Goal: Entertainment & Leisure: Browse casually

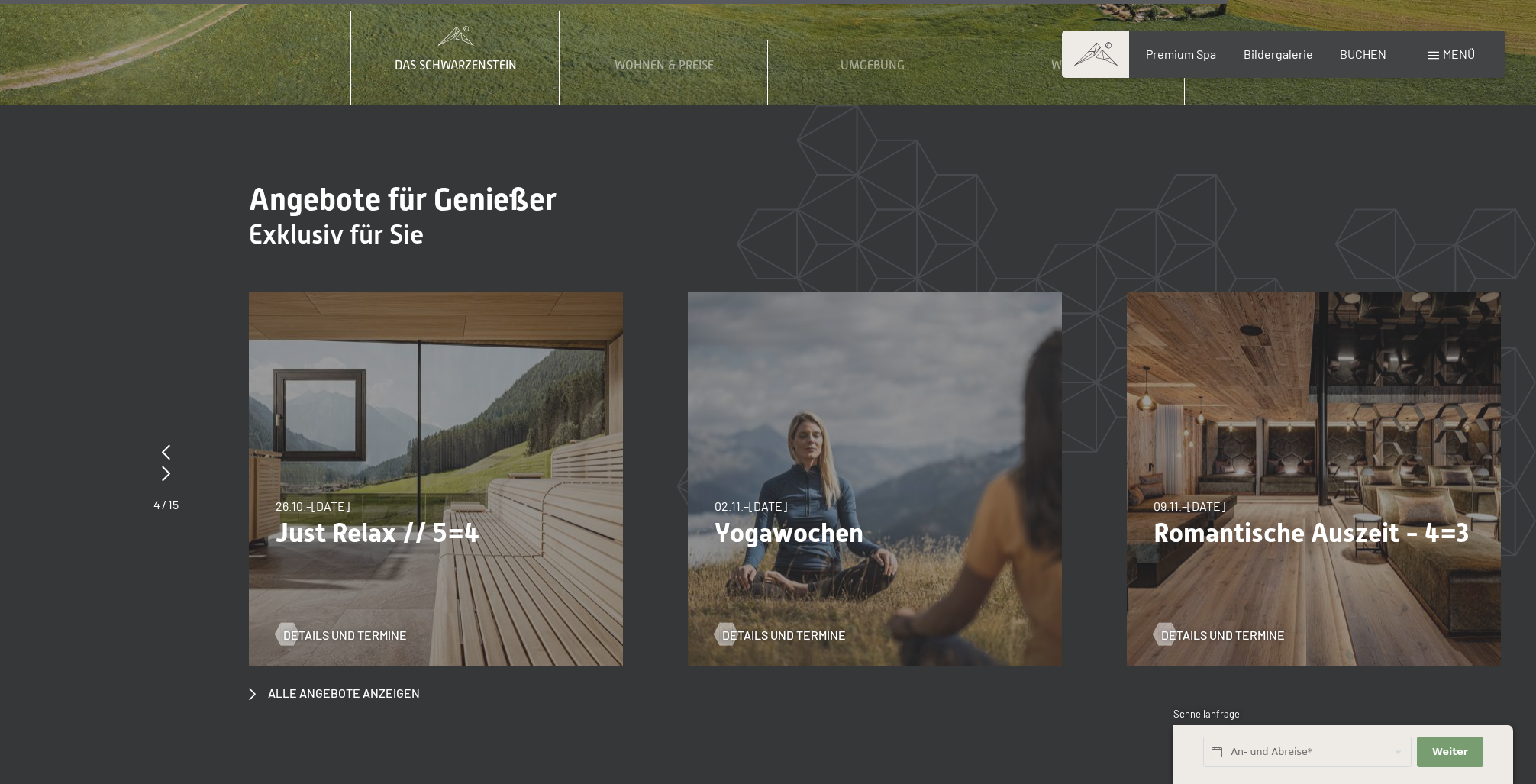
scroll to position [7339, 0]
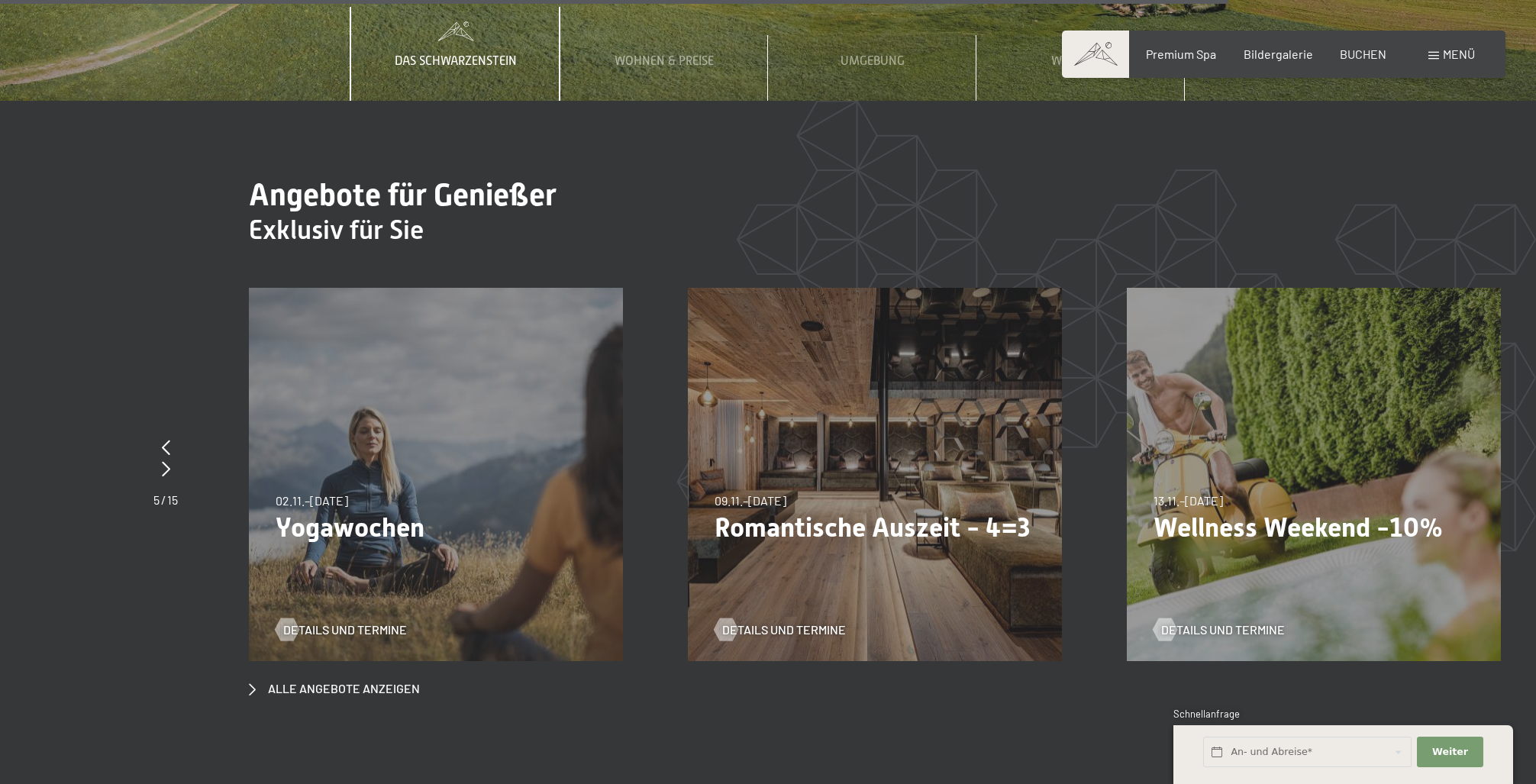
click at [1313, 474] on div "13.11.–01.12.2025 11.12.–22.12.2025 15.01.–26.01.2026 12.03.–23.03.2026 14.05.–…" at bounding box center [1314, 474] width 374 height 374
click at [1171, 618] on div at bounding box center [1164, 630] width 13 height 23
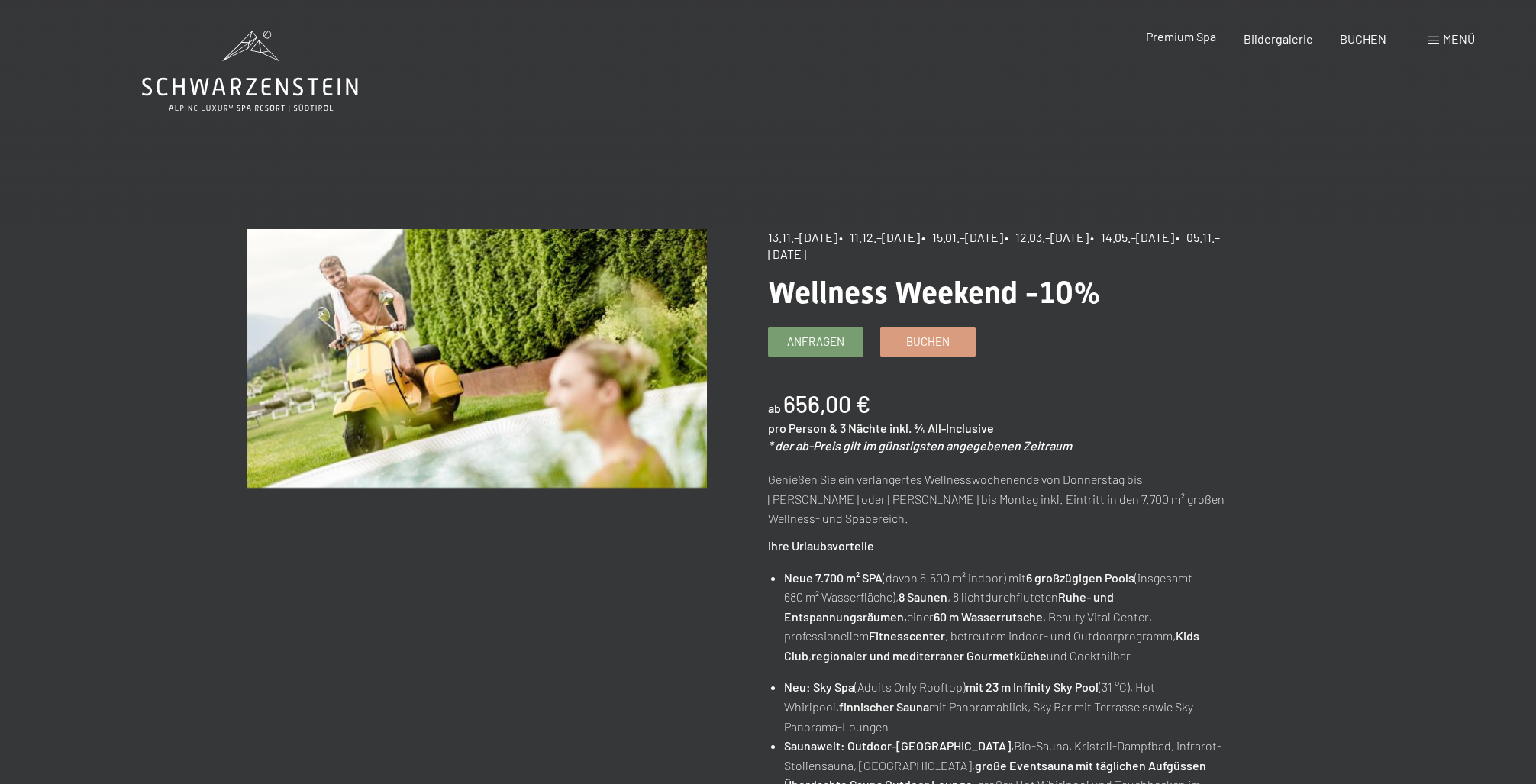
click at [1186, 38] on span "Premium Spa" at bounding box center [1181, 36] width 70 height 14
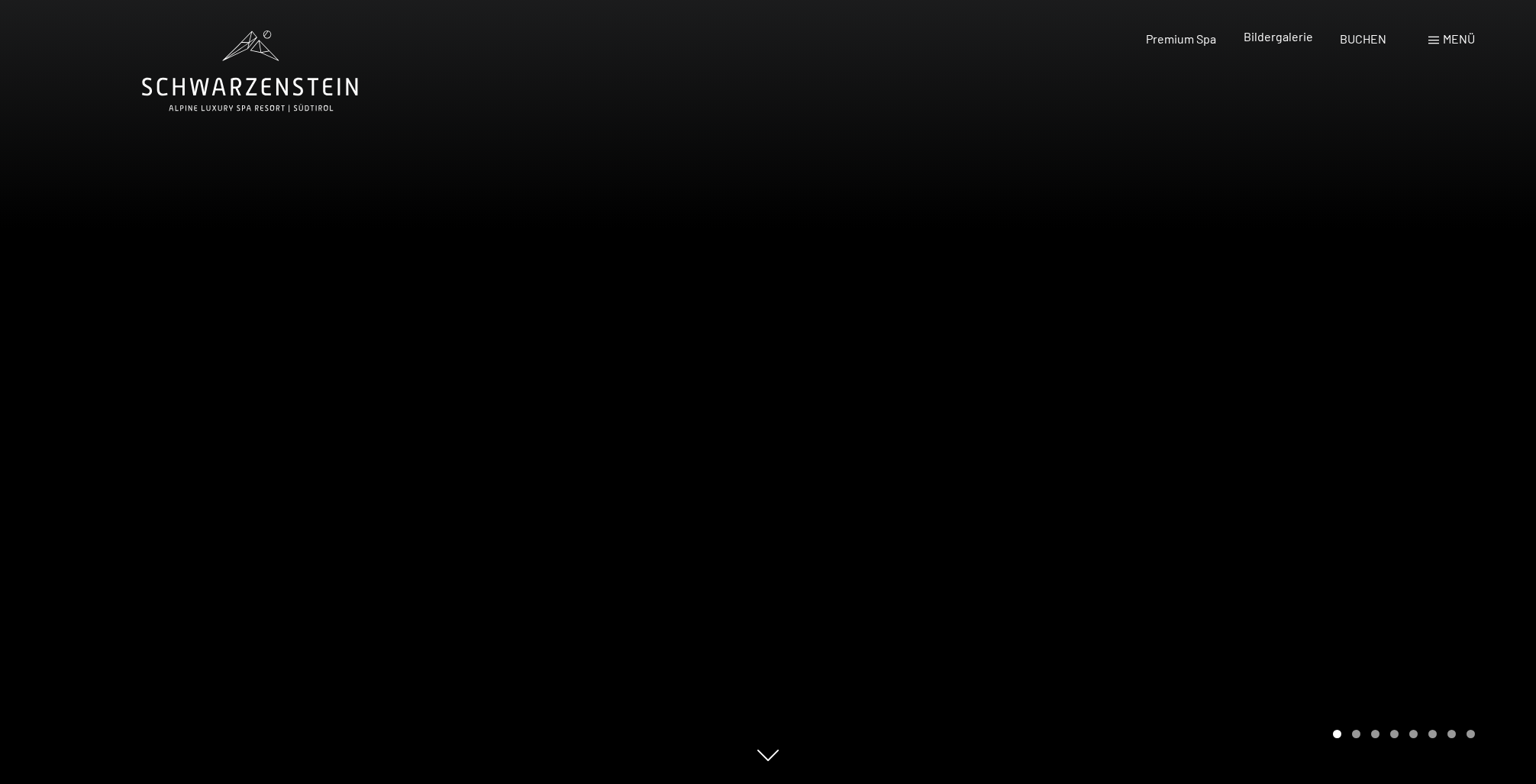
click at [1279, 35] on span "Bildergalerie" at bounding box center [1278, 36] width 69 height 14
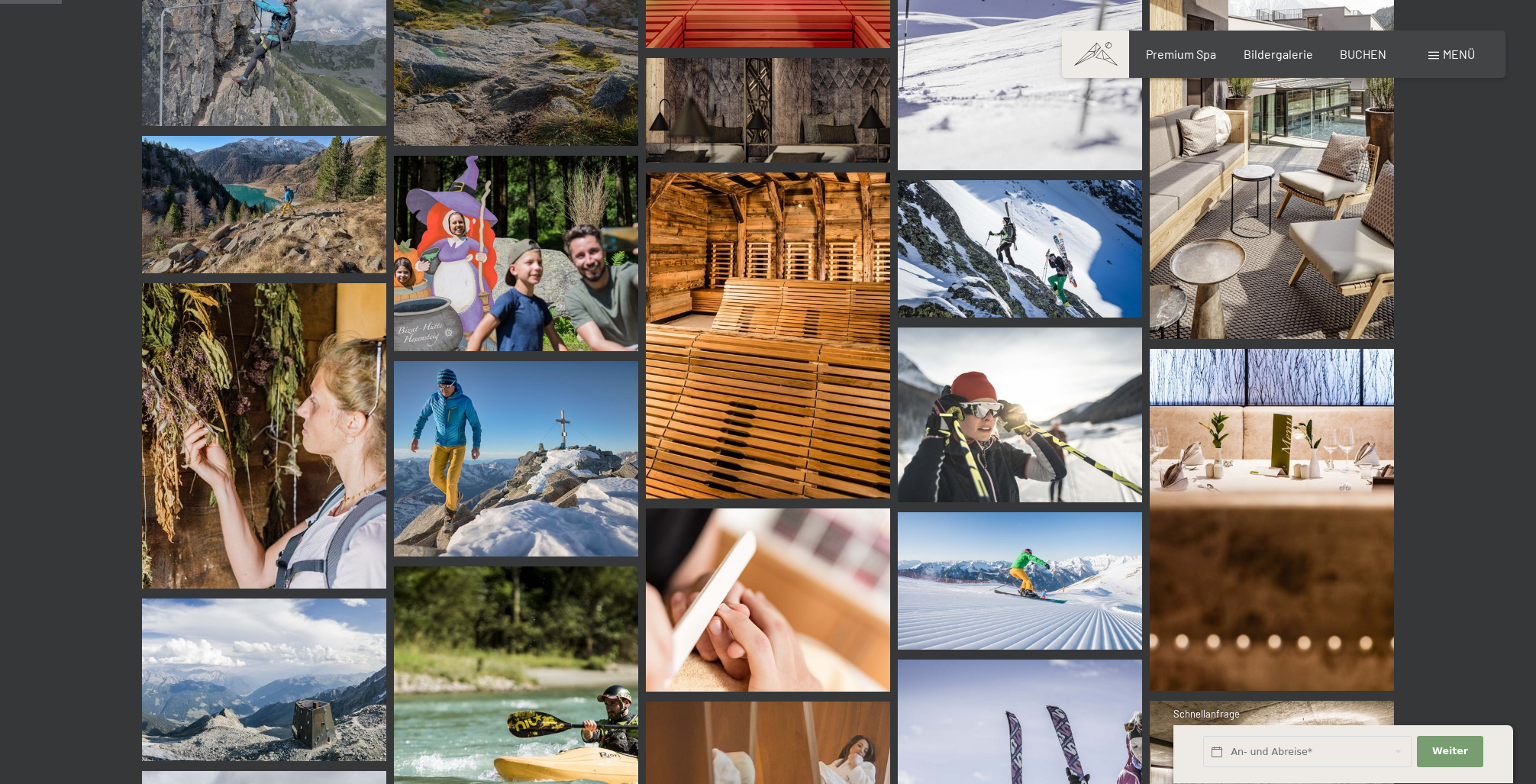
scroll to position [783, 0]
click at [782, 374] on img at bounding box center [767, 335] width 244 height 326
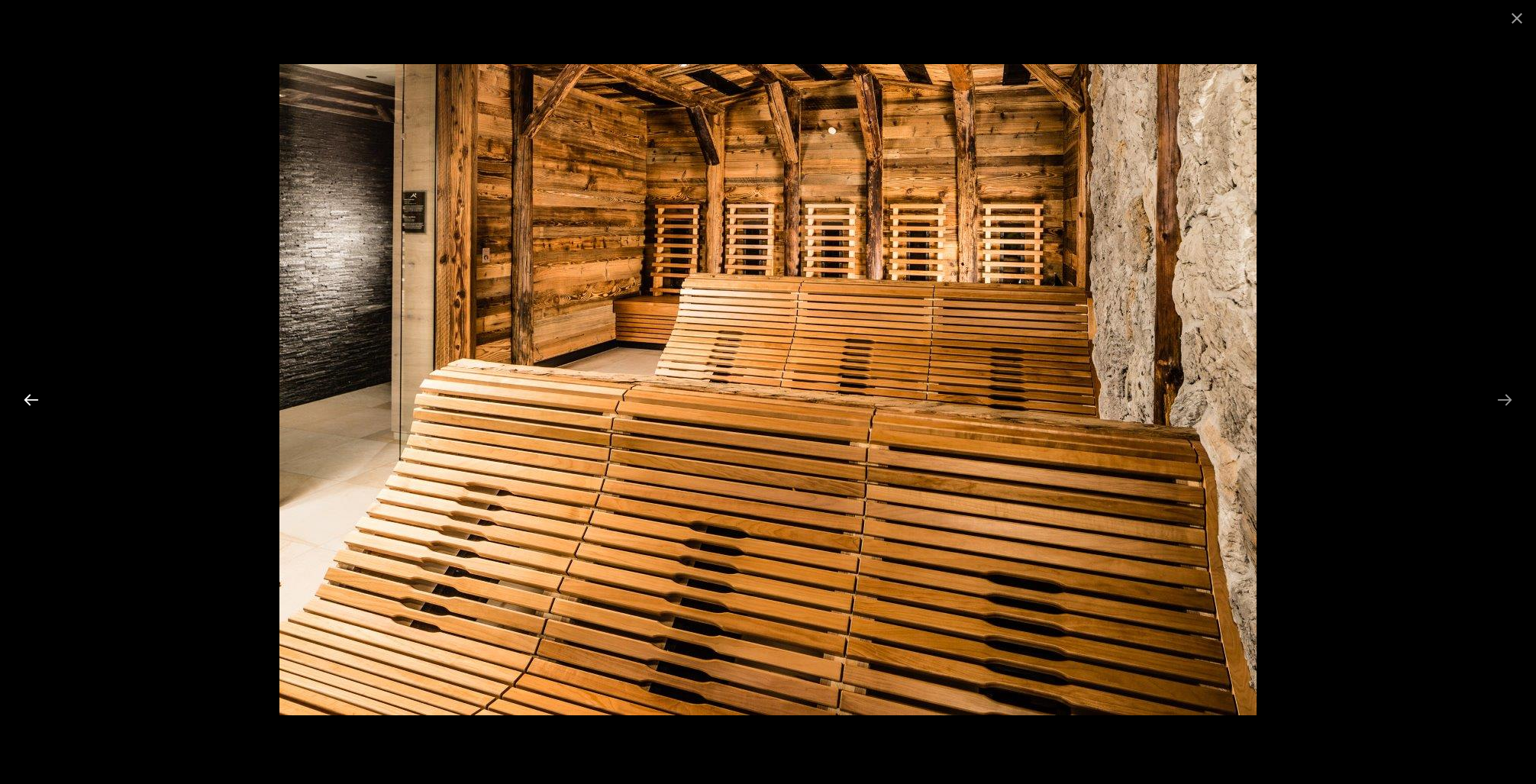
click at [37, 395] on button "Previous slide" at bounding box center [31, 399] width 32 height 30
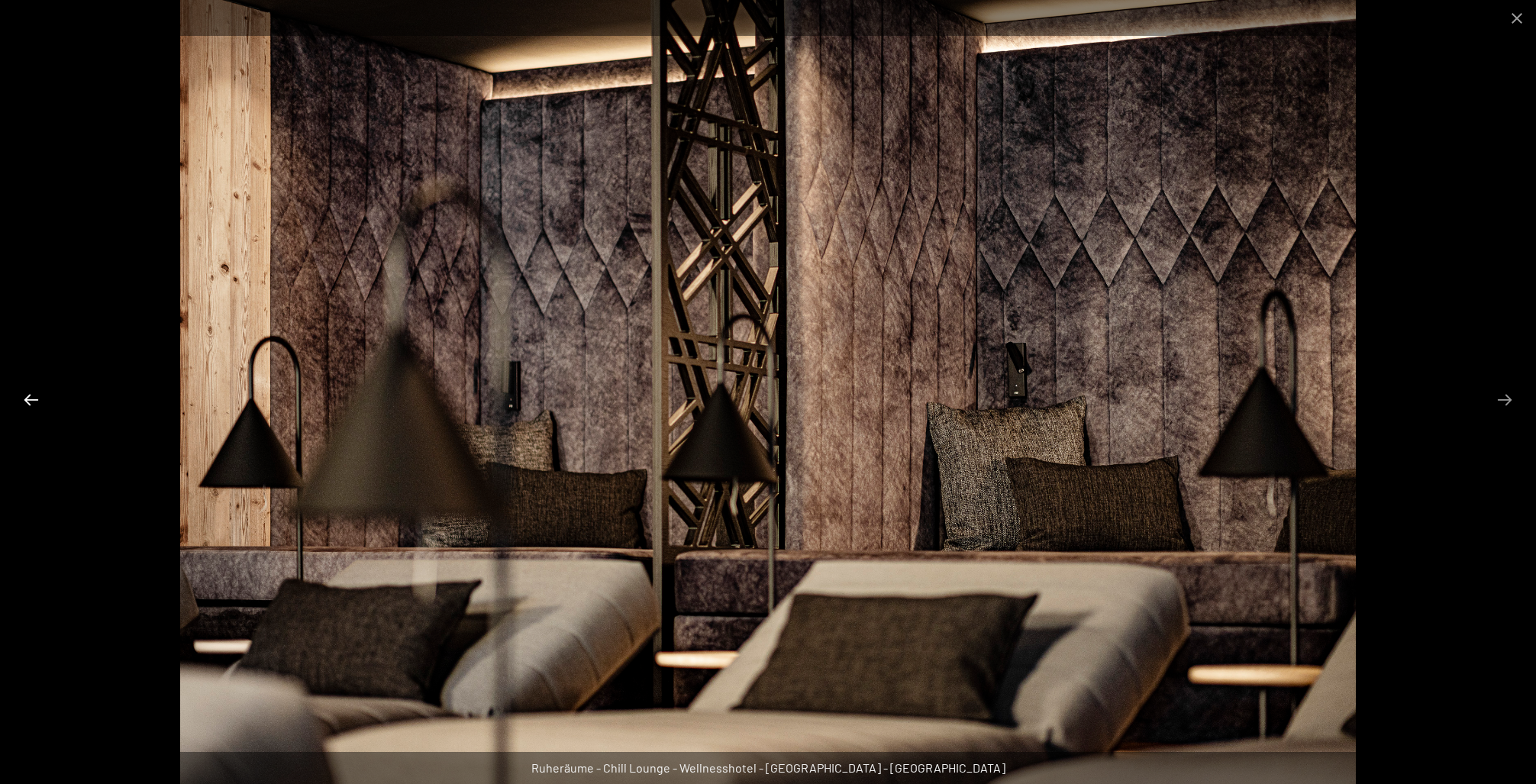
click at [37, 395] on button "Previous slide" at bounding box center [31, 399] width 32 height 30
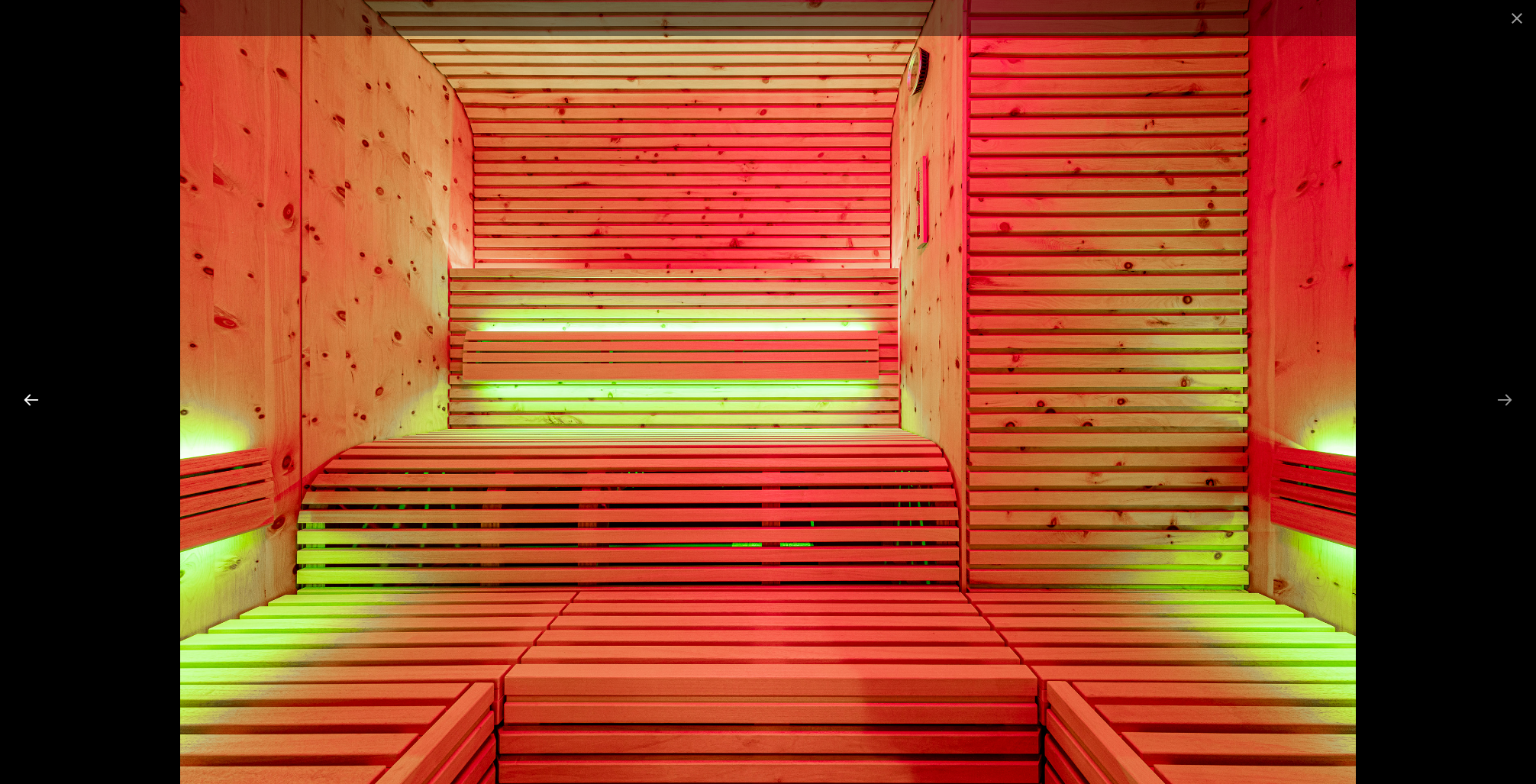
click at [37, 395] on button "Previous slide" at bounding box center [31, 399] width 32 height 30
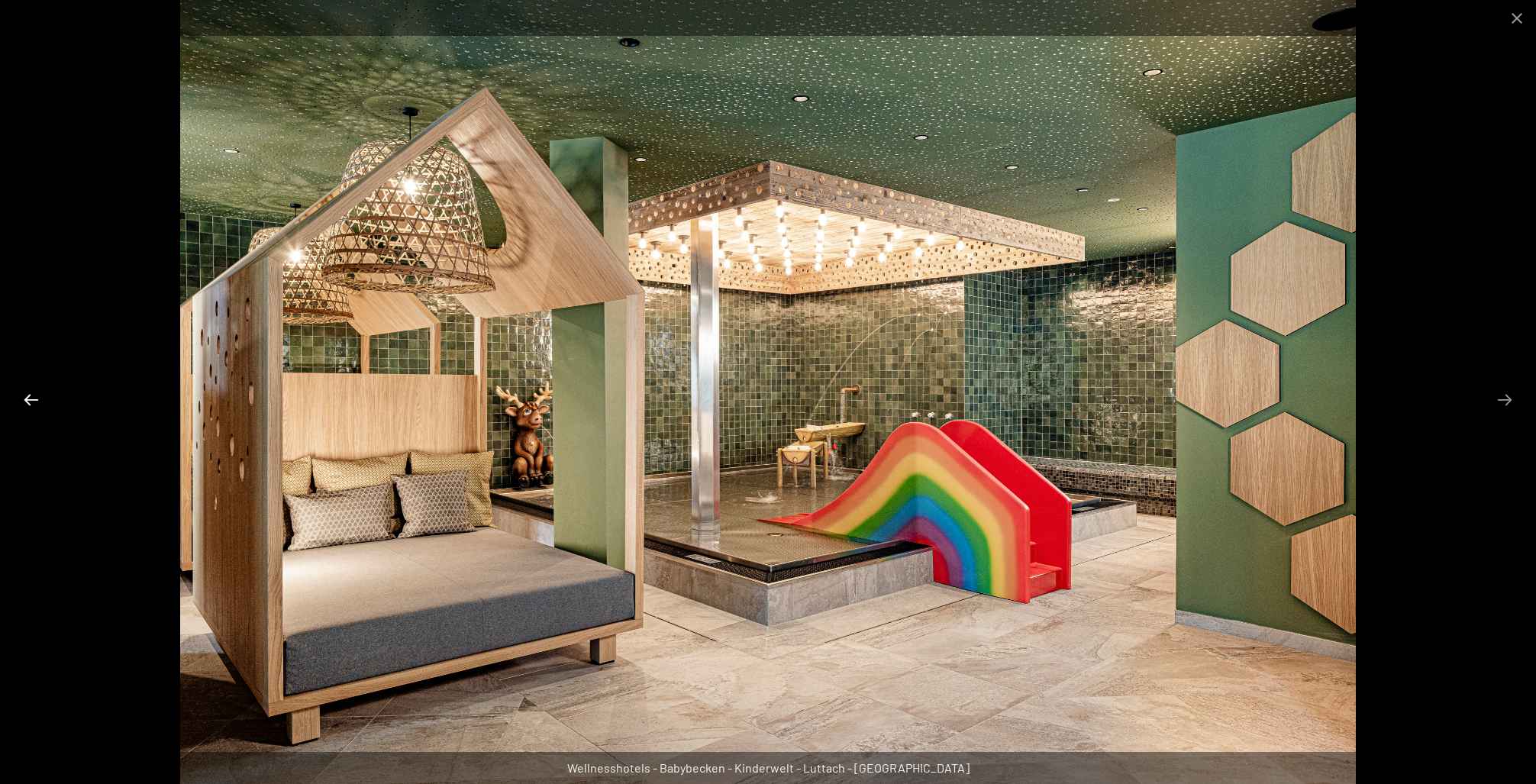
click at [37, 395] on button "Previous slide" at bounding box center [31, 399] width 32 height 30
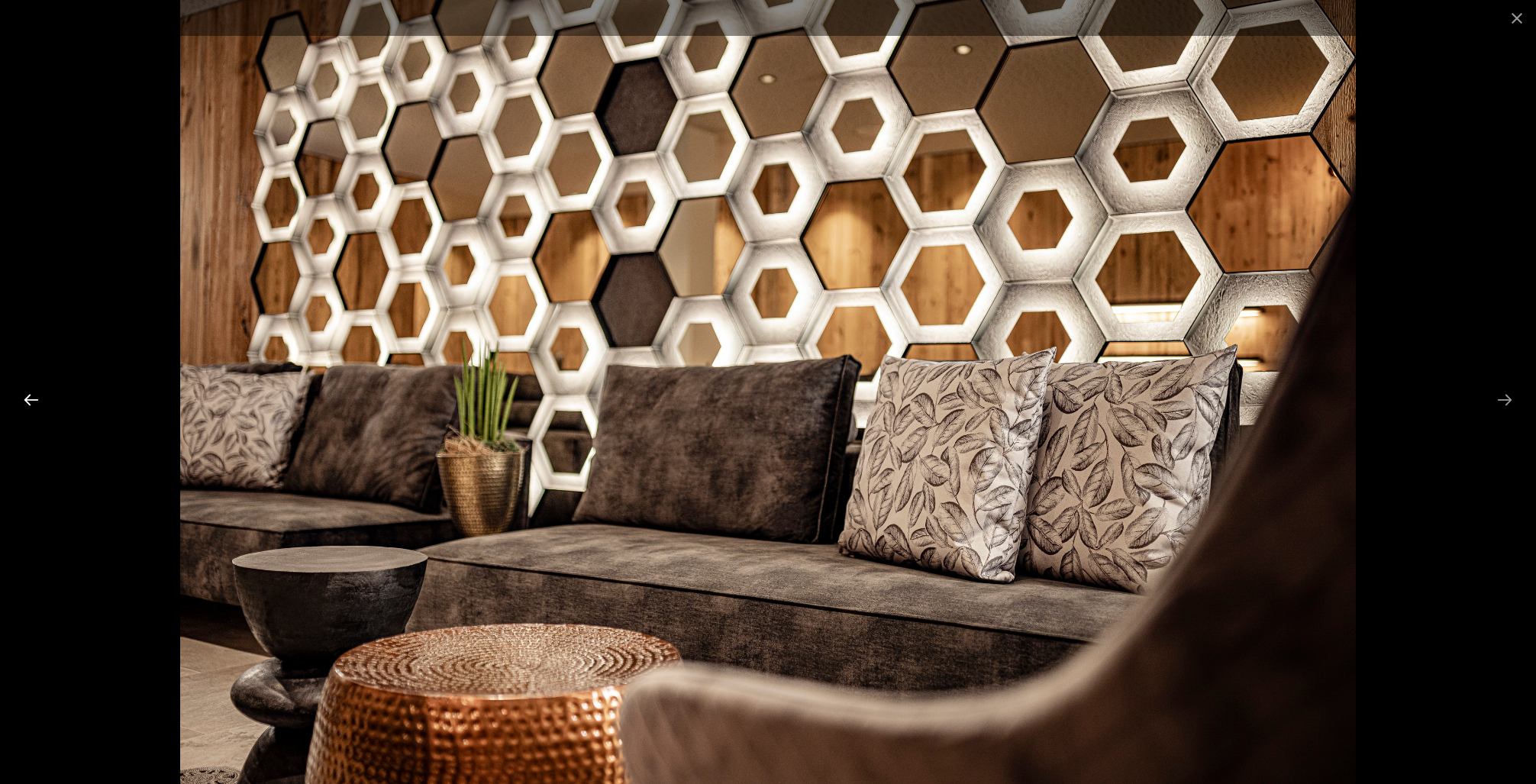
click at [37, 395] on button "Previous slide" at bounding box center [31, 399] width 32 height 30
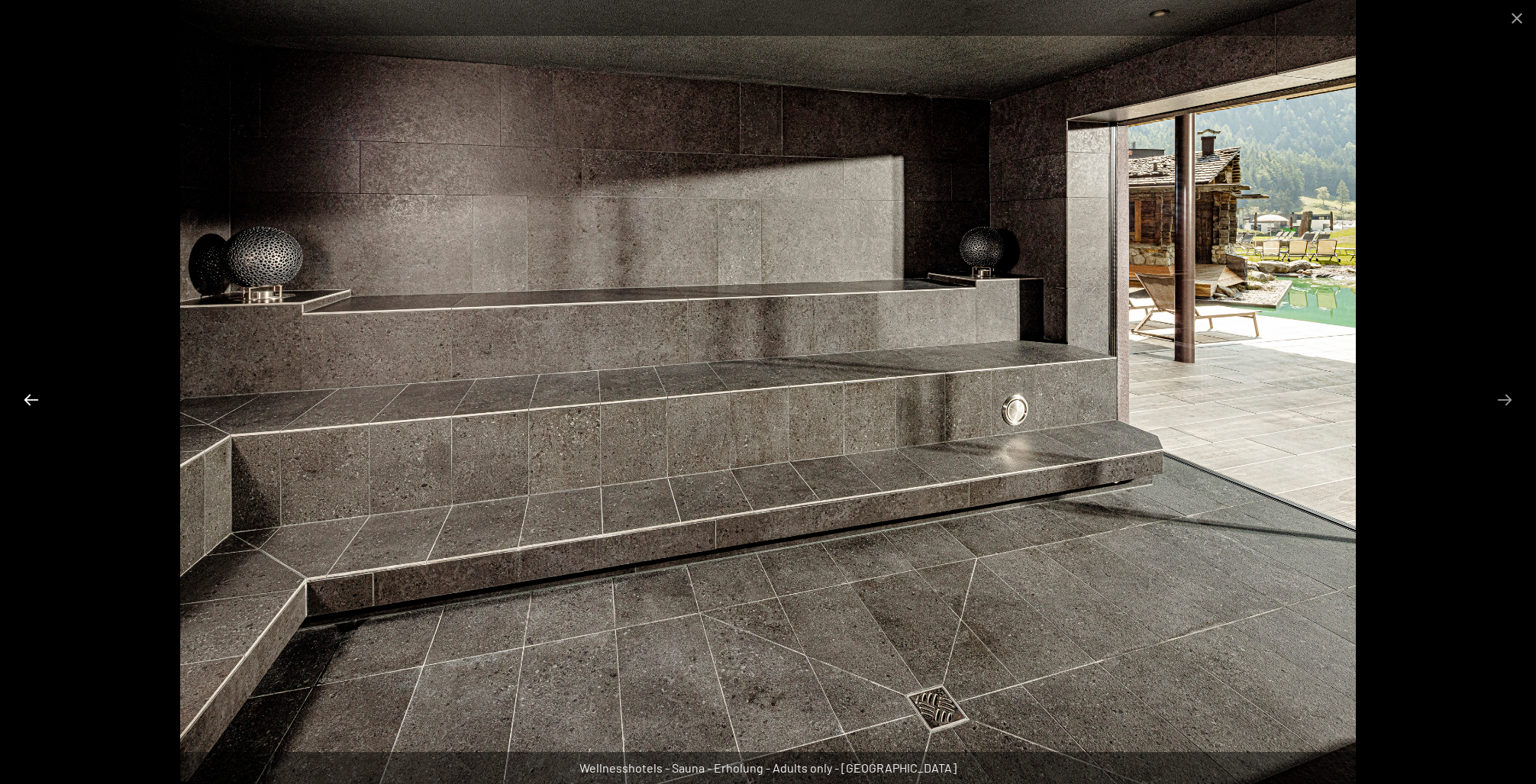
click at [37, 395] on button "Previous slide" at bounding box center [31, 399] width 32 height 30
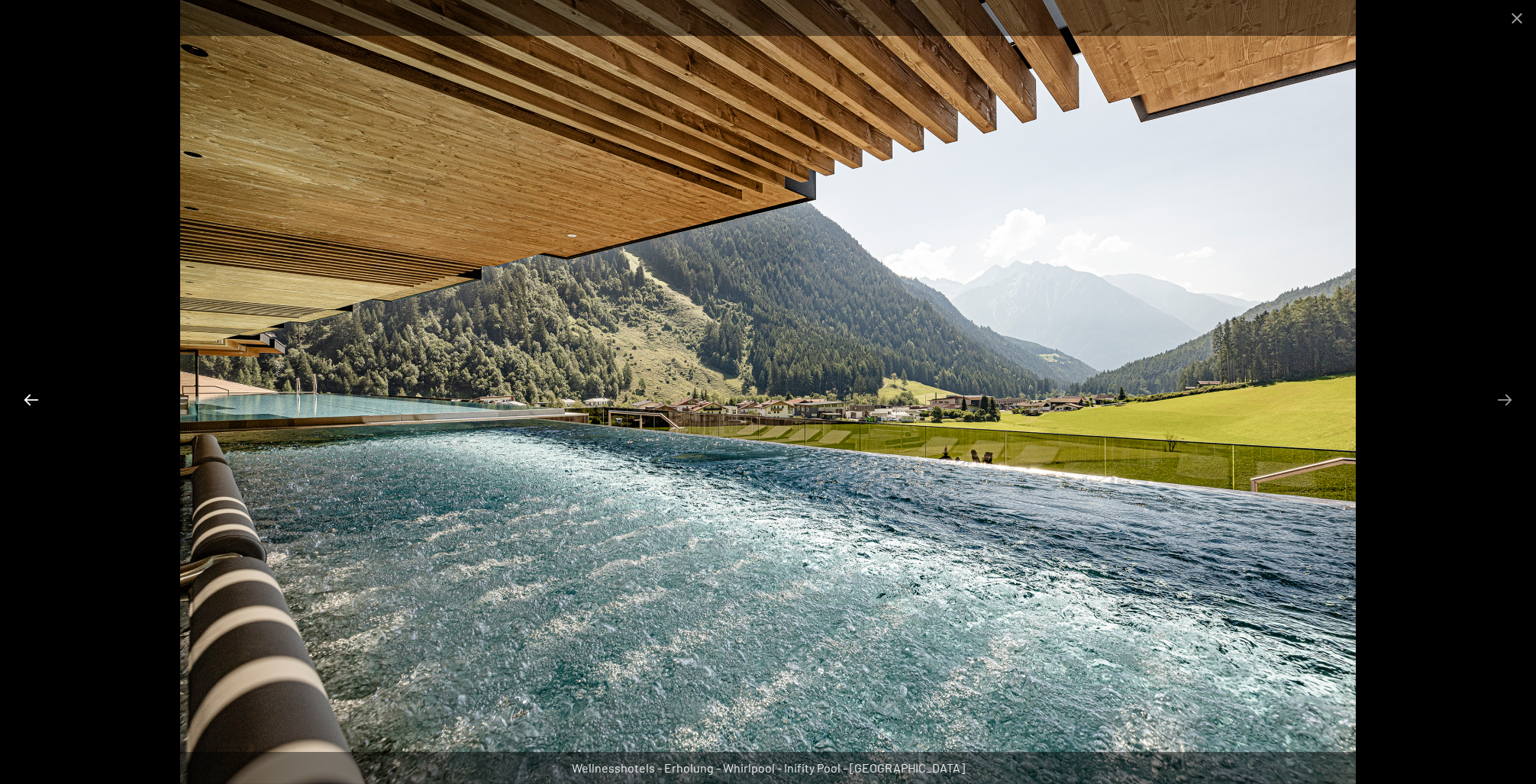
click at [37, 395] on button "Previous slide" at bounding box center [31, 399] width 32 height 30
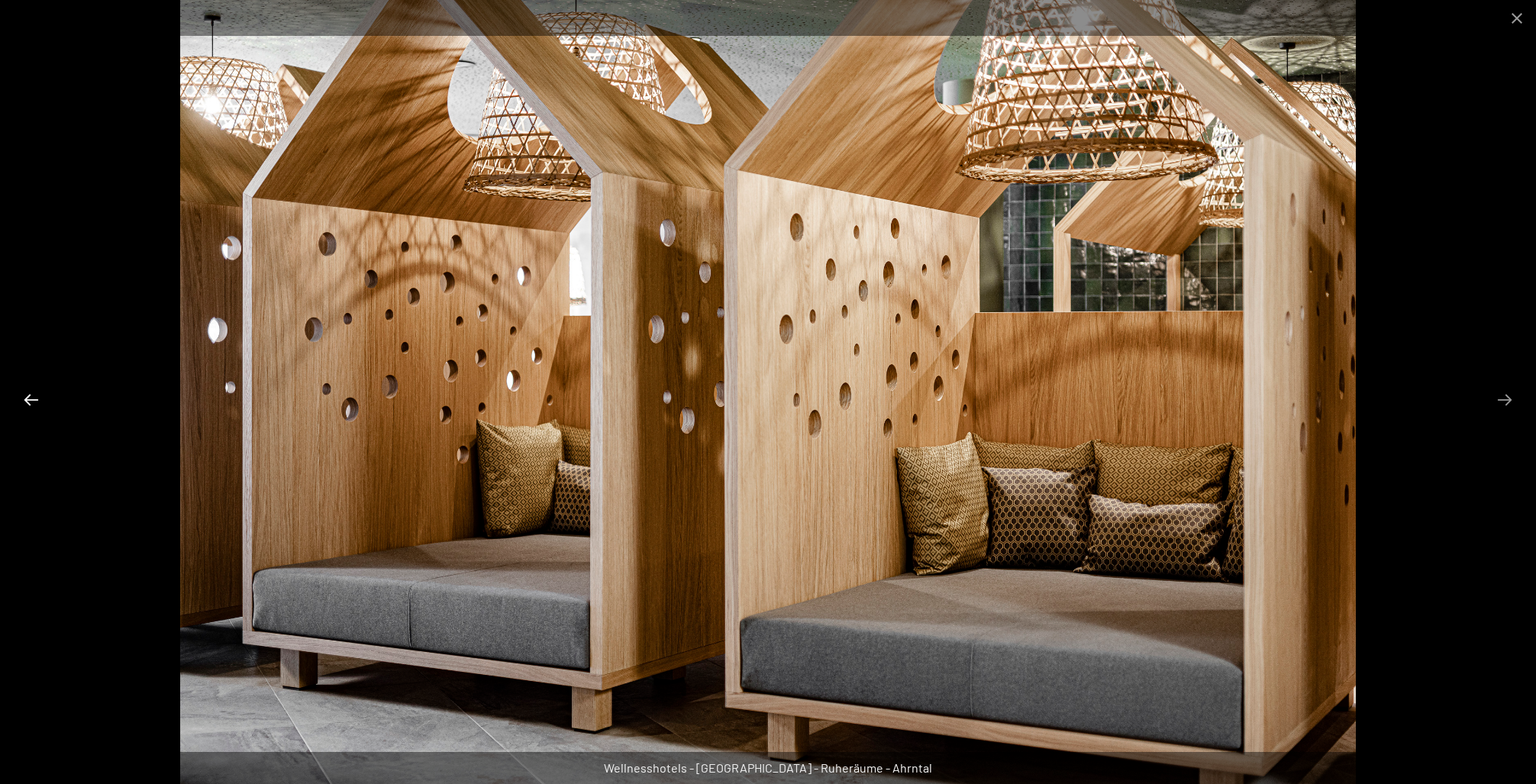
click at [32, 396] on button "Previous slide" at bounding box center [31, 399] width 32 height 30
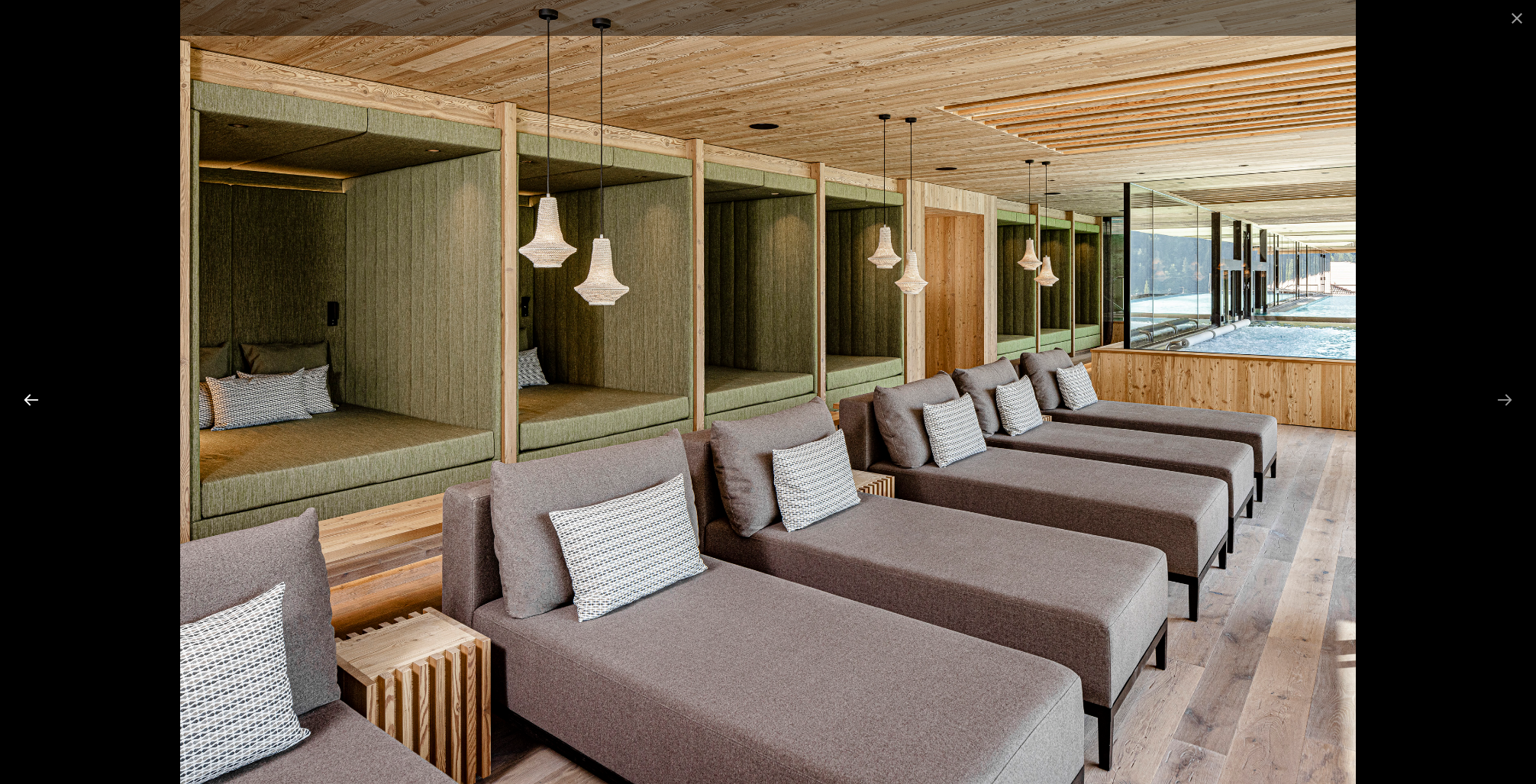
click at [35, 395] on button "Previous slide" at bounding box center [31, 399] width 32 height 30
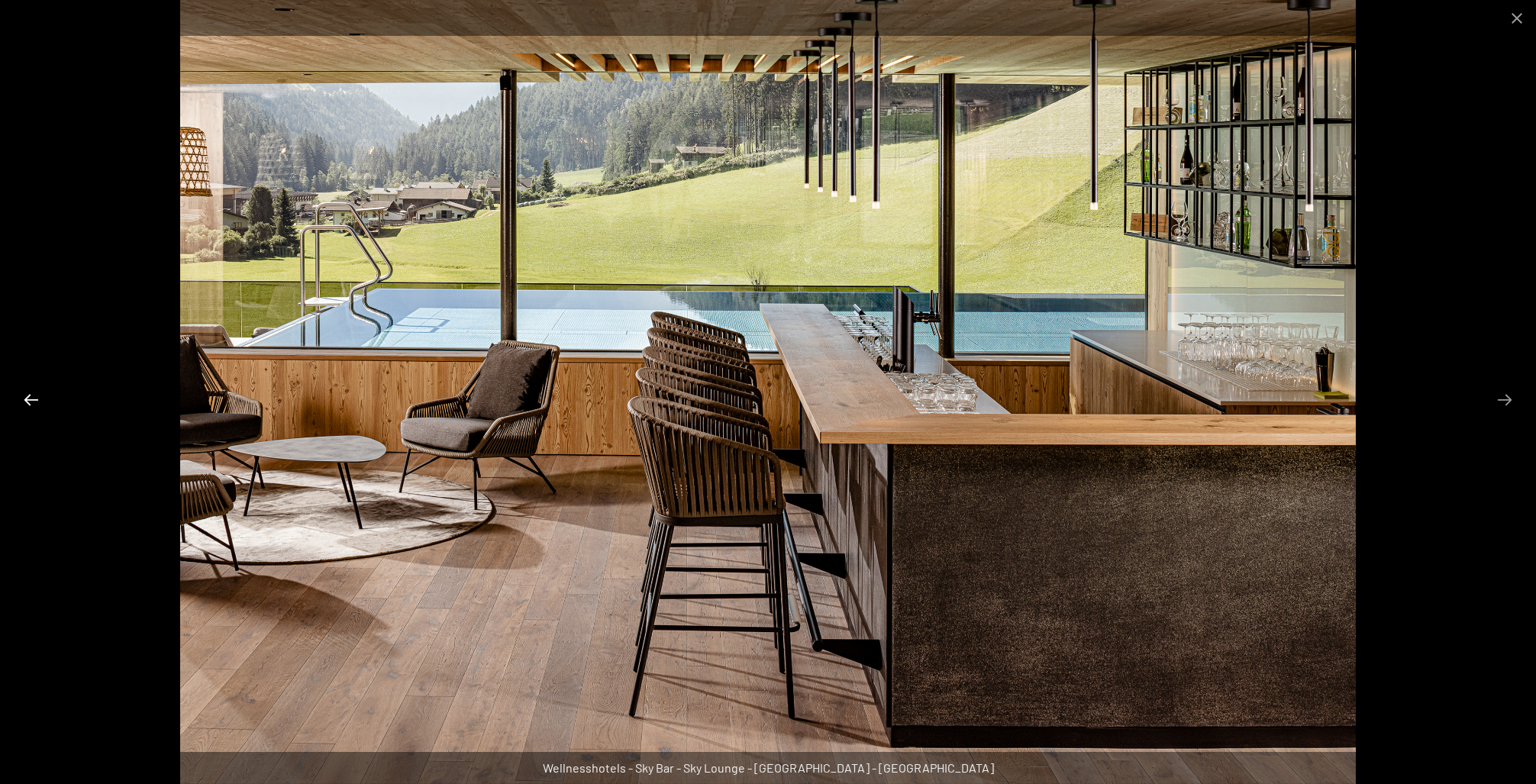
click at [35, 395] on button "Previous slide" at bounding box center [31, 399] width 32 height 30
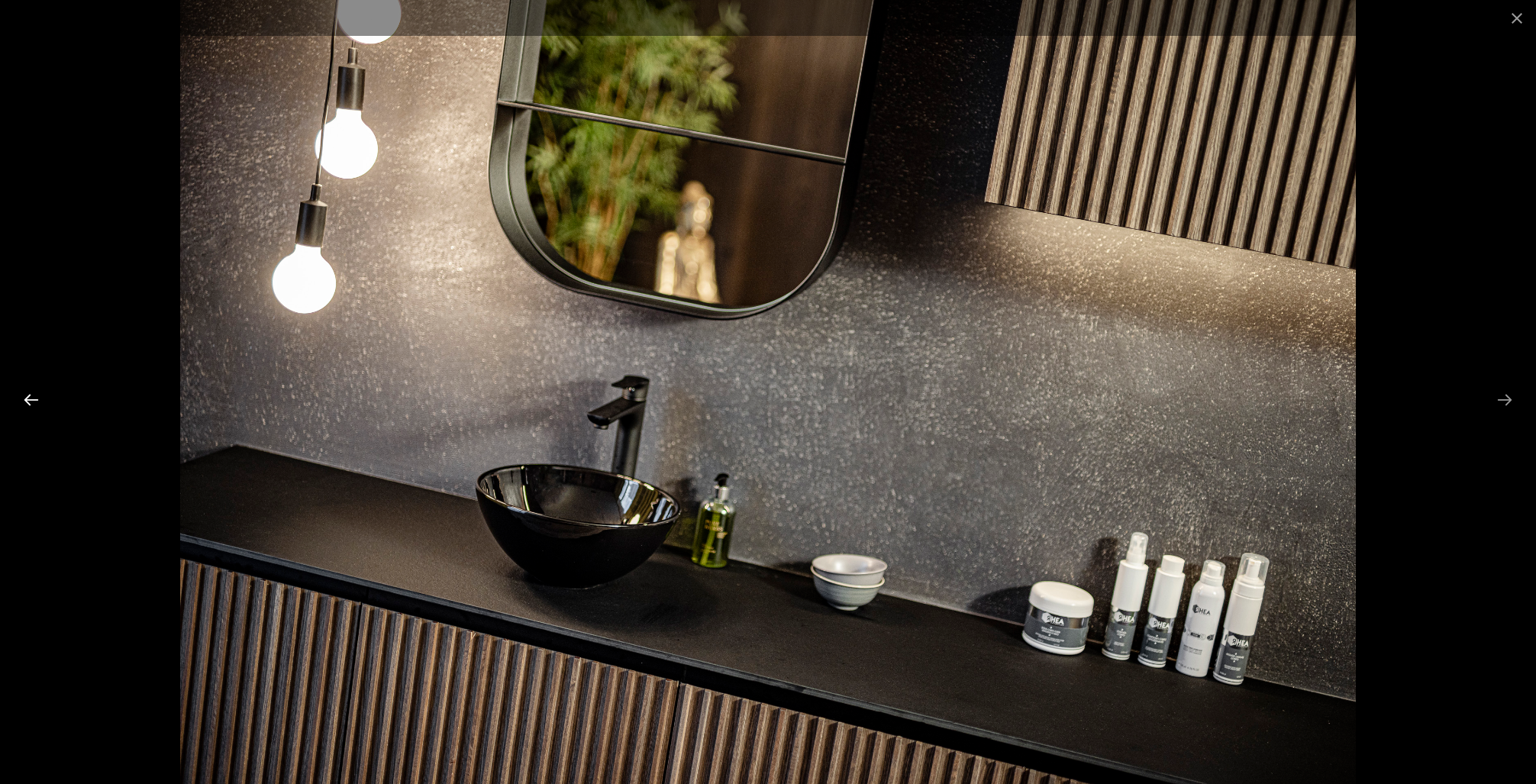
click at [35, 395] on button "Previous slide" at bounding box center [31, 399] width 32 height 30
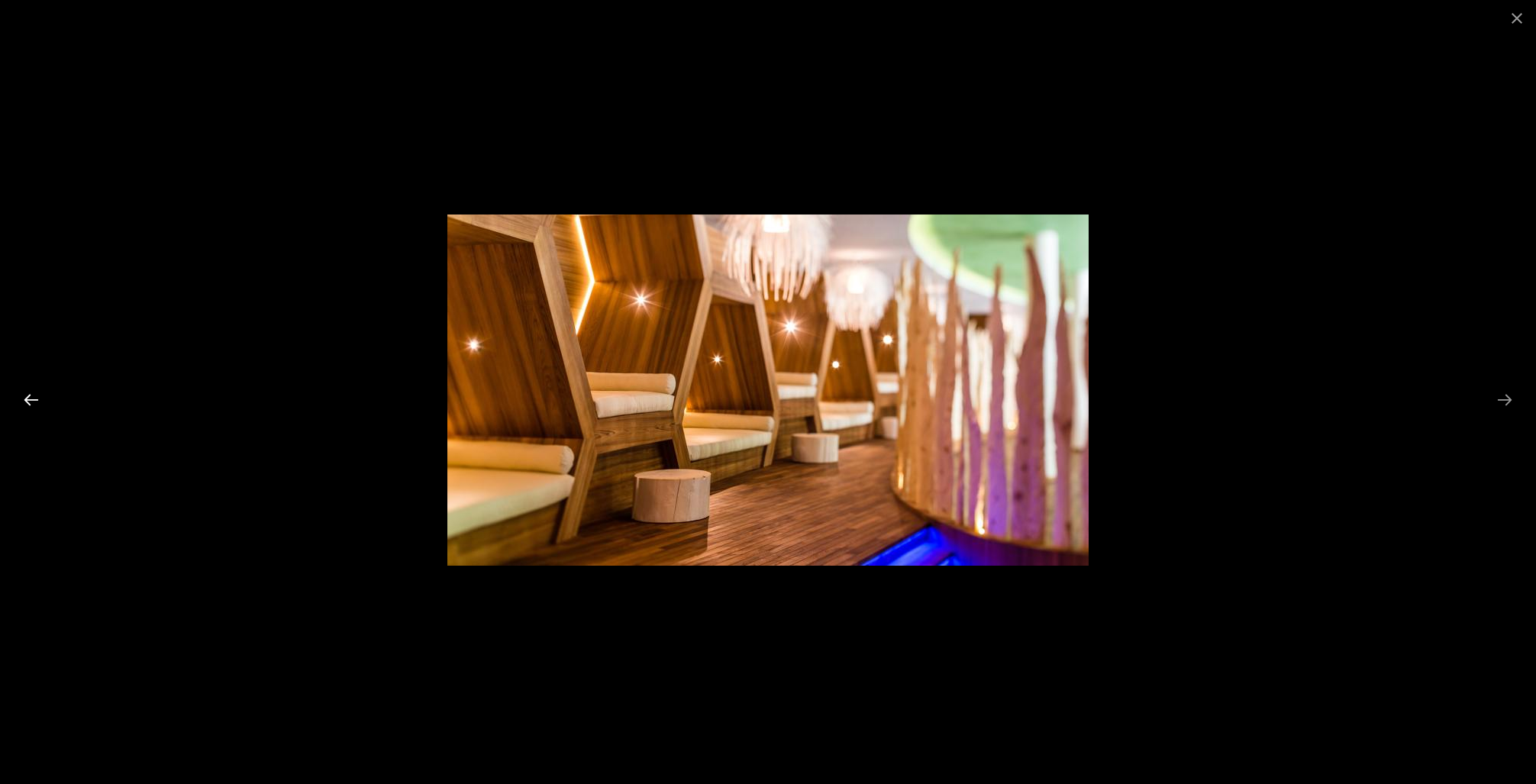
click at [35, 395] on button "Previous slide" at bounding box center [31, 399] width 32 height 30
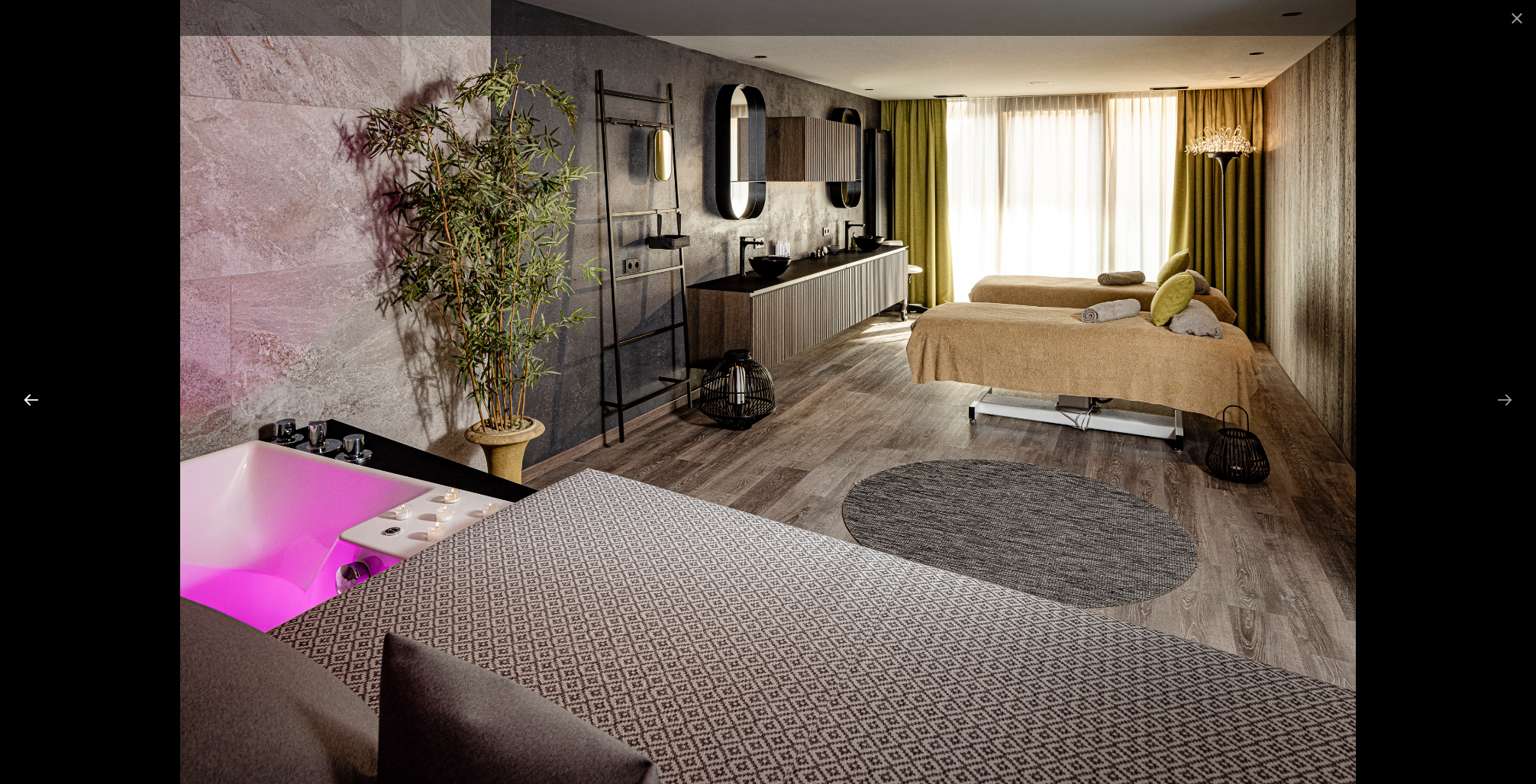
click at [35, 395] on button "Previous slide" at bounding box center [31, 399] width 32 height 30
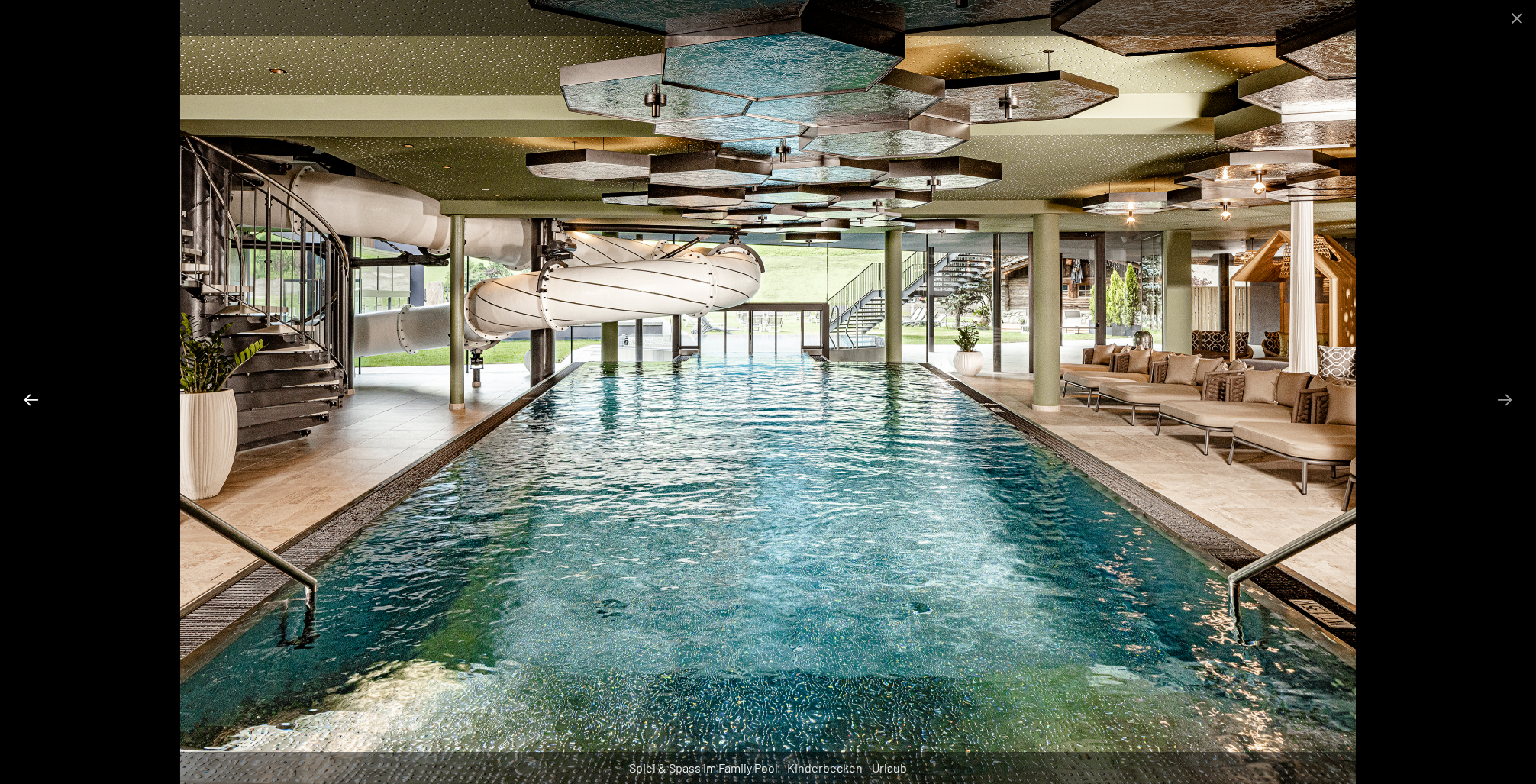
click at [35, 395] on button "Previous slide" at bounding box center [31, 399] width 32 height 30
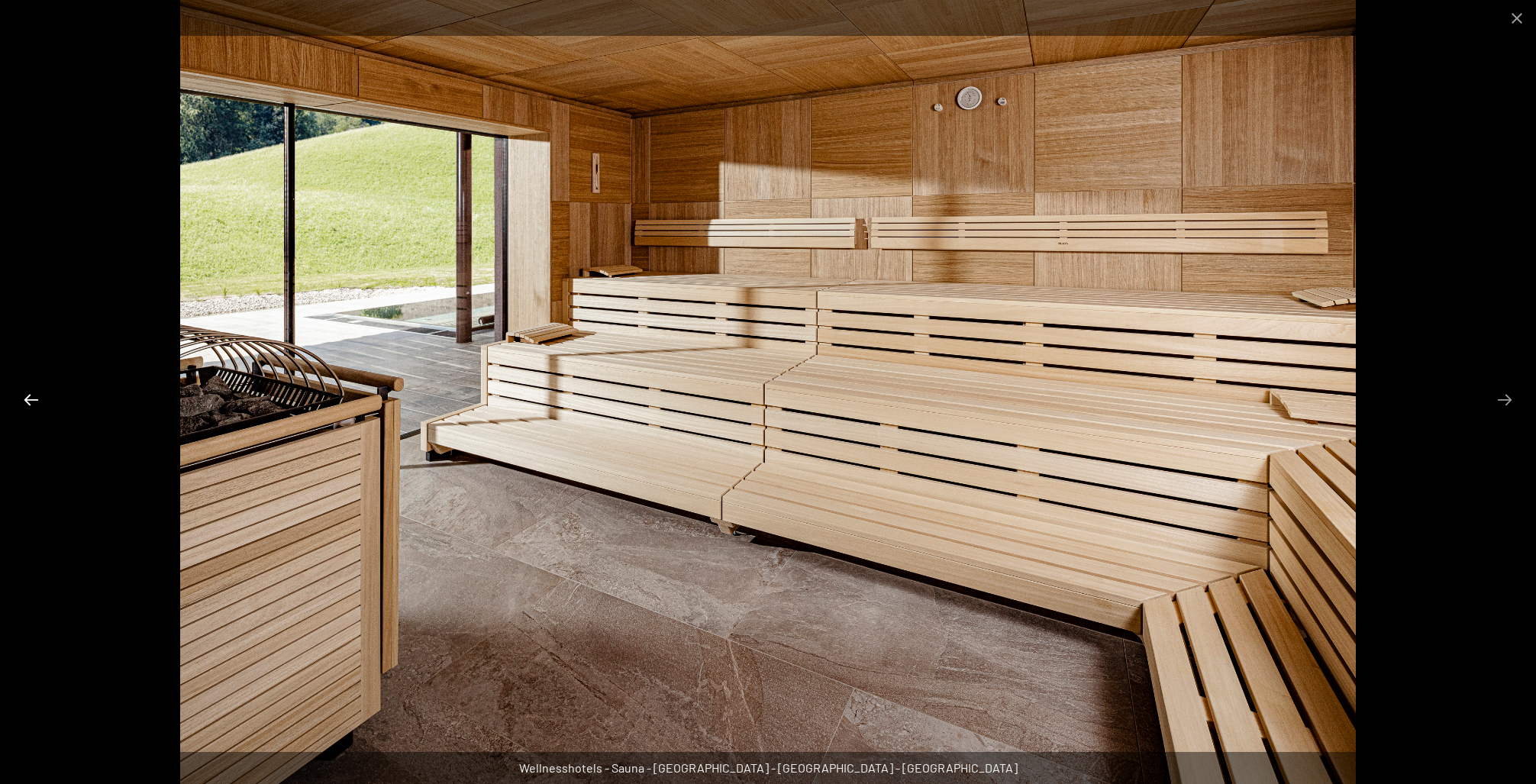
click at [33, 395] on button "Previous slide" at bounding box center [31, 399] width 32 height 30
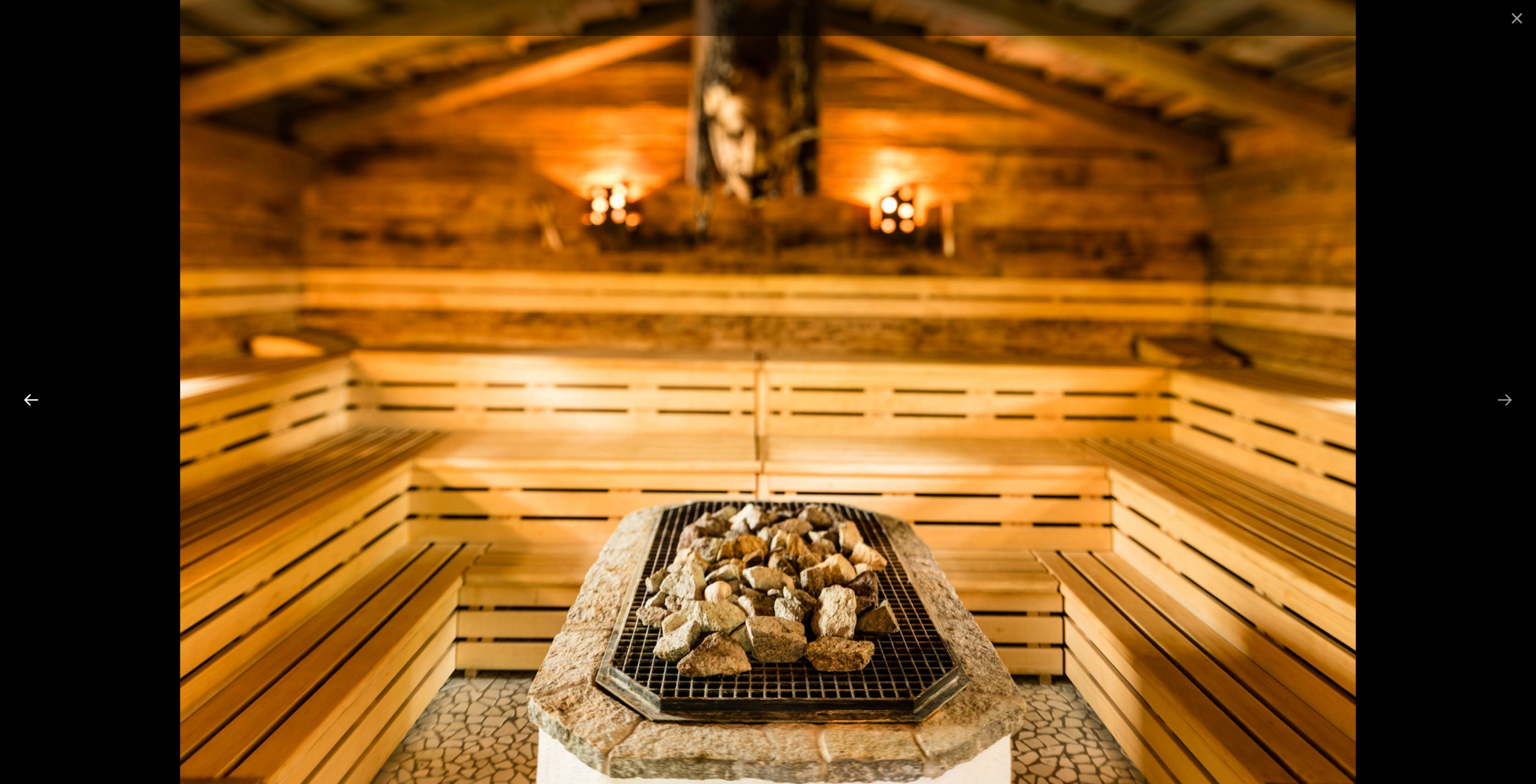
click at [33, 395] on button "Previous slide" at bounding box center [31, 399] width 32 height 30
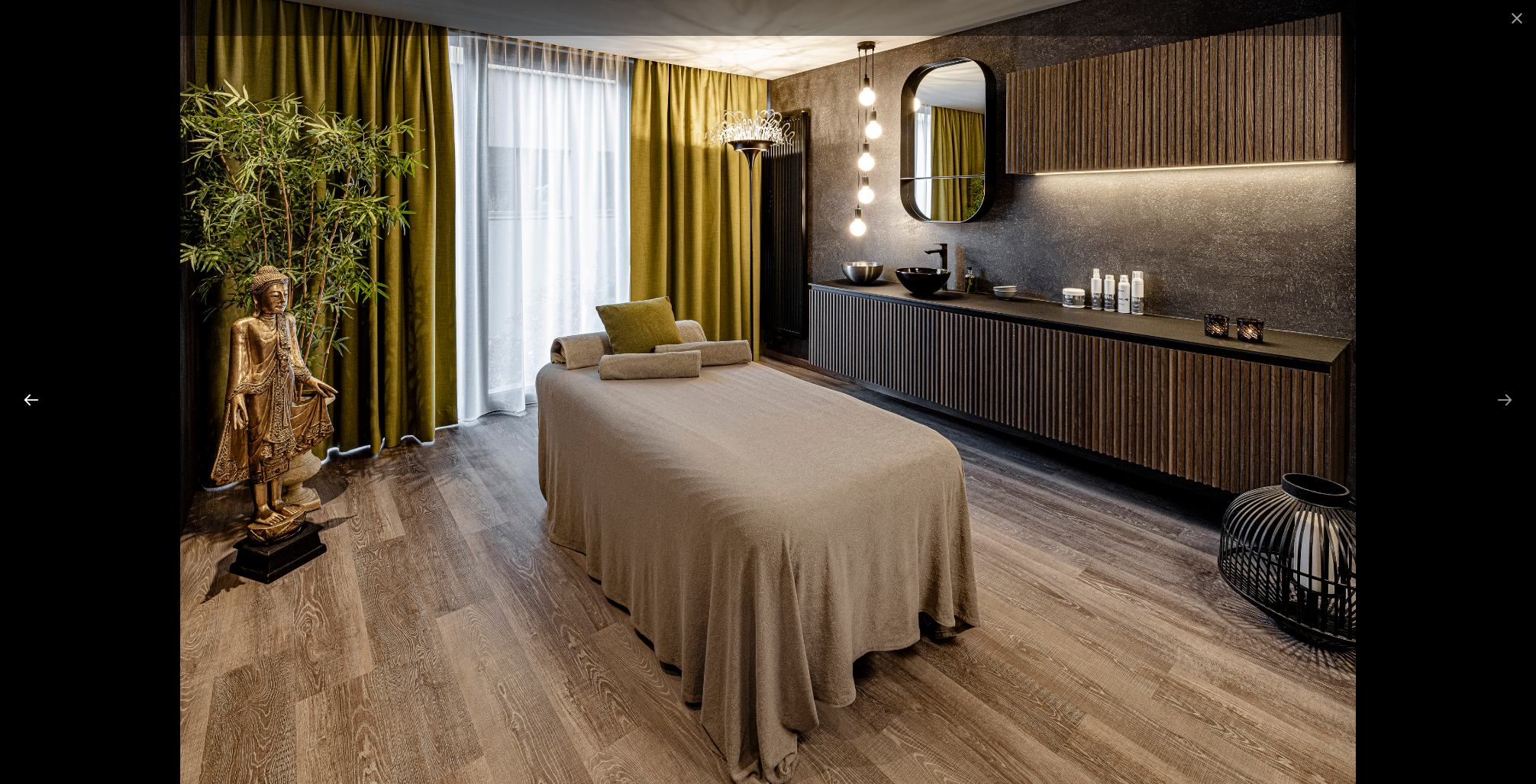
click at [33, 395] on button "Previous slide" at bounding box center [31, 399] width 32 height 30
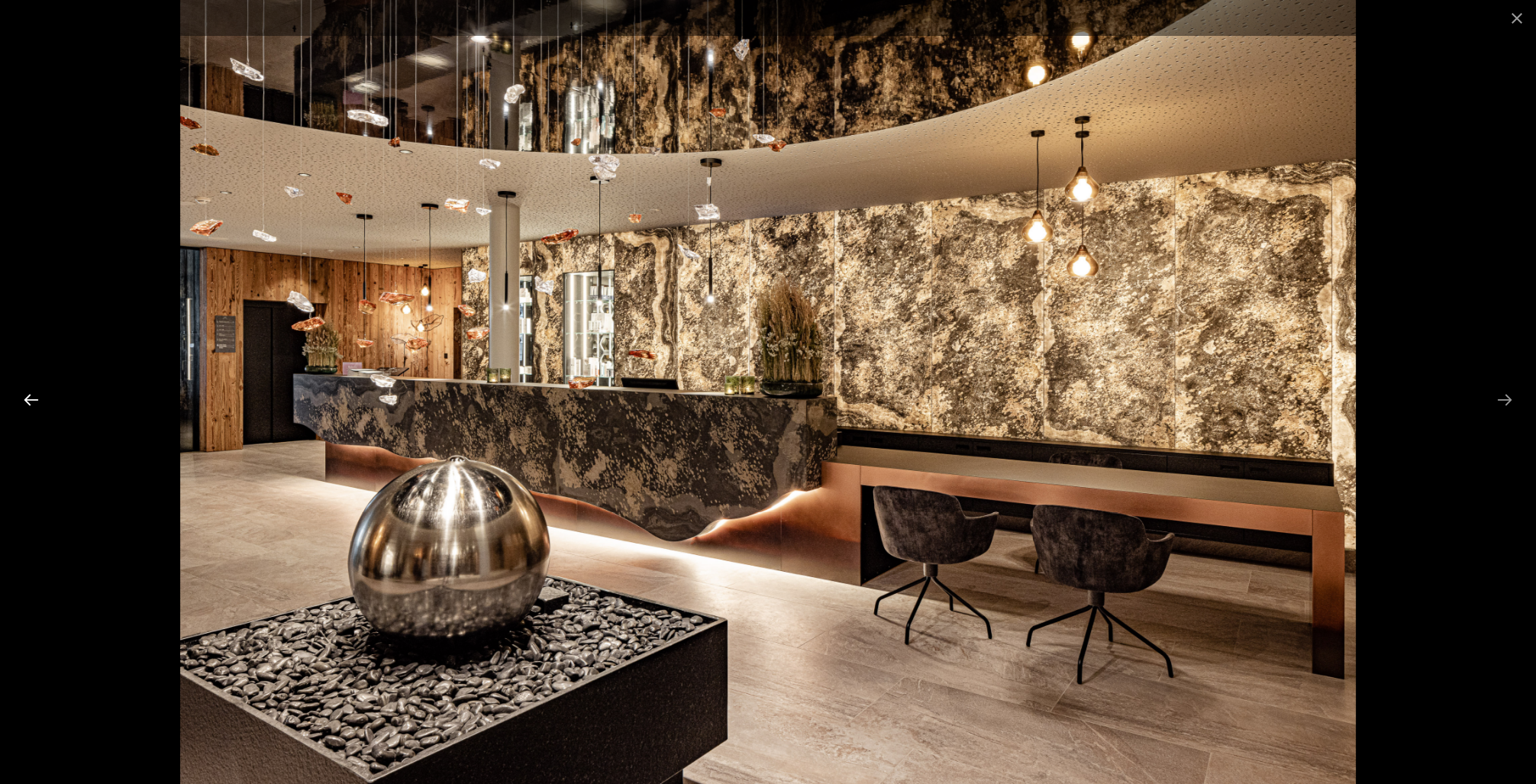
click at [33, 395] on button "Previous slide" at bounding box center [31, 399] width 32 height 30
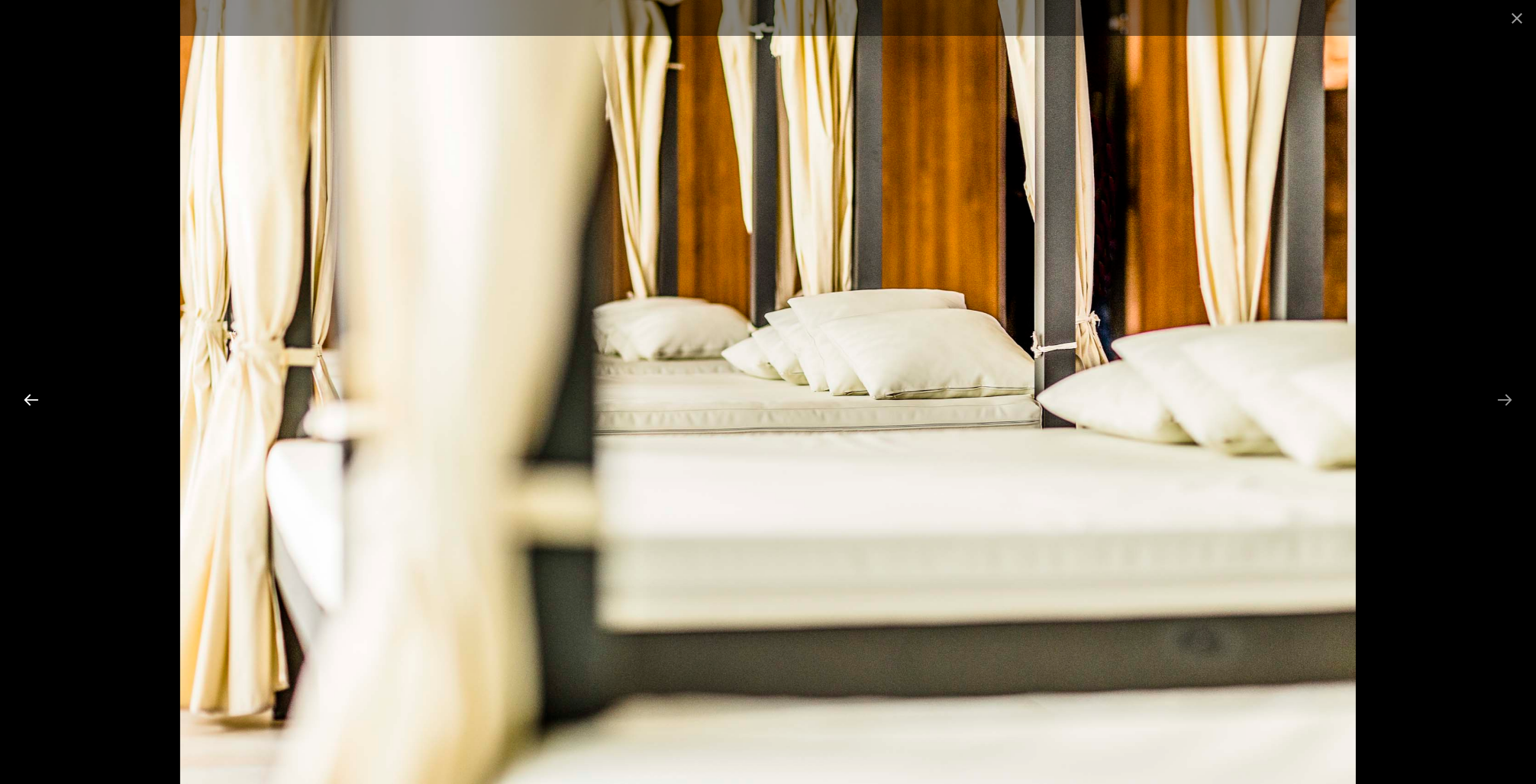
click at [33, 395] on button "Previous slide" at bounding box center [31, 399] width 32 height 30
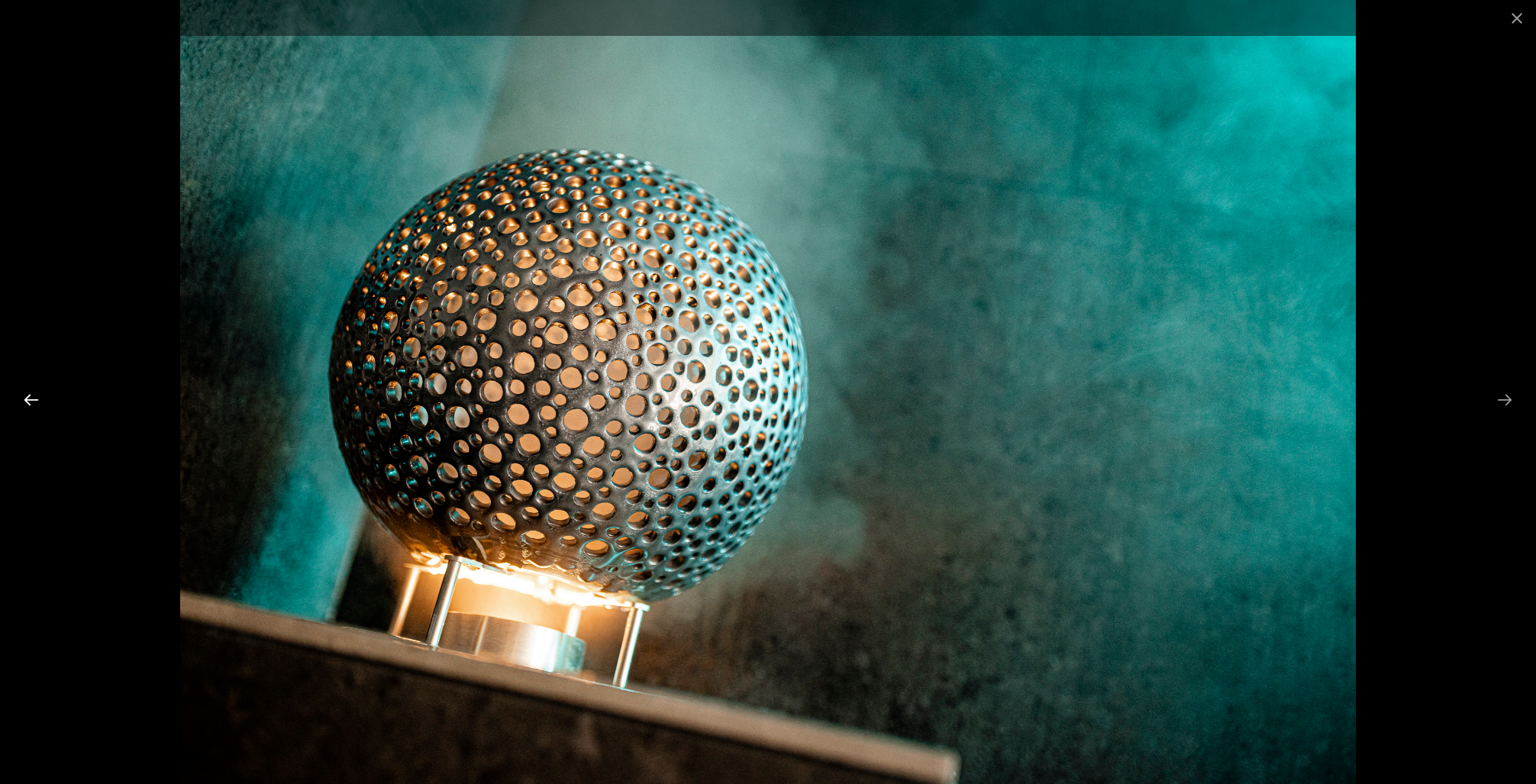
click at [33, 395] on button "Previous slide" at bounding box center [31, 399] width 32 height 30
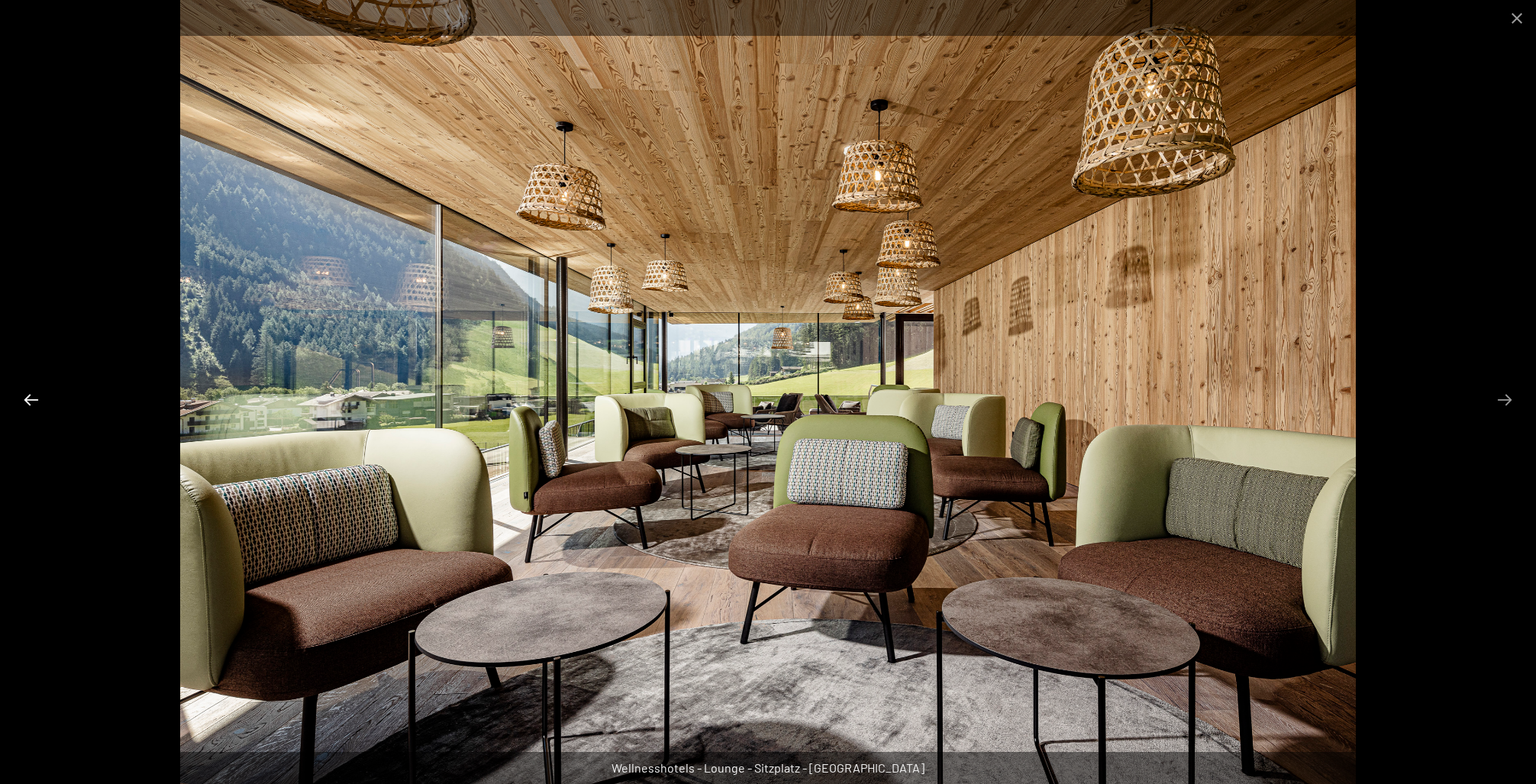
click at [33, 395] on button "Previous slide" at bounding box center [31, 399] width 32 height 30
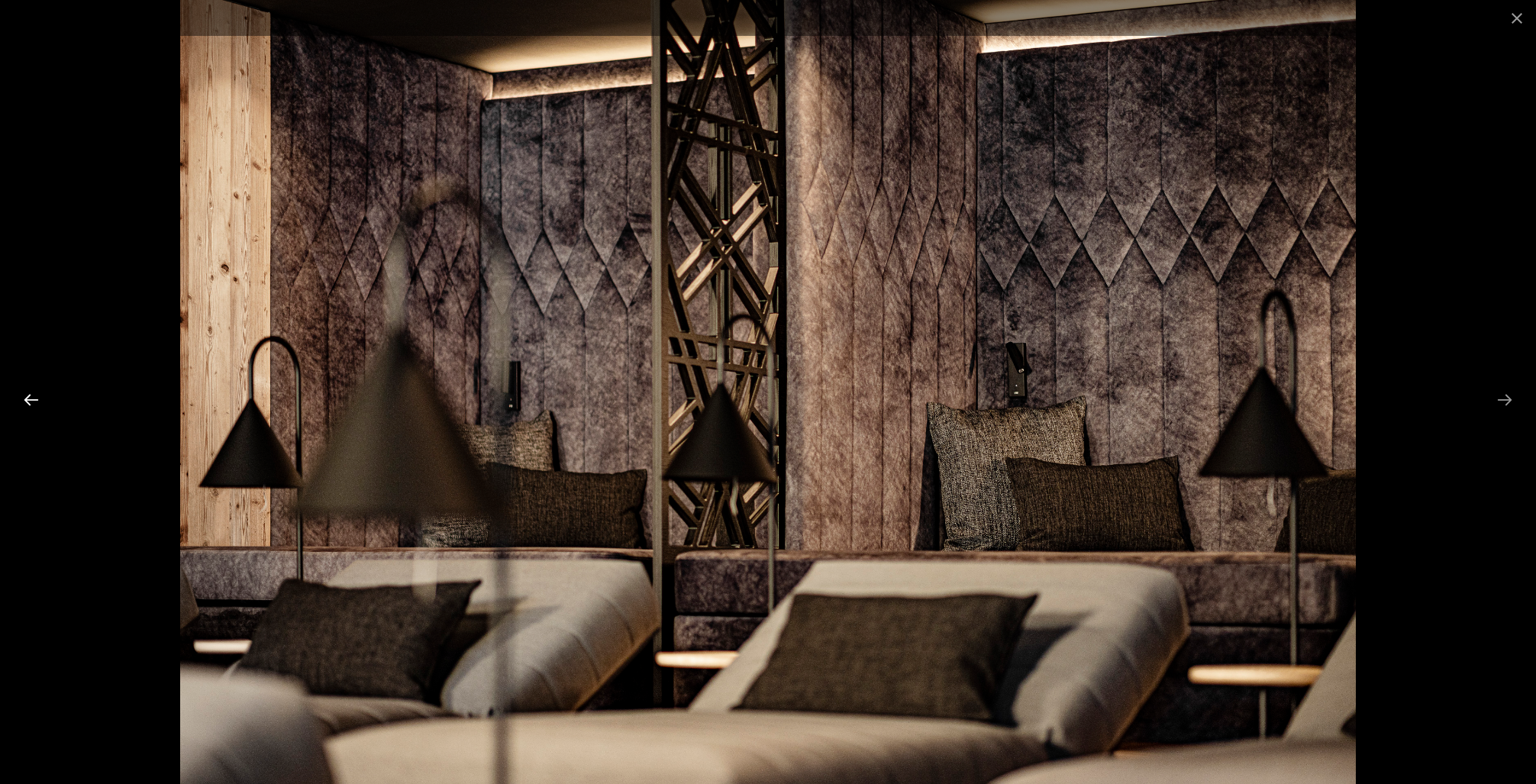
click at [33, 395] on button "Previous slide" at bounding box center [31, 399] width 32 height 30
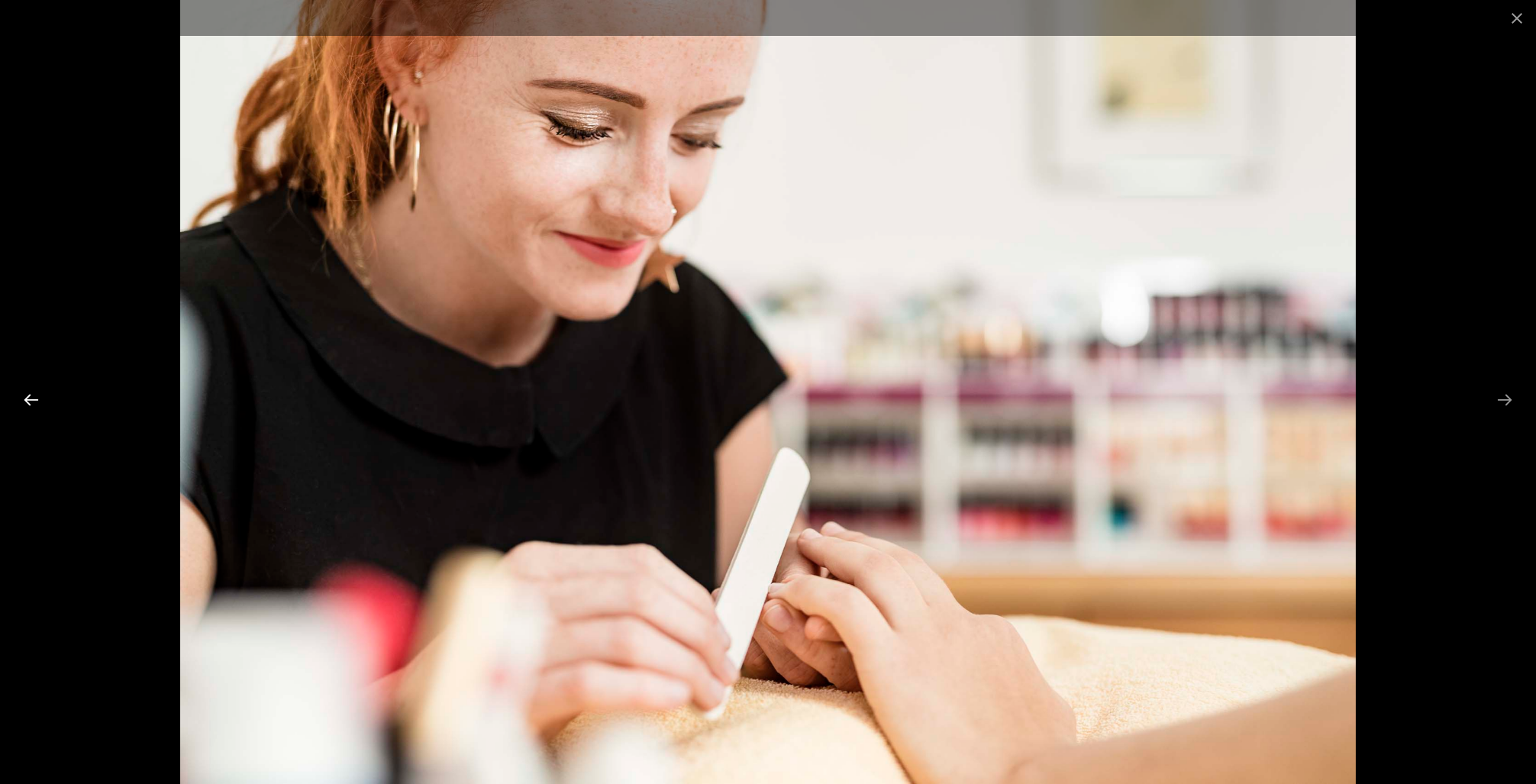
click at [33, 395] on button "Previous slide" at bounding box center [31, 399] width 32 height 30
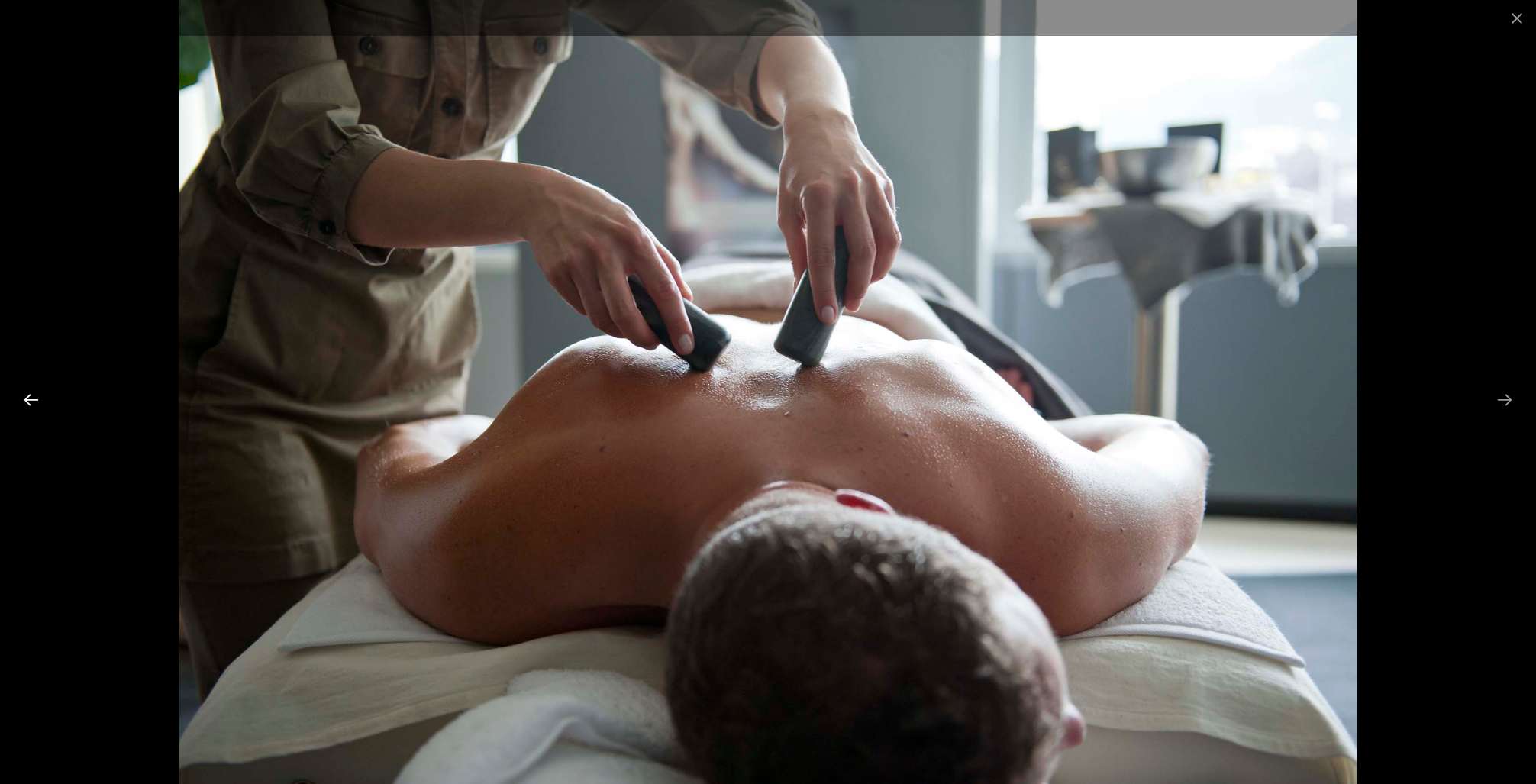
click at [33, 395] on button "Previous slide" at bounding box center [31, 399] width 32 height 30
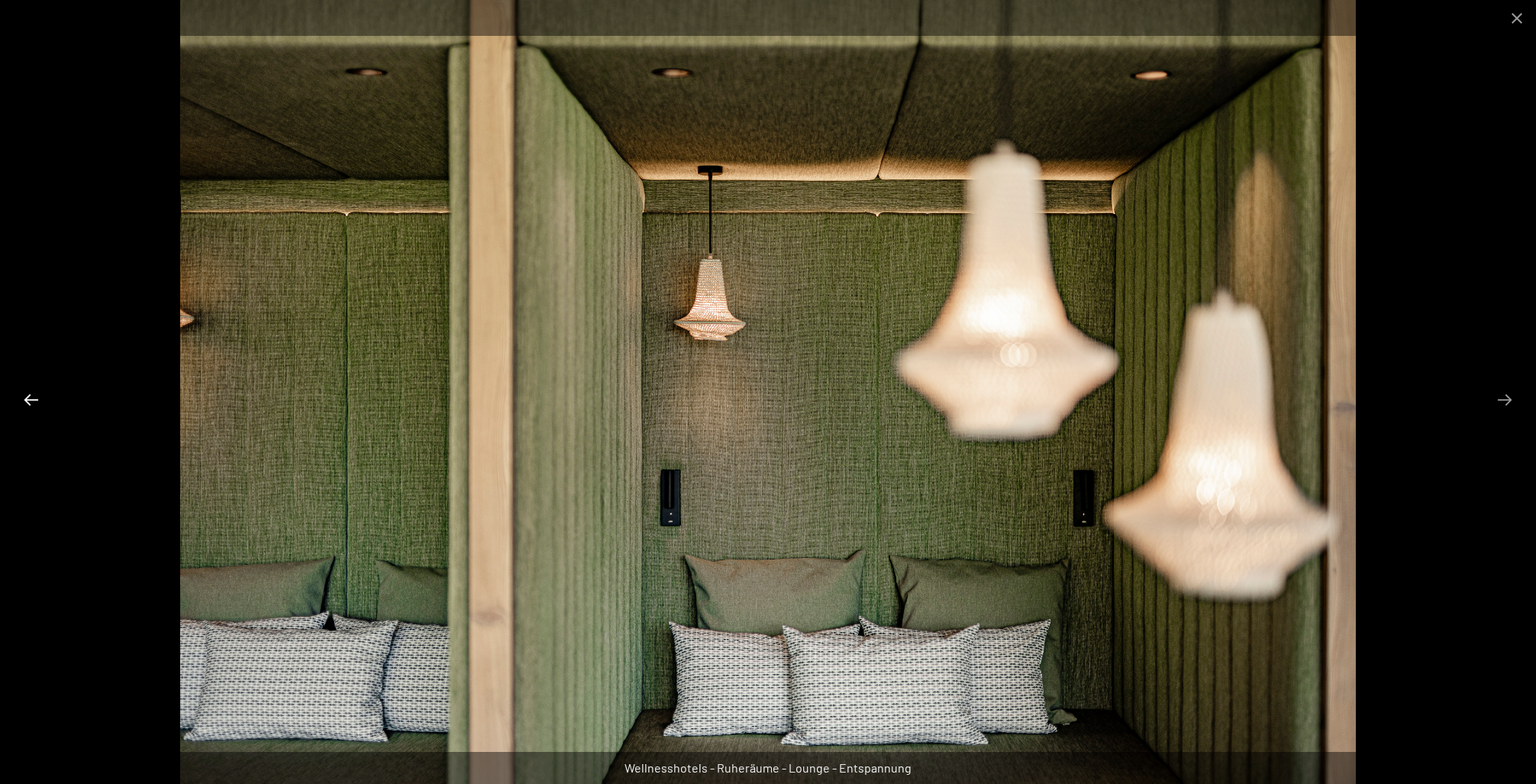
click at [33, 395] on button "Previous slide" at bounding box center [31, 399] width 32 height 30
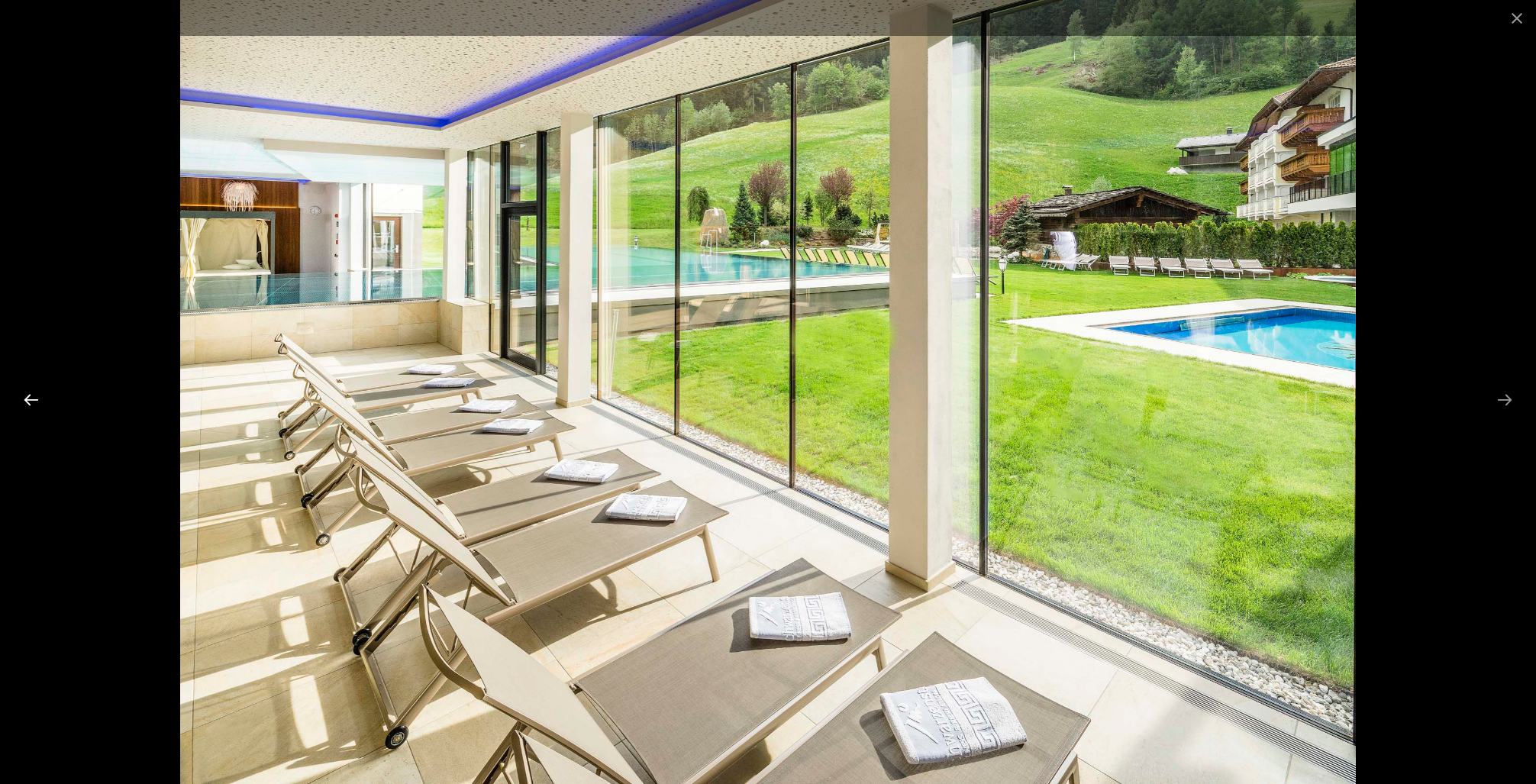
click at [33, 395] on button "Previous slide" at bounding box center [31, 399] width 32 height 30
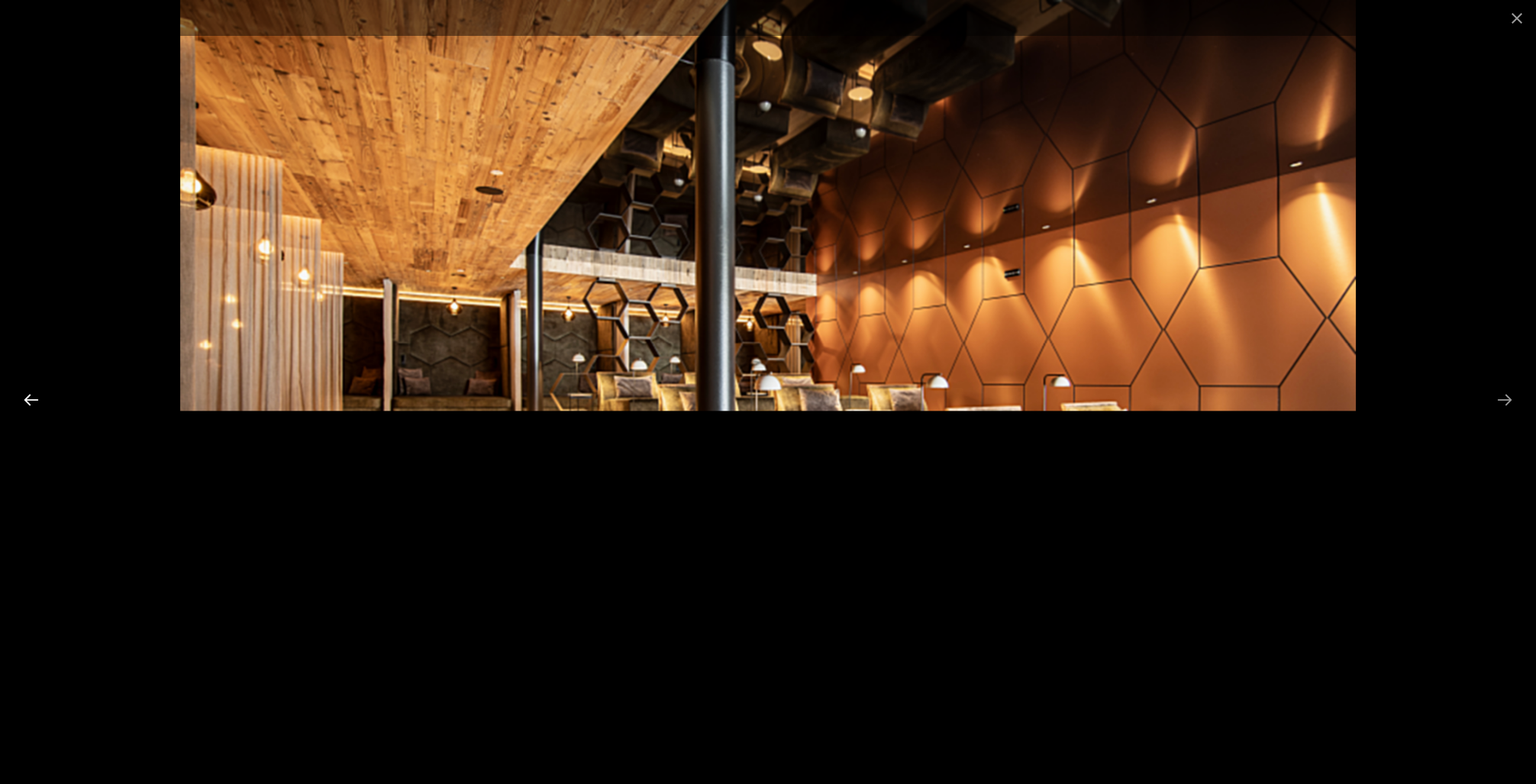
click at [33, 395] on button "Previous slide" at bounding box center [31, 399] width 32 height 30
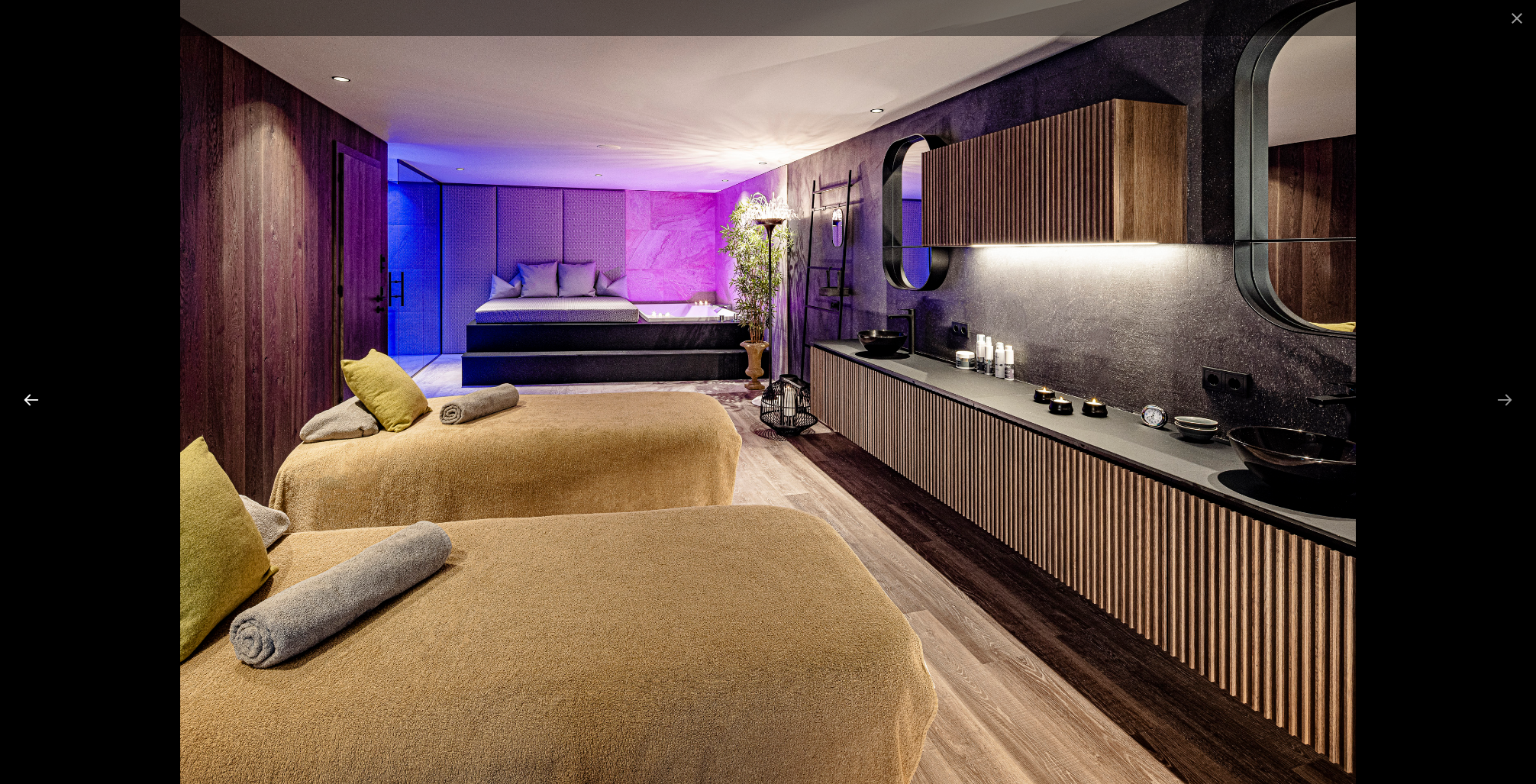
click at [33, 395] on button "Previous slide" at bounding box center [31, 399] width 32 height 30
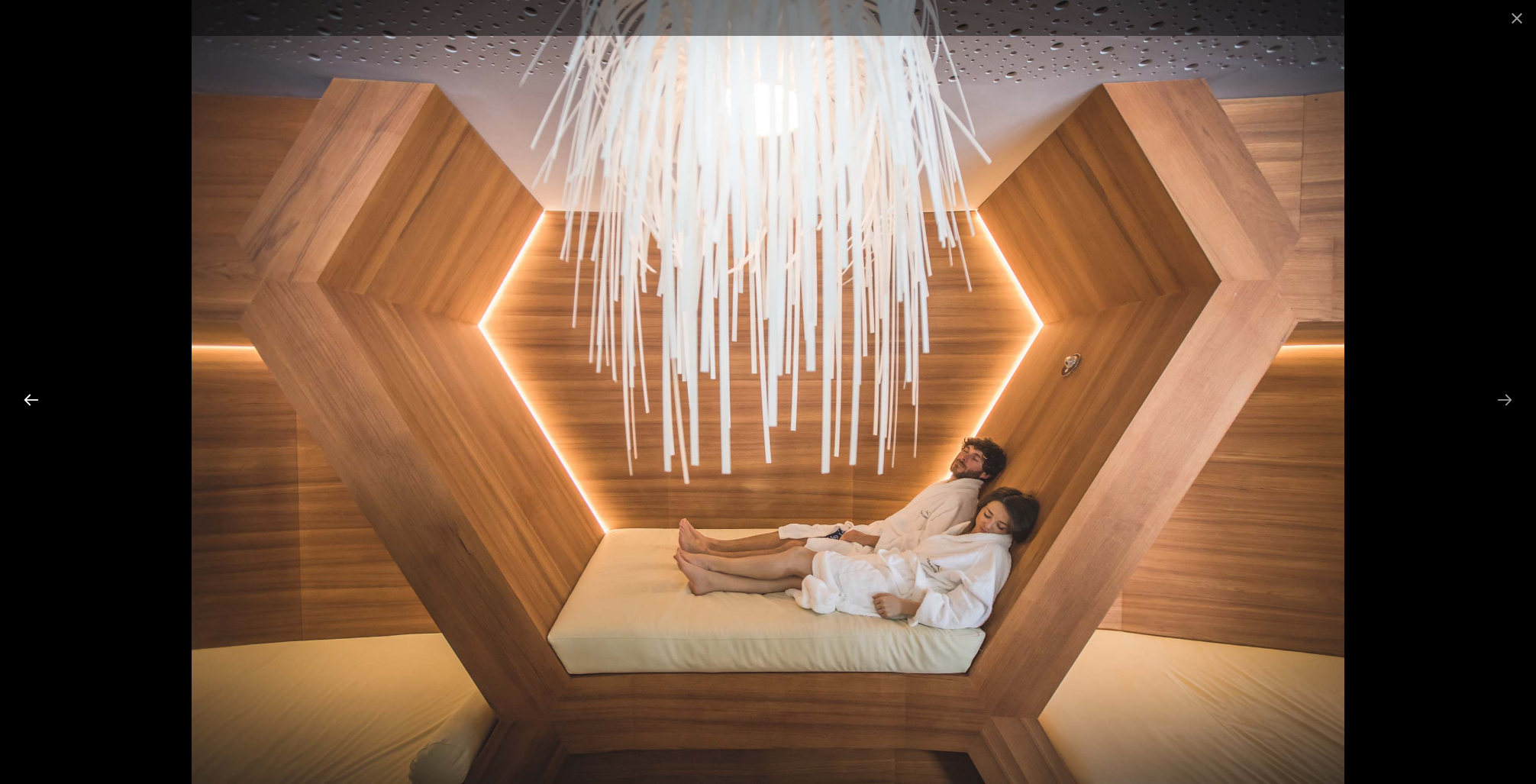
click at [33, 395] on button "Previous slide" at bounding box center [31, 399] width 32 height 30
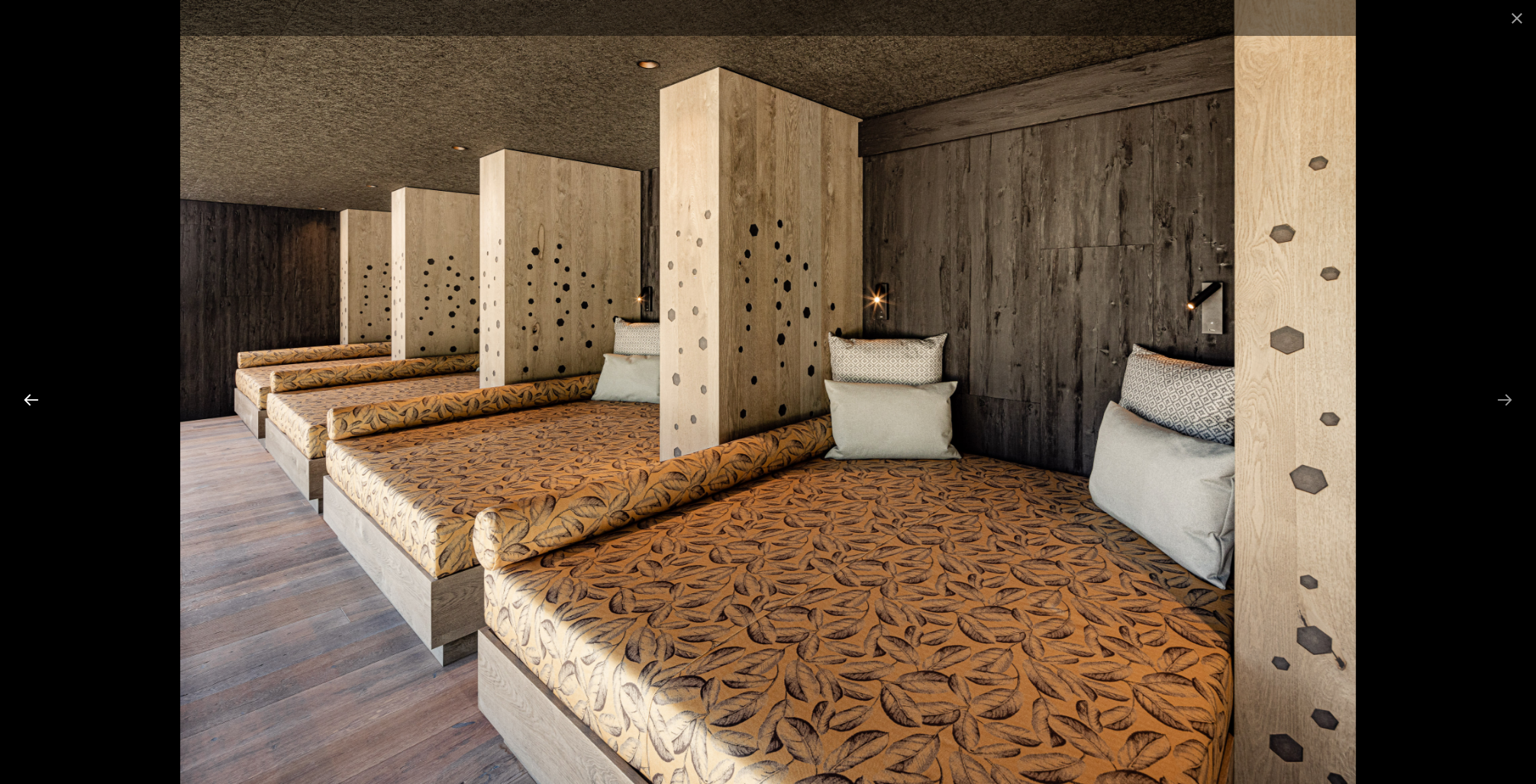
click at [33, 395] on button "Previous slide" at bounding box center [31, 399] width 32 height 30
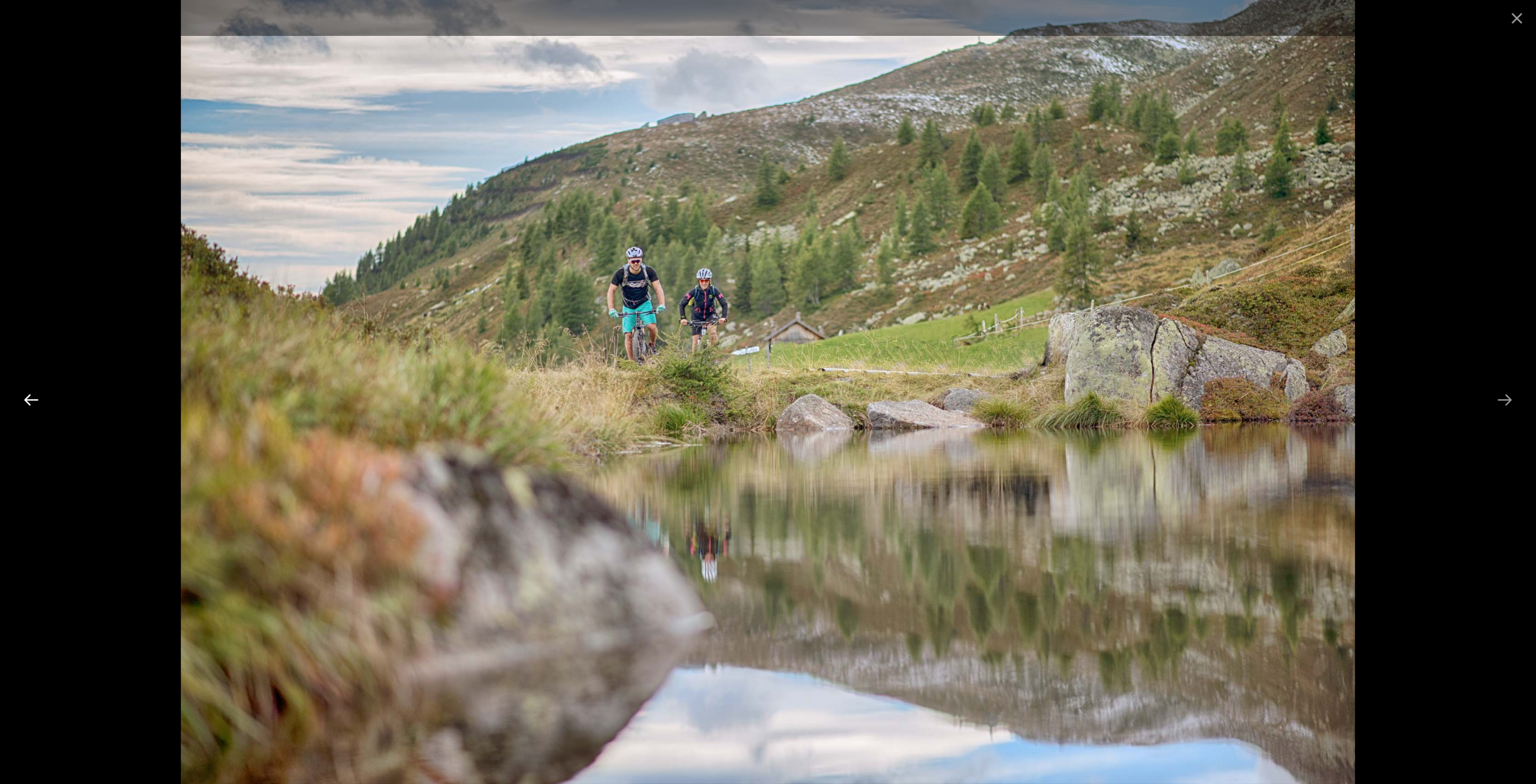
click at [33, 395] on button "Previous slide" at bounding box center [31, 399] width 32 height 30
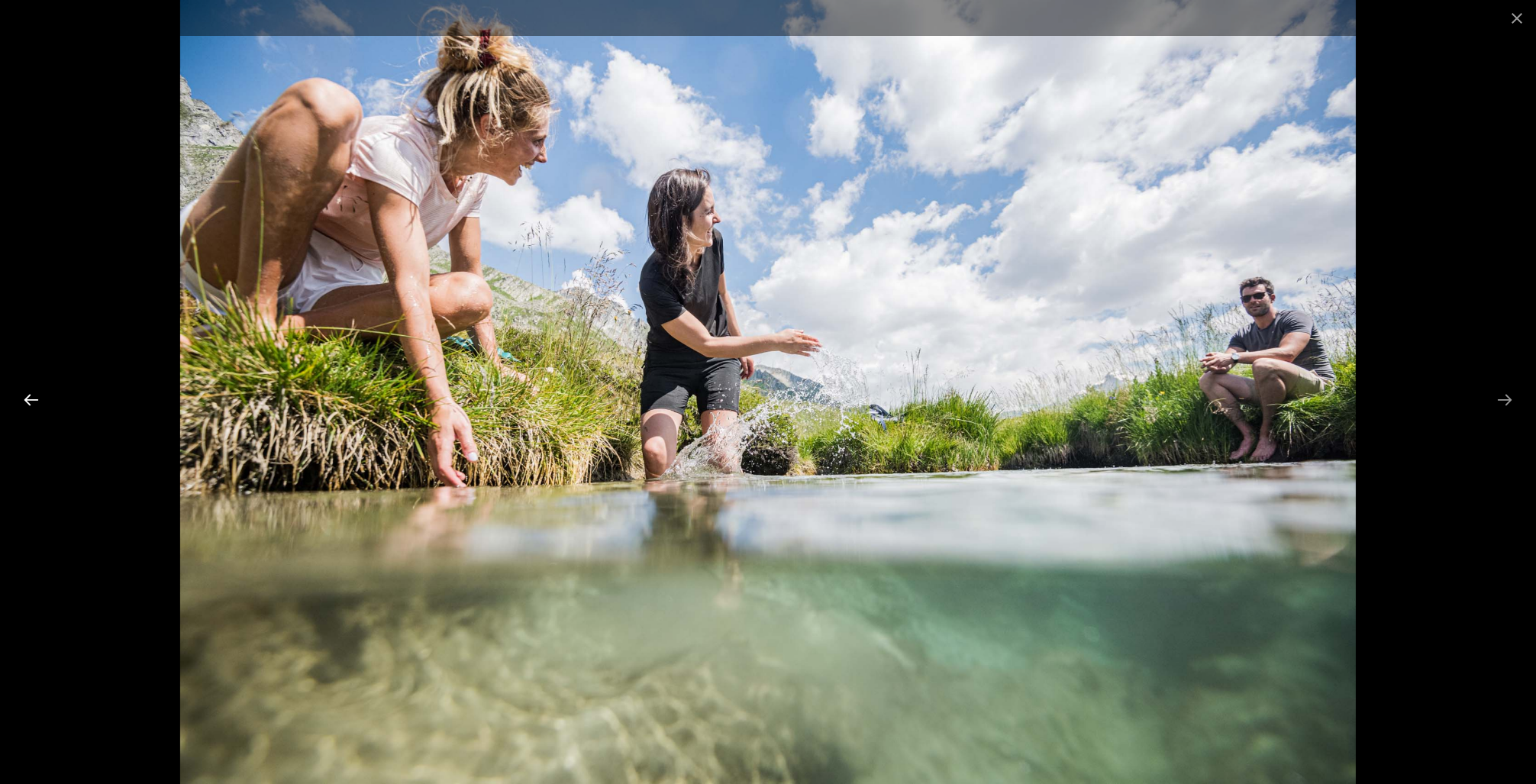
click at [33, 395] on button "Previous slide" at bounding box center [31, 399] width 32 height 30
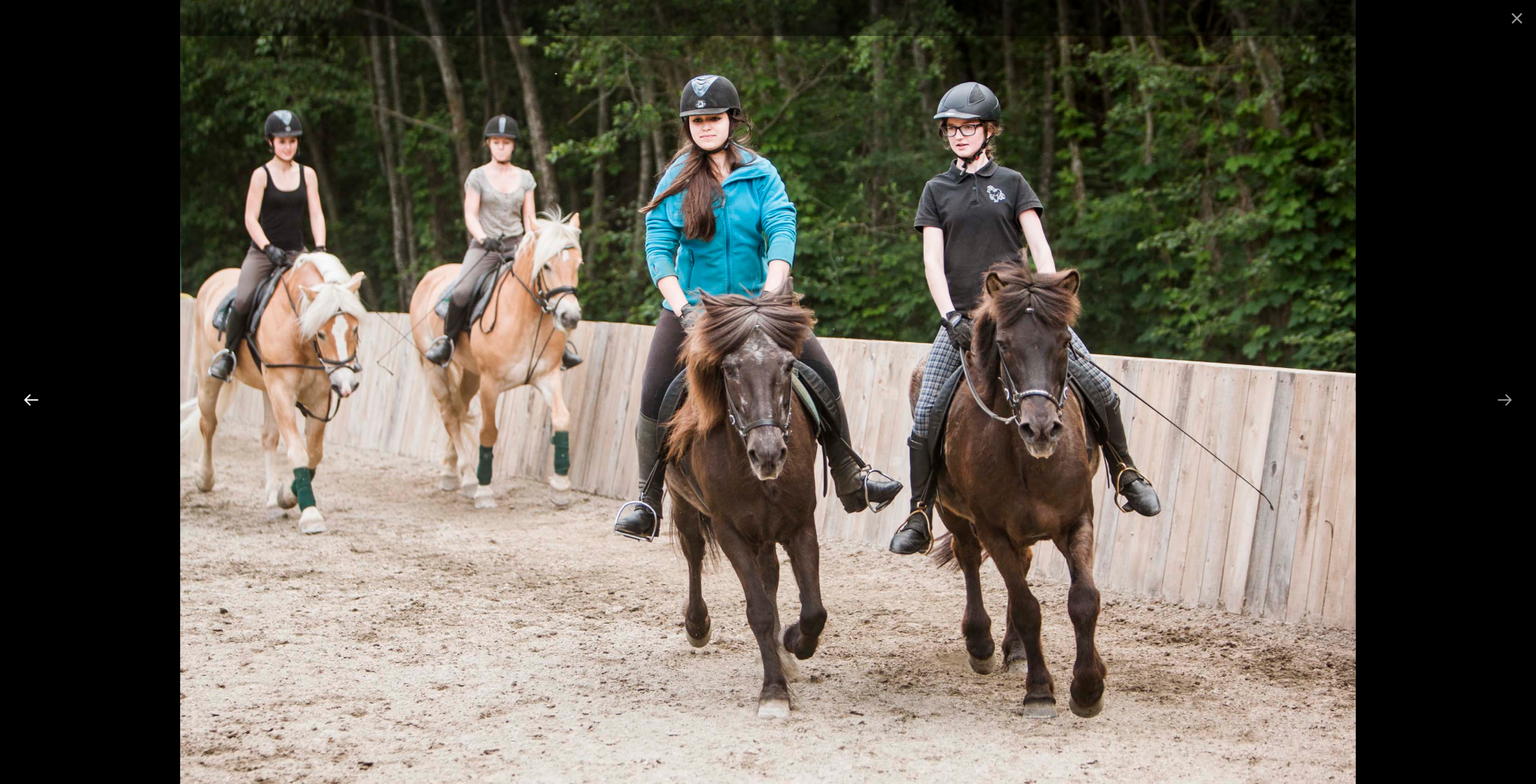
click at [33, 395] on button "Previous slide" at bounding box center [31, 399] width 32 height 30
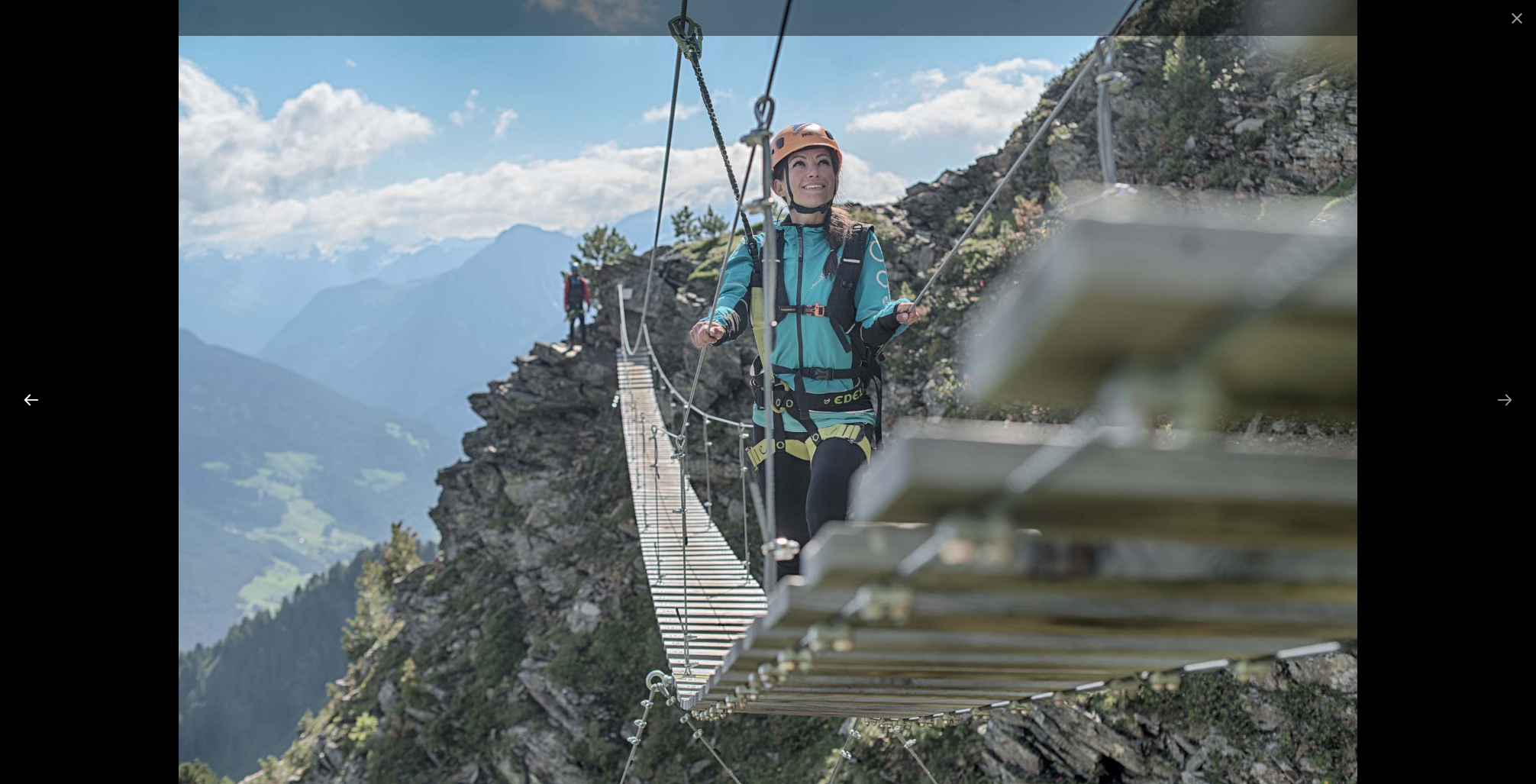
click at [33, 395] on button "Previous slide" at bounding box center [31, 399] width 32 height 30
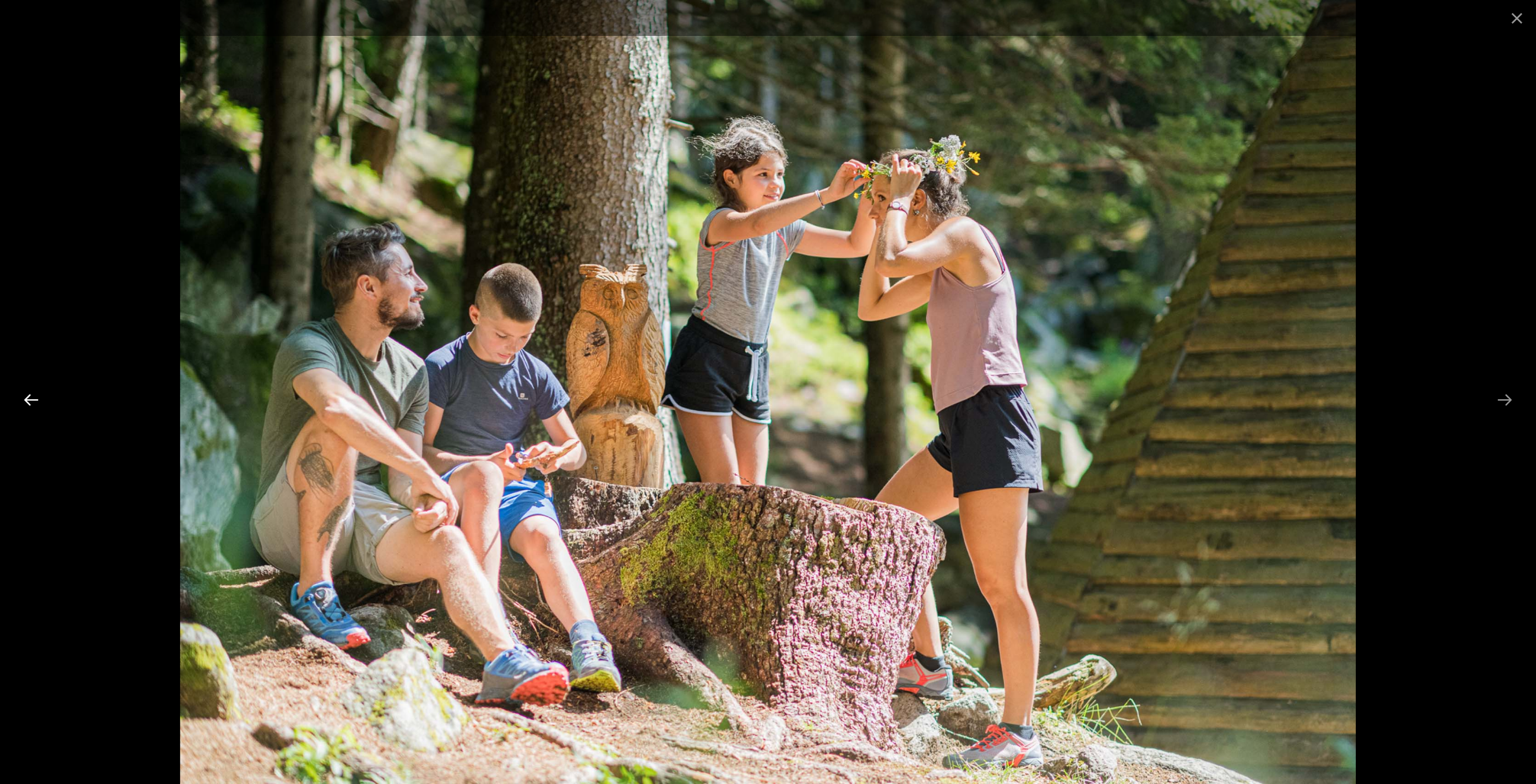
click at [33, 395] on button "Previous slide" at bounding box center [31, 399] width 32 height 30
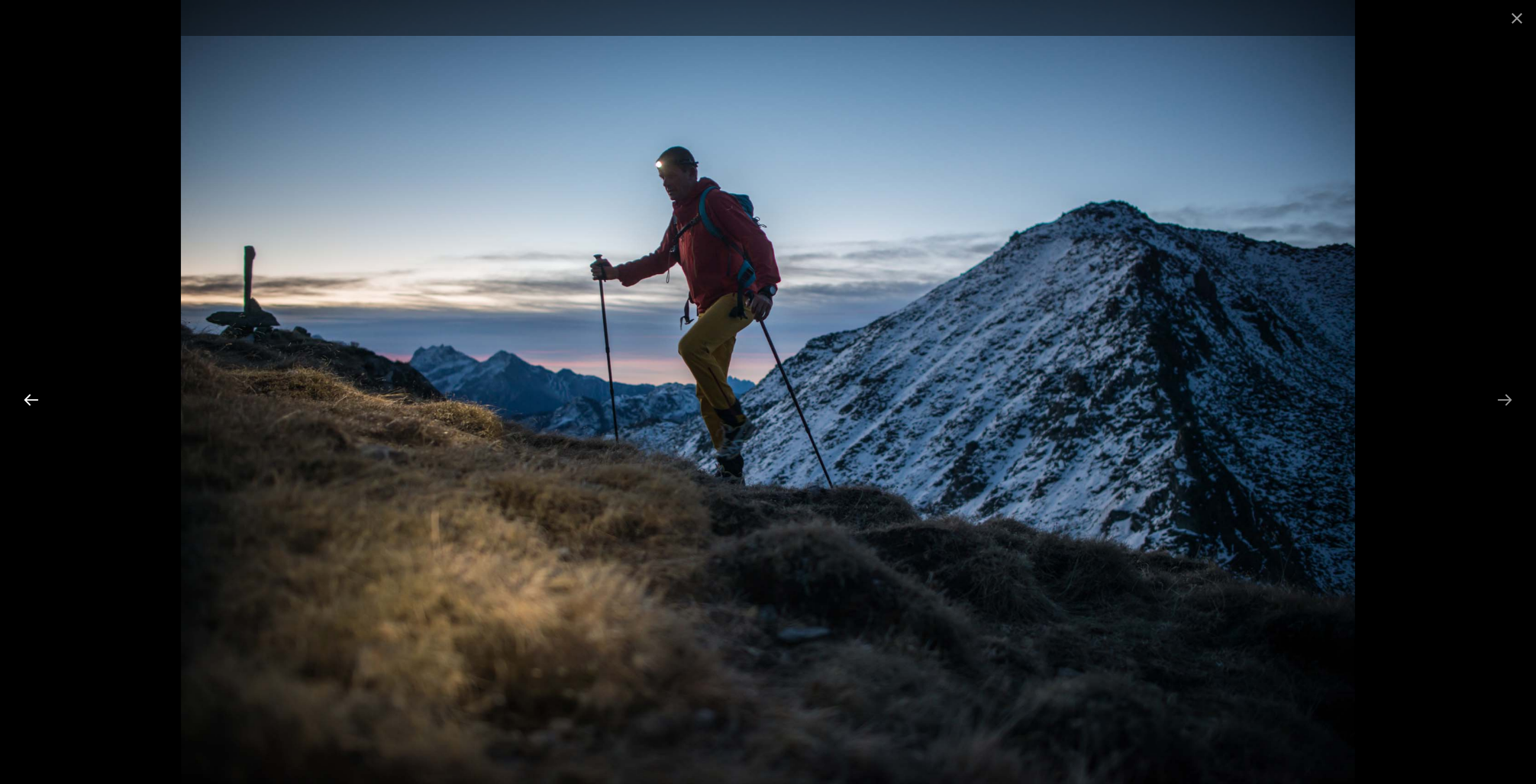
click at [33, 395] on button "Previous slide" at bounding box center [31, 399] width 32 height 30
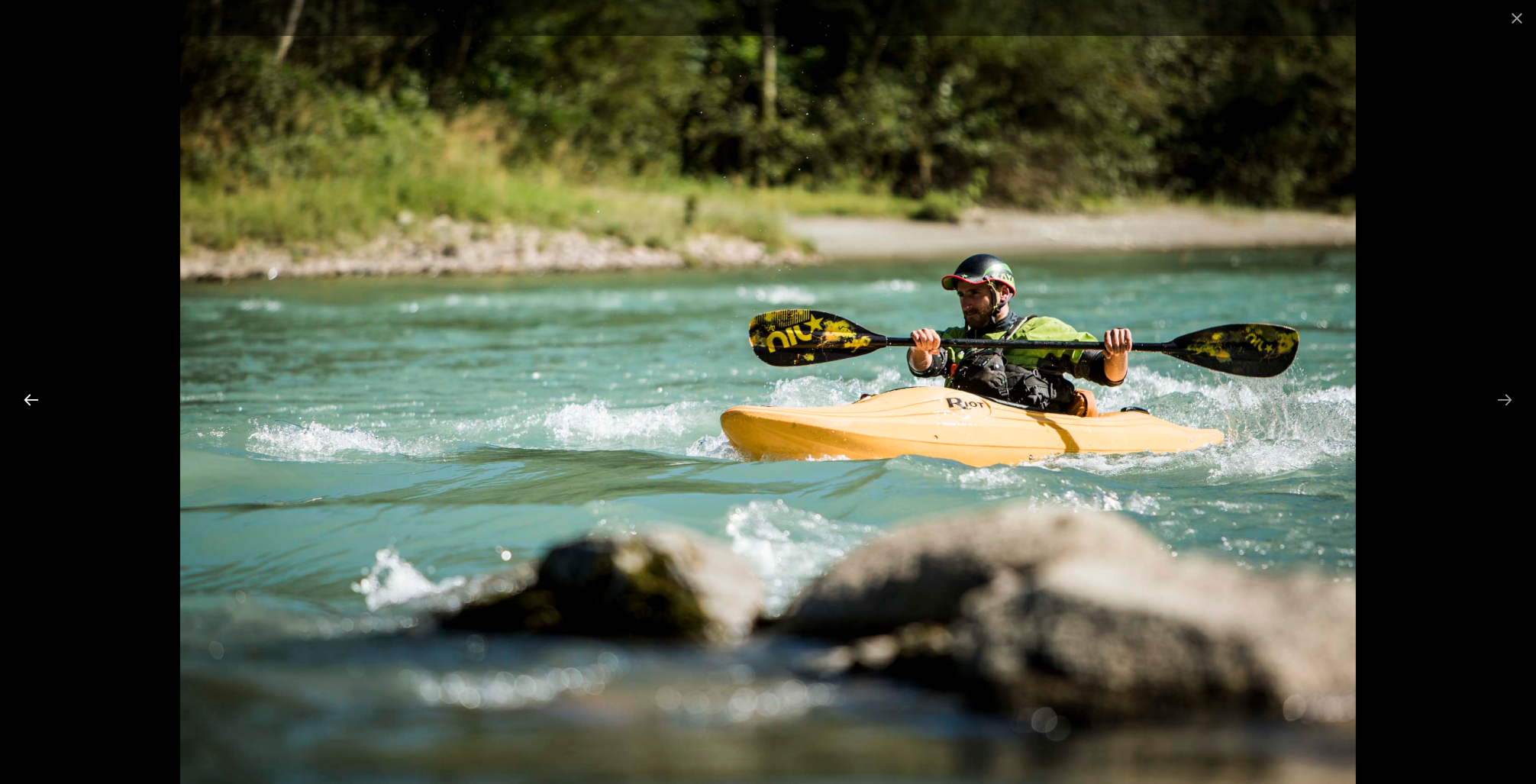
click at [33, 395] on button "Previous slide" at bounding box center [31, 399] width 32 height 30
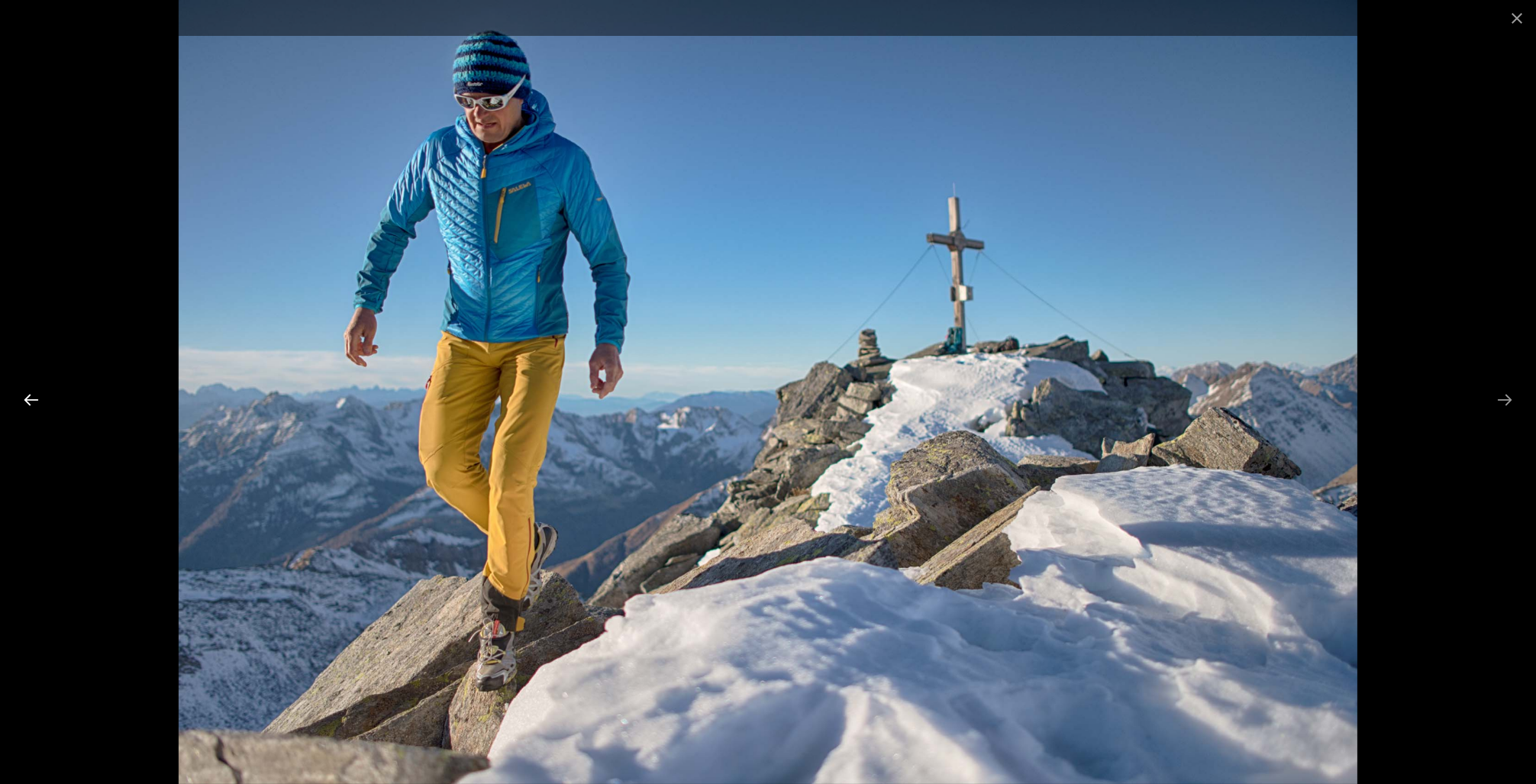
click at [33, 395] on button "Previous slide" at bounding box center [31, 399] width 32 height 30
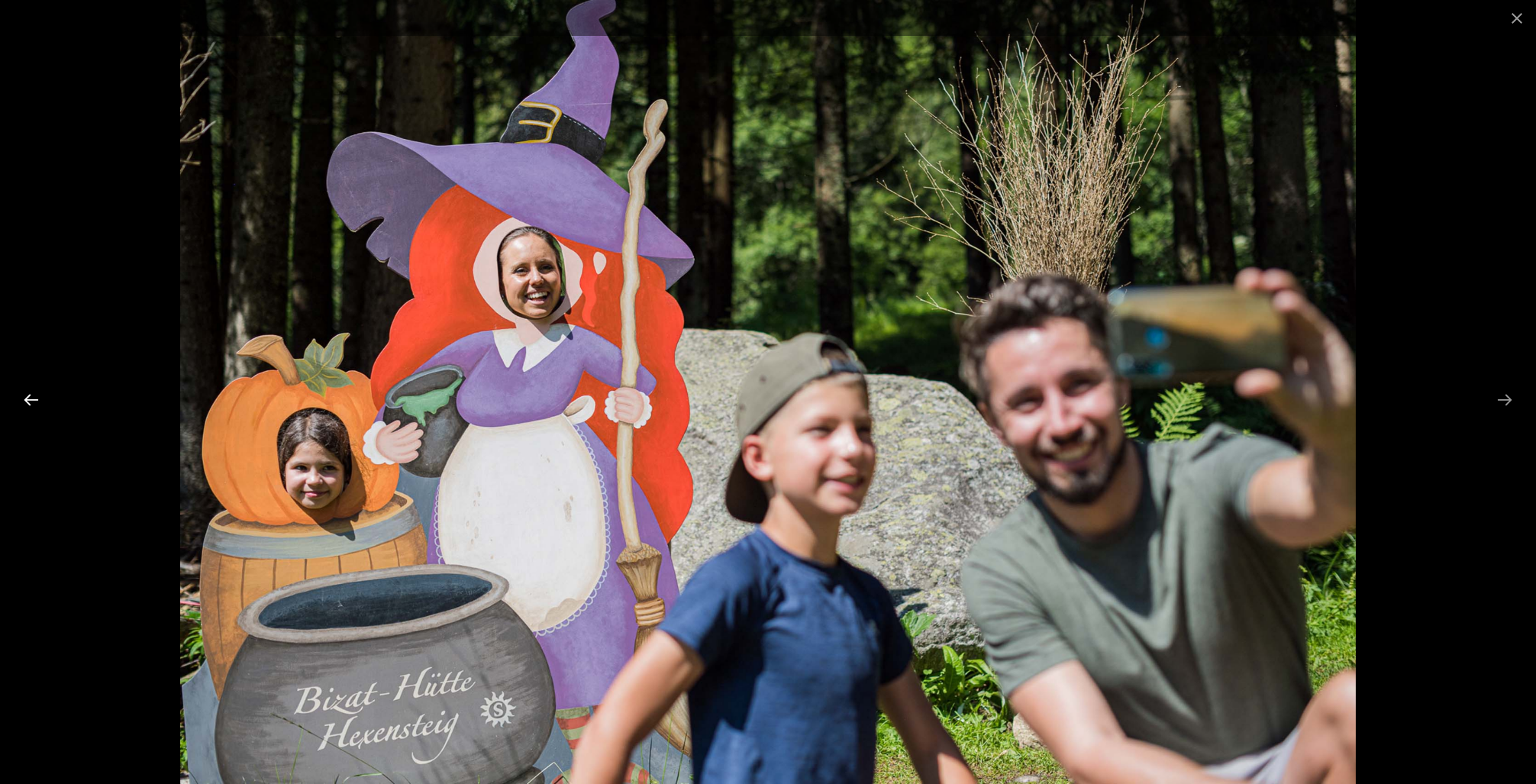
click at [33, 395] on button "Previous slide" at bounding box center [31, 399] width 32 height 30
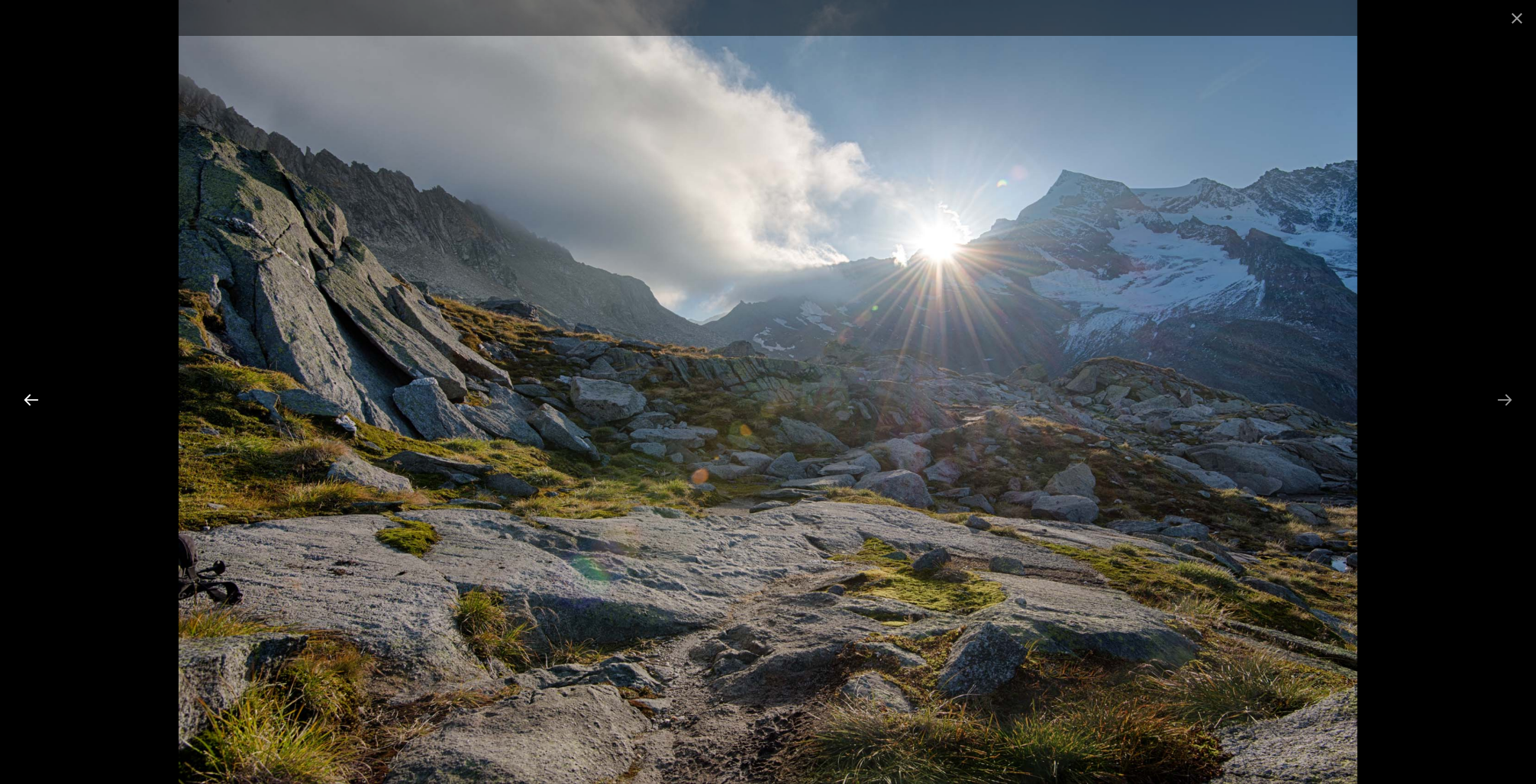
click at [33, 395] on button "Previous slide" at bounding box center [31, 399] width 32 height 30
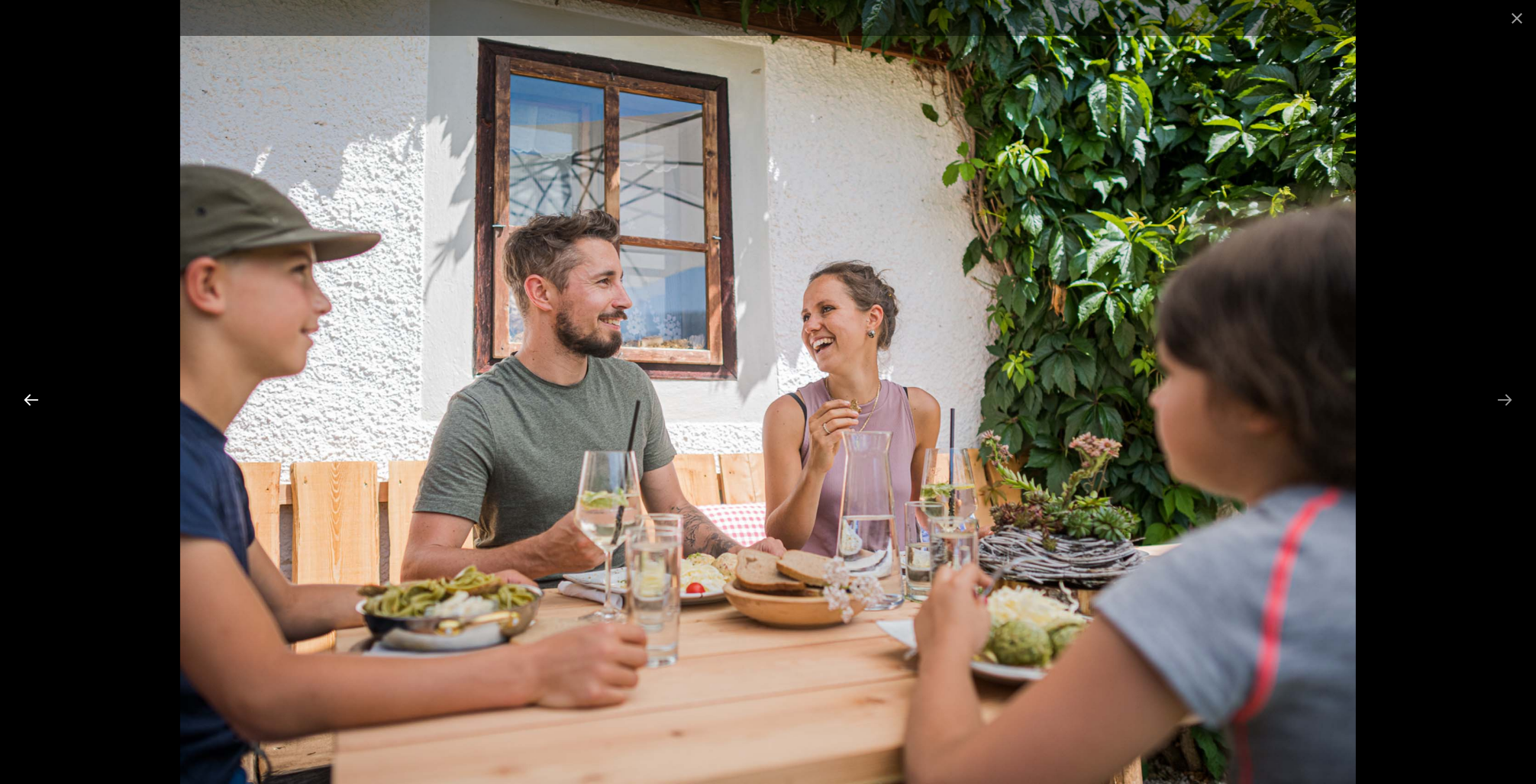
click at [33, 395] on button "Previous slide" at bounding box center [31, 399] width 32 height 30
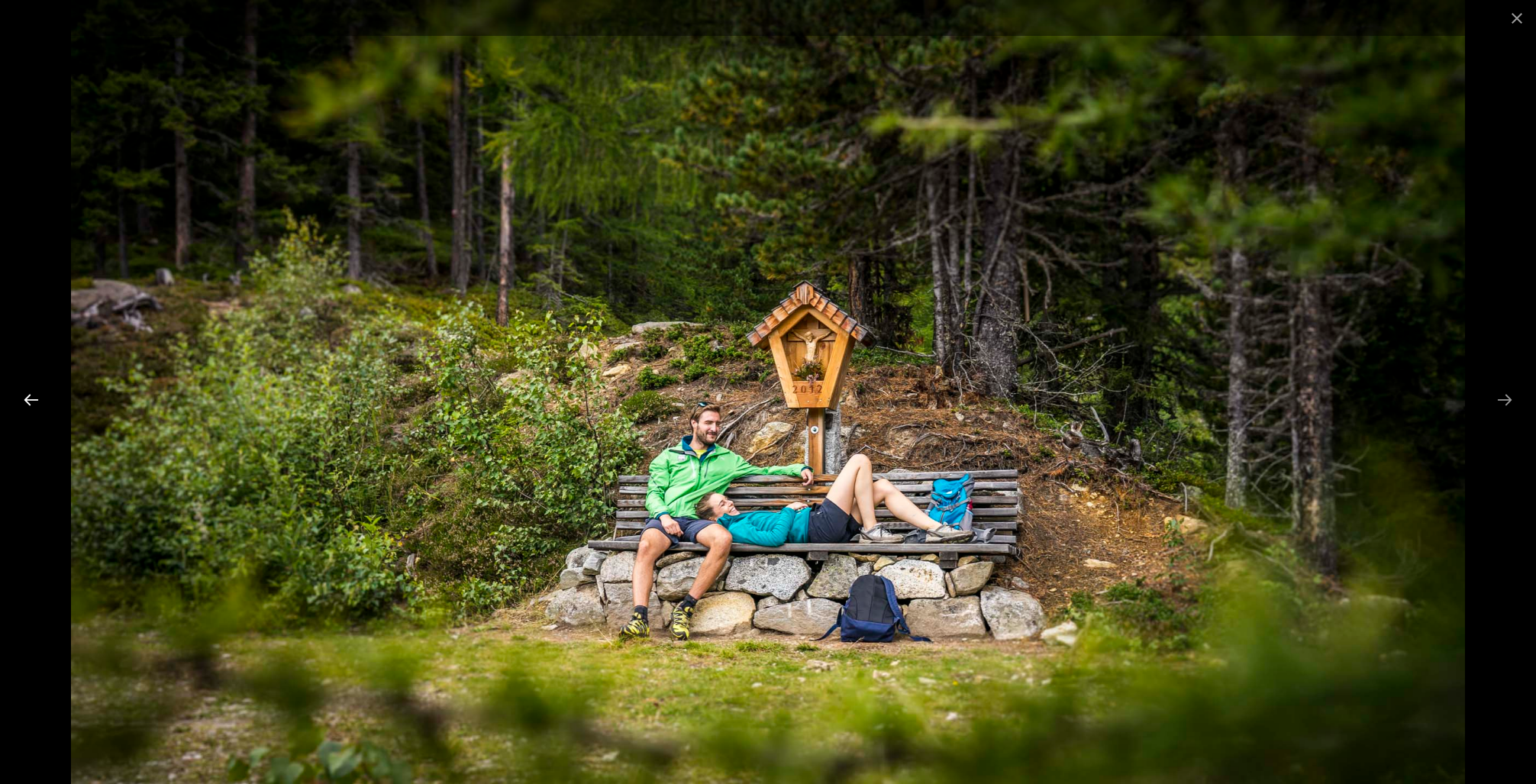
click at [33, 395] on button "Previous slide" at bounding box center [31, 399] width 32 height 30
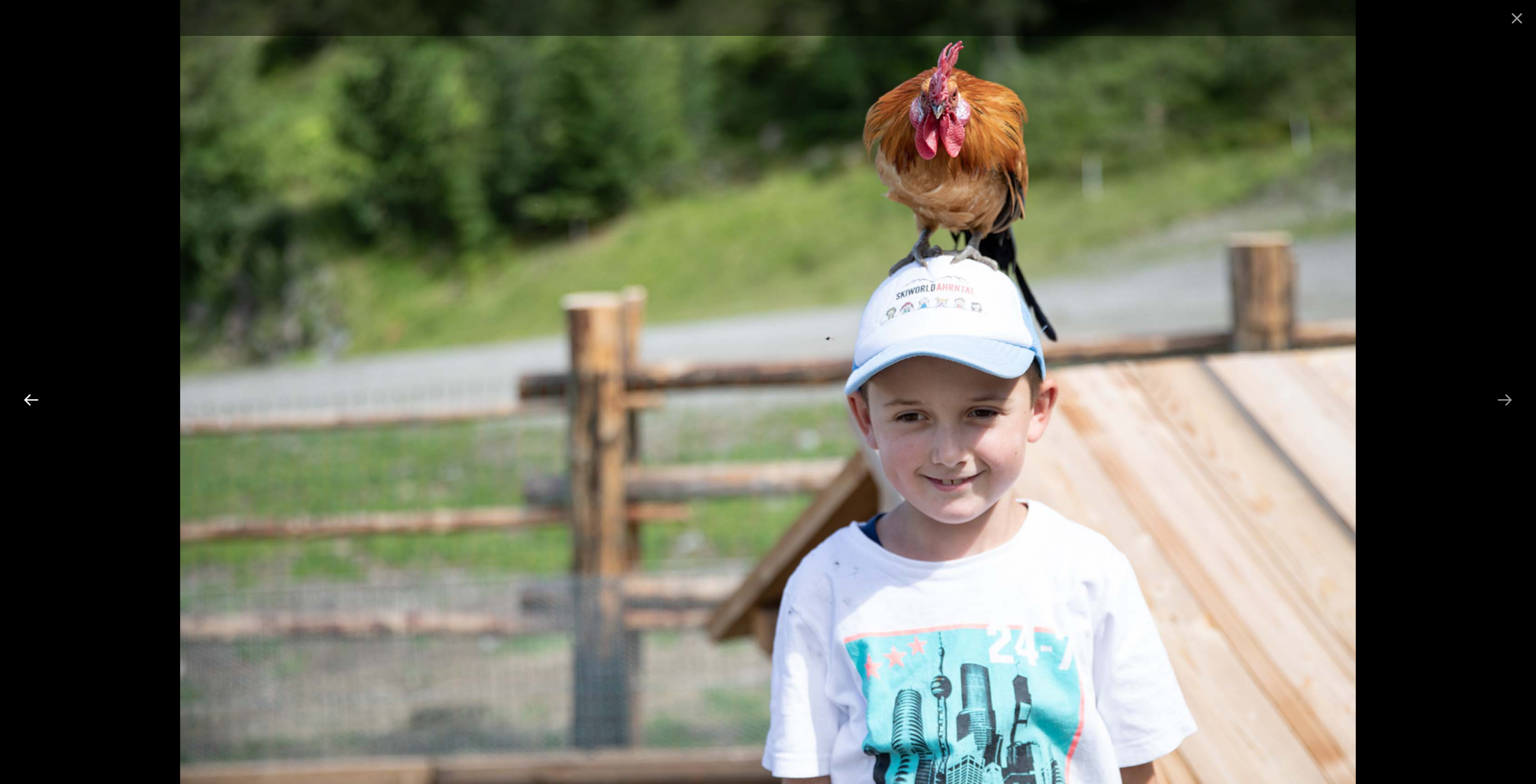
click at [33, 395] on button "Previous slide" at bounding box center [31, 399] width 32 height 30
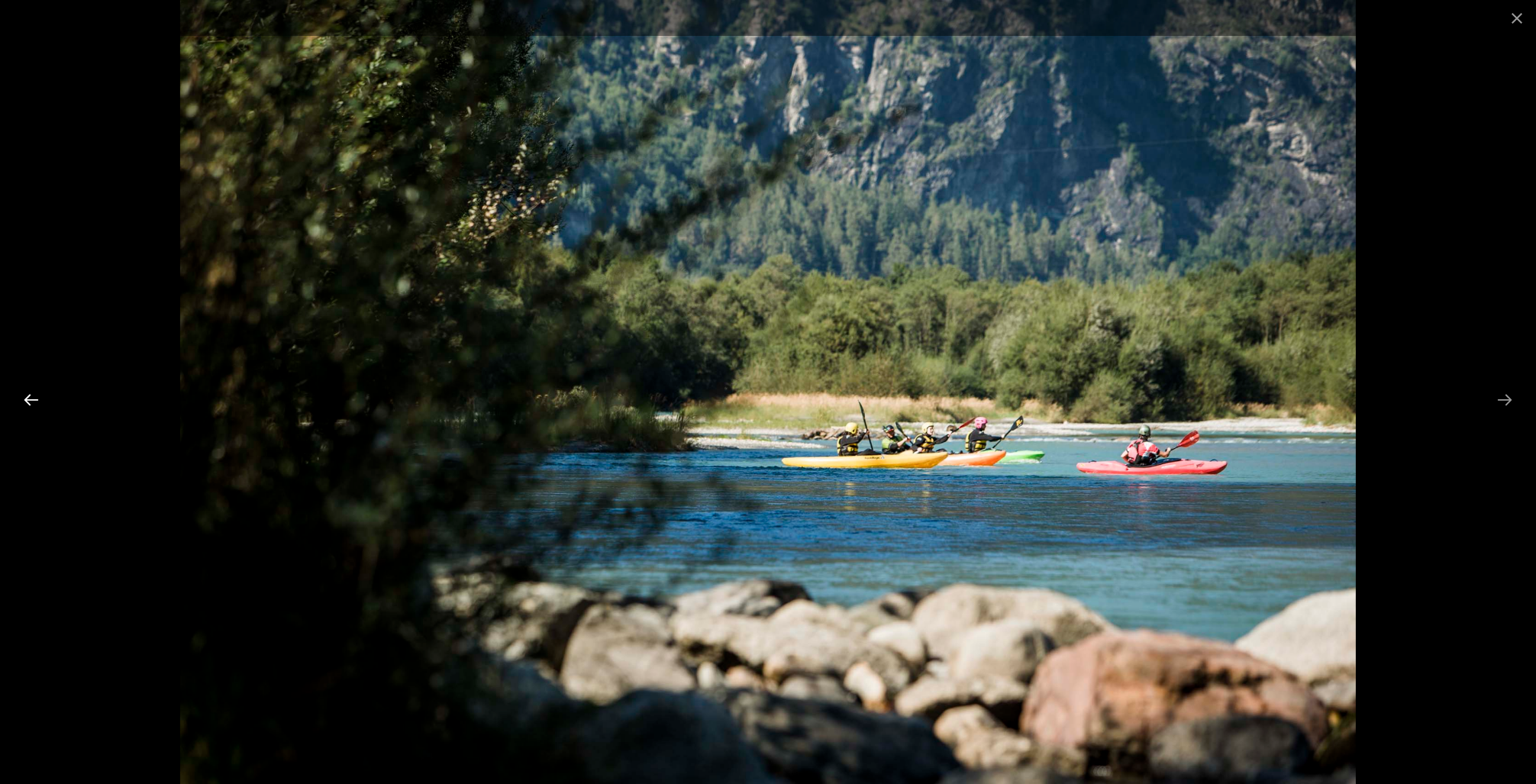
click at [33, 395] on button "Previous slide" at bounding box center [31, 399] width 32 height 30
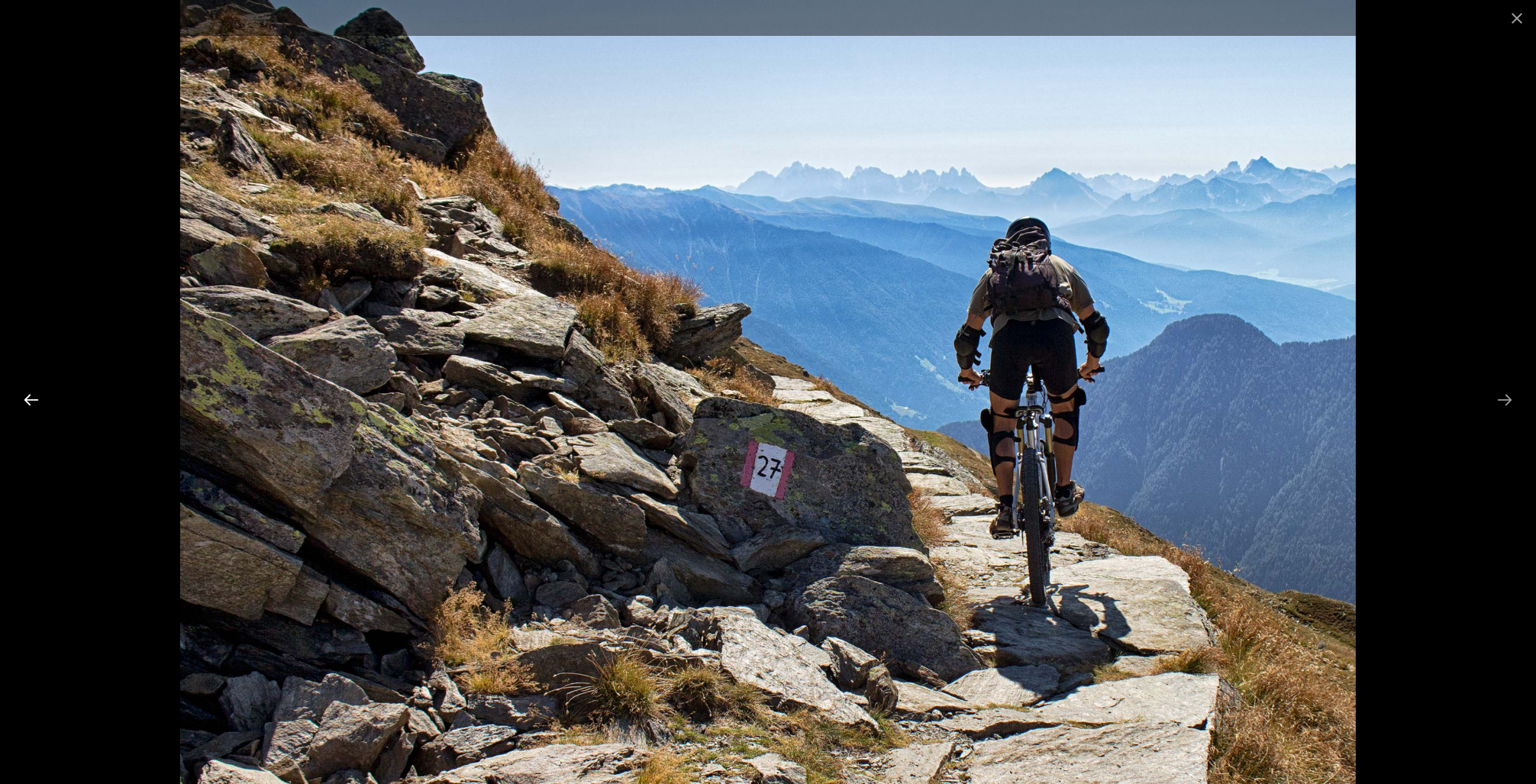
click at [33, 395] on button "Previous slide" at bounding box center [31, 399] width 32 height 30
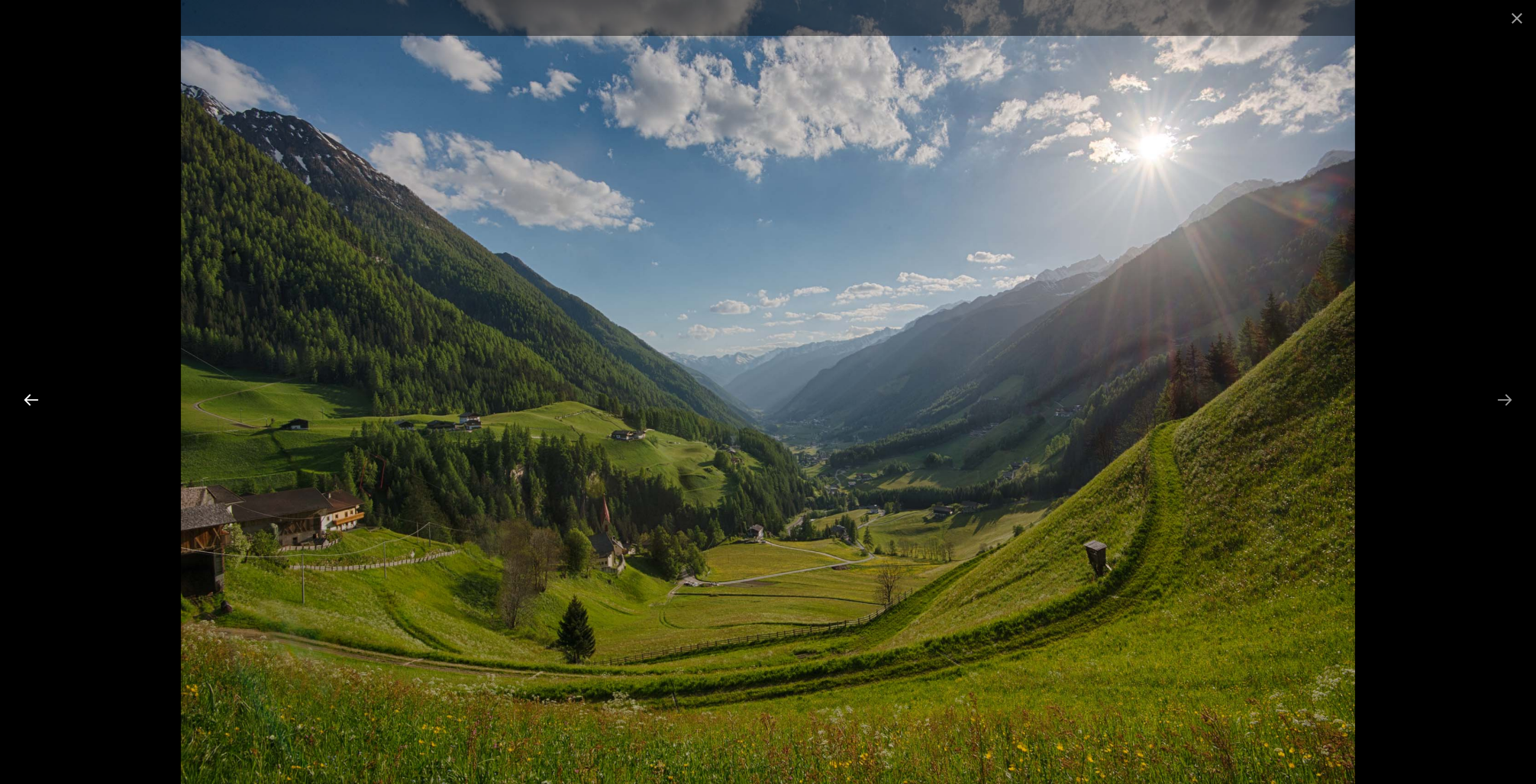
click at [33, 395] on button "Previous slide" at bounding box center [31, 399] width 32 height 30
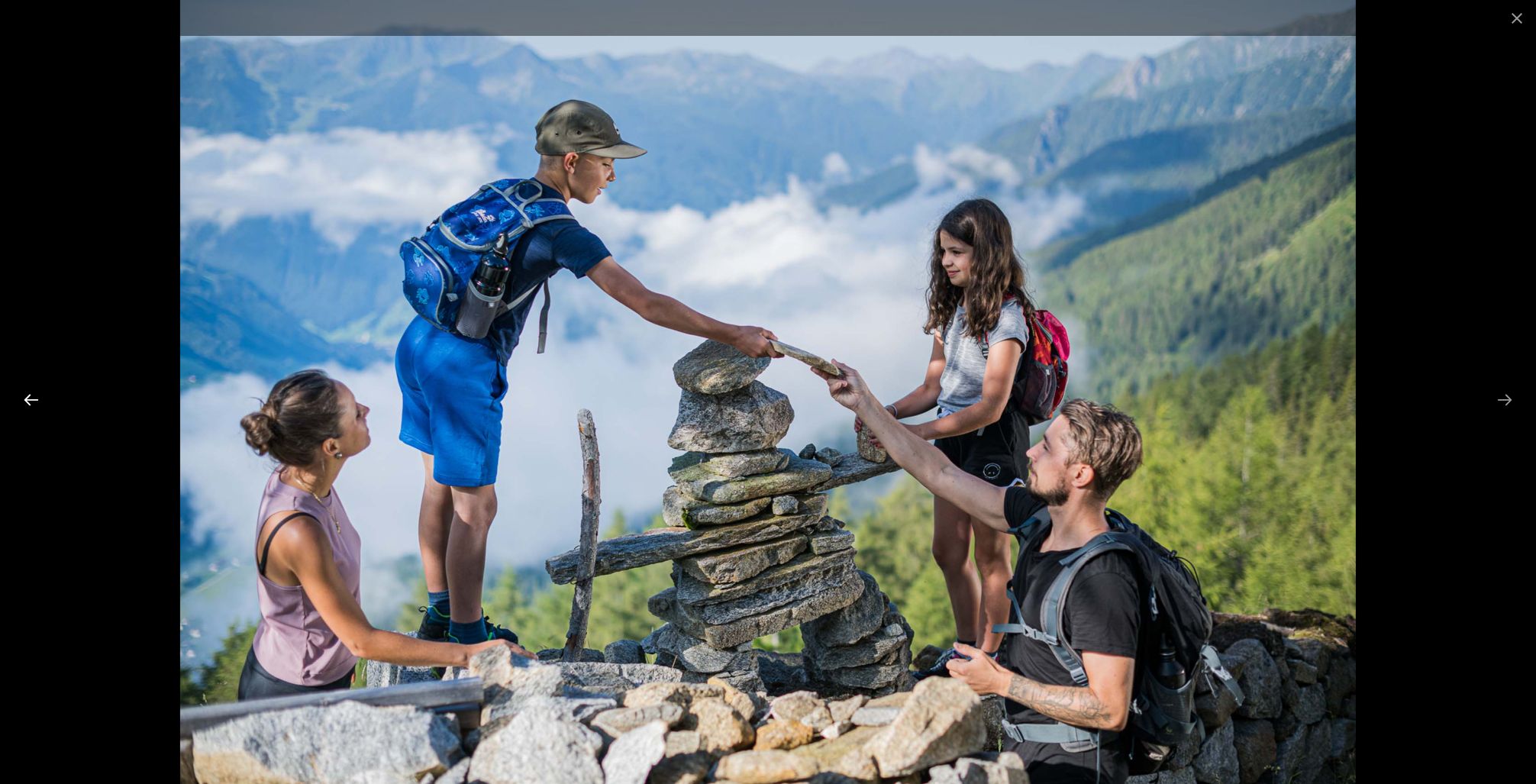
click at [33, 395] on button "Previous slide" at bounding box center [31, 399] width 32 height 30
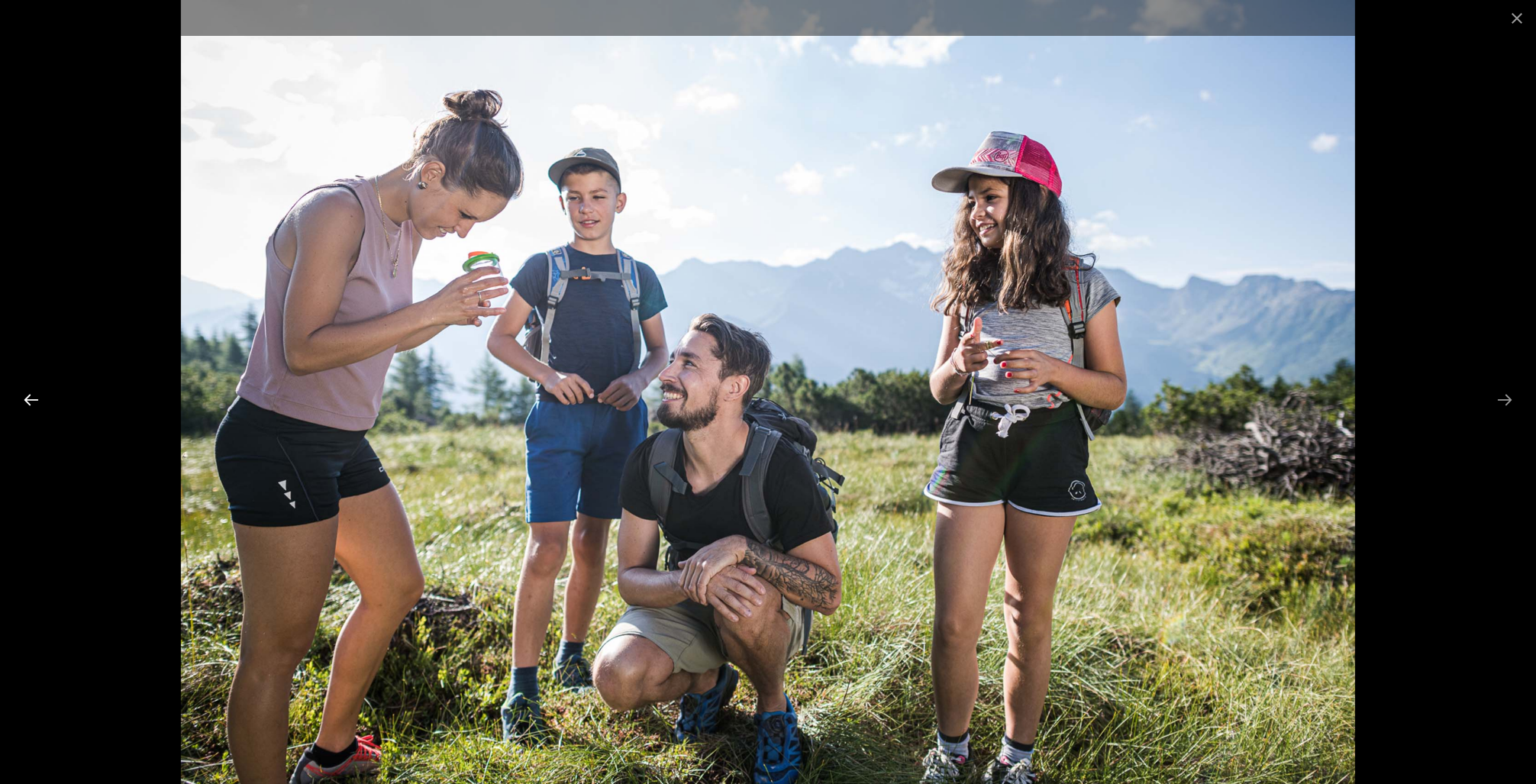
click at [33, 395] on button "Previous slide" at bounding box center [31, 399] width 32 height 30
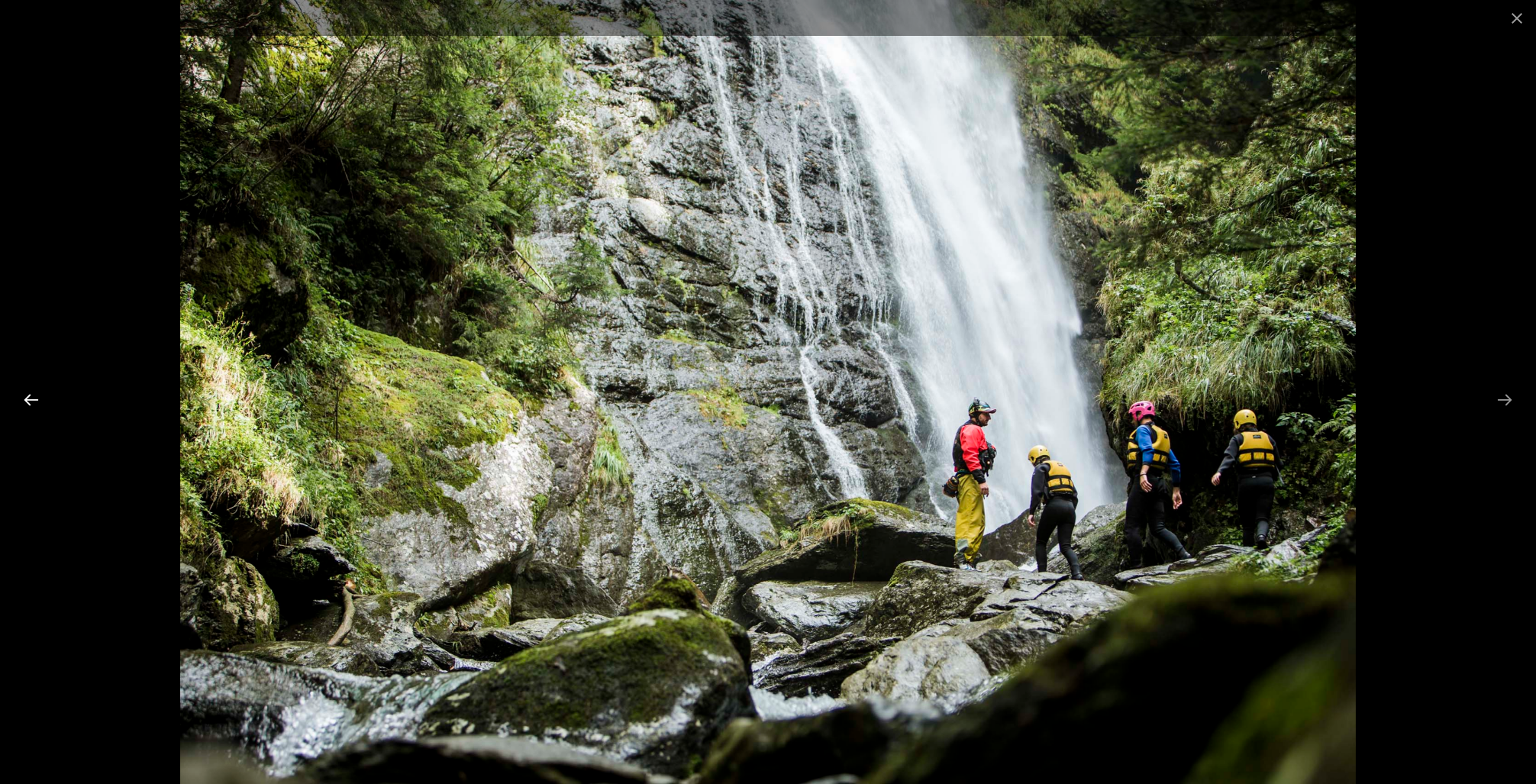
click at [33, 395] on button "Previous slide" at bounding box center [31, 399] width 32 height 30
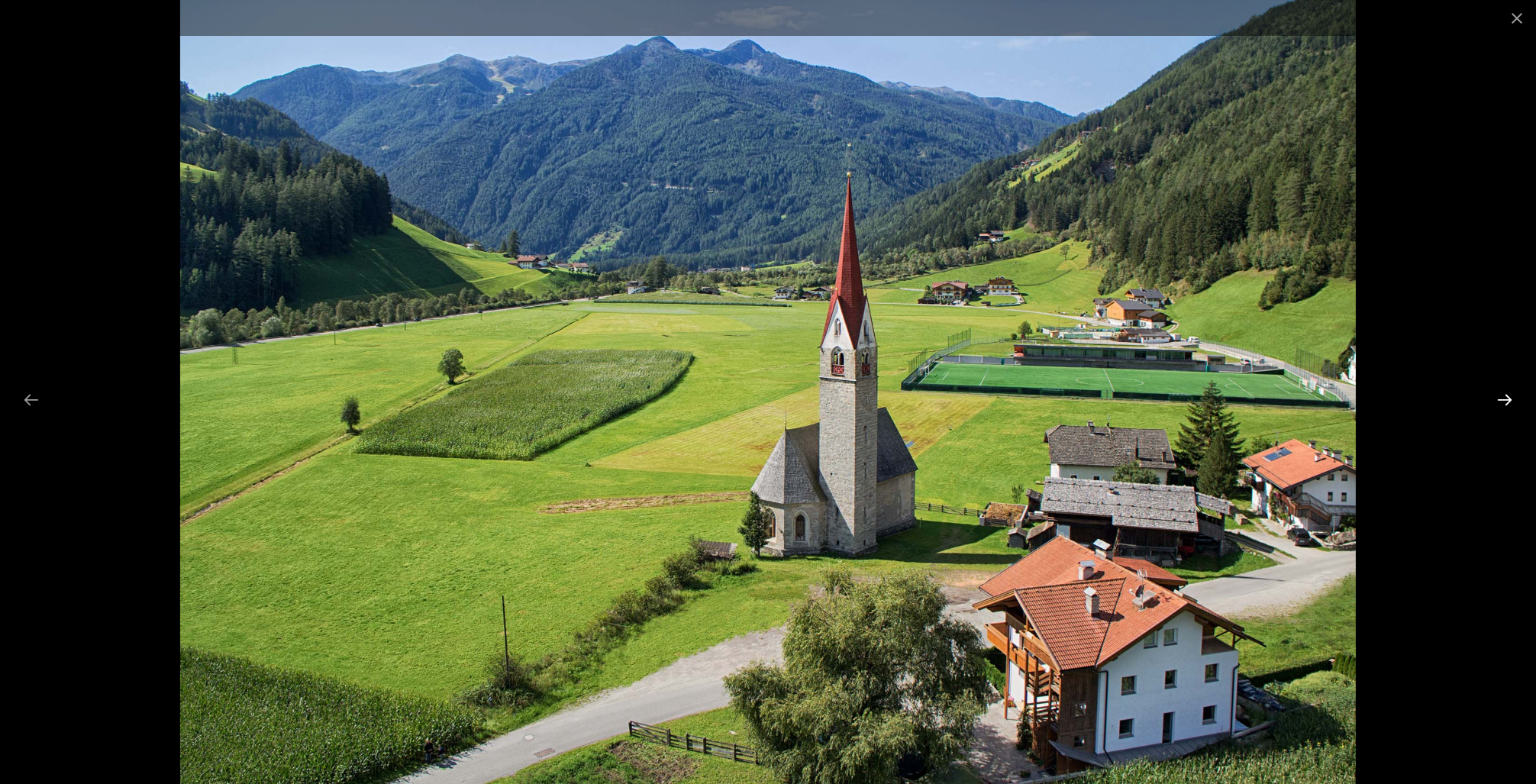
click at [1506, 400] on button "Next slide" at bounding box center [1504, 399] width 32 height 30
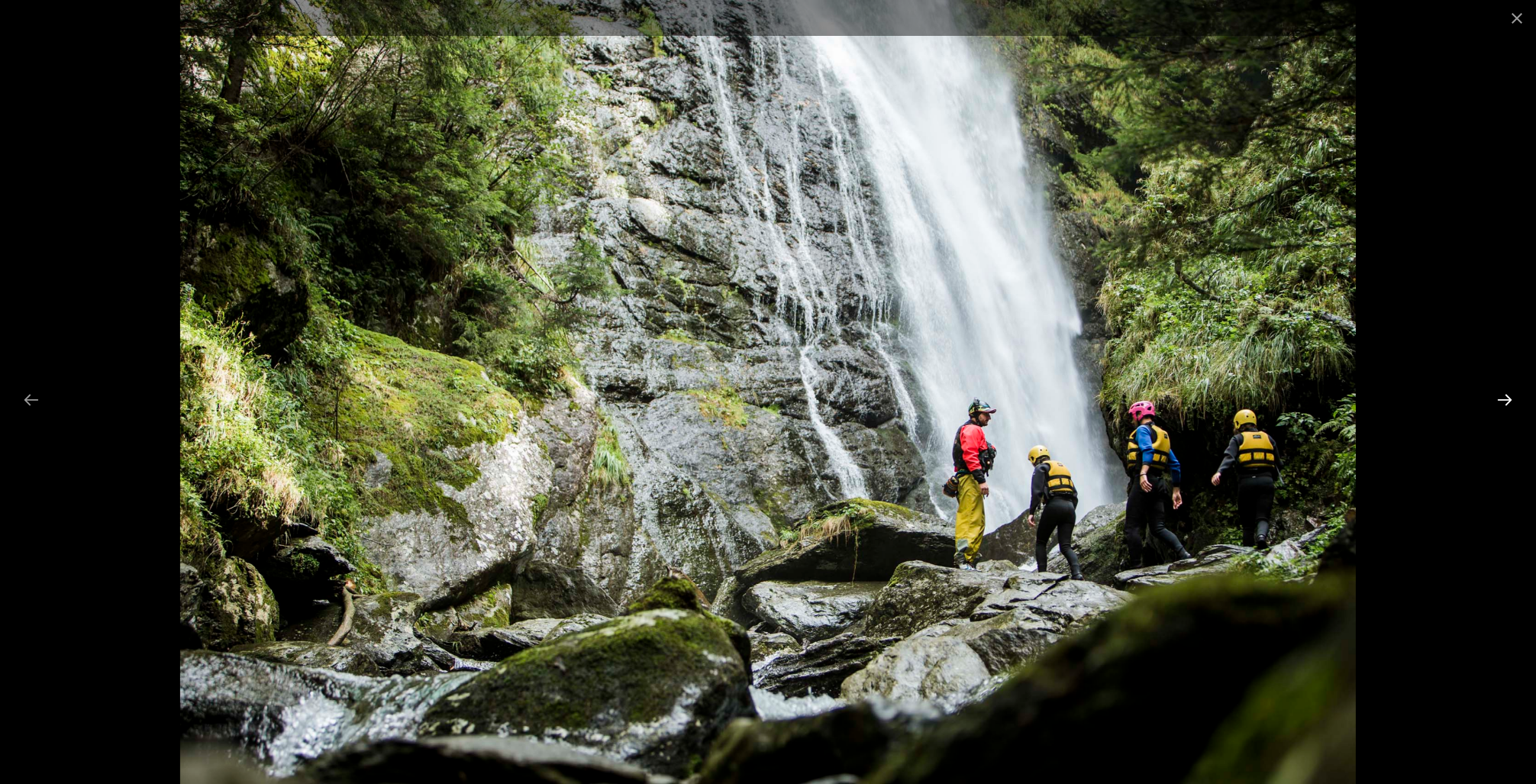
click at [1506, 400] on button "Next slide" at bounding box center [1504, 399] width 32 height 30
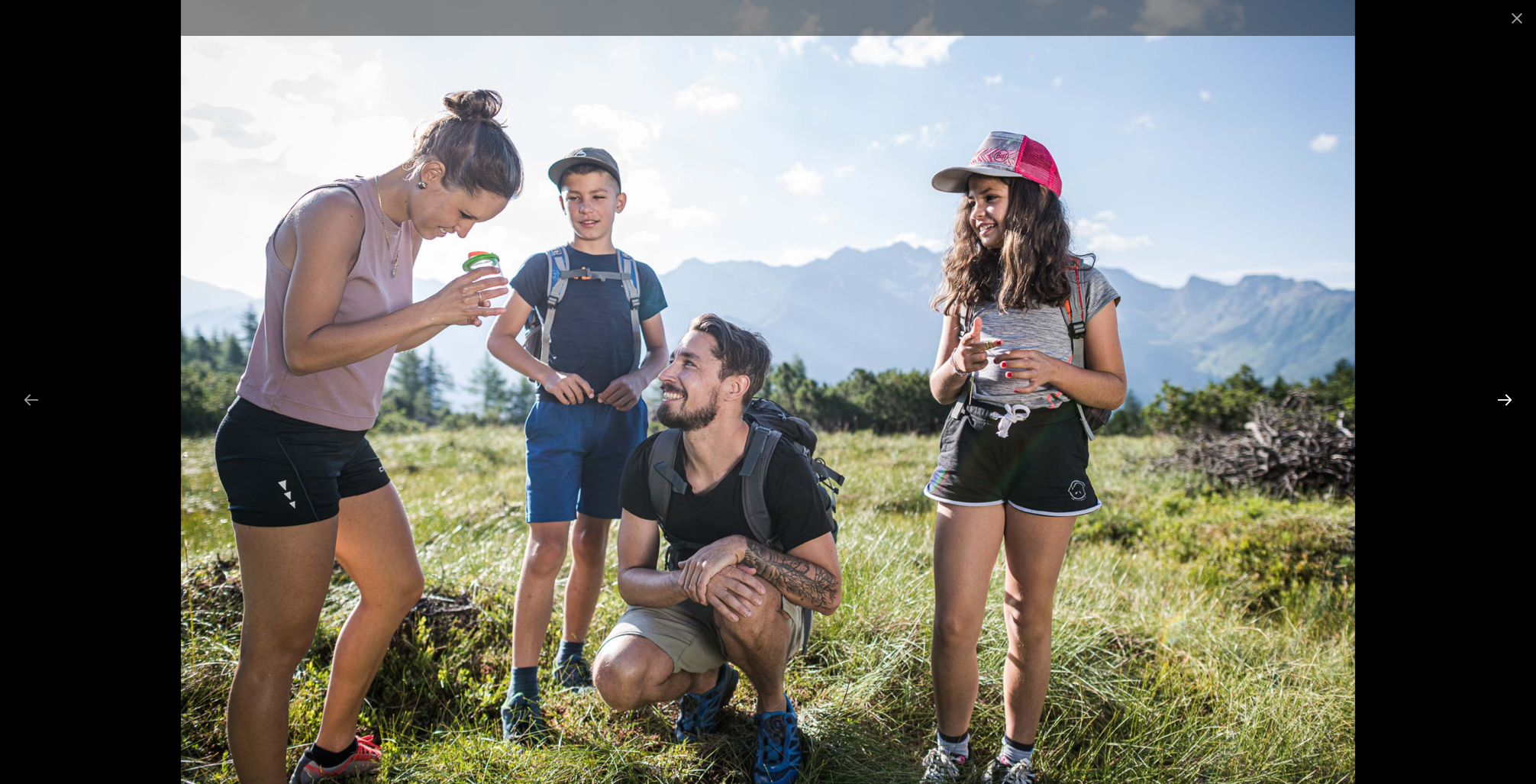
click at [1506, 400] on button "Next slide" at bounding box center [1504, 399] width 32 height 30
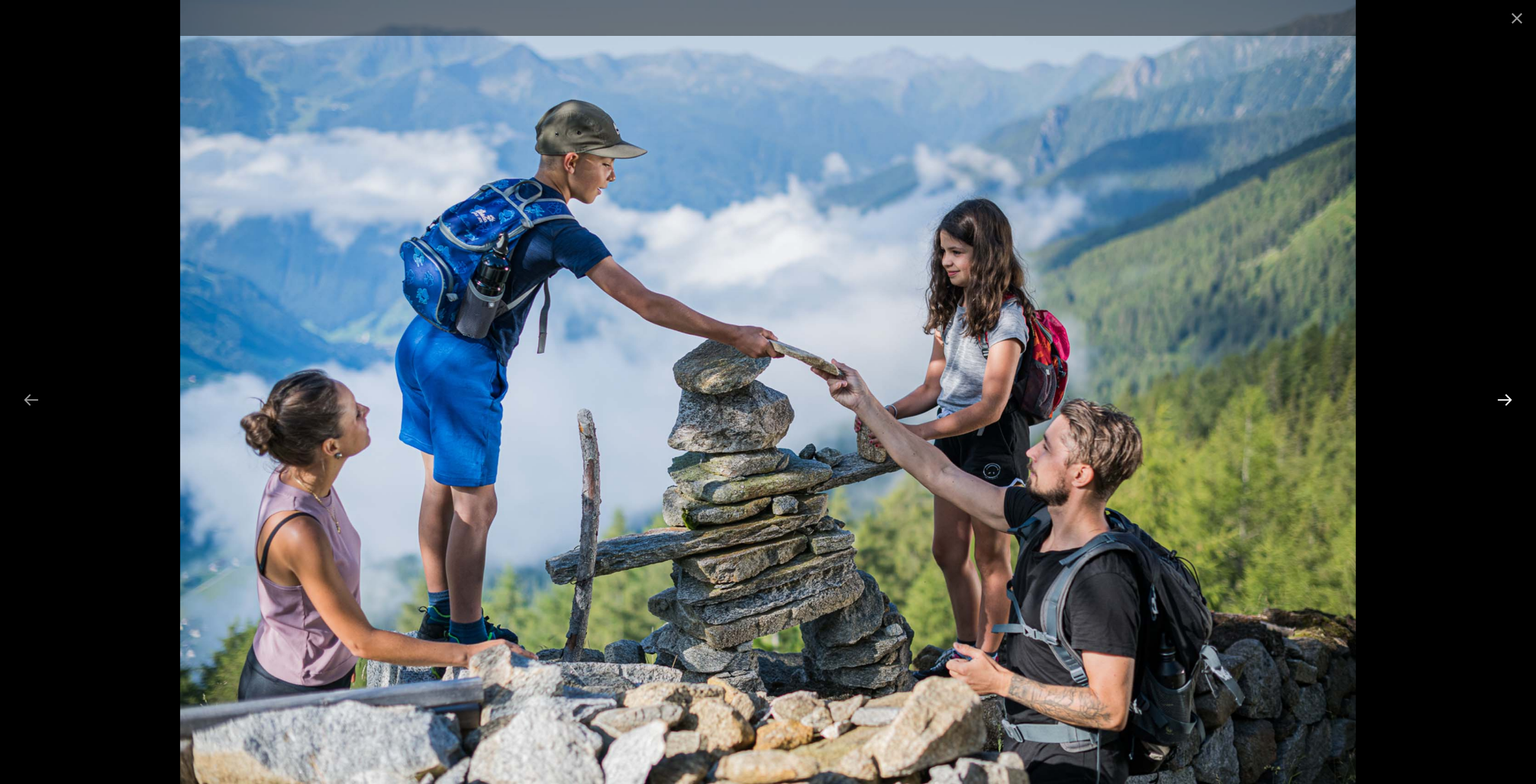
click at [1506, 400] on button "Next slide" at bounding box center [1504, 399] width 32 height 30
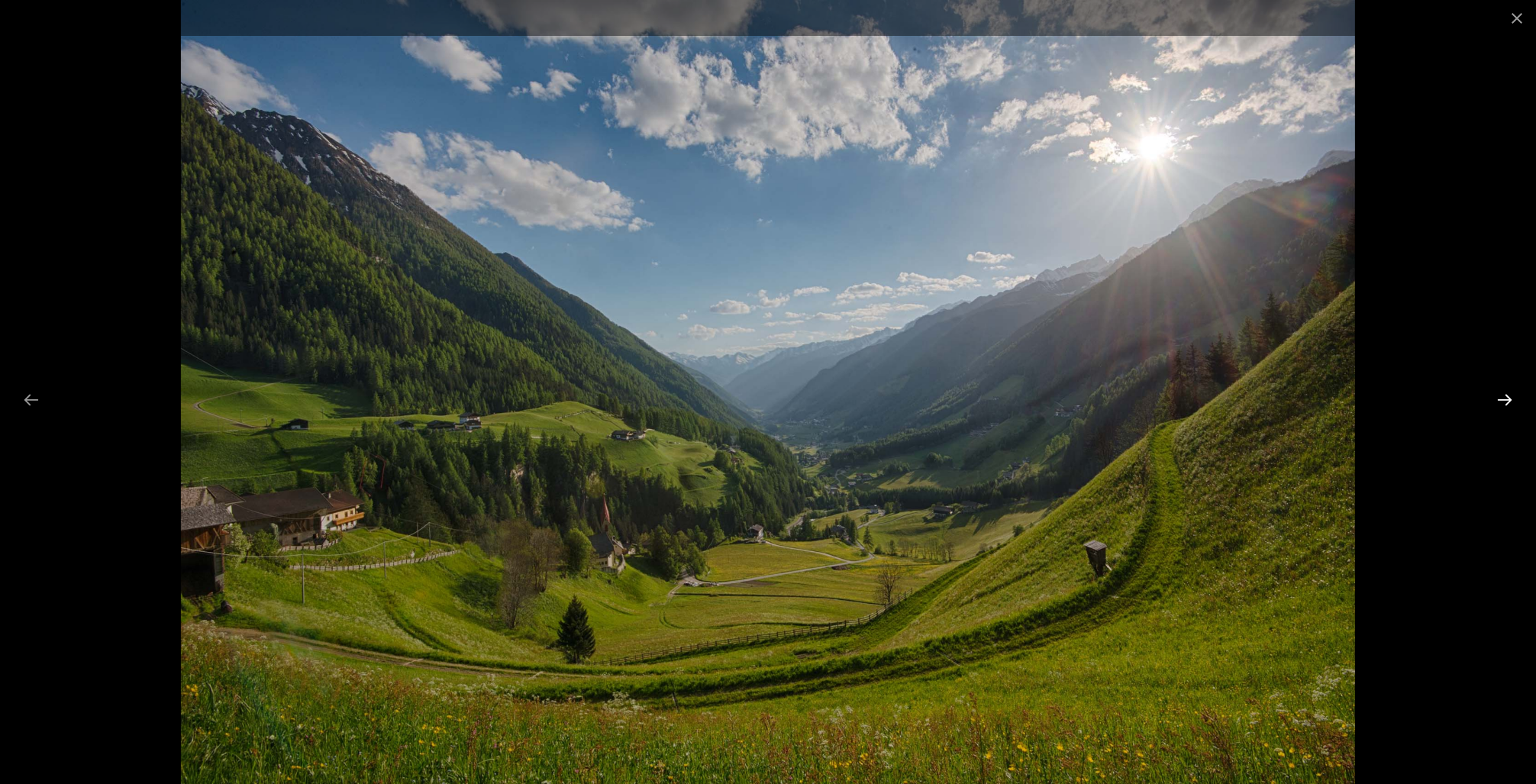
click at [1506, 400] on button "Next slide" at bounding box center [1504, 399] width 32 height 30
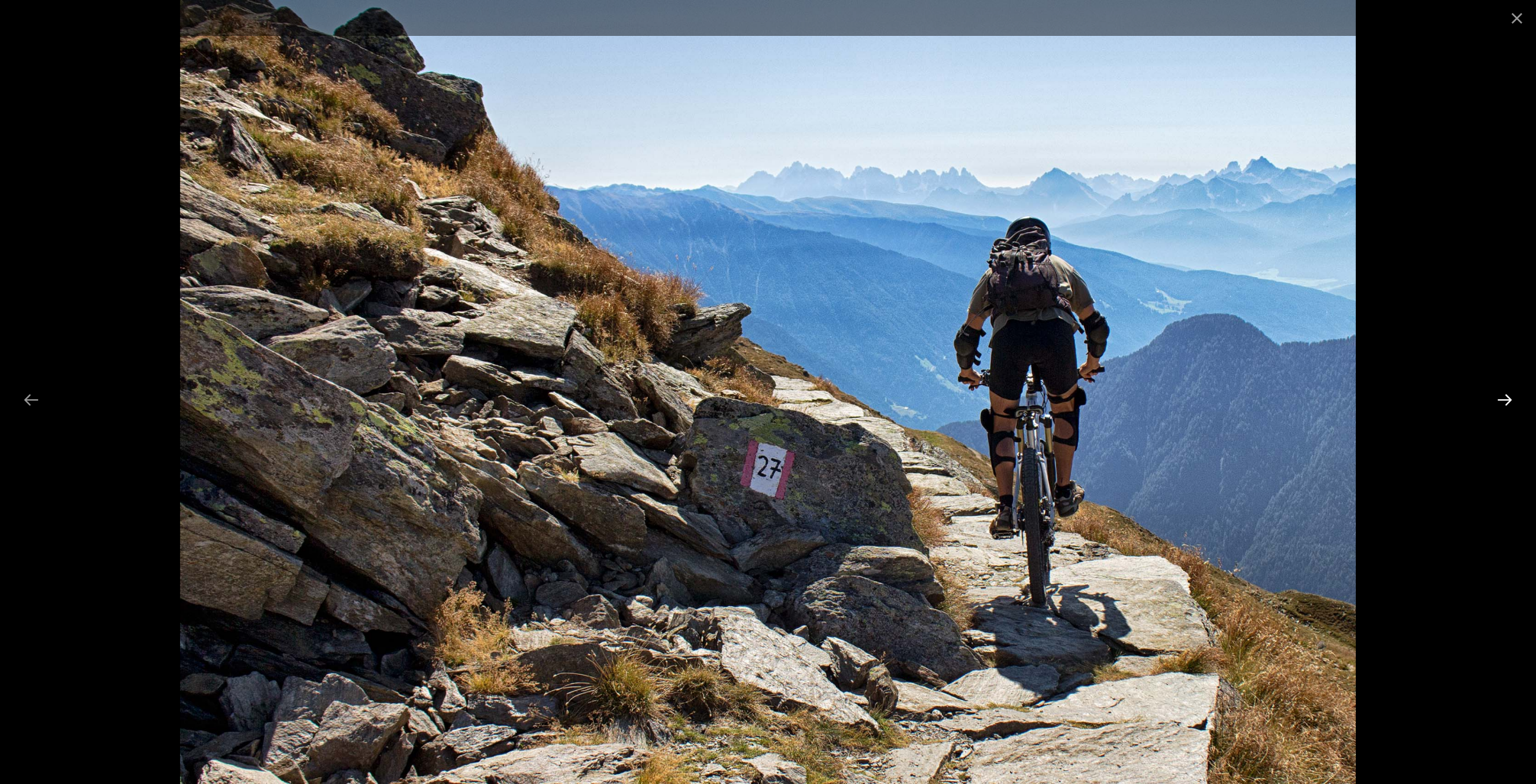
click at [1506, 400] on button "Next slide" at bounding box center [1504, 399] width 32 height 30
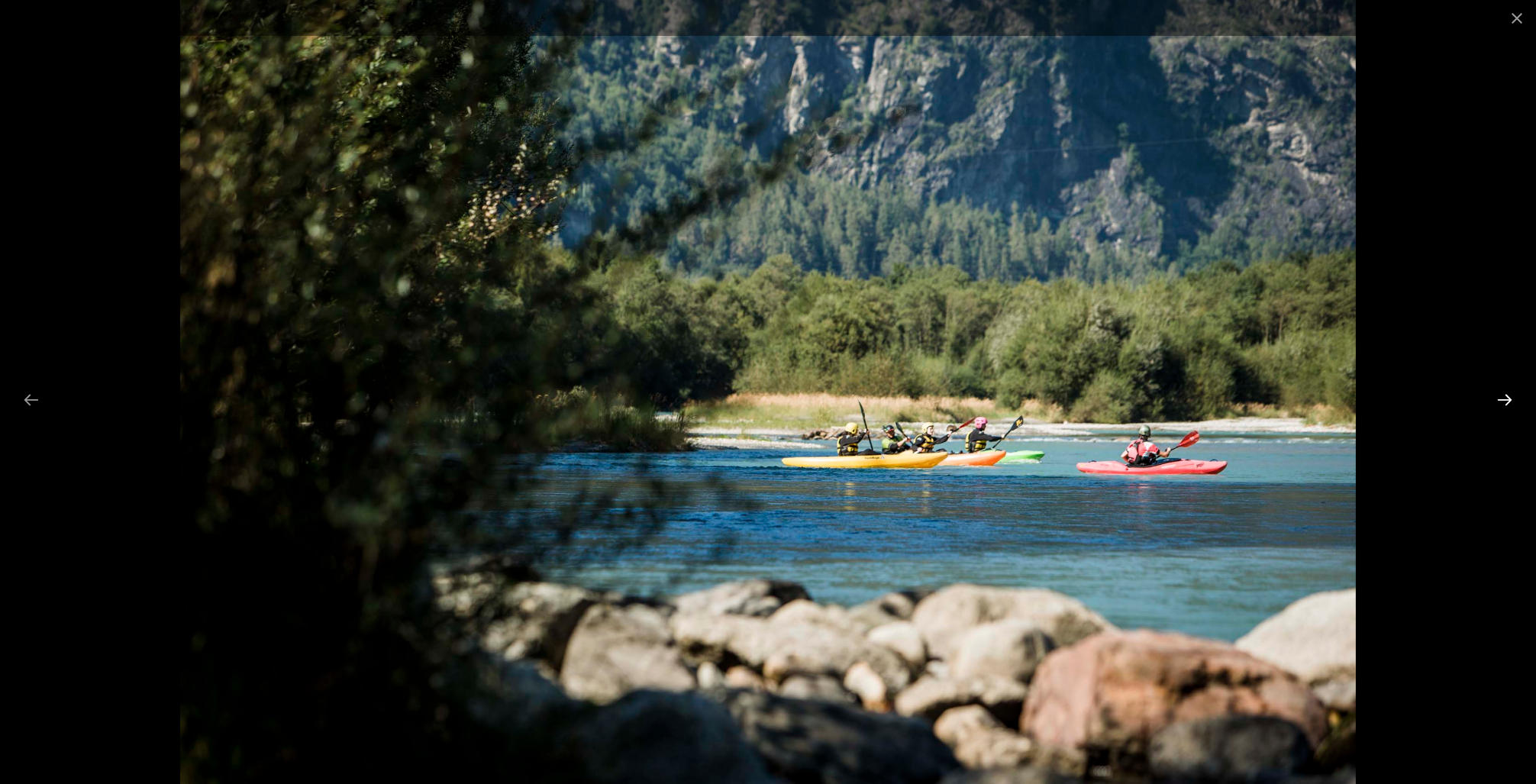
click at [1506, 400] on button "Next slide" at bounding box center [1504, 399] width 32 height 30
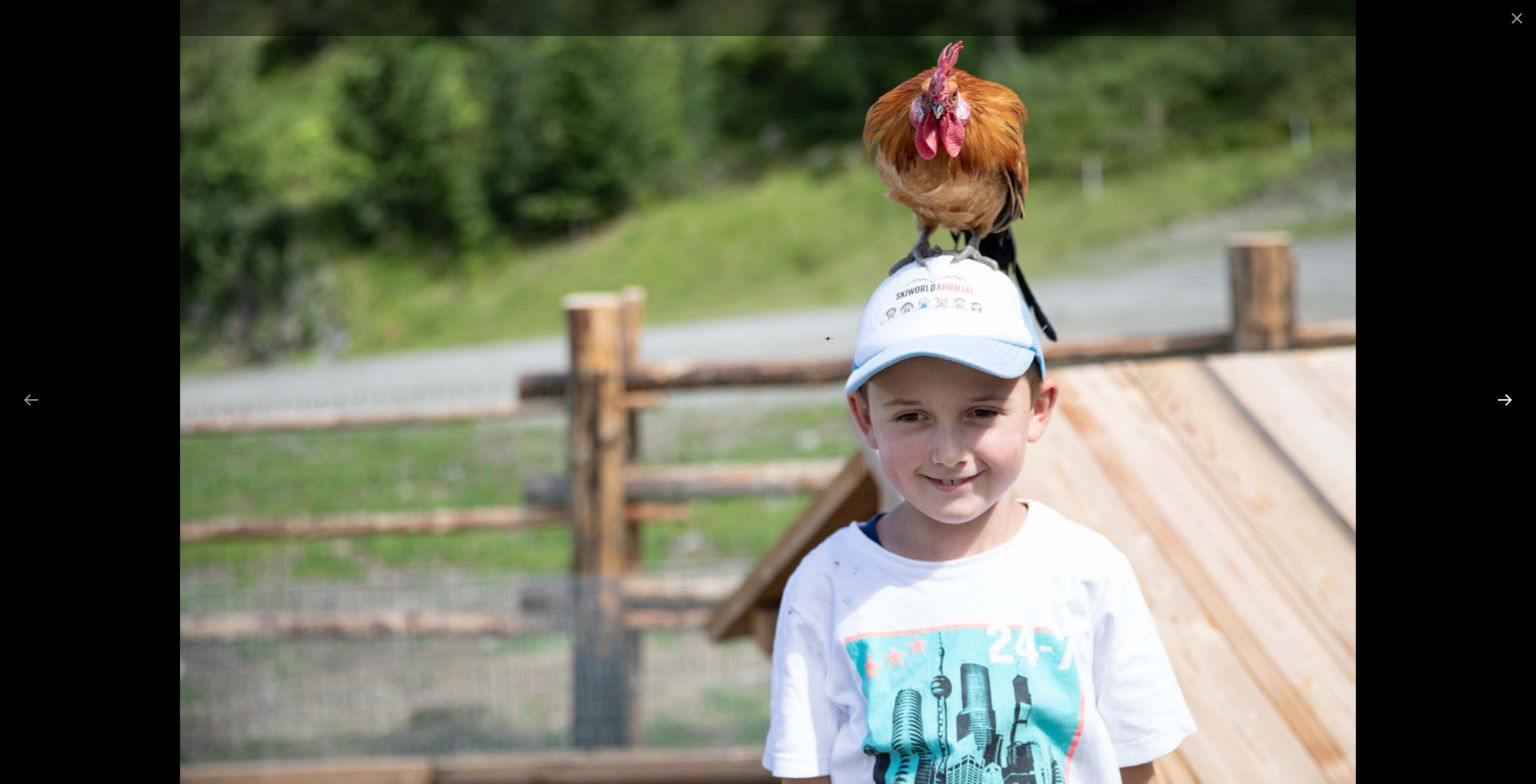
click at [1506, 400] on button "Next slide" at bounding box center [1504, 399] width 32 height 30
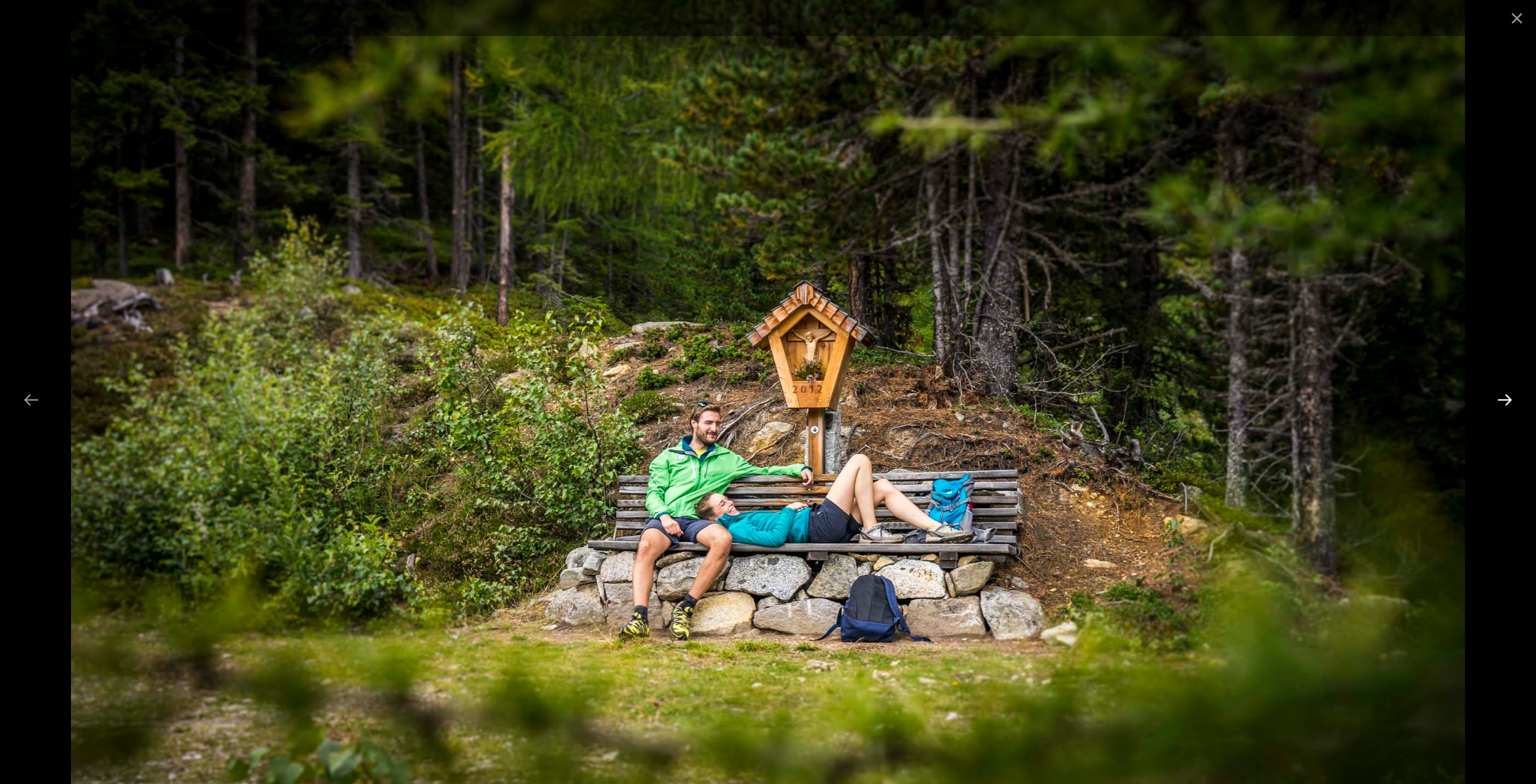
click at [1506, 400] on button "Next slide" at bounding box center [1504, 399] width 32 height 30
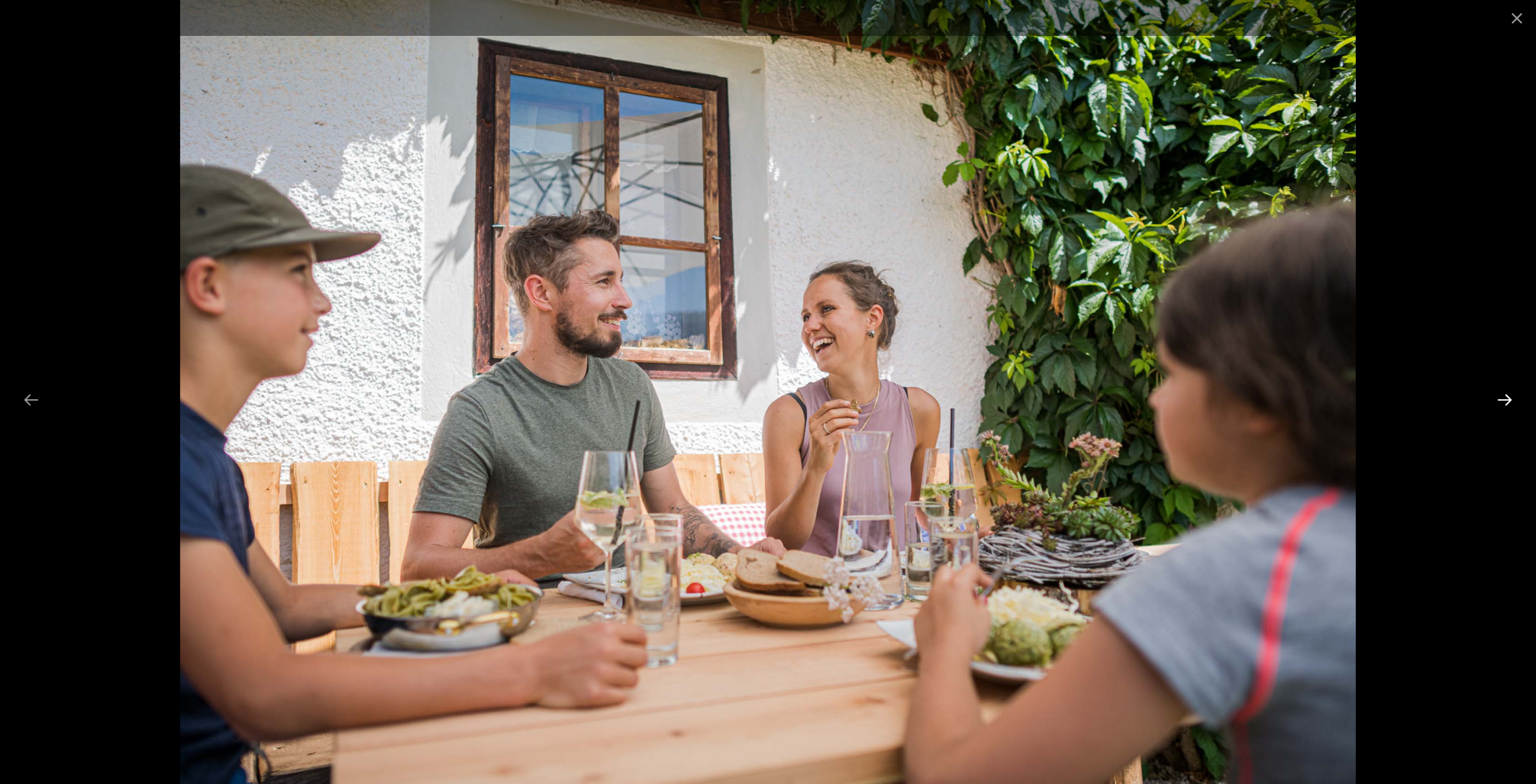
click at [1506, 400] on button "Next slide" at bounding box center [1504, 399] width 32 height 30
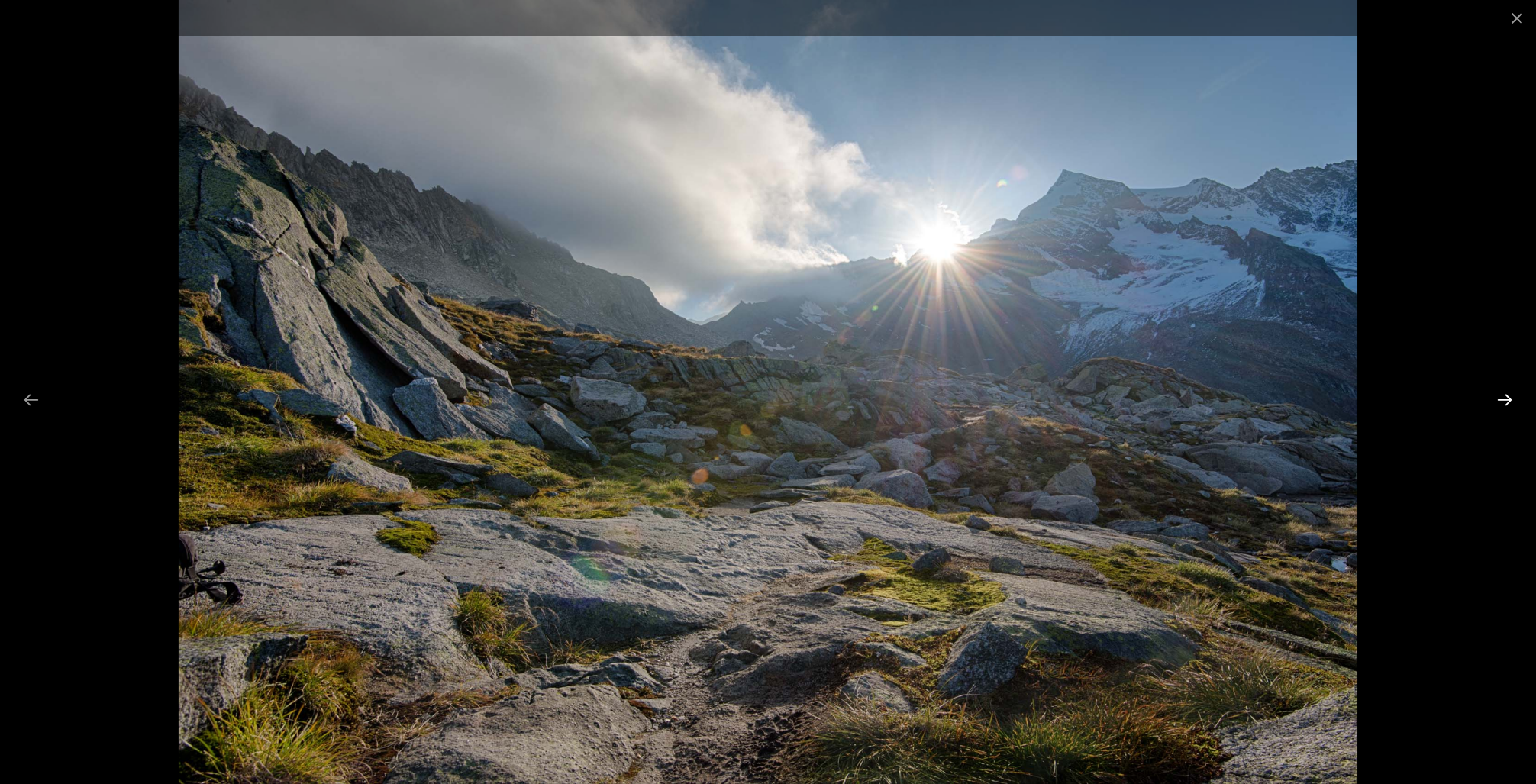
click at [1506, 400] on button "Next slide" at bounding box center [1504, 399] width 32 height 30
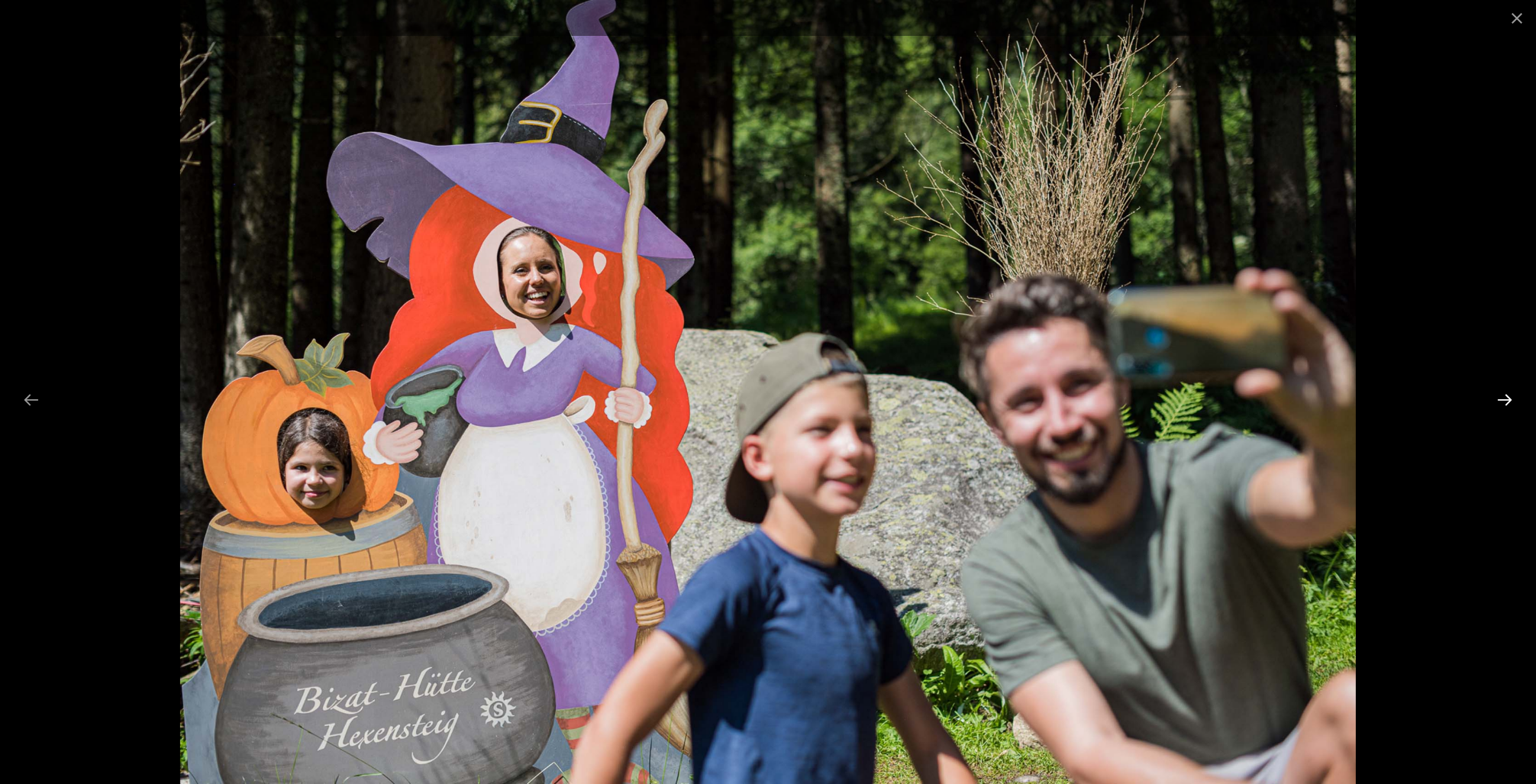
click at [1506, 400] on button "Next slide" at bounding box center [1504, 399] width 32 height 30
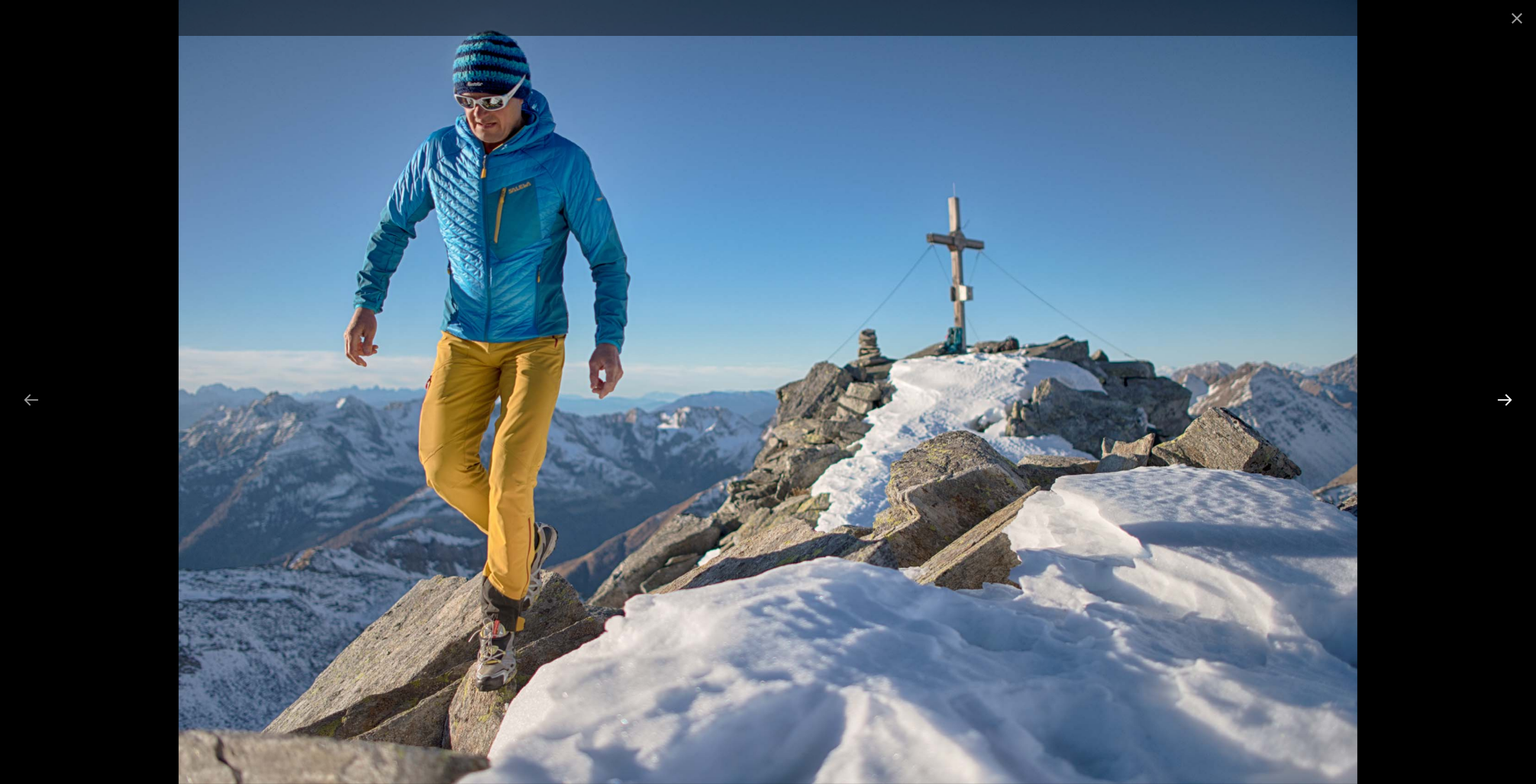
click at [1506, 400] on button "Next slide" at bounding box center [1504, 399] width 32 height 30
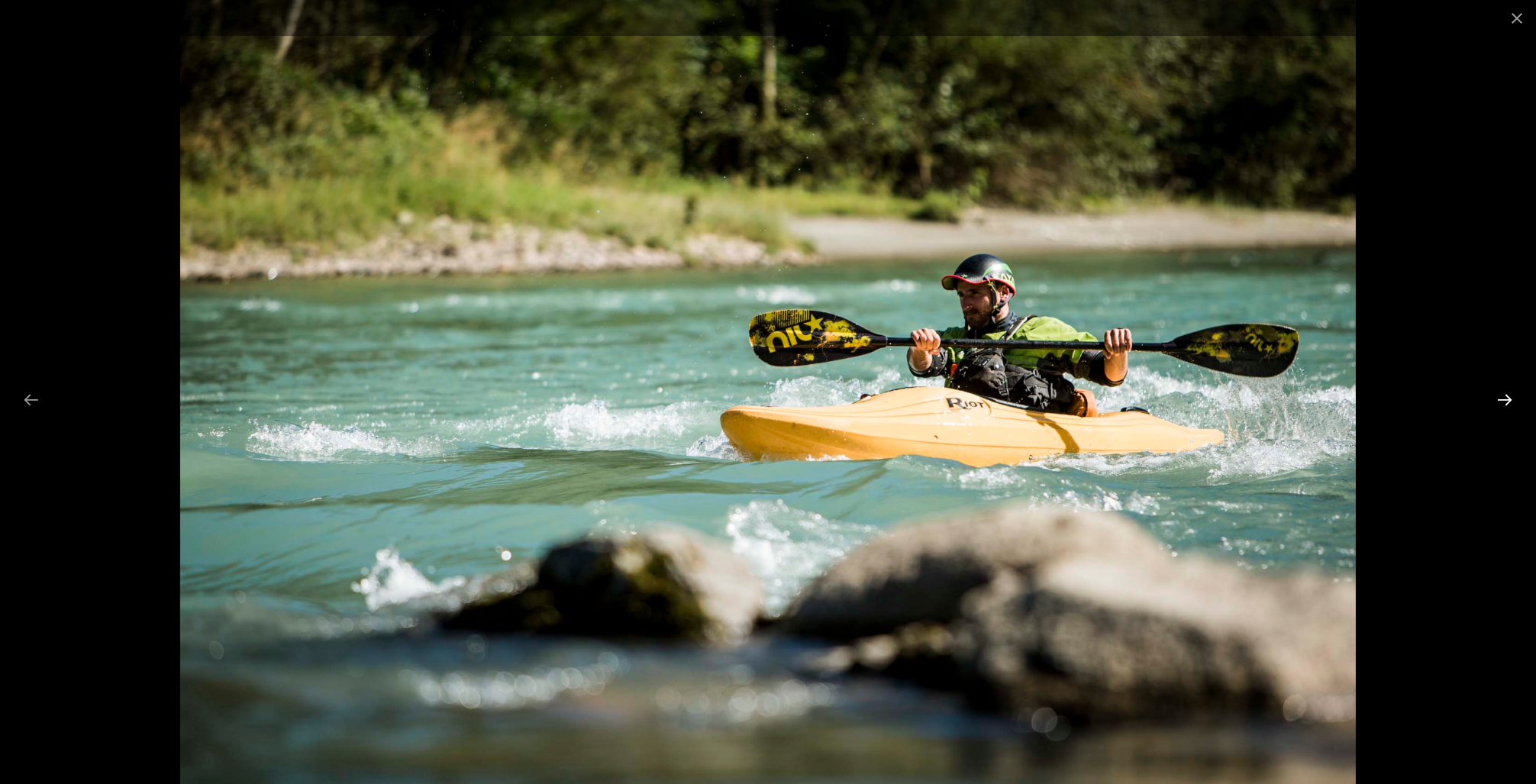
click at [1506, 400] on button "Next slide" at bounding box center [1504, 399] width 32 height 30
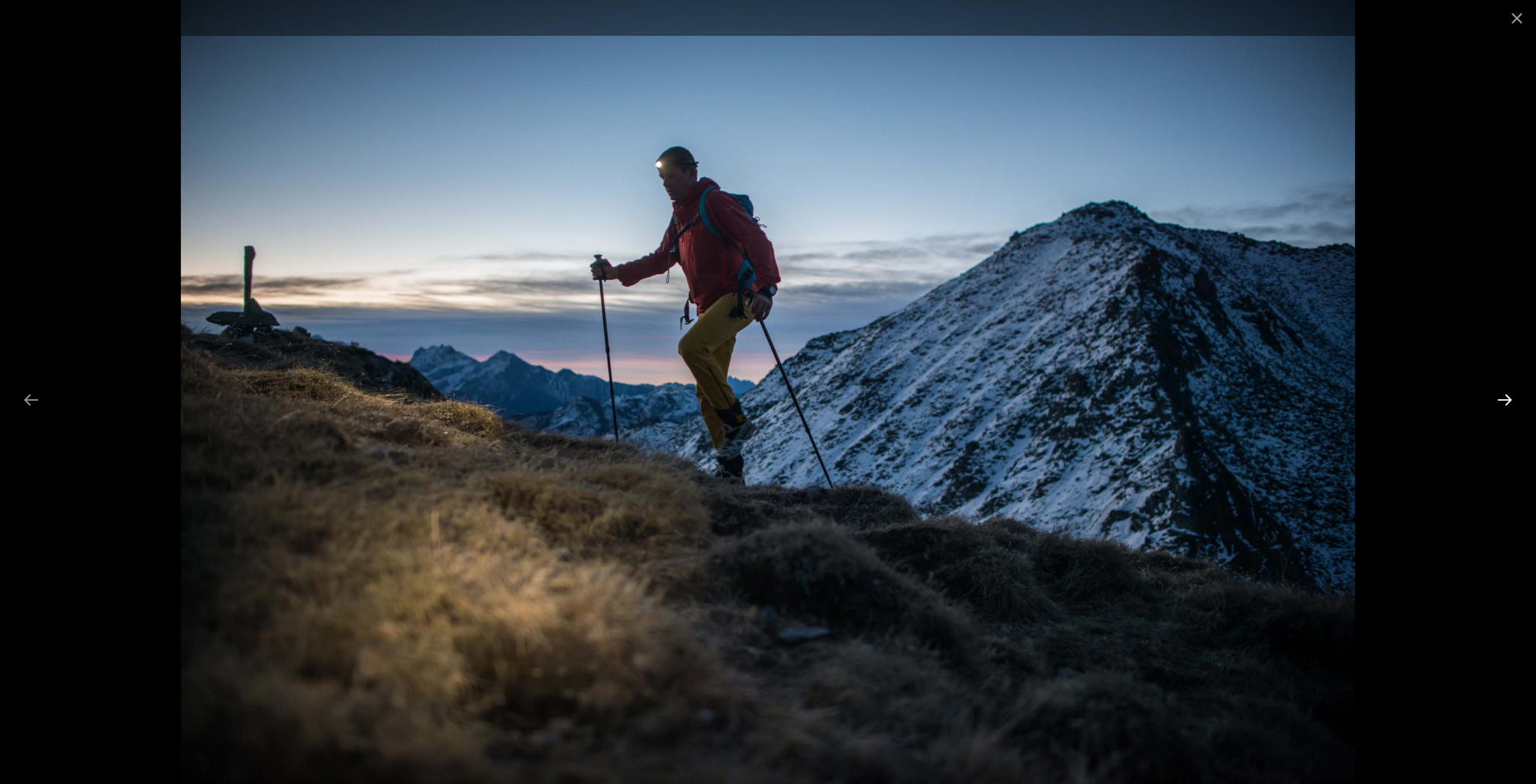
click at [1506, 400] on button "Next slide" at bounding box center [1504, 399] width 32 height 30
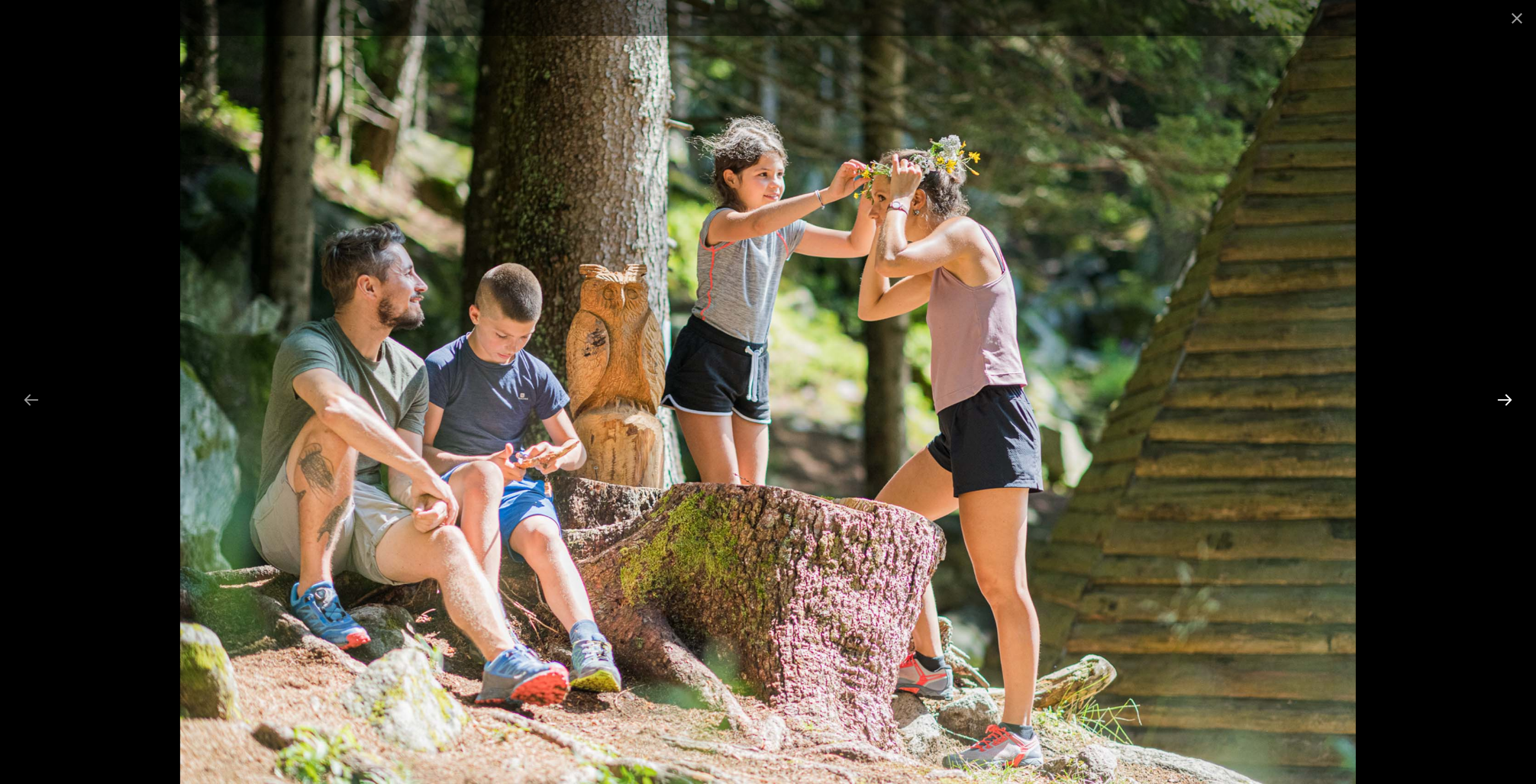
click at [1506, 400] on button "Next slide" at bounding box center [1504, 399] width 32 height 30
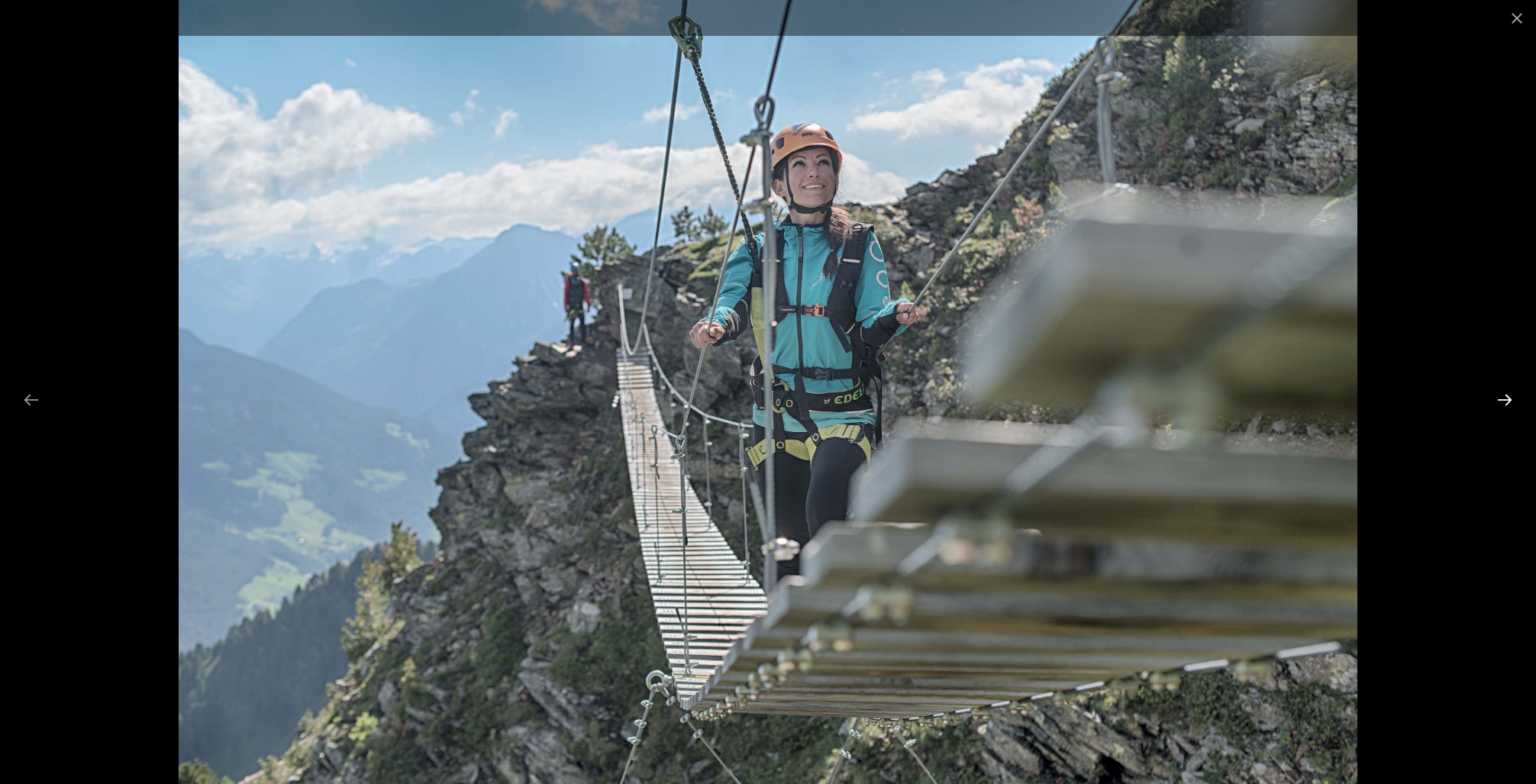
click at [1506, 400] on button "Next slide" at bounding box center [1504, 399] width 32 height 30
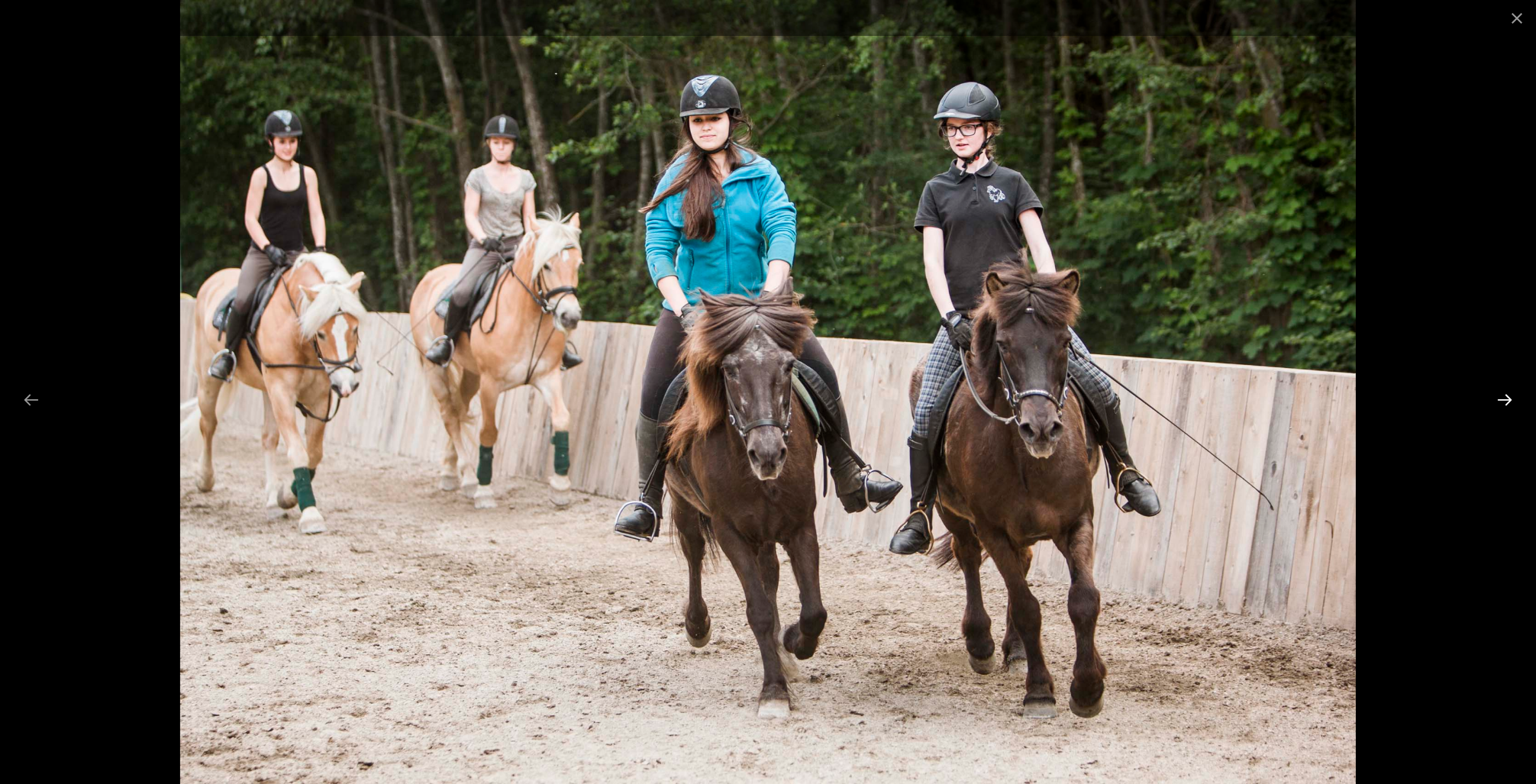
click at [1506, 400] on button "Next slide" at bounding box center [1504, 399] width 32 height 30
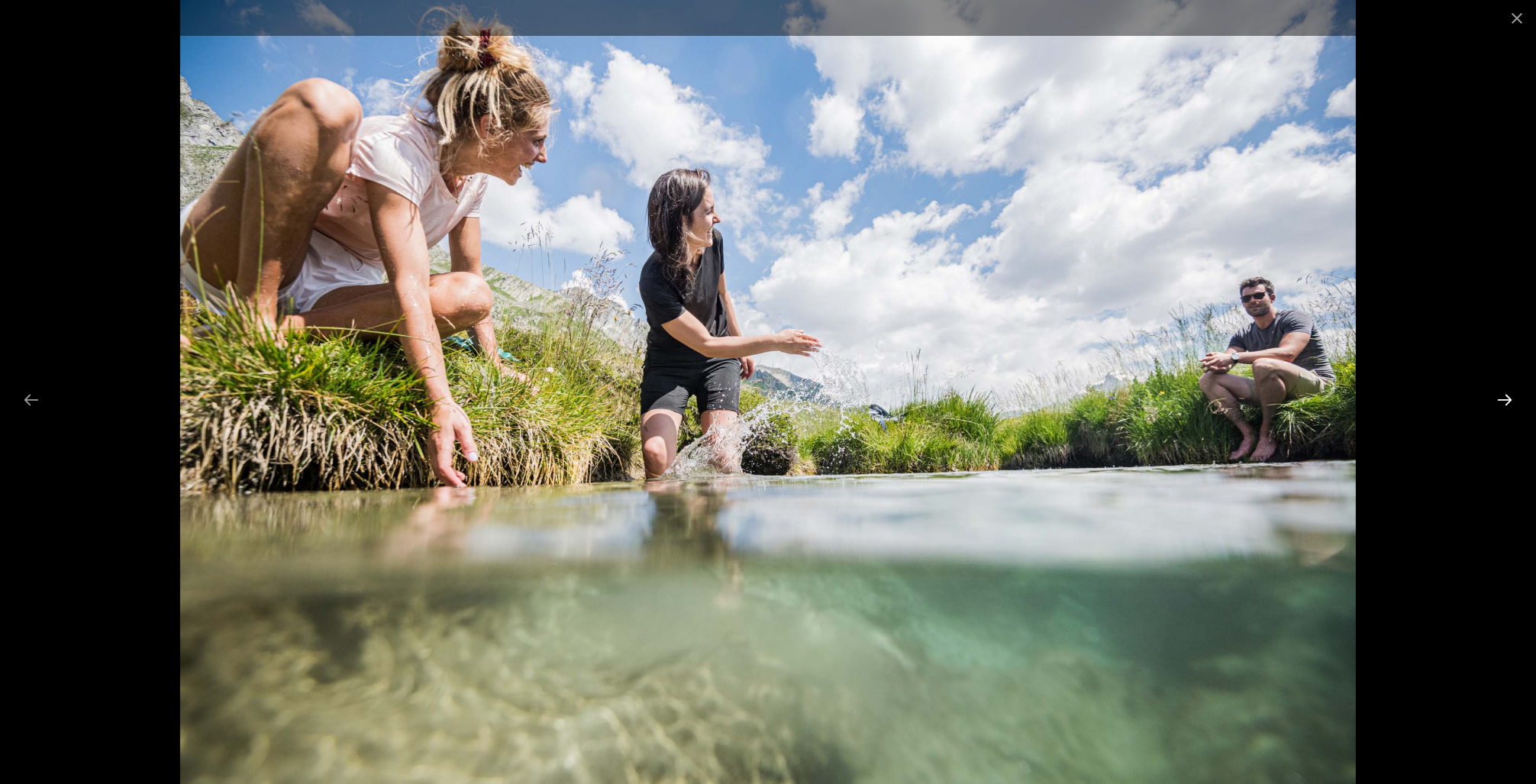
click at [1506, 400] on button "Next slide" at bounding box center [1504, 399] width 32 height 30
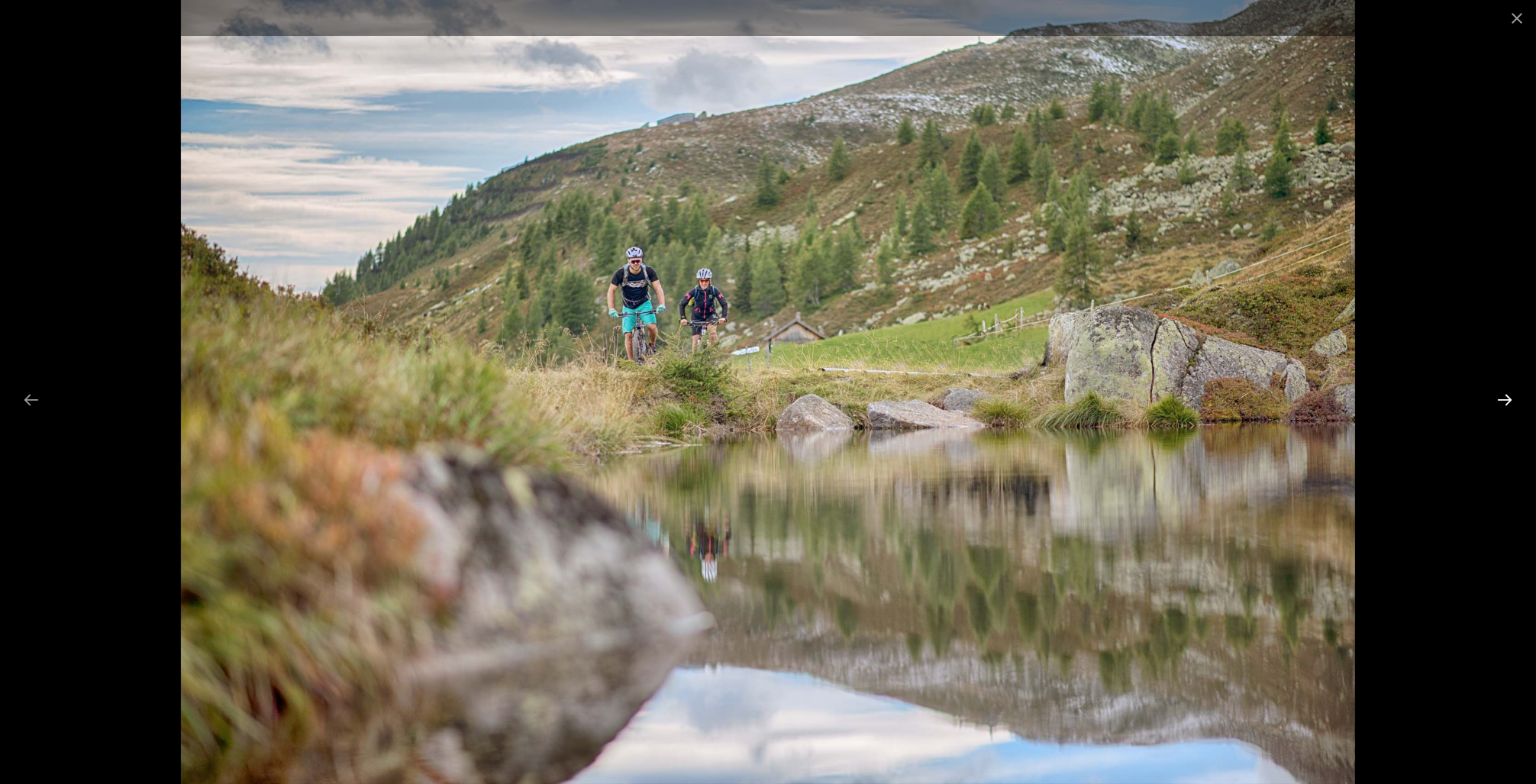
click at [1506, 400] on button "Next slide" at bounding box center [1504, 399] width 32 height 30
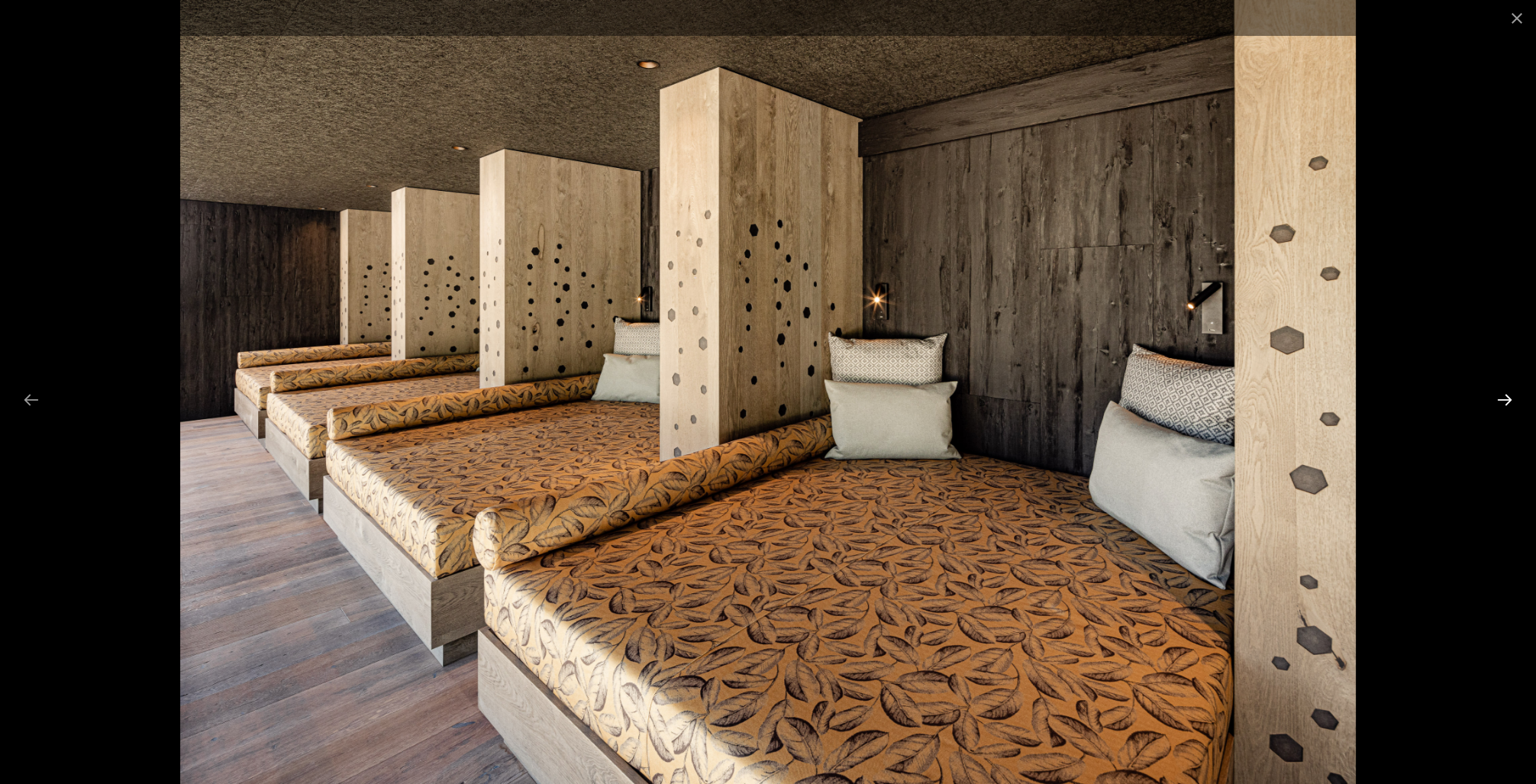
click at [1504, 396] on button "Next slide" at bounding box center [1504, 399] width 32 height 30
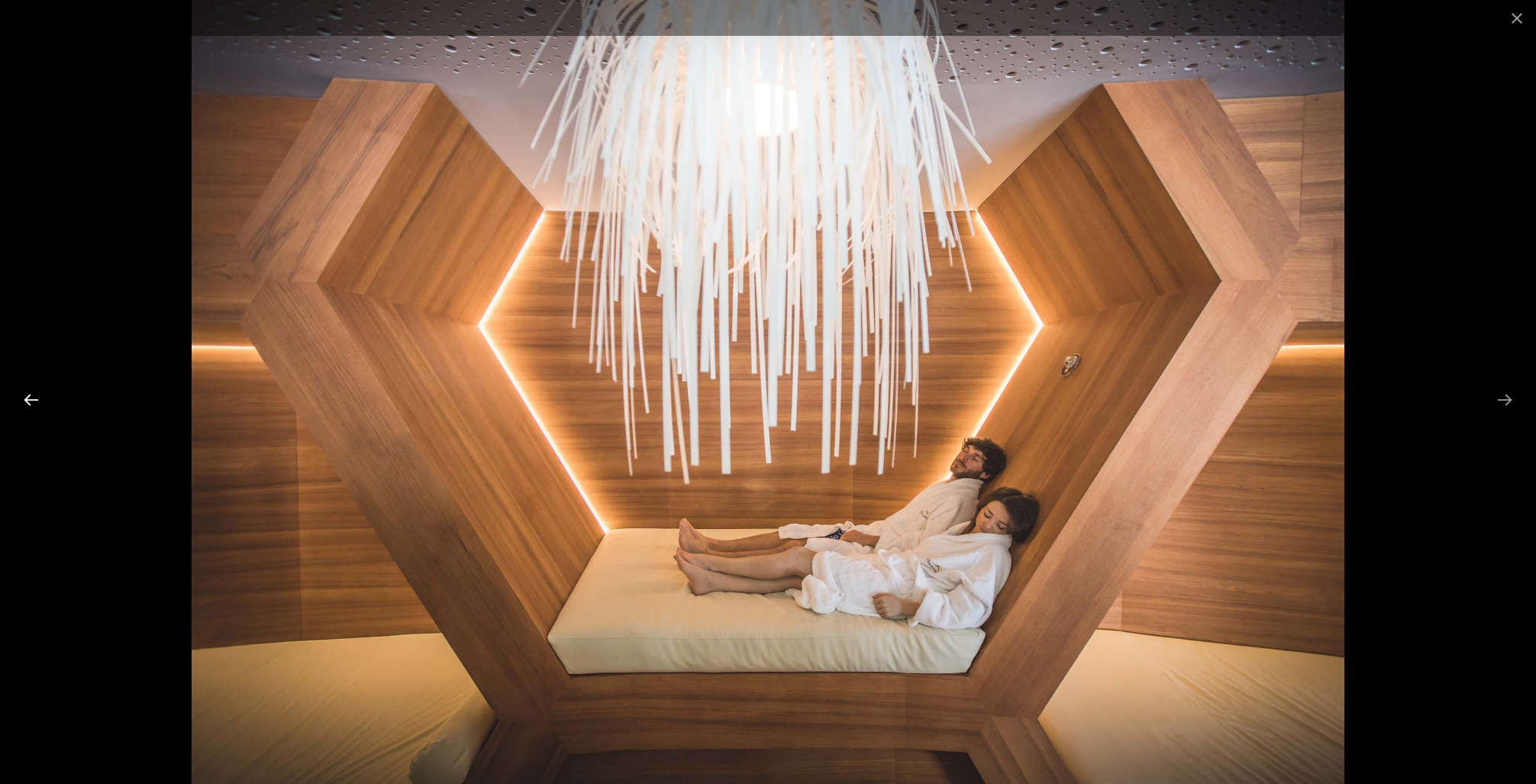
click at [27, 400] on button "Previous slide" at bounding box center [31, 399] width 32 height 30
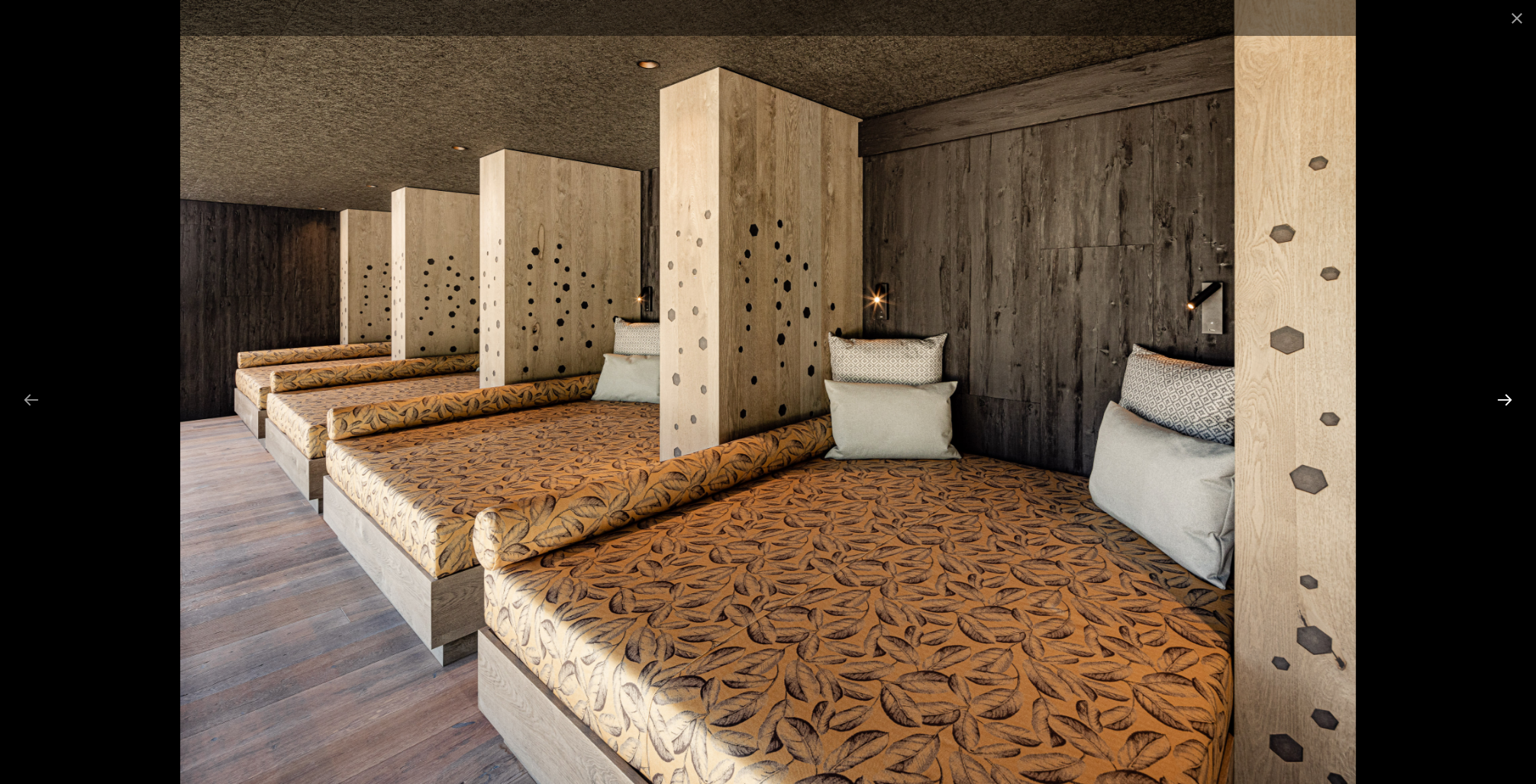
click at [1509, 396] on button "Next slide" at bounding box center [1504, 399] width 32 height 30
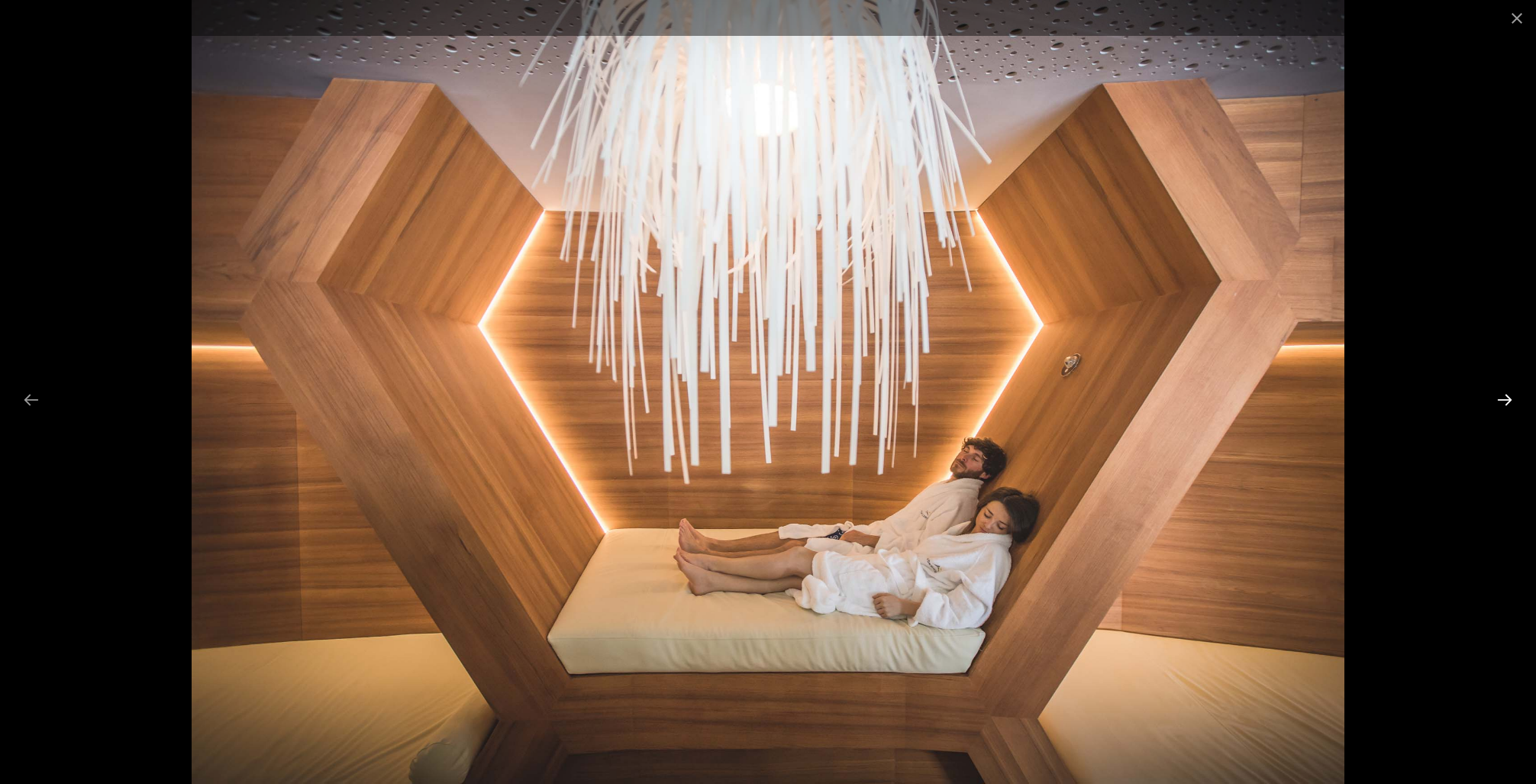
click at [1509, 396] on button "Next slide" at bounding box center [1504, 399] width 32 height 30
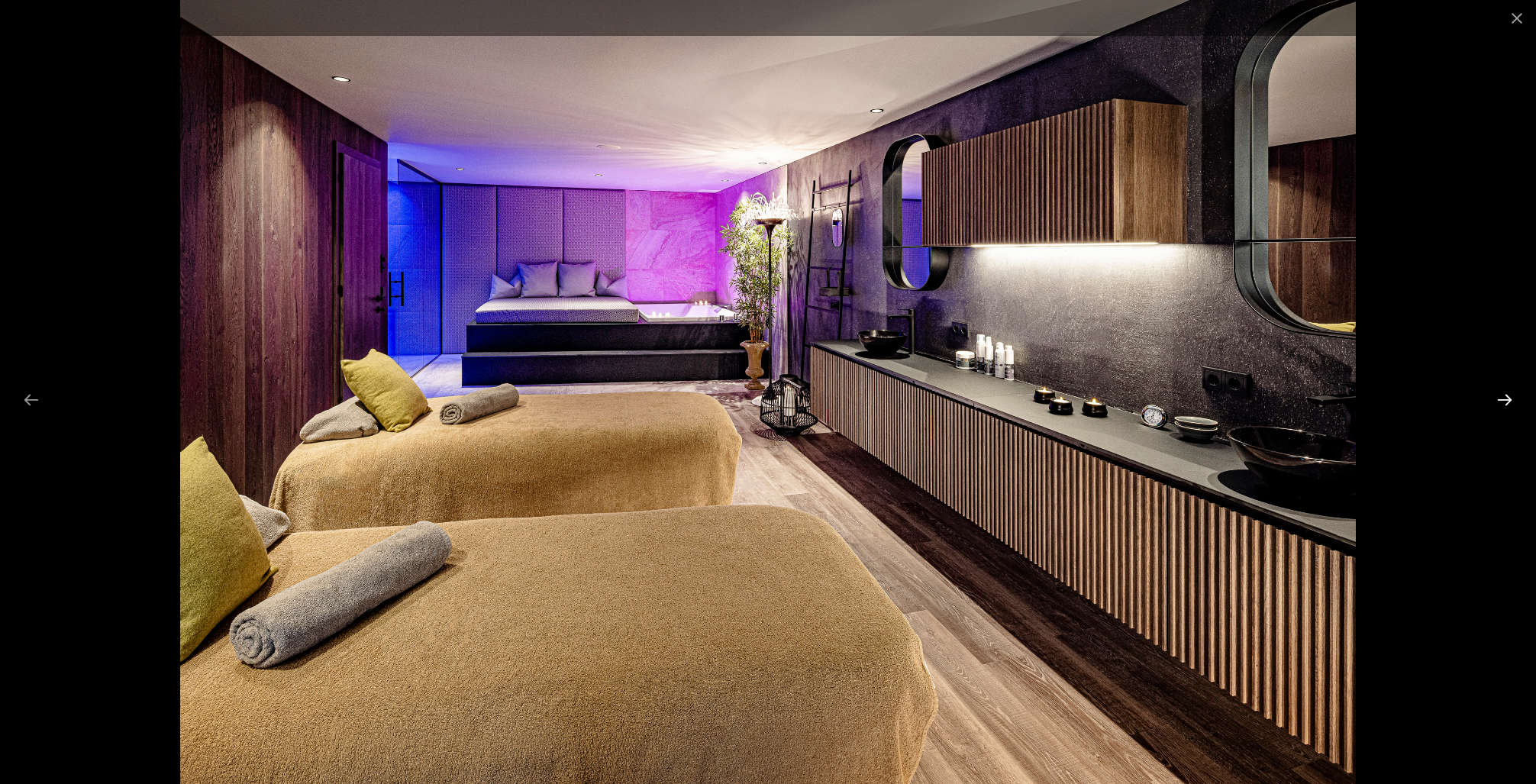
click at [1509, 396] on button "Next slide" at bounding box center [1504, 399] width 32 height 30
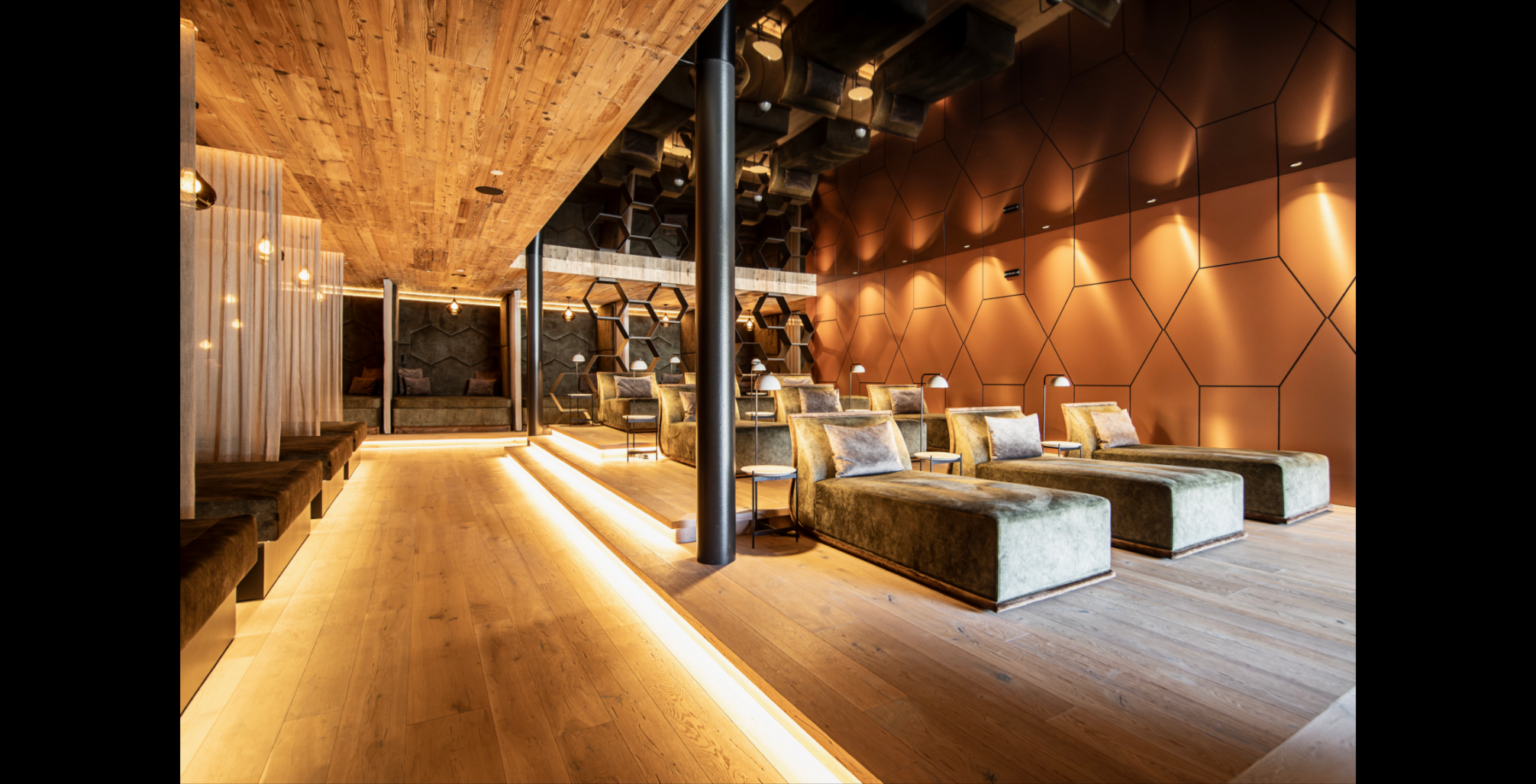
click at [1509, 396] on button "Next slide" at bounding box center [1512, 399] width 32 height 30
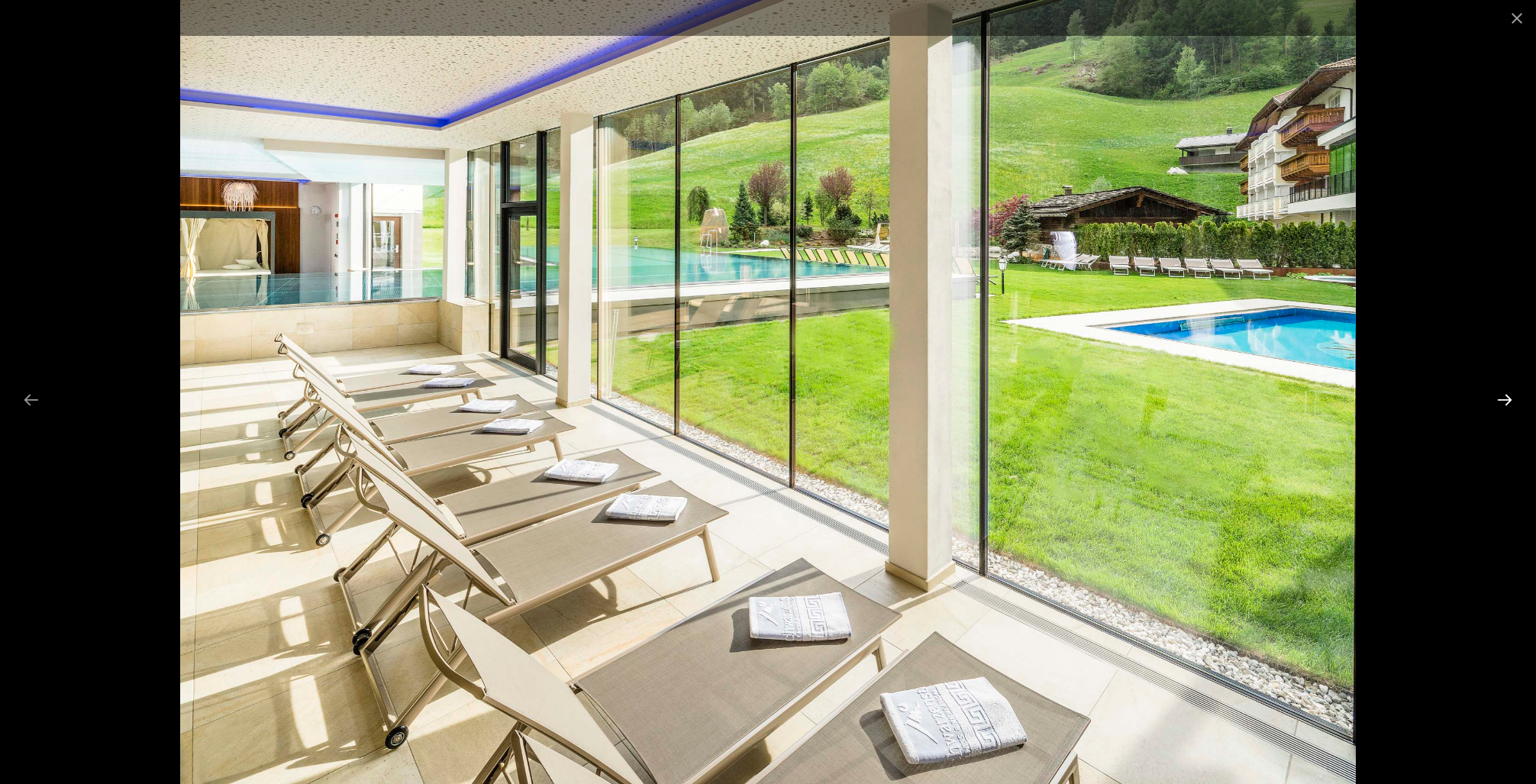
click at [1505, 396] on button "Next slide" at bounding box center [1504, 399] width 32 height 30
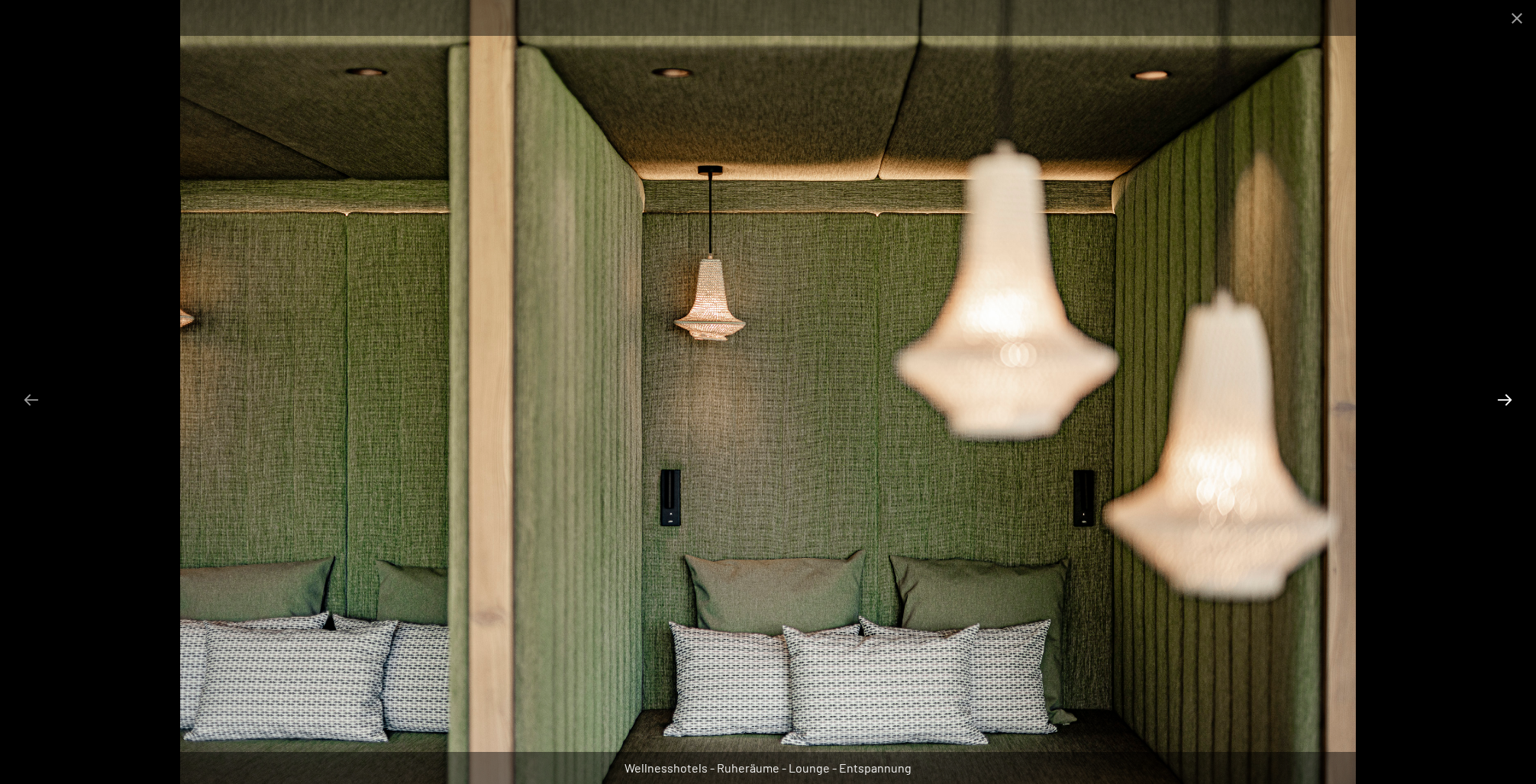
click at [1505, 396] on button "Next slide" at bounding box center [1504, 399] width 32 height 30
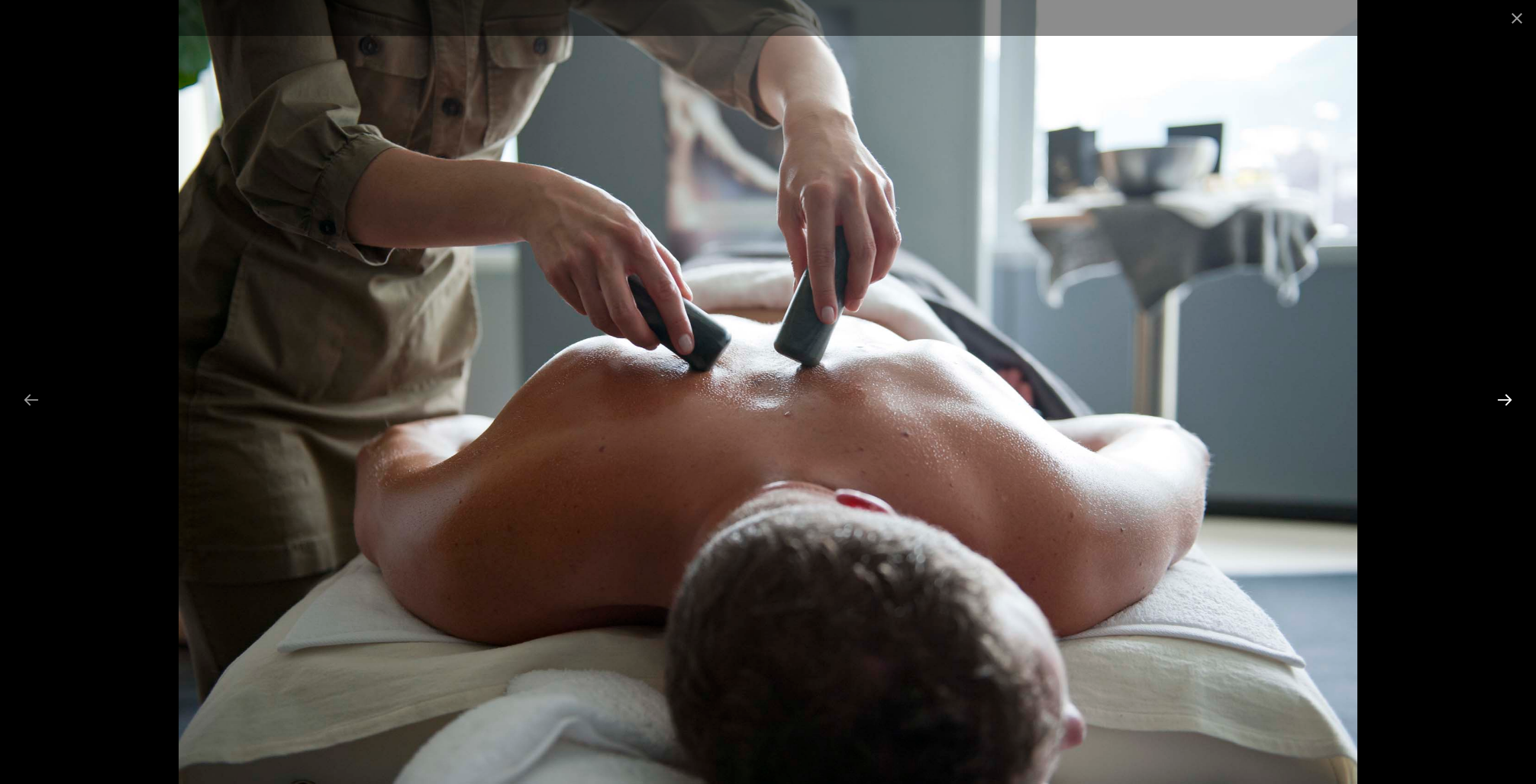
click at [1505, 396] on button "Next slide" at bounding box center [1504, 399] width 32 height 30
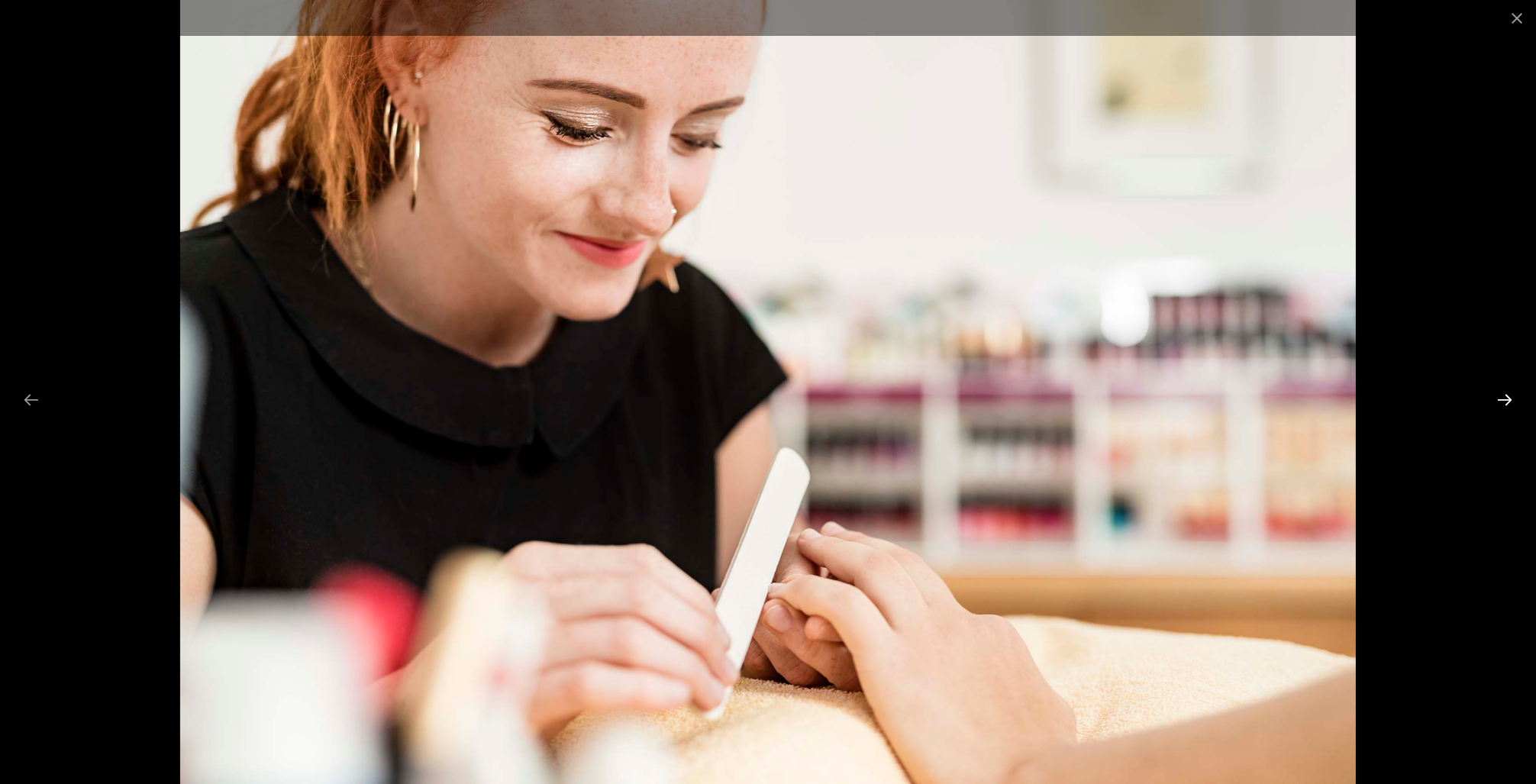
click at [1505, 396] on button "Next slide" at bounding box center [1504, 399] width 32 height 30
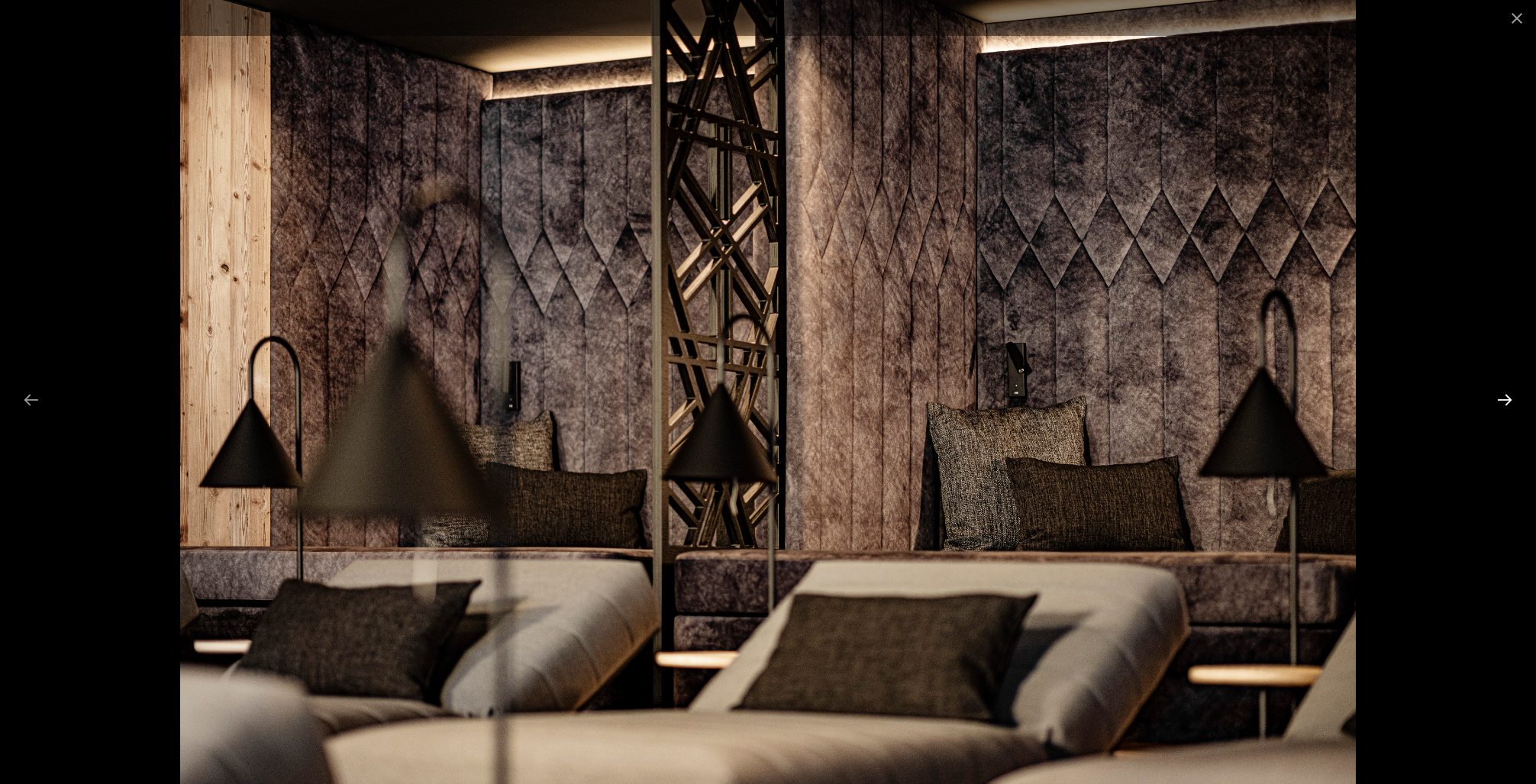
click at [1505, 396] on button "Next slide" at bounding box center [1504, 399] width 32 height 30
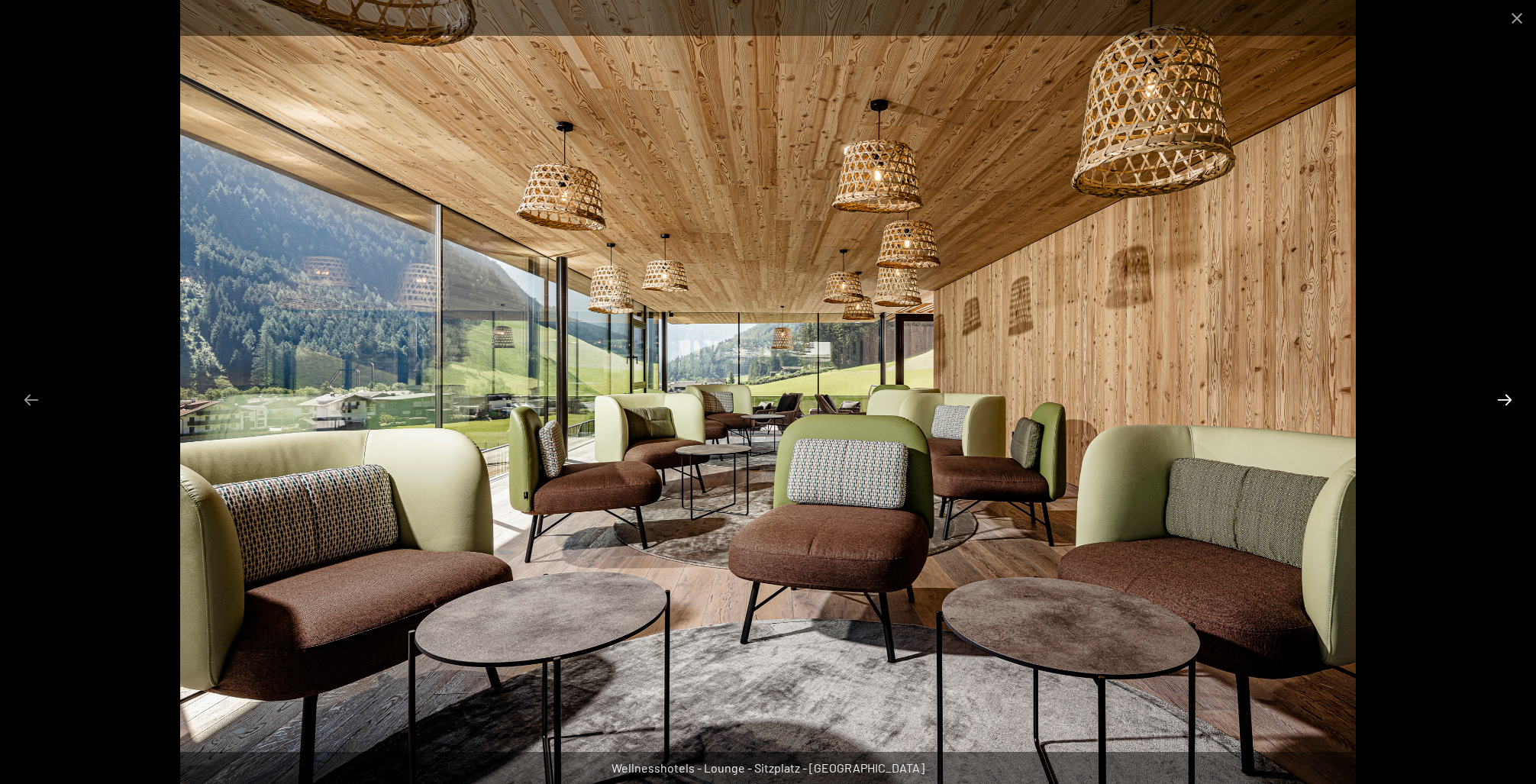
click at [1505, 396] on button "Next slide" at bounding box center [1504, 399] width 32 height 30
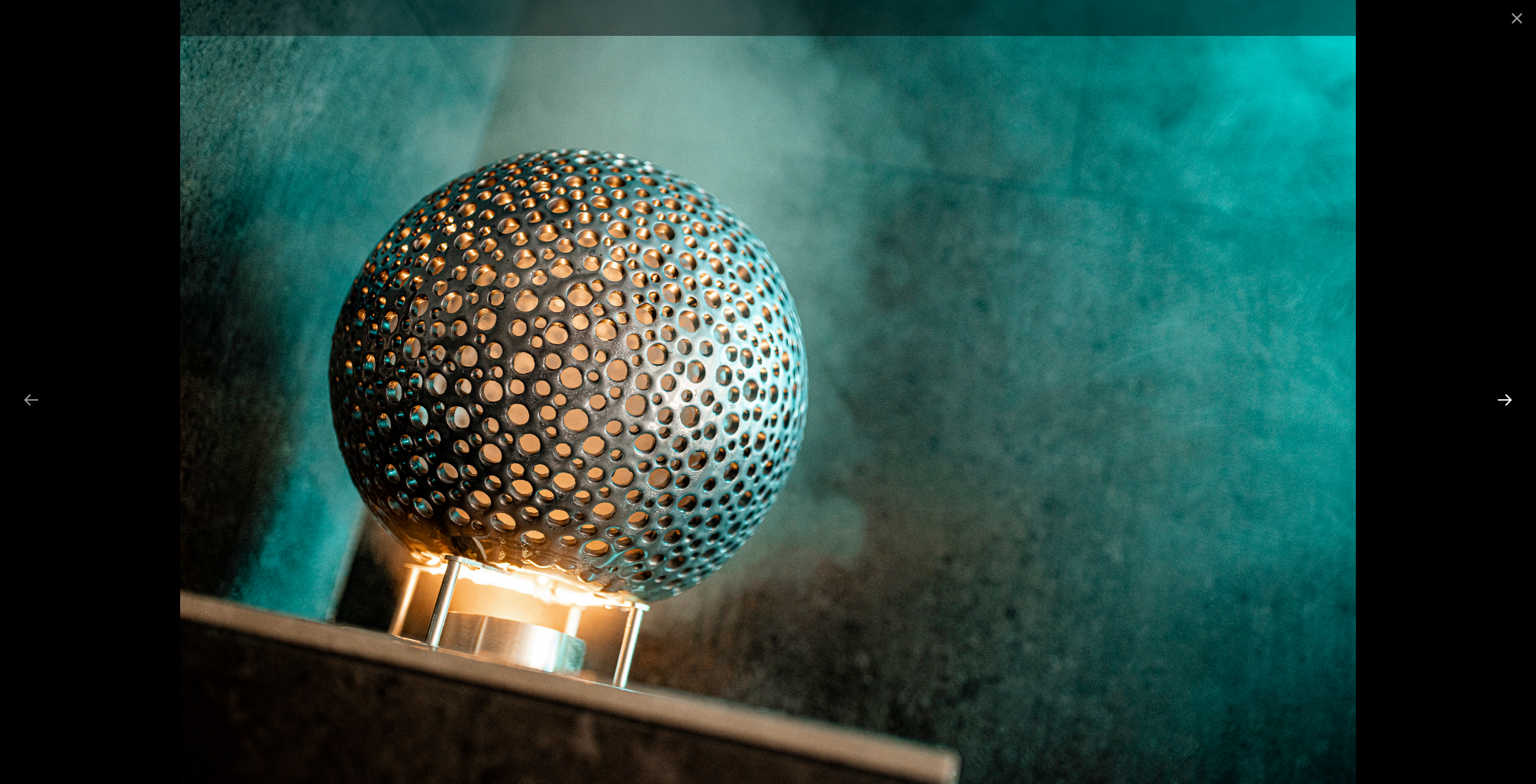
click at [1505, 396] on button "Next slide" at bounding box center [1504, 399] width 32 height 30
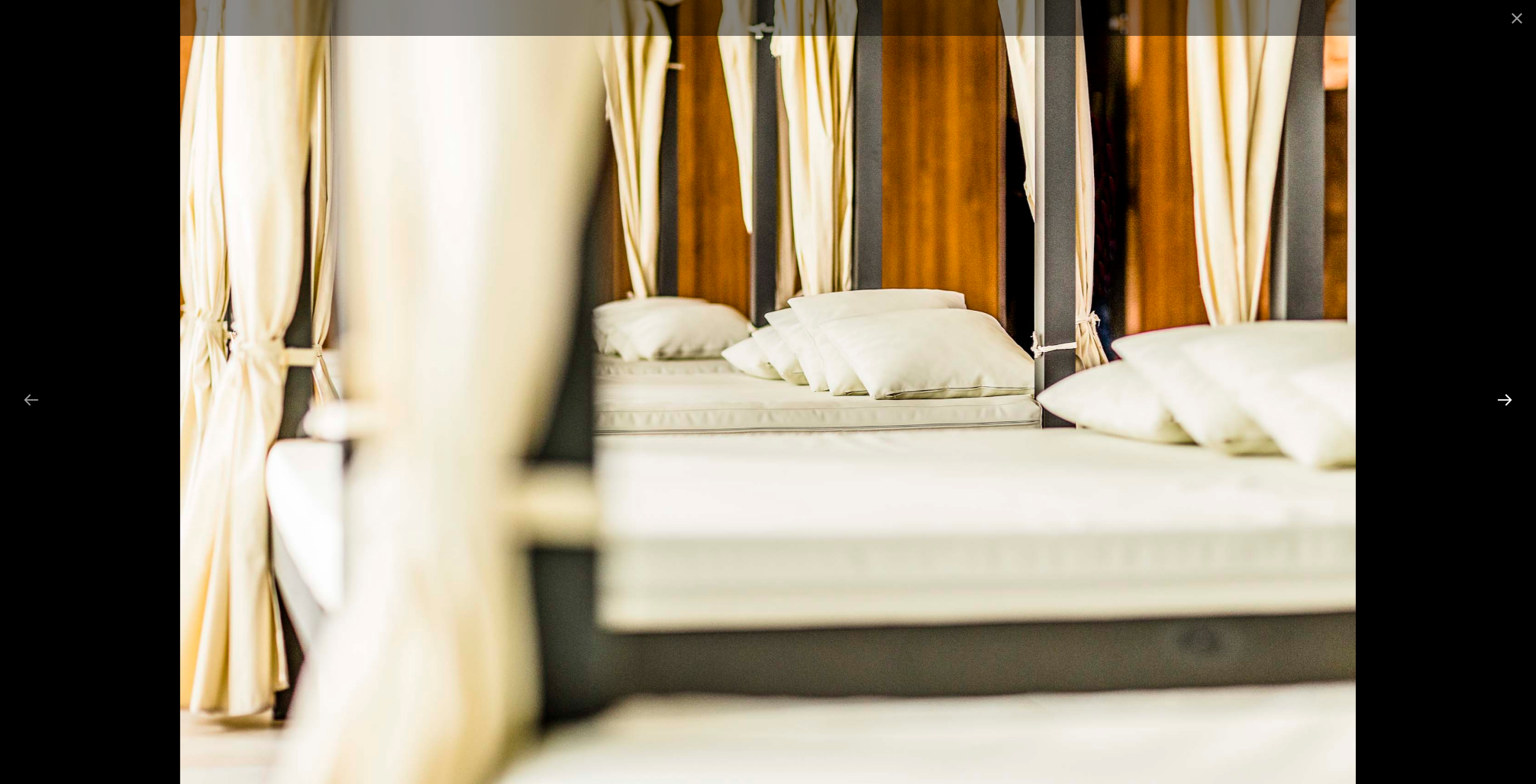
click at [1505, 396] on button "Next slide" at bounding box center [1504, 399] width 32 height 30
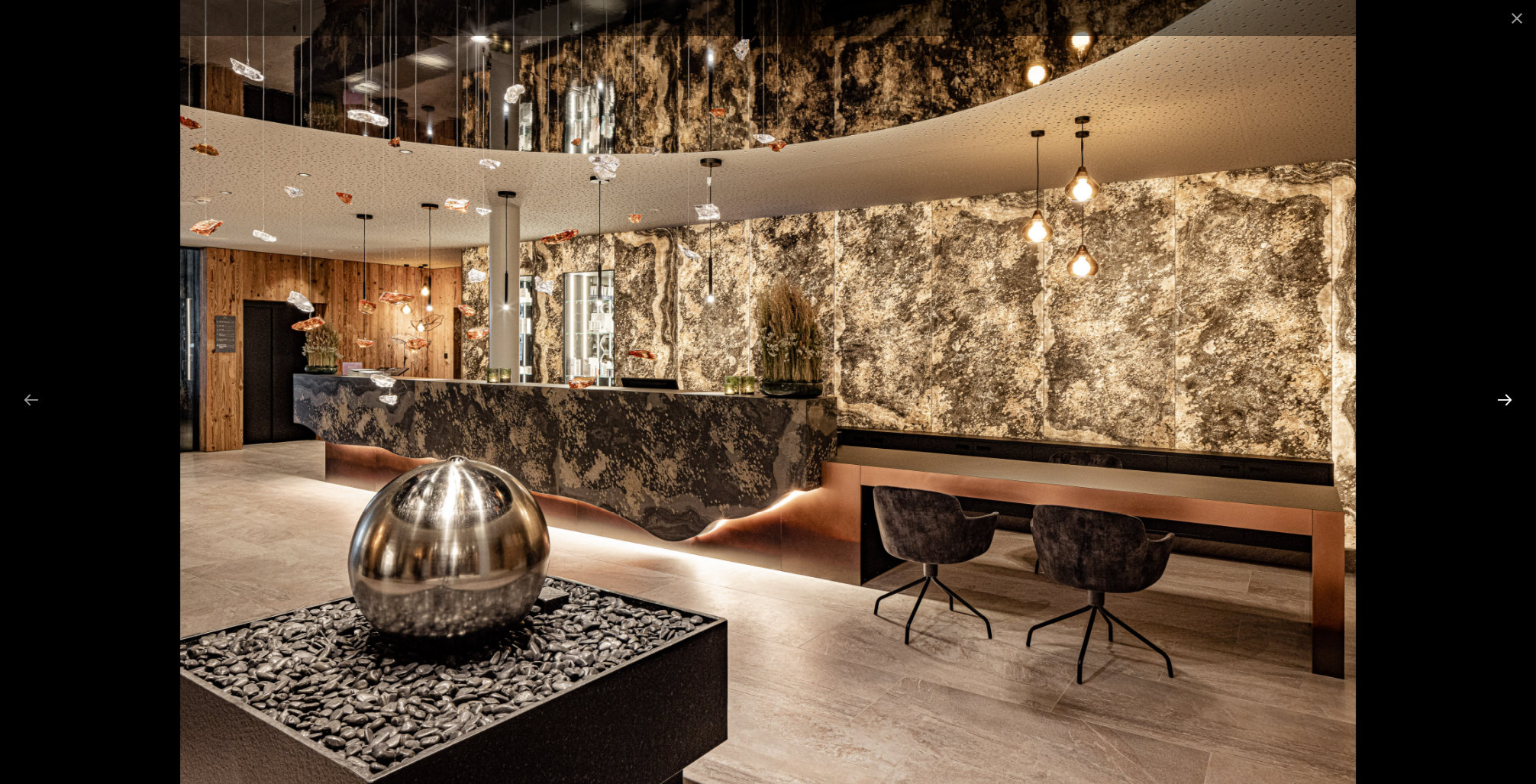
click at [1505, 396] on button "Next slide" at bounding box center [1504, 399] width 32 height 30
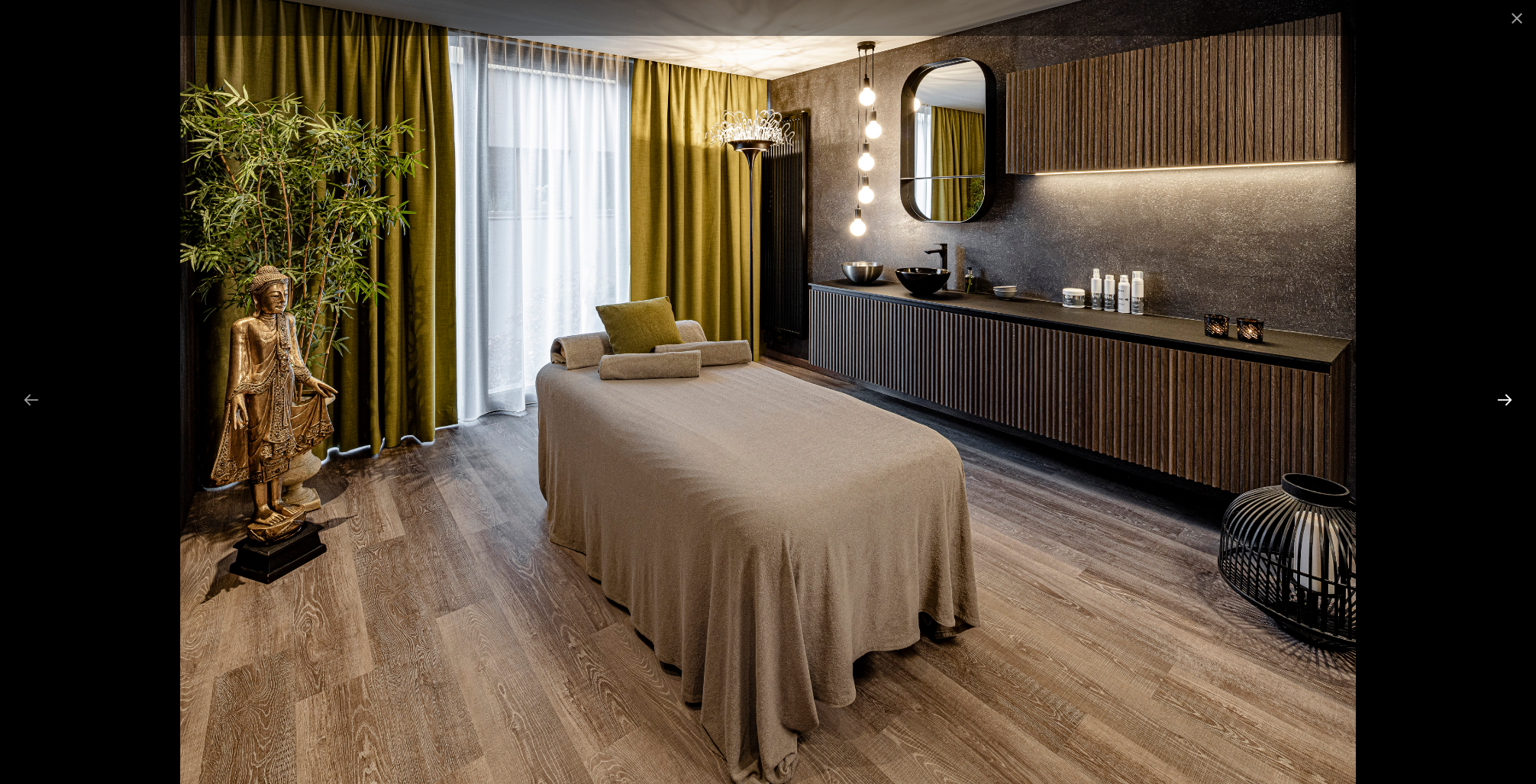
click at [1505, 396] on button "Next slide" at bounding box center [1504, 399] width 32 height 30
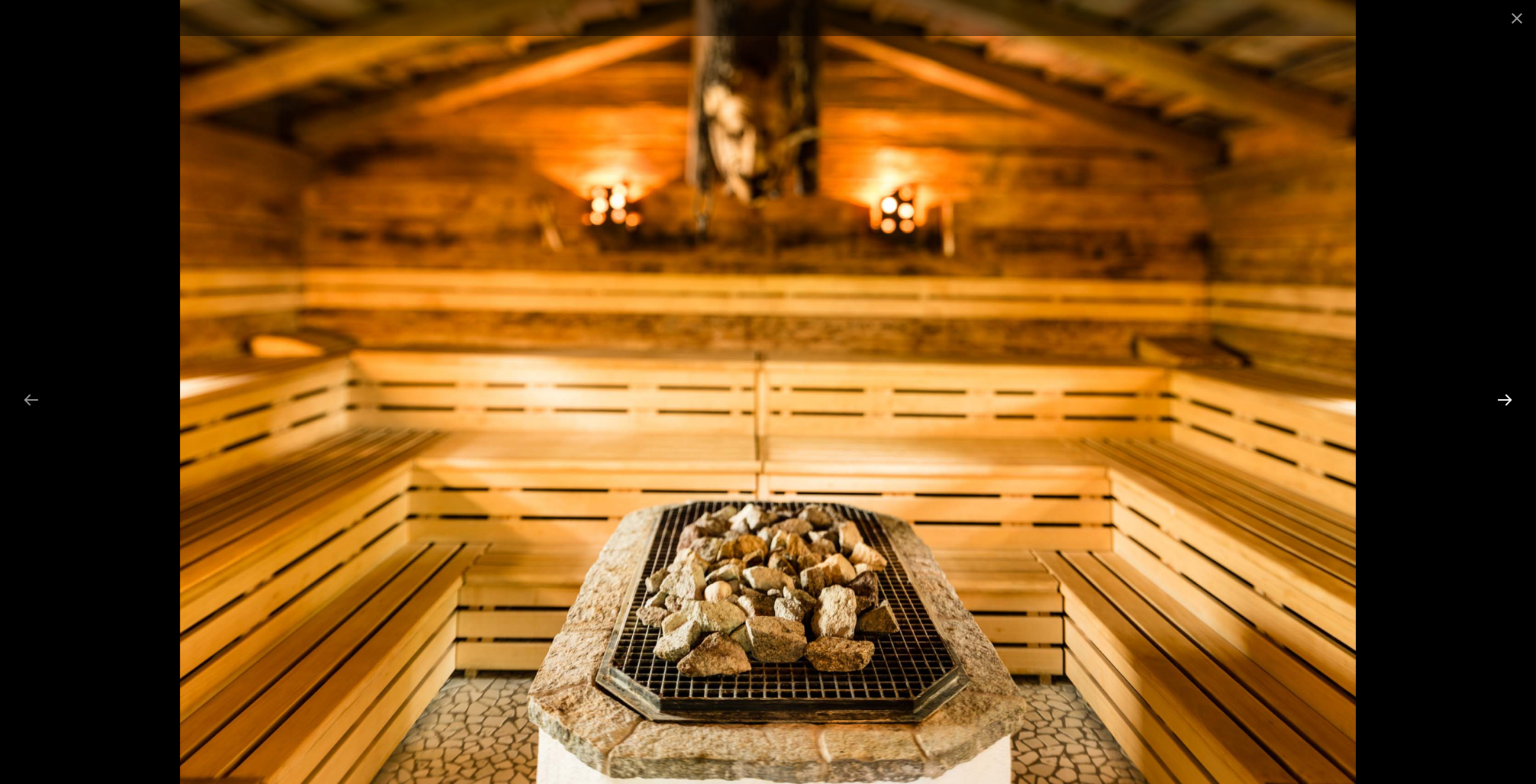
click at [1505, 396] on button "Next slide" at bounding box center [1504, 399] width 32 height 30
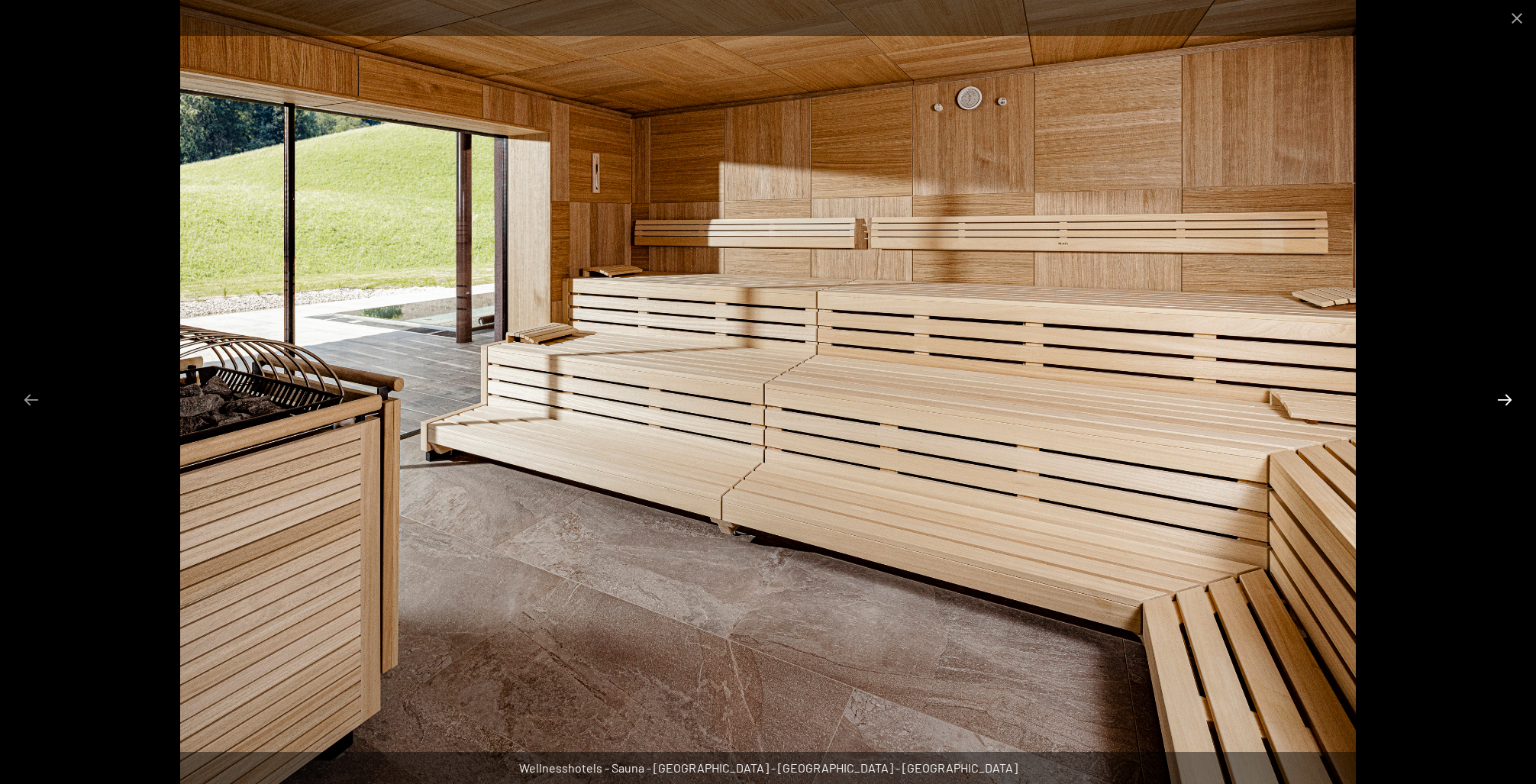
click at [1502, 394] on button "Next slide" at bounding box center [1504, 399] width 32 height 30
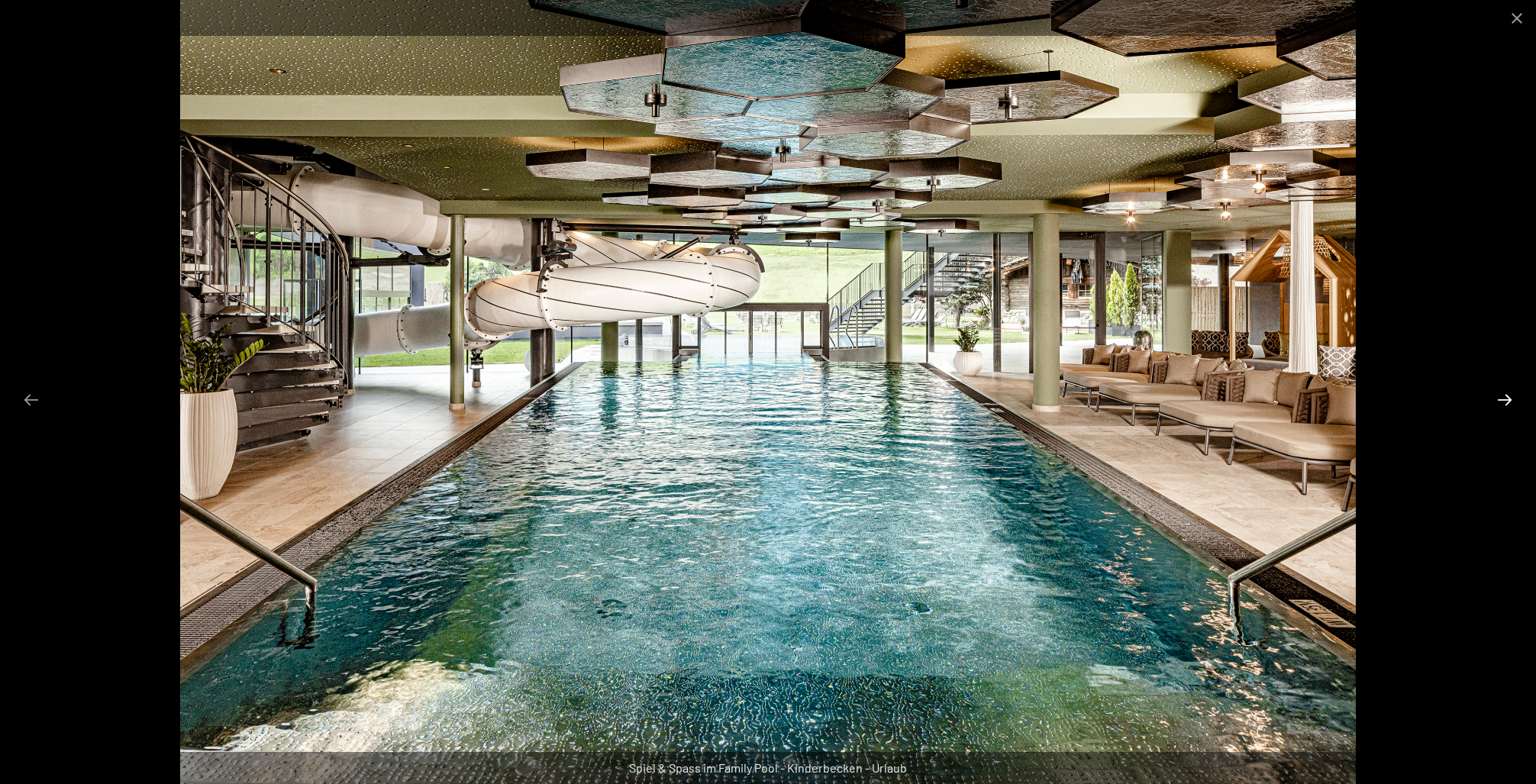
click at [1502, 394] on button "Next slide" at bounding box center [1504, 399] width 32 height 30
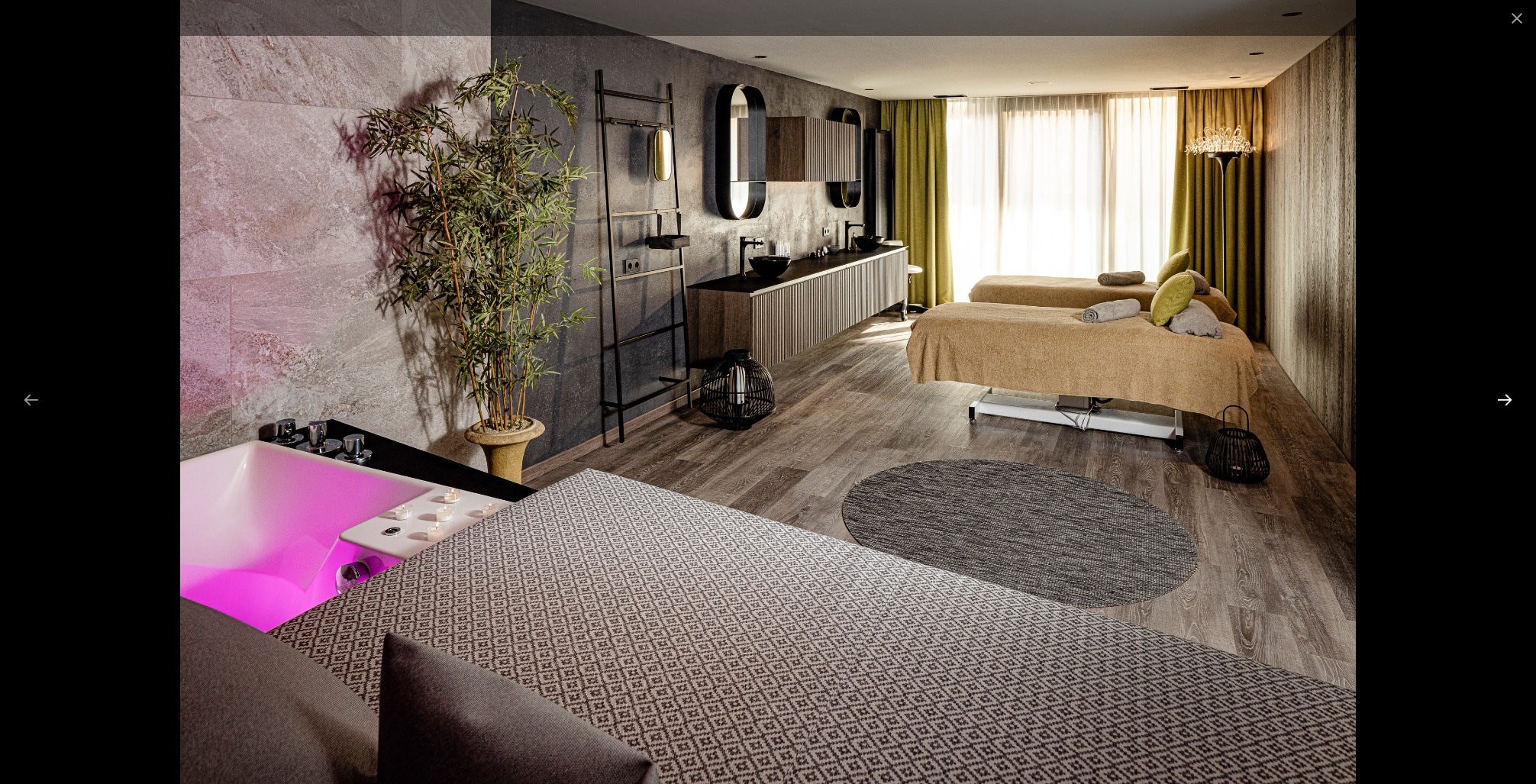
click at [1502, 394] on button "Next slide" at bounding box center [1504, 399] width 32 height 30
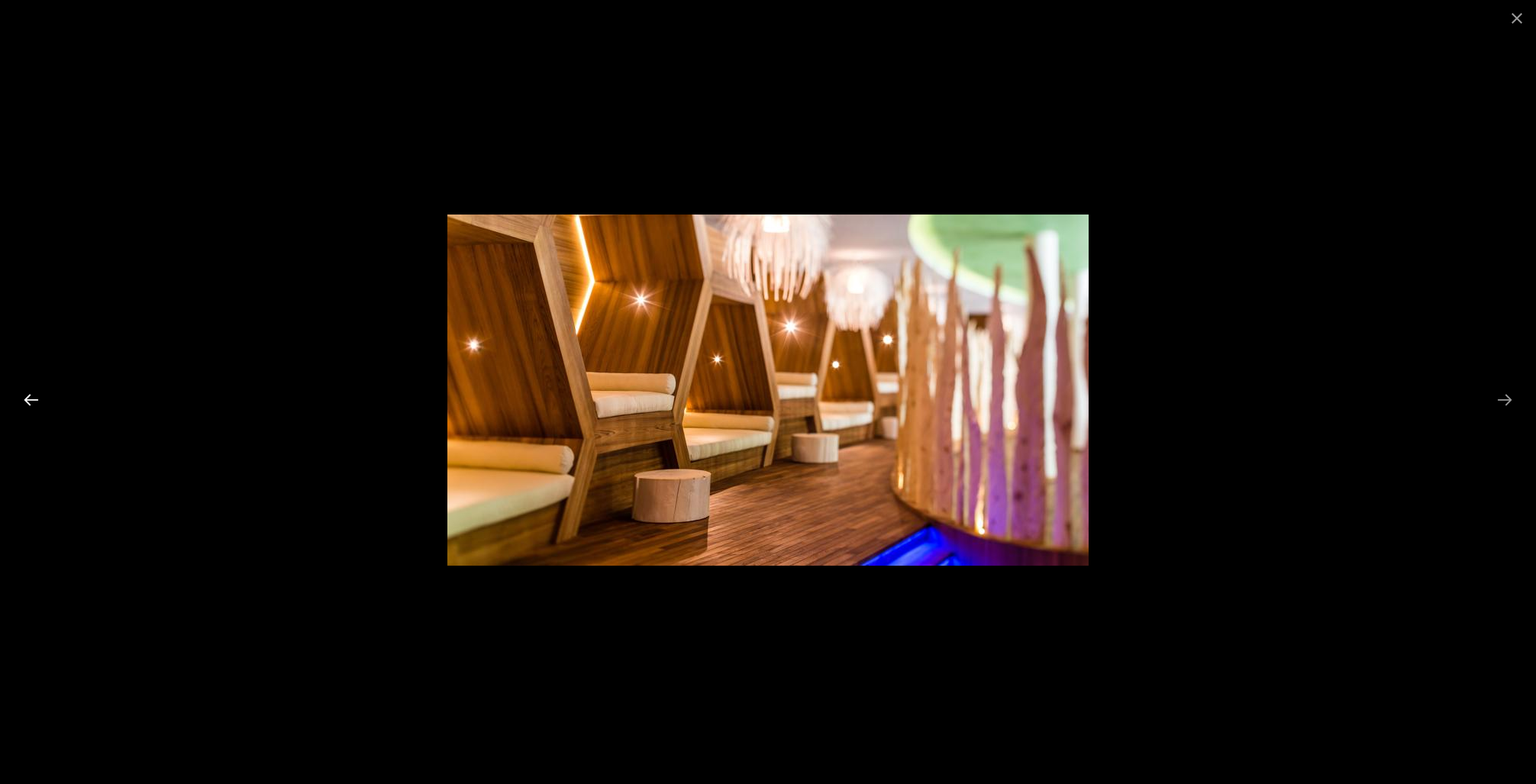
click at [31, 397] on button "Previous slide" at bounding box center [31, 399] width 32 height 30
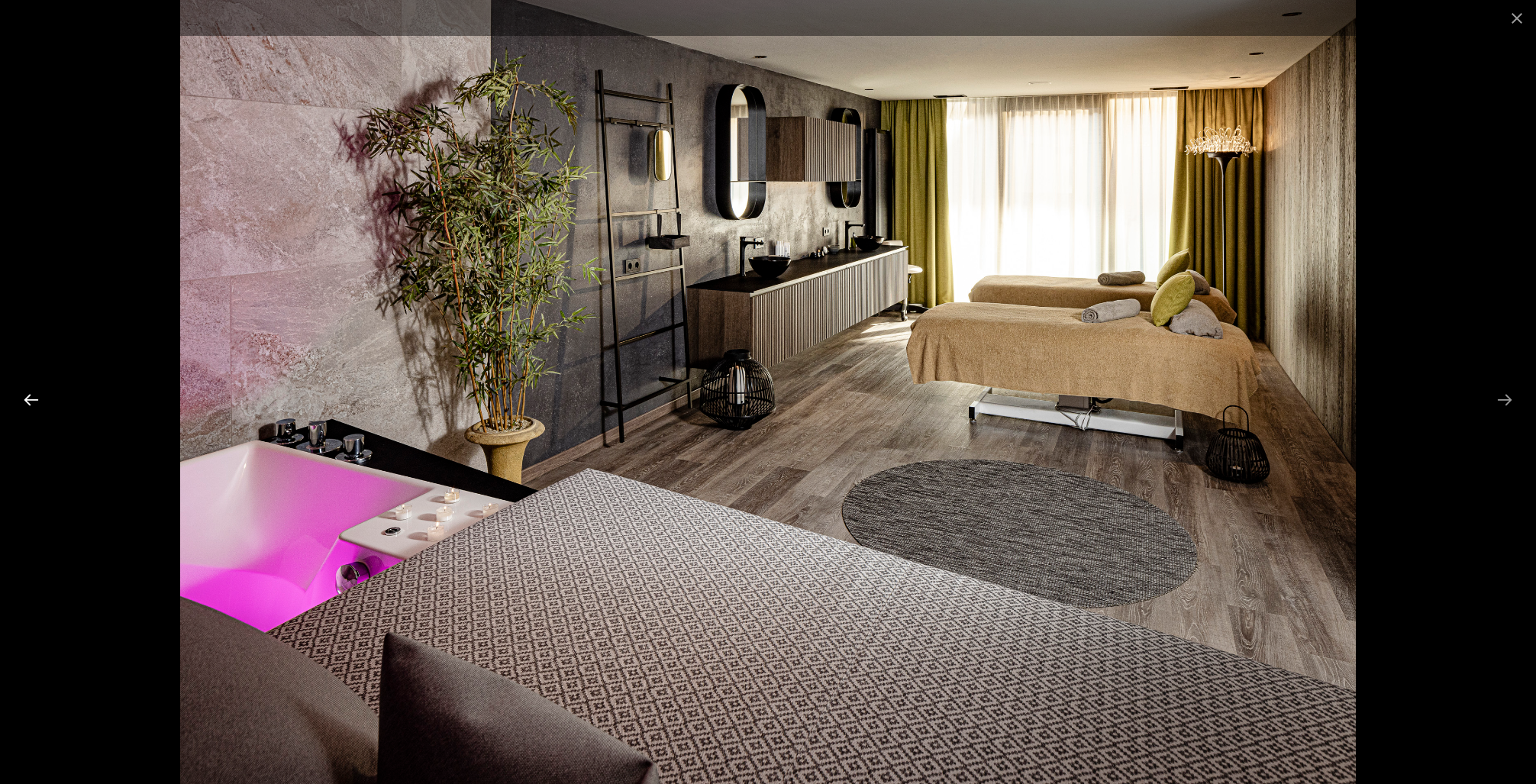
click at [31, 397] on button "Previous slide" at bounding box center [31, 399] width 32 height 30
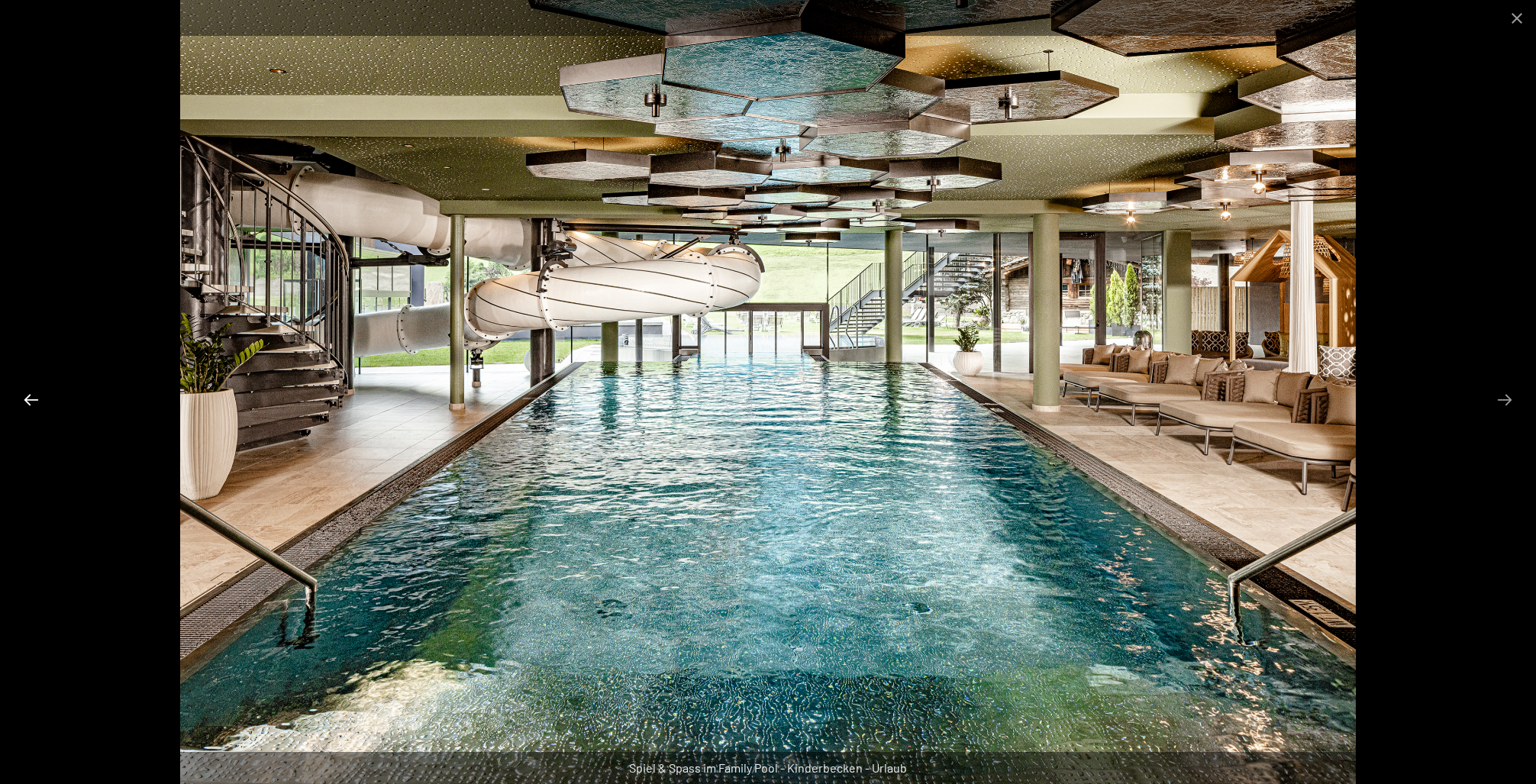
click at [31, 397] on button "Previous slide" at bounding box center [31, 399] width 32 height 30
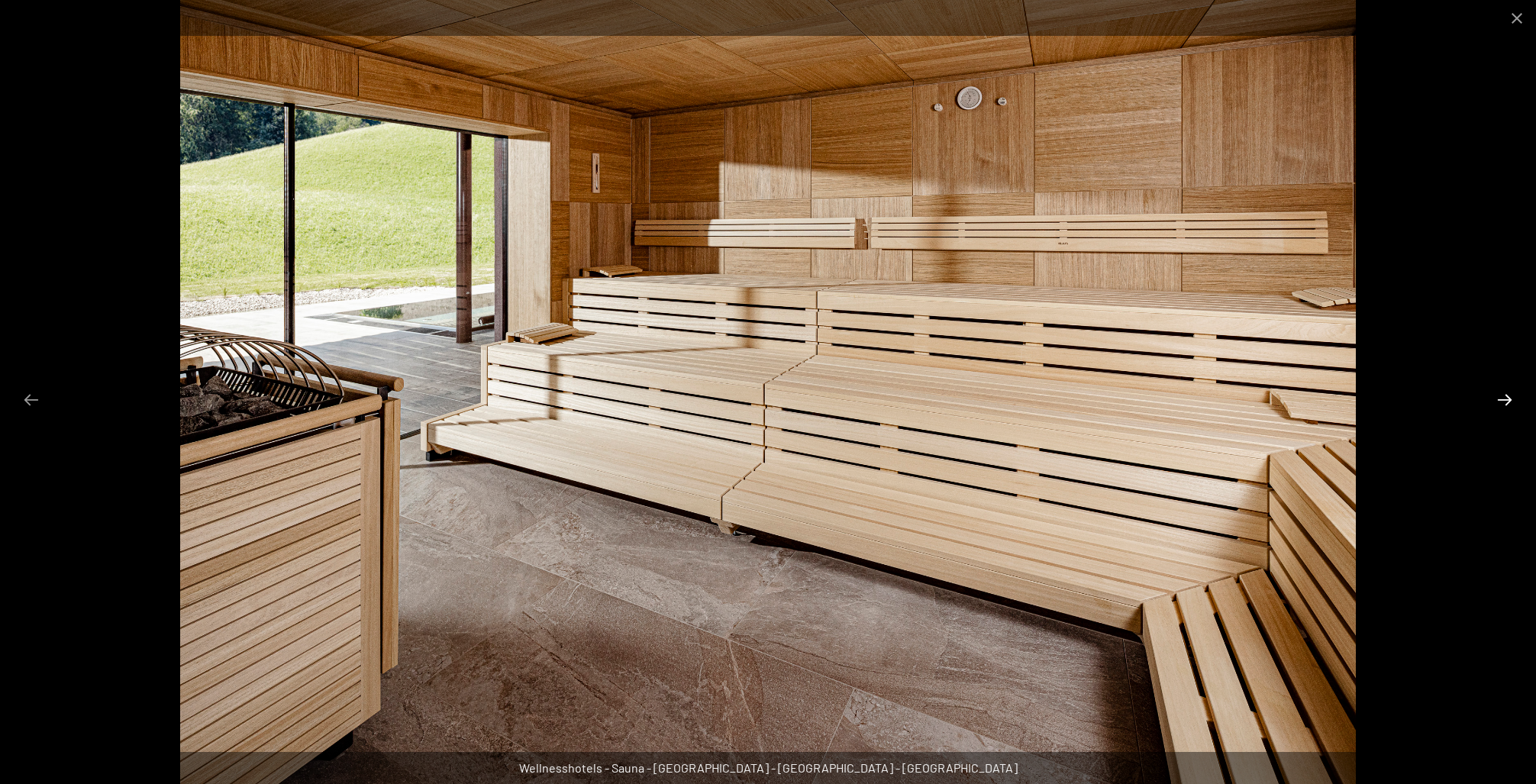
click at [1505, 395] on button "Next slide" at bounding box center [1504, 399] width 32 height 30
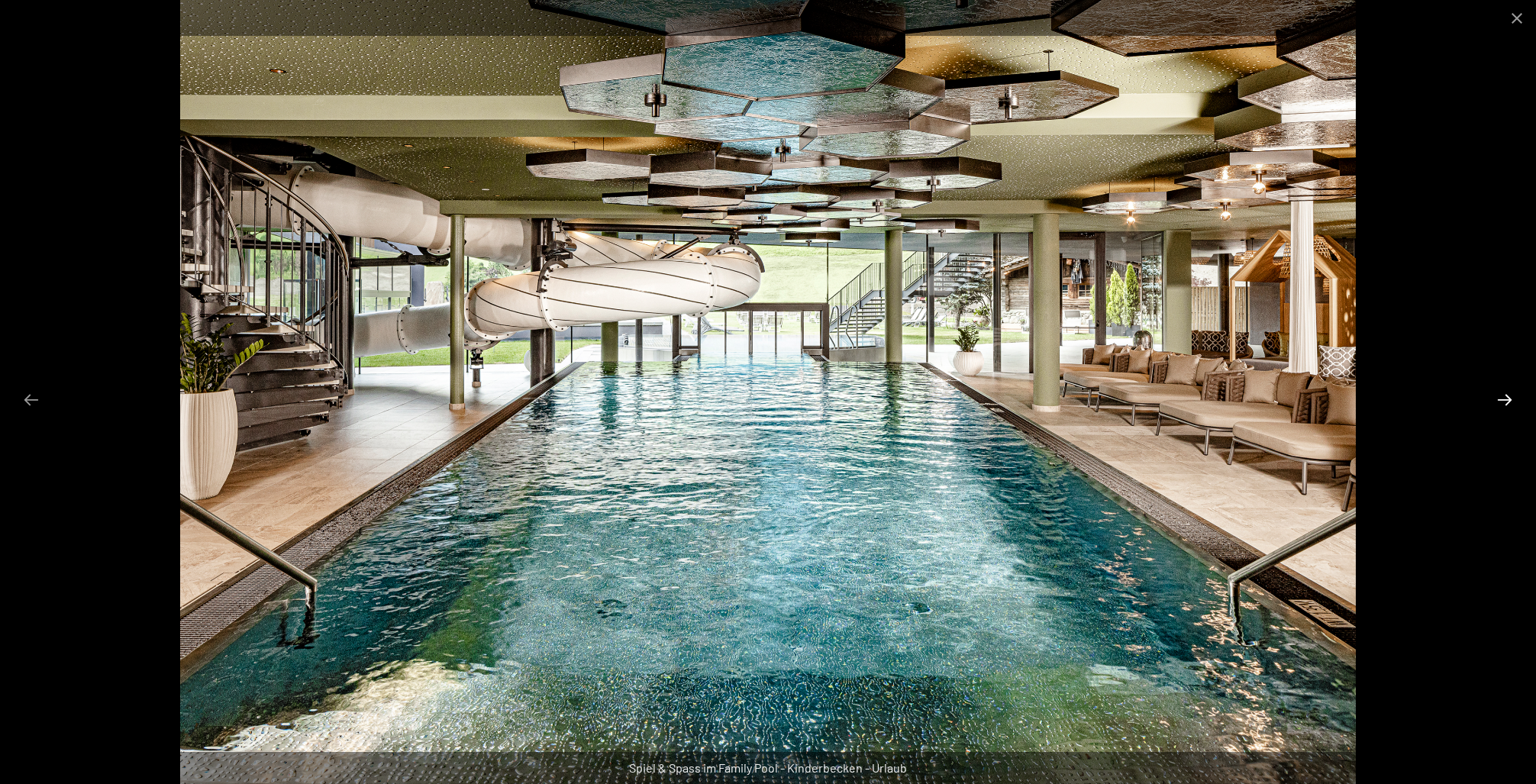
click at [1505, 395] on button "Next slide" at bounding box center [1504, 399] width 32 height 30
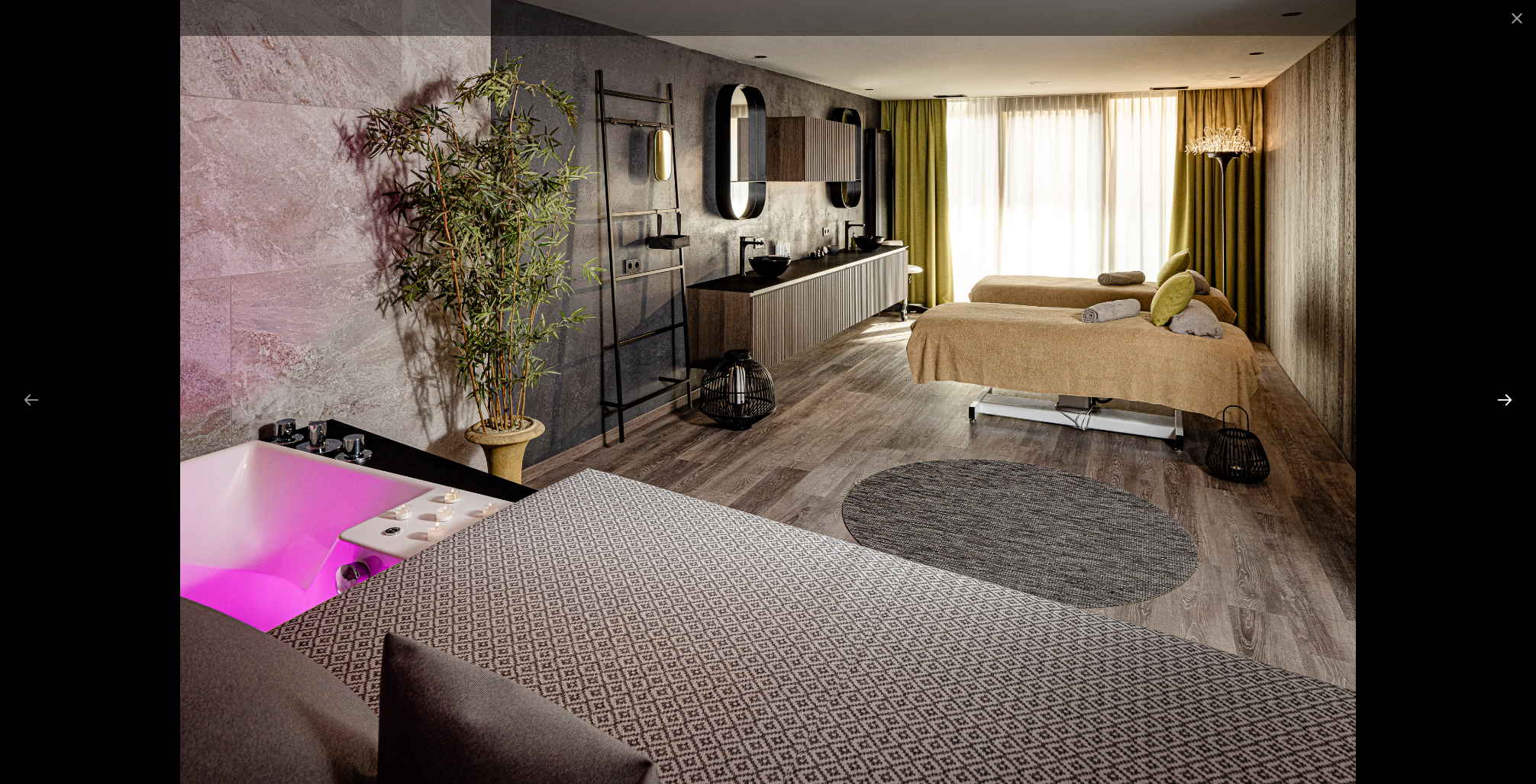
click at [1505, 395] on button "Next slide" at bounding box center [1504, 399] width 32 height 30
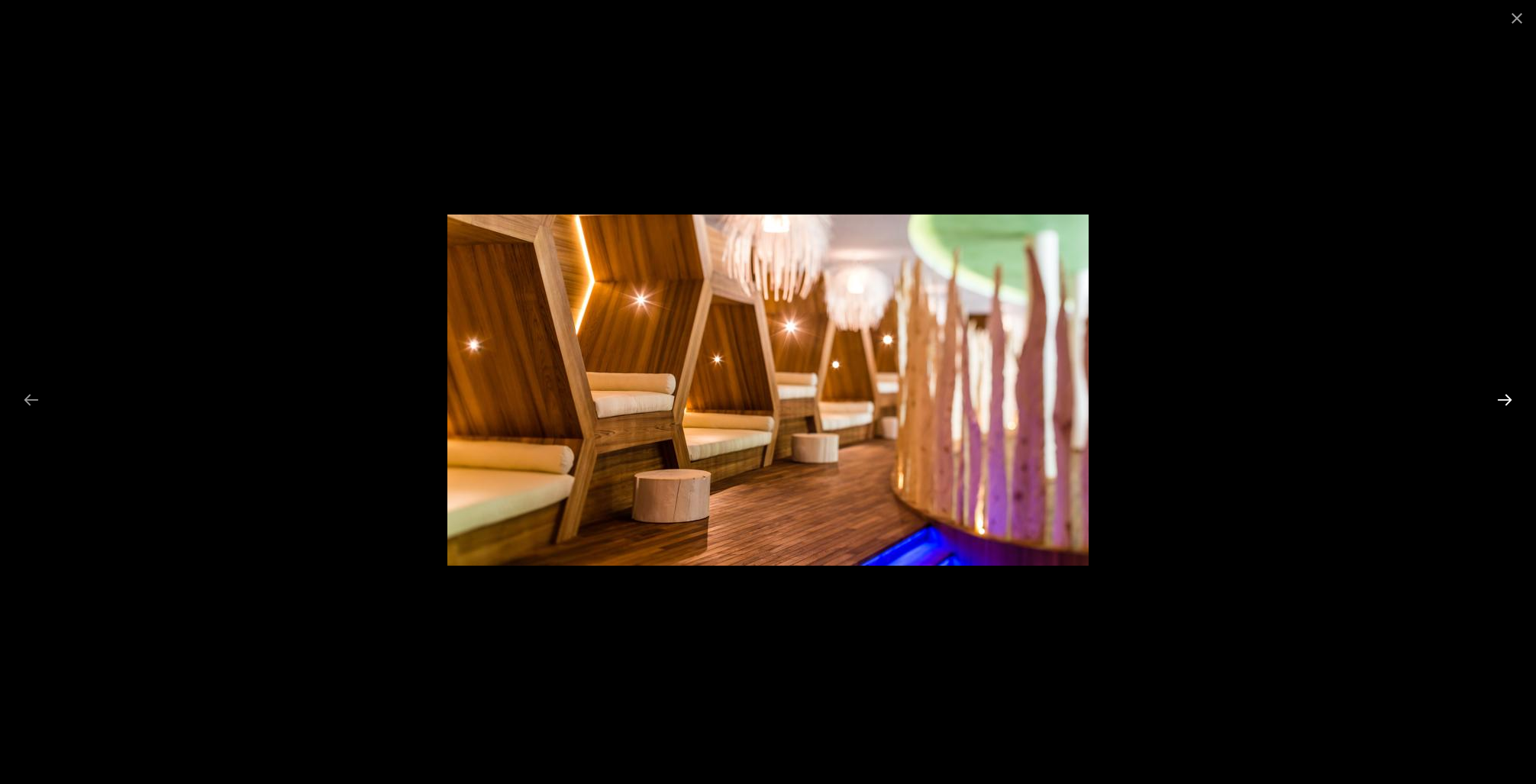
click at [1505, 395] on button "Next slide" at bounding box center [1504, 399] width 32 height 30
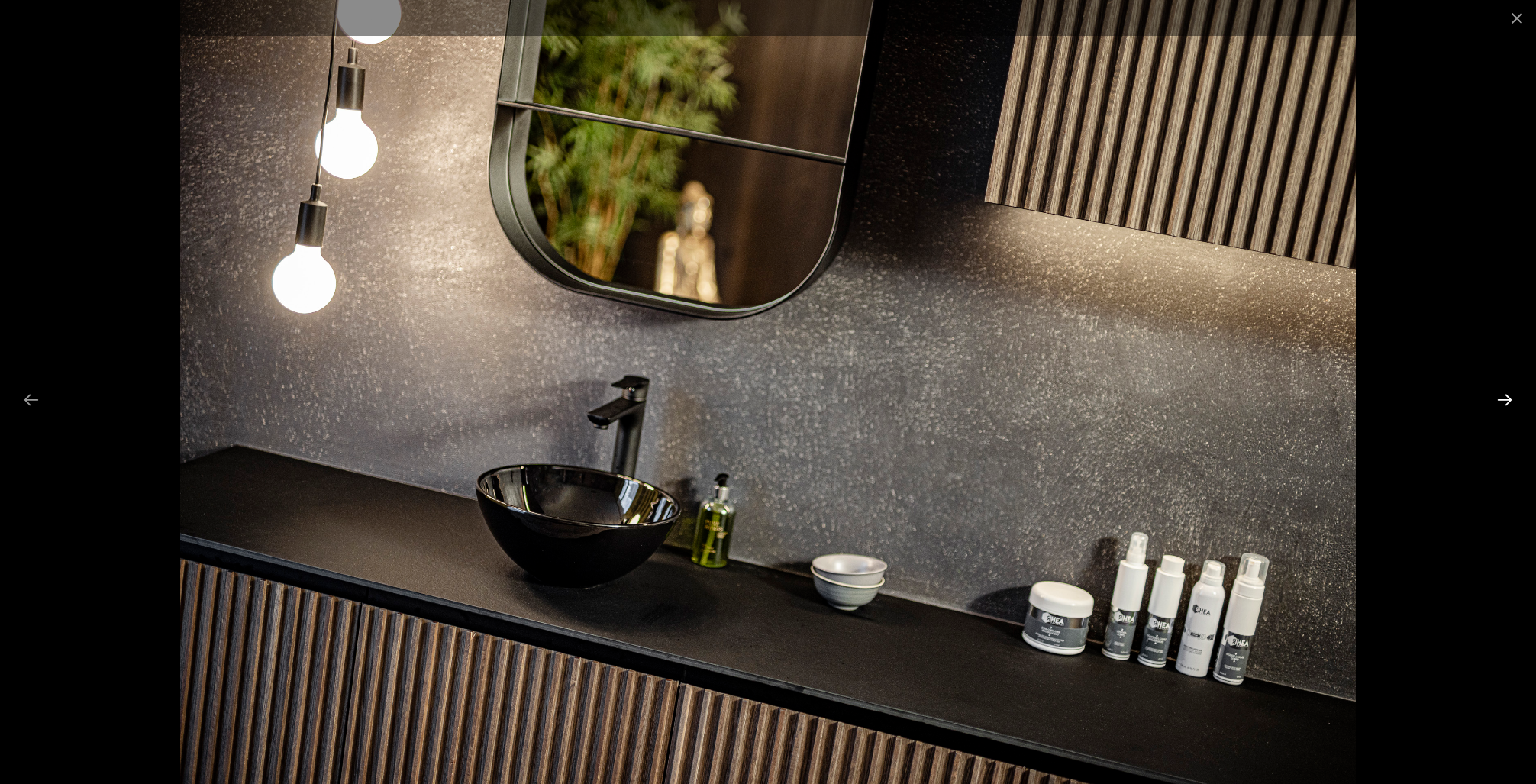
click at [1505, 395] on button "Next slide" at bounding box center [1504, 399] width 32 height 30
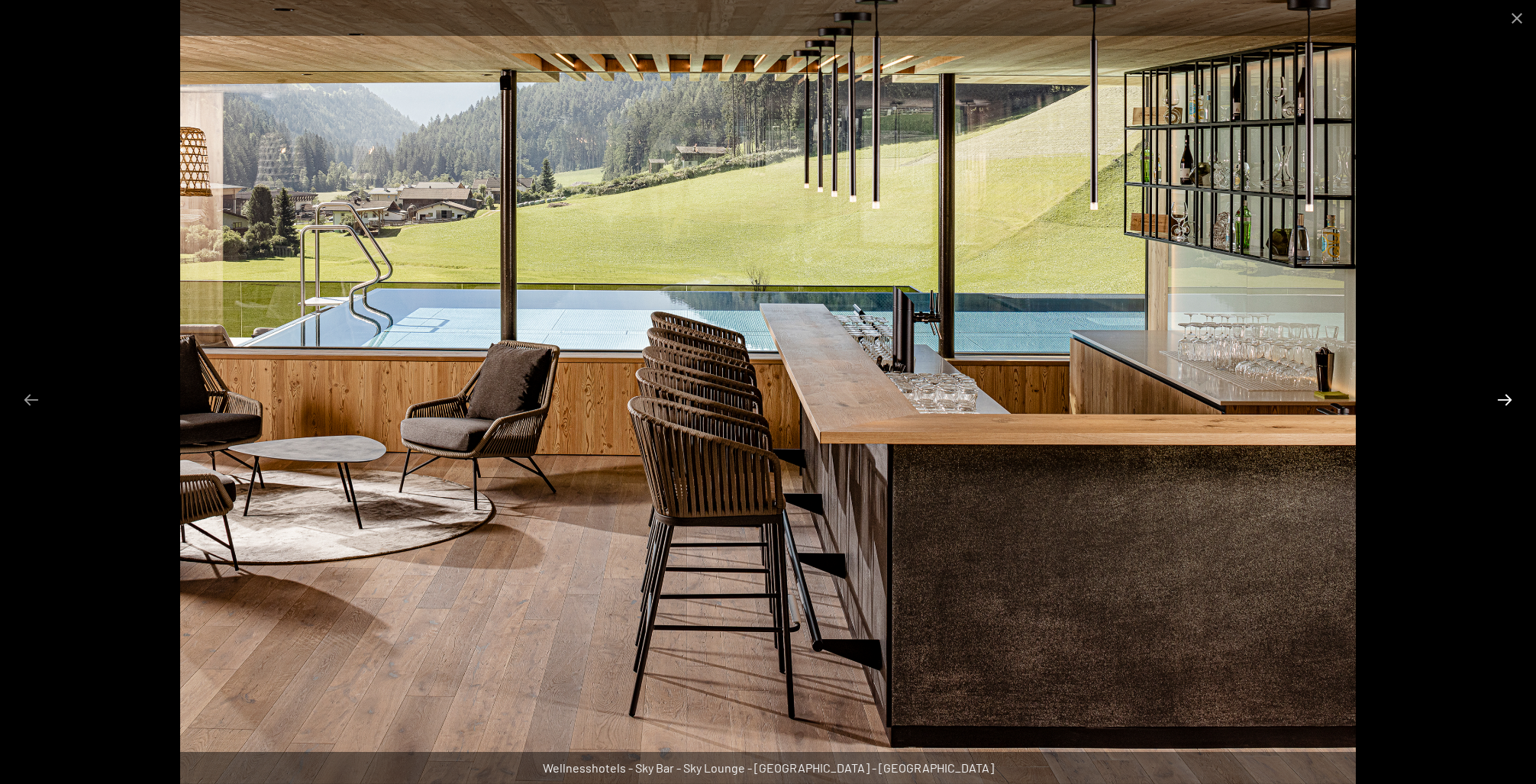
click at [1505, 395] on button "Next slide" at bounding box center [1504, 399] width 32 height 30
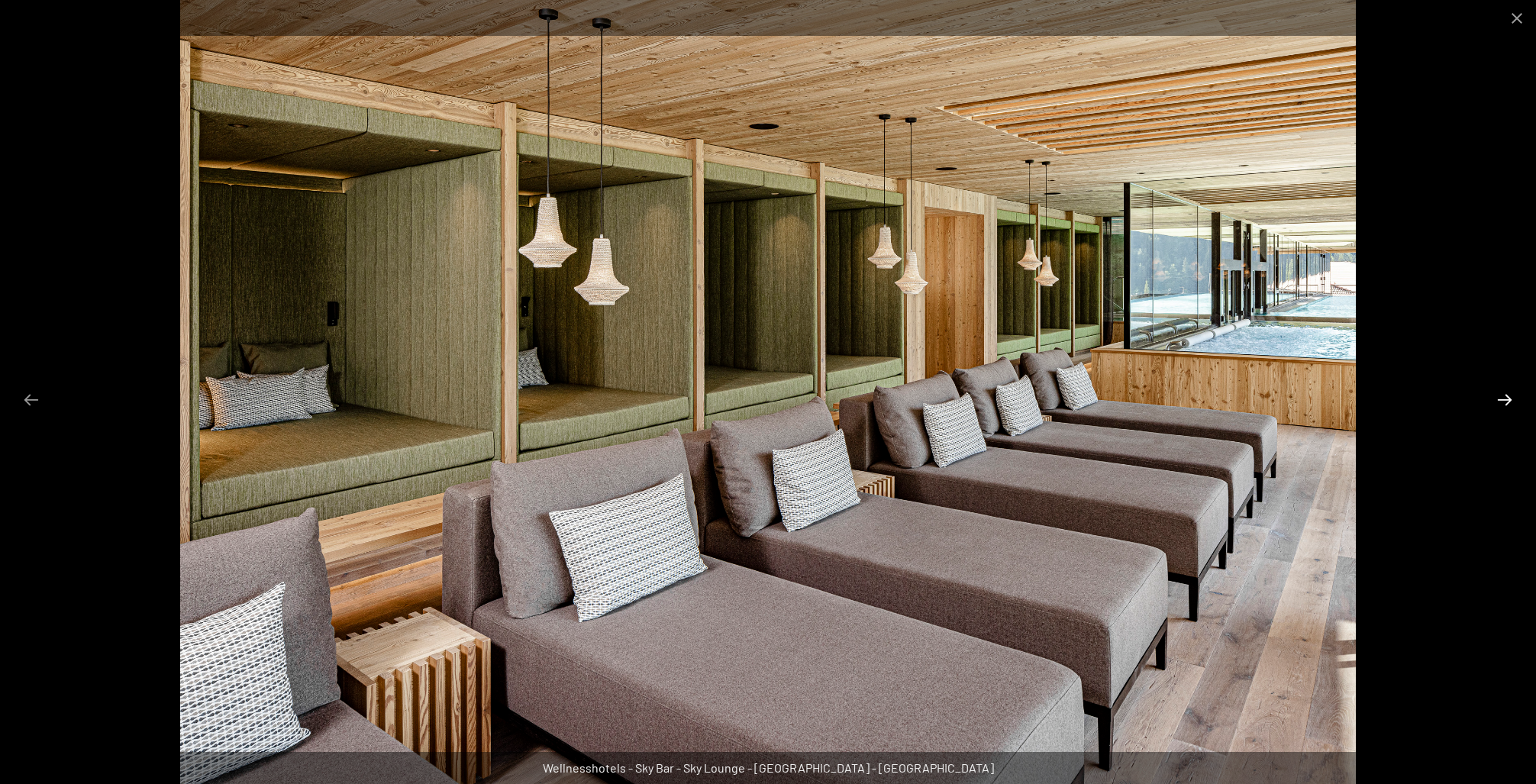
scroll to position [777, 0]
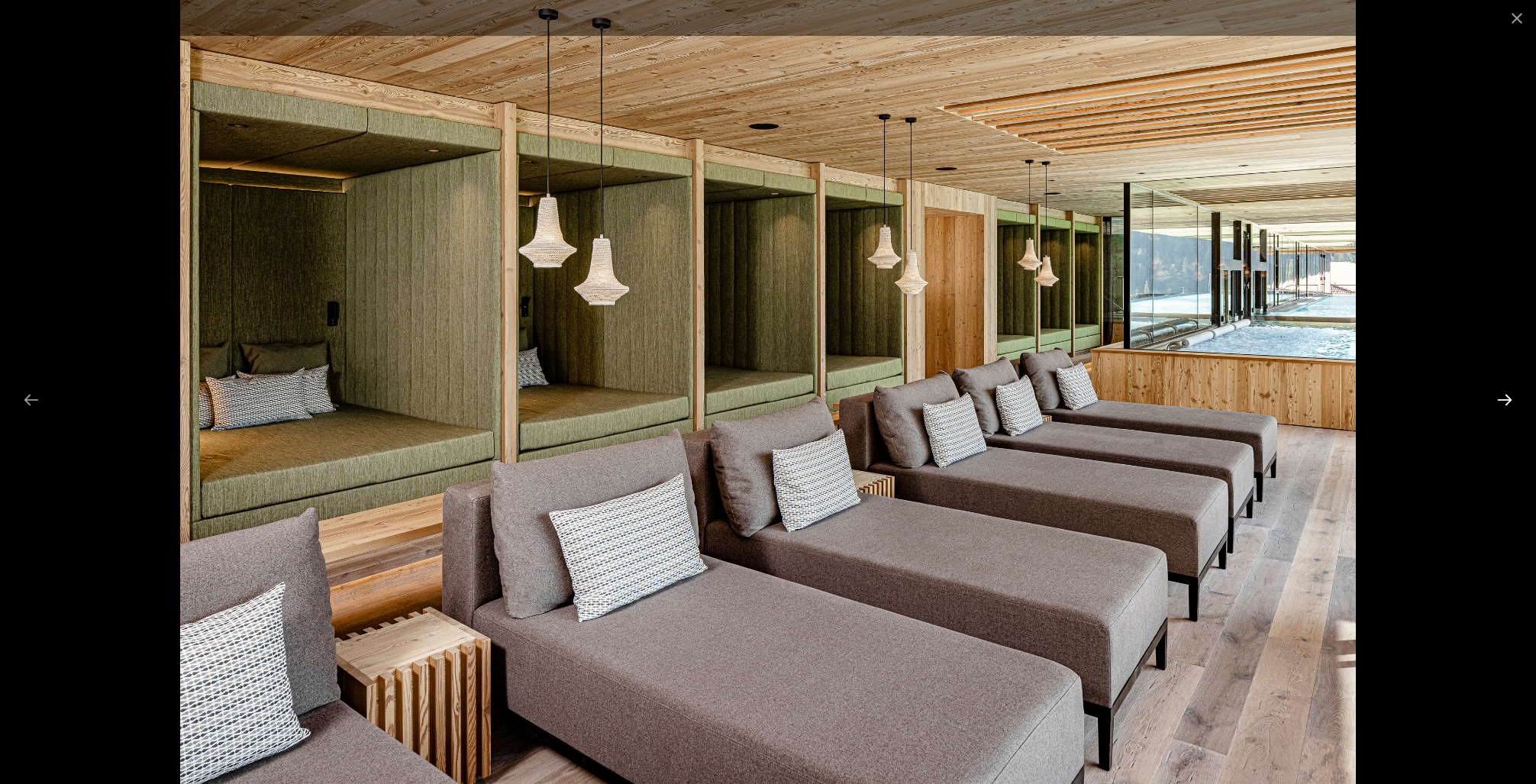
click at [1504, 396] on button "Next slide" at bounding box center [1504, 399] width 32 height 30
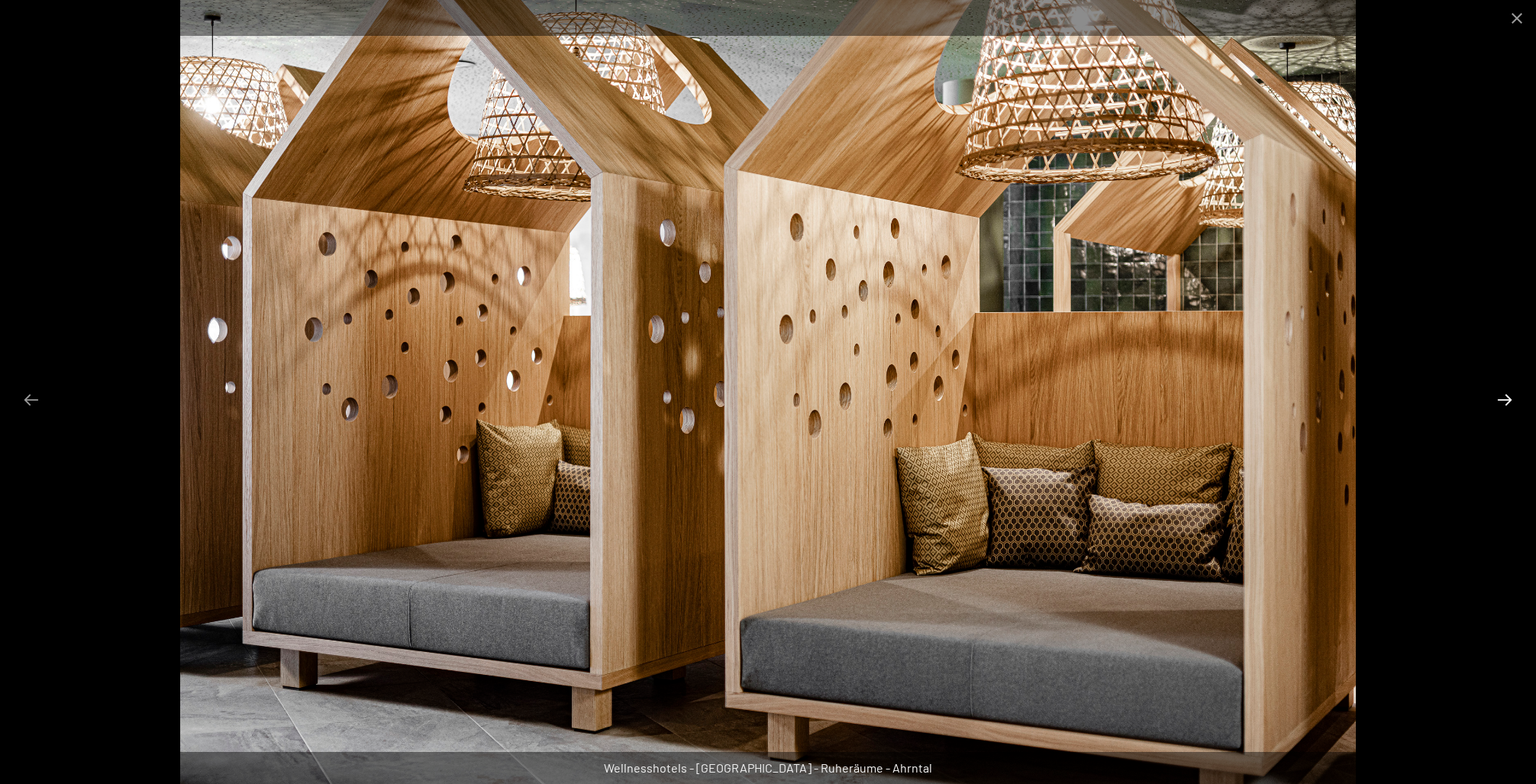
click at [1504, 396] on button "Next slide" at bounding box center [1504, 399] width 32 height 30
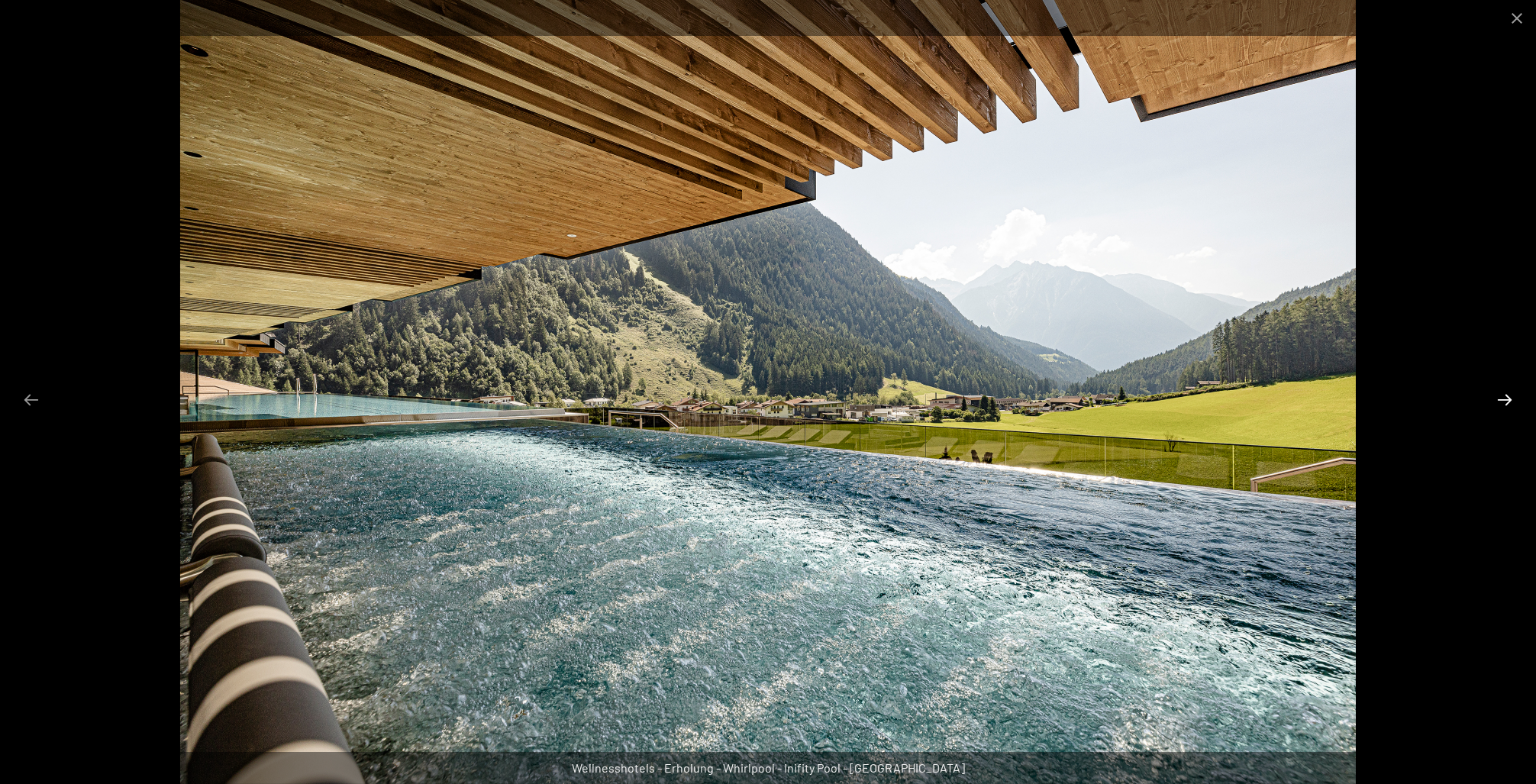
click at [1504, 396] on button "Next slide" at bounding box center [1504, 399] width 32 height 30
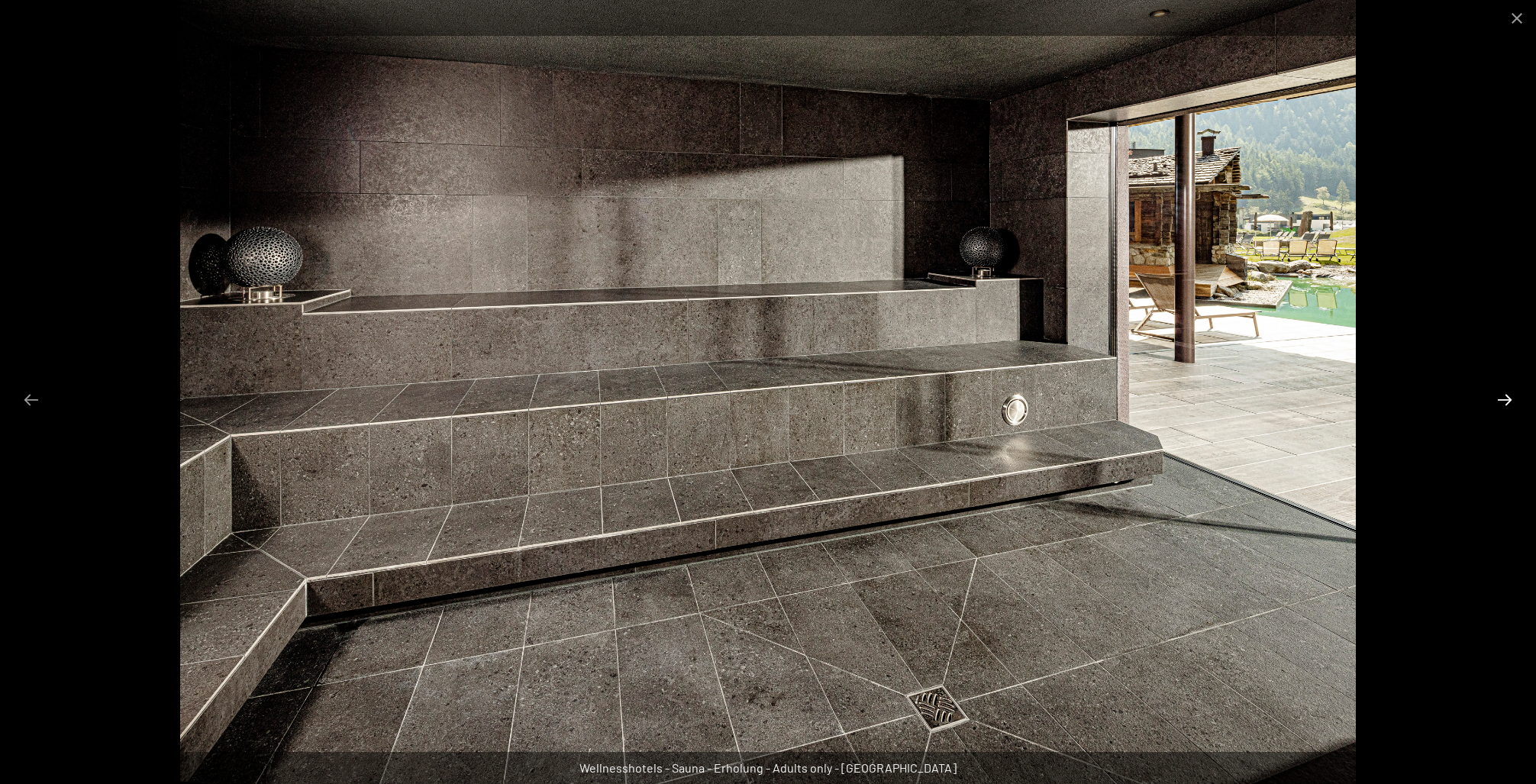
click at [1505, 396] on button "Next slide" at bounding box center [1504, 399] width 32 height 30
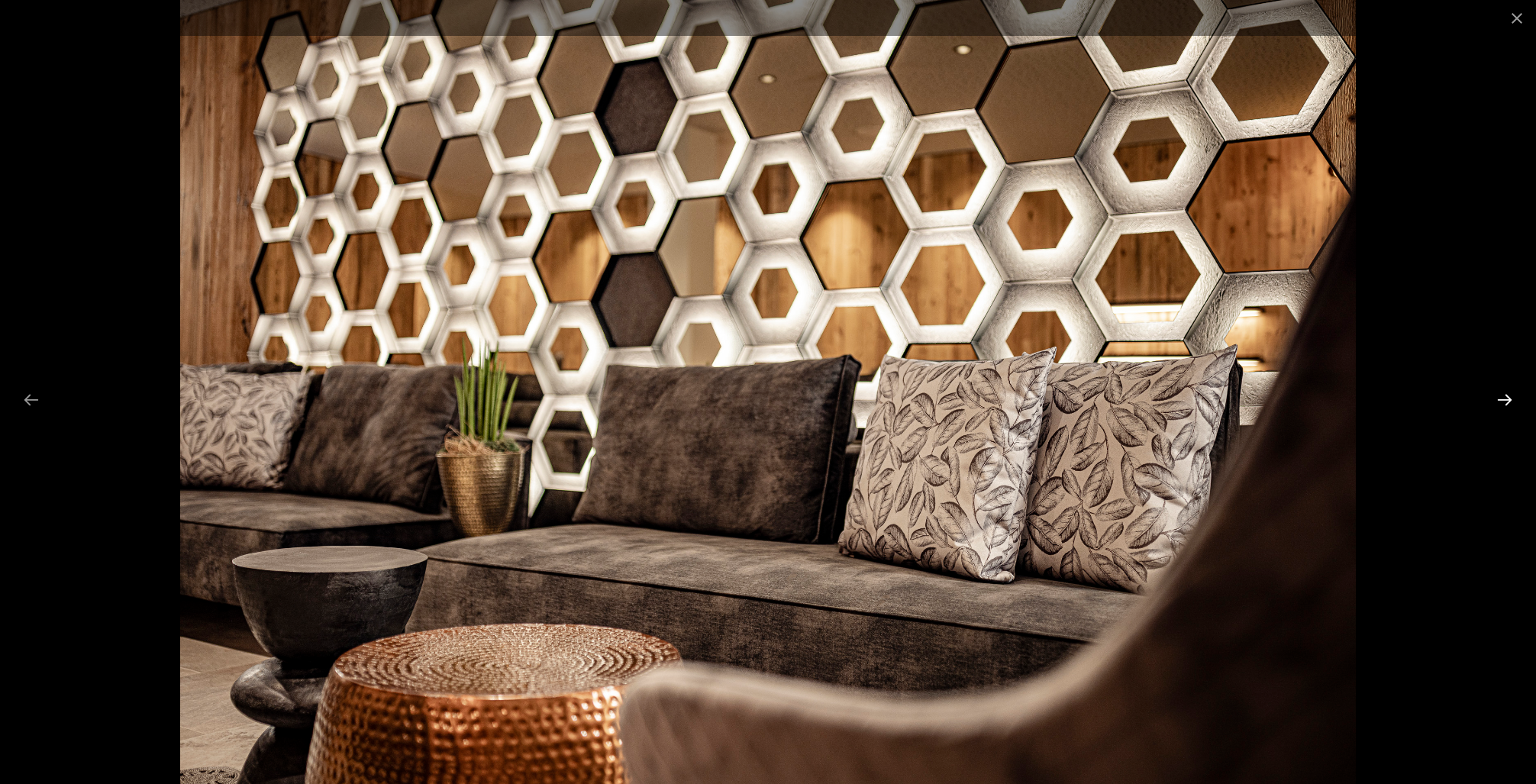
click at [1505, 396] on button "Next slide" at bounding box center [1504, 399] width 32 height 30
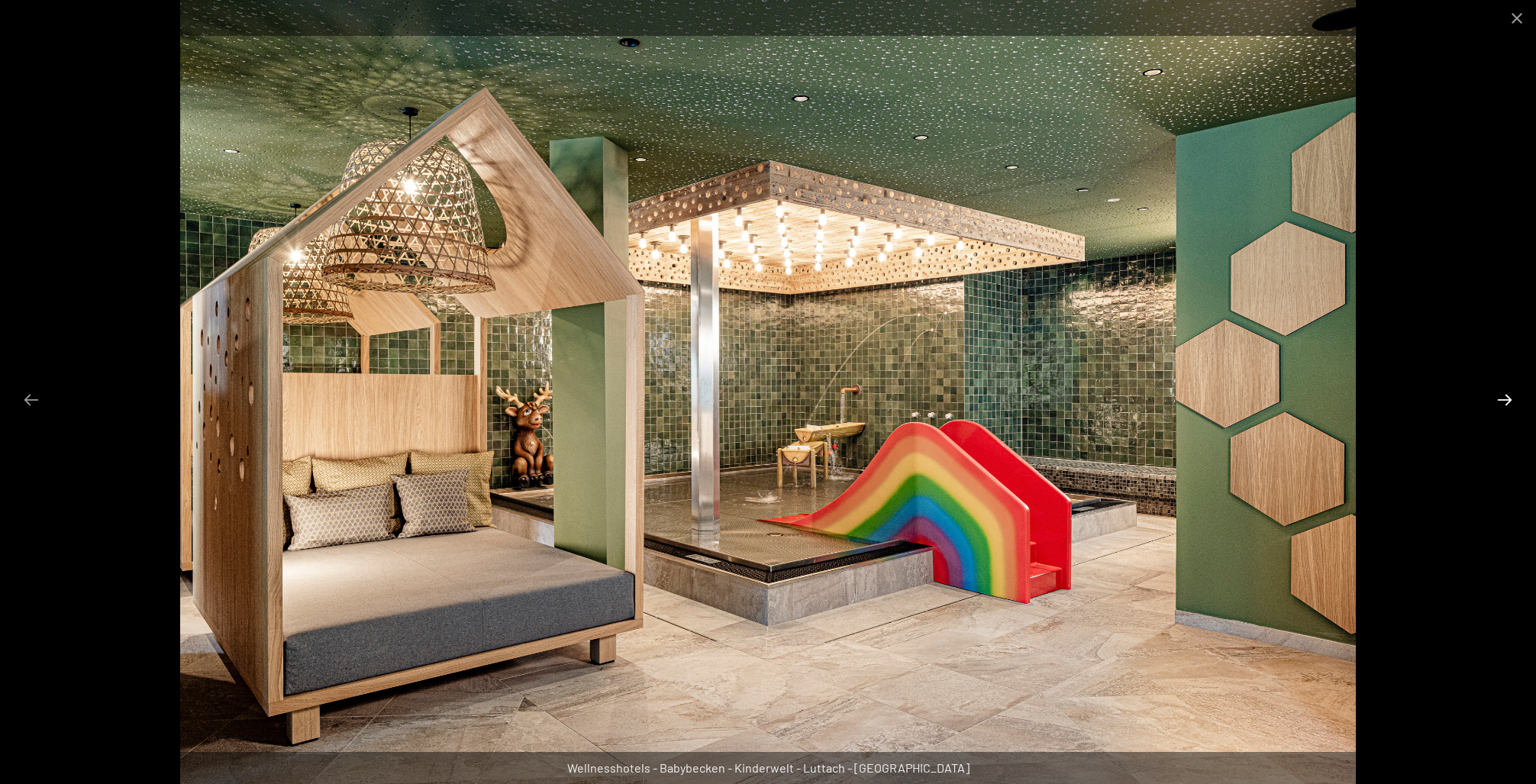
click at [1505, 396] on button "Next slide" at bounding box center [1504, 399] width 32 height 30
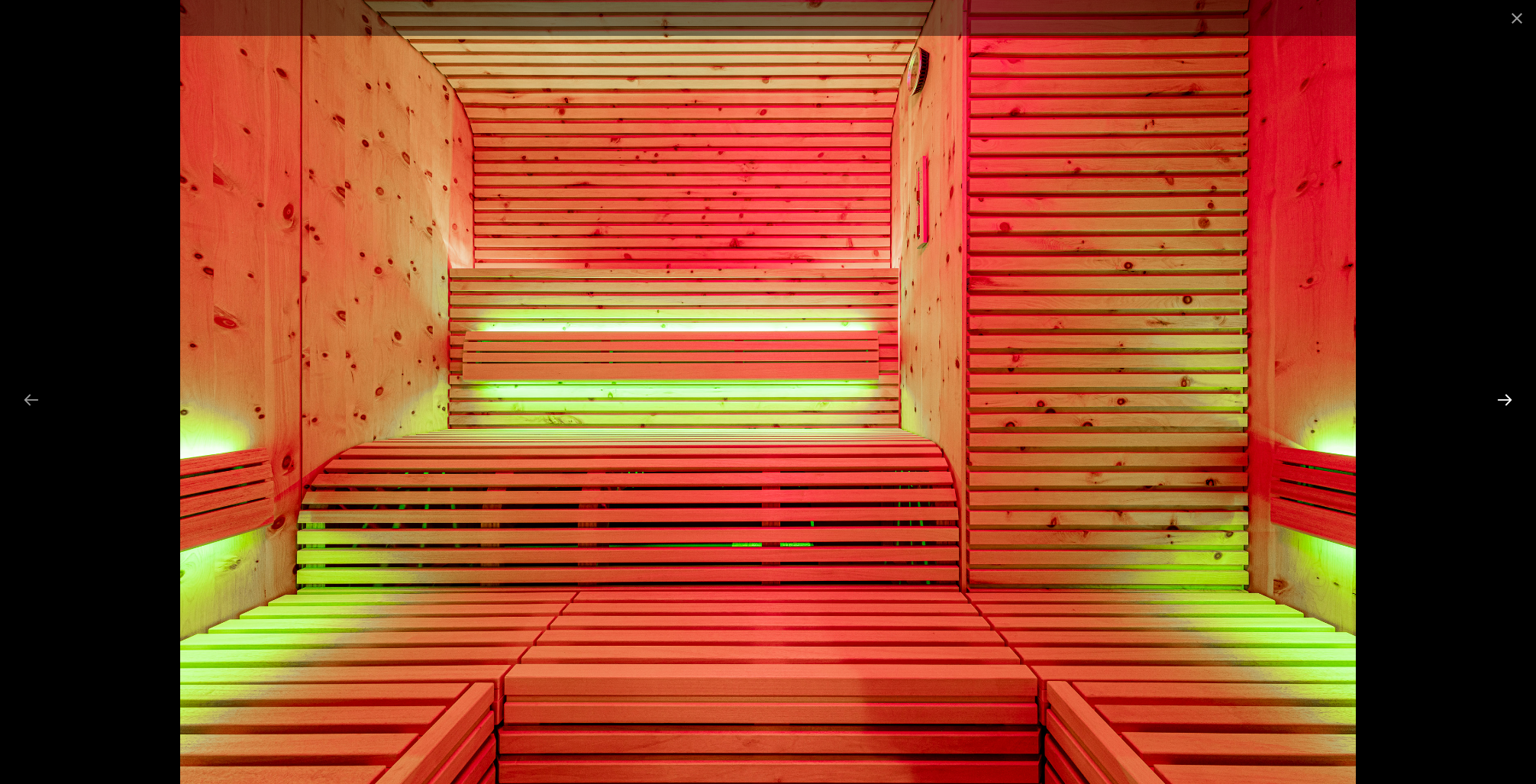
click at [1505, 396] on button "Next slide" at bounding box center [1504, 399] width 32 height 30
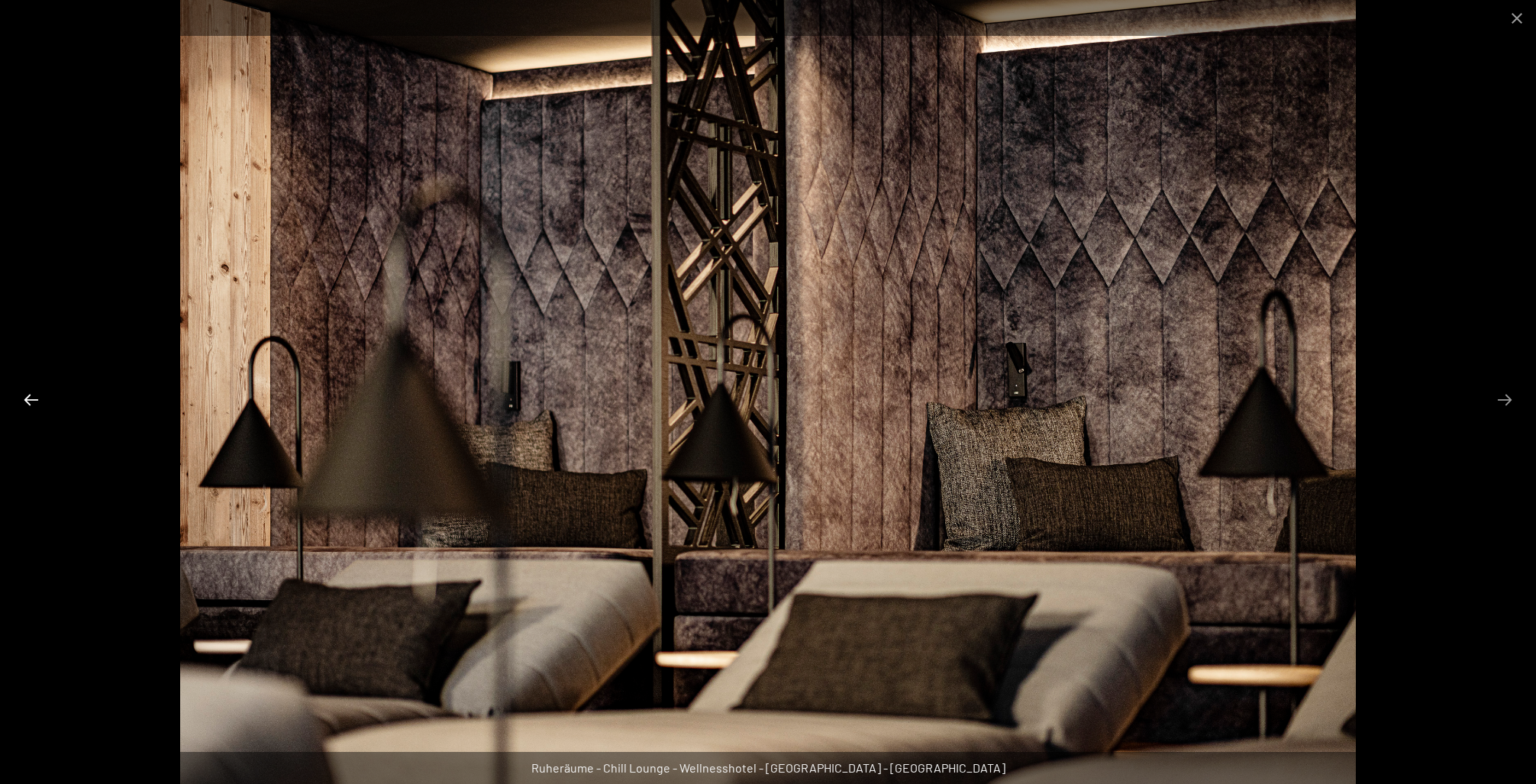
click at [30, 394] on button "Previous slide" at bounding box center [31, 399] width 32 height 30
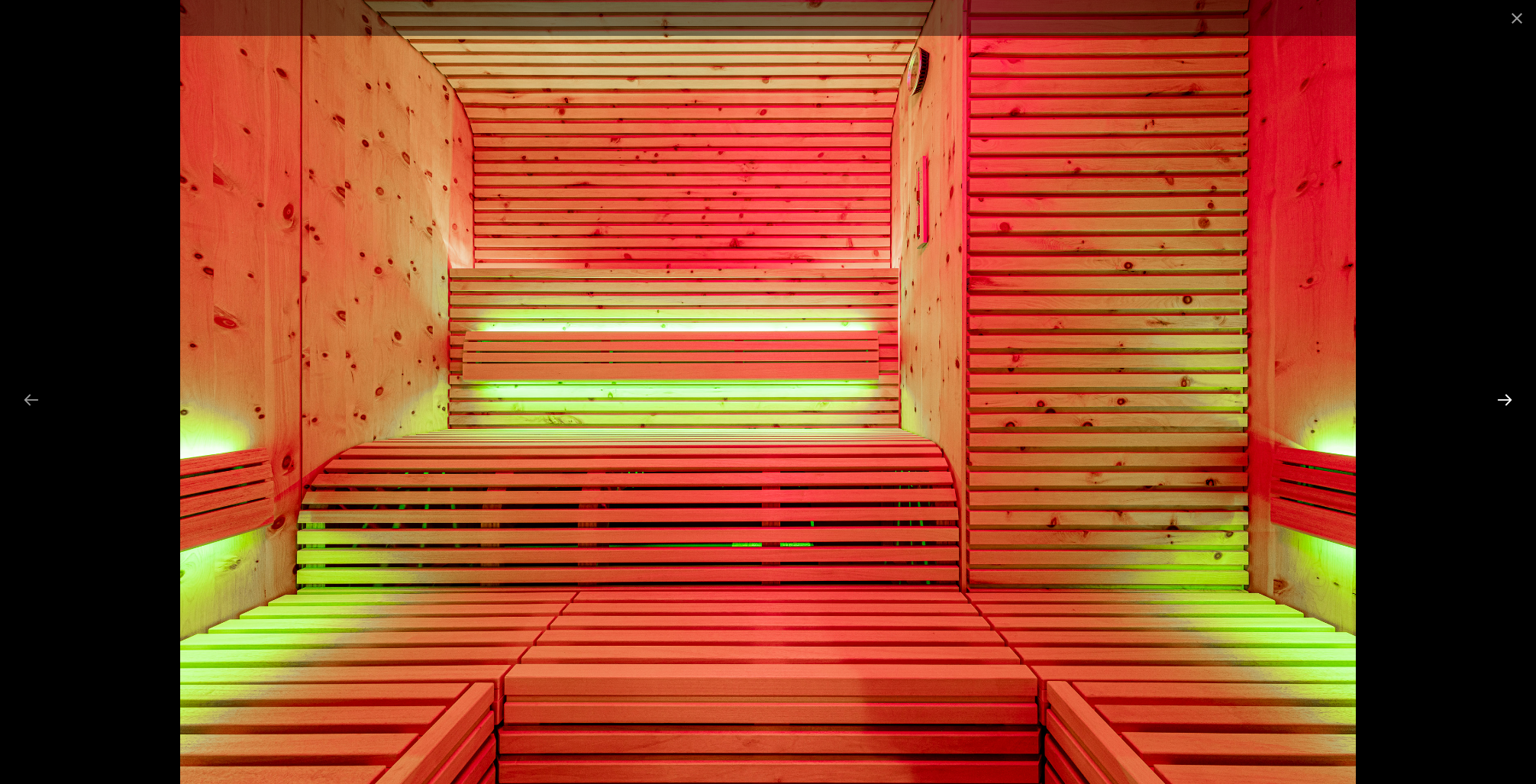
click at [1505, 396] on button "Next slide" at bounding box center [1504, 399] width 32 height 30
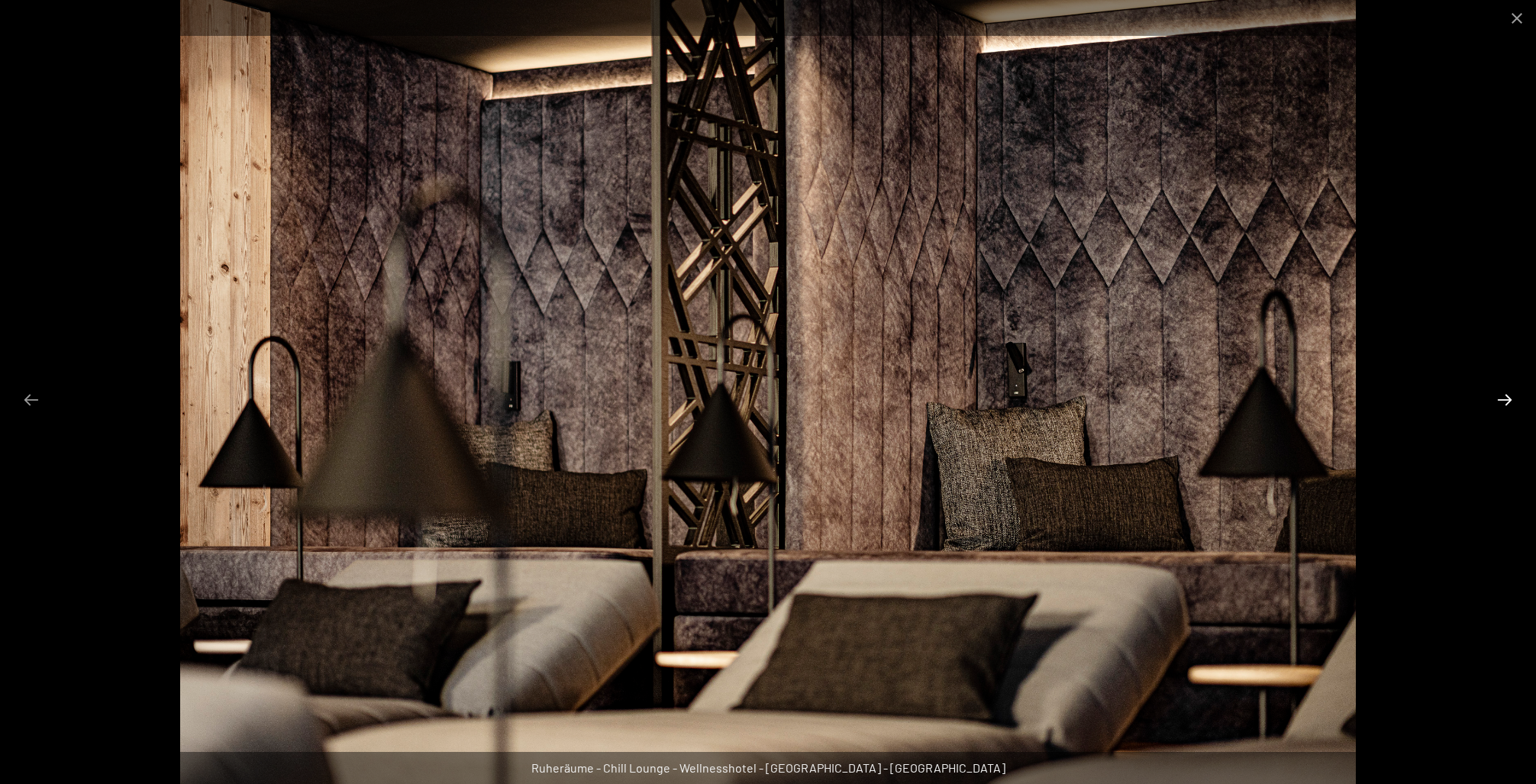
click at [1505, 396] on button "Next slide" at bounding box center [1504, 399] width 32 height 30
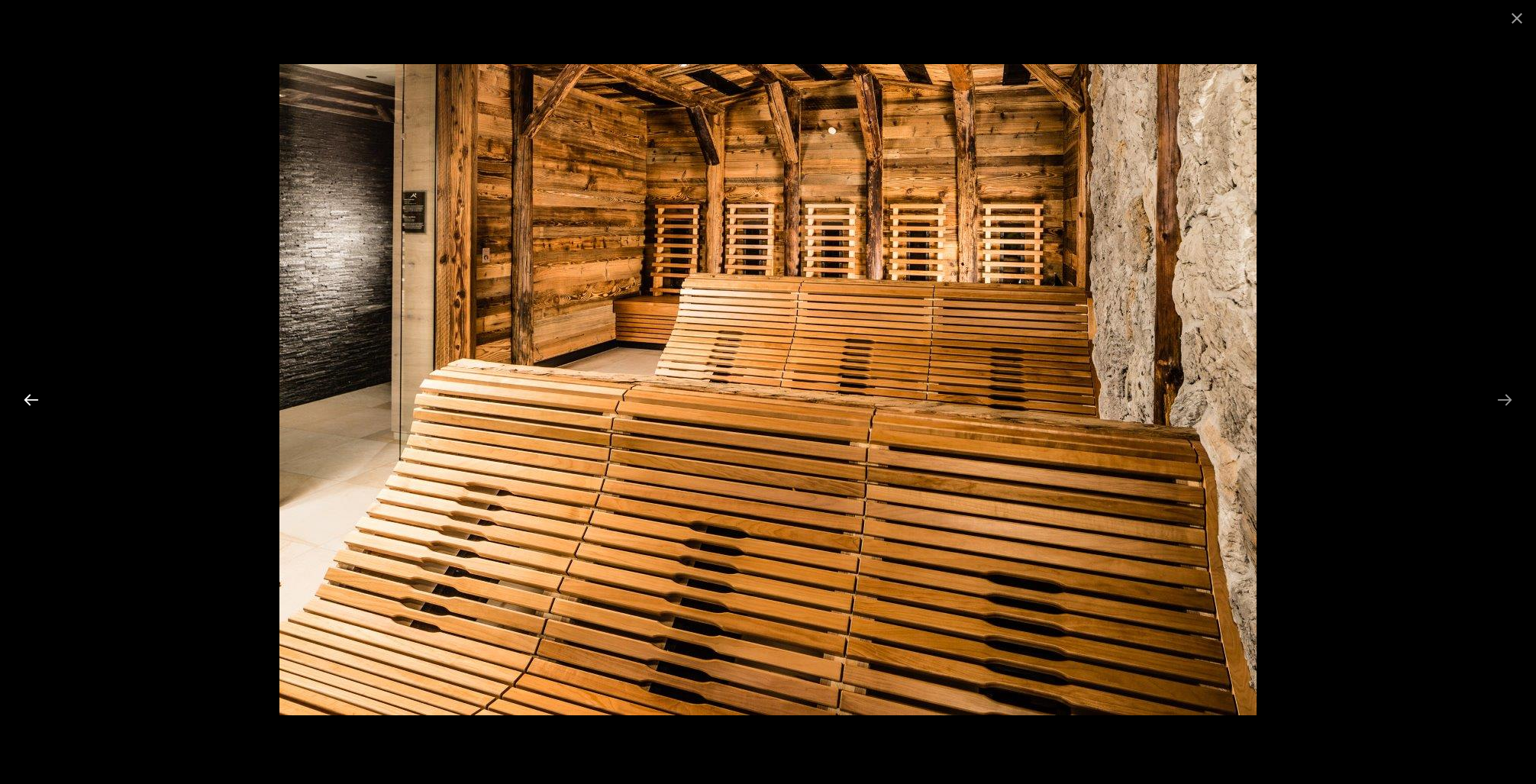
click at [31, 393] on button "Previous slide" at bounding box center [31, 399] width 32 height 30
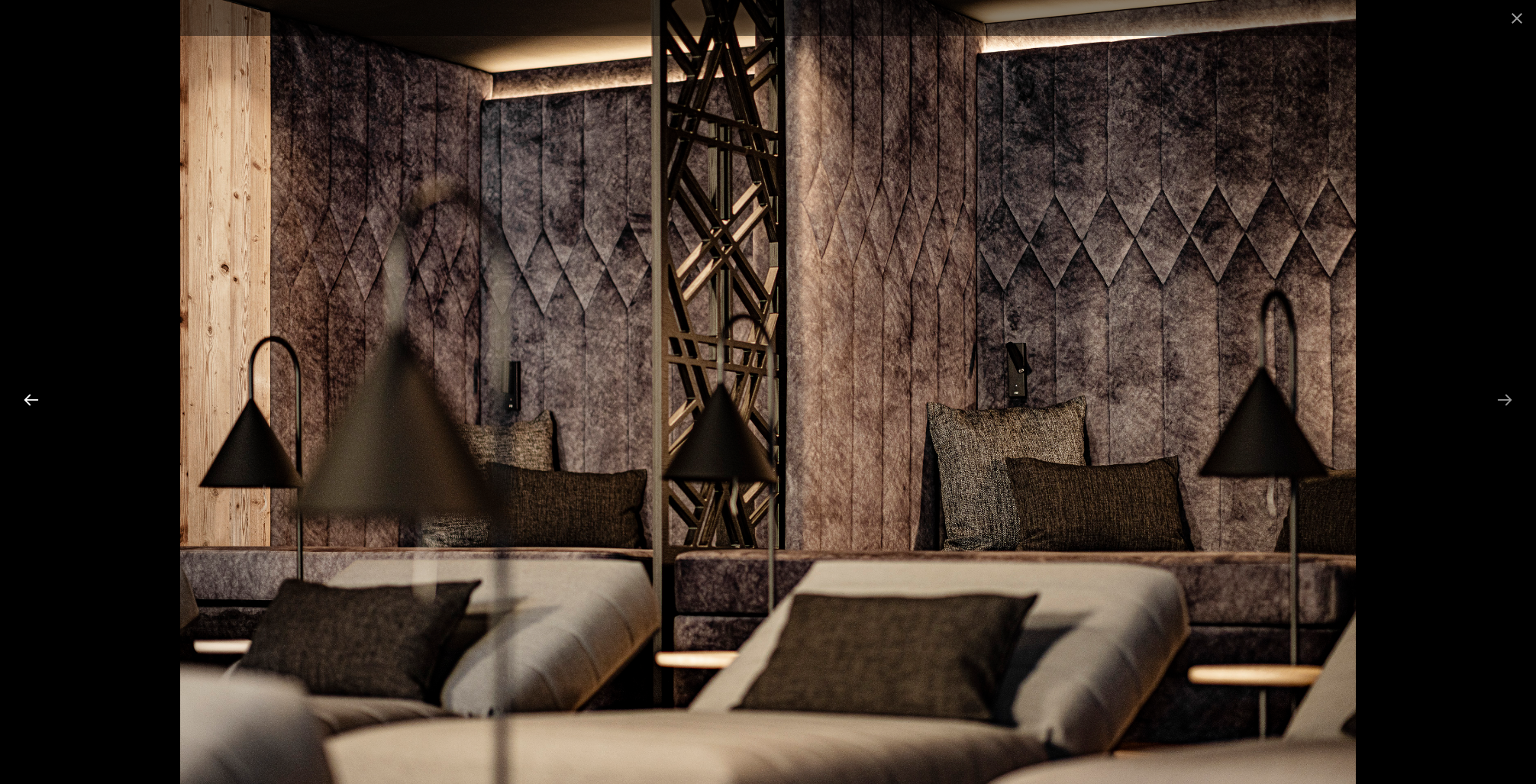
click at [31, 393] on button "Previous slide" at bounding box center [31, 399] width 32 height 30
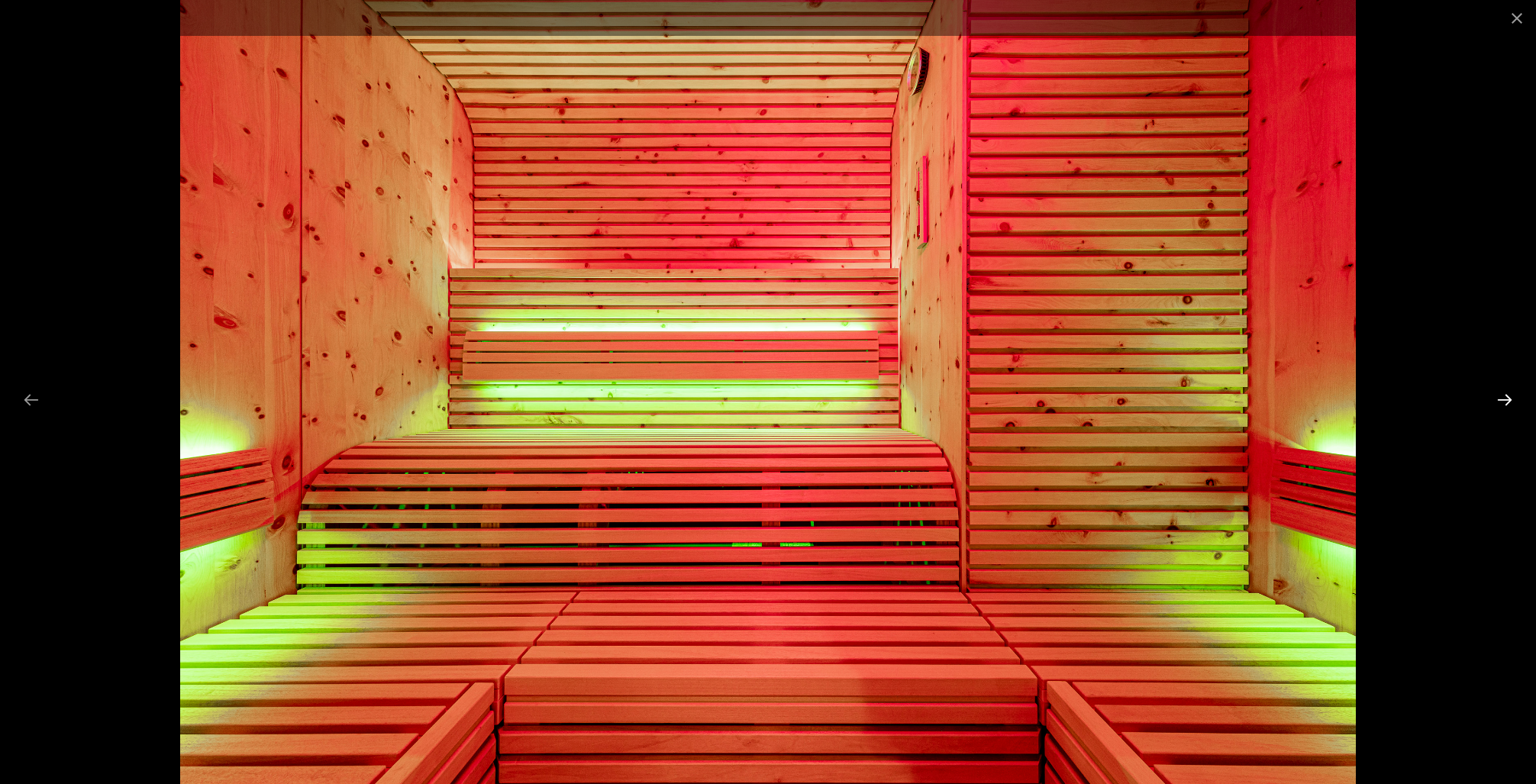
click at [1504, 393] on button "Next slide" at bounding box center [1504, 399] width 32 height 30
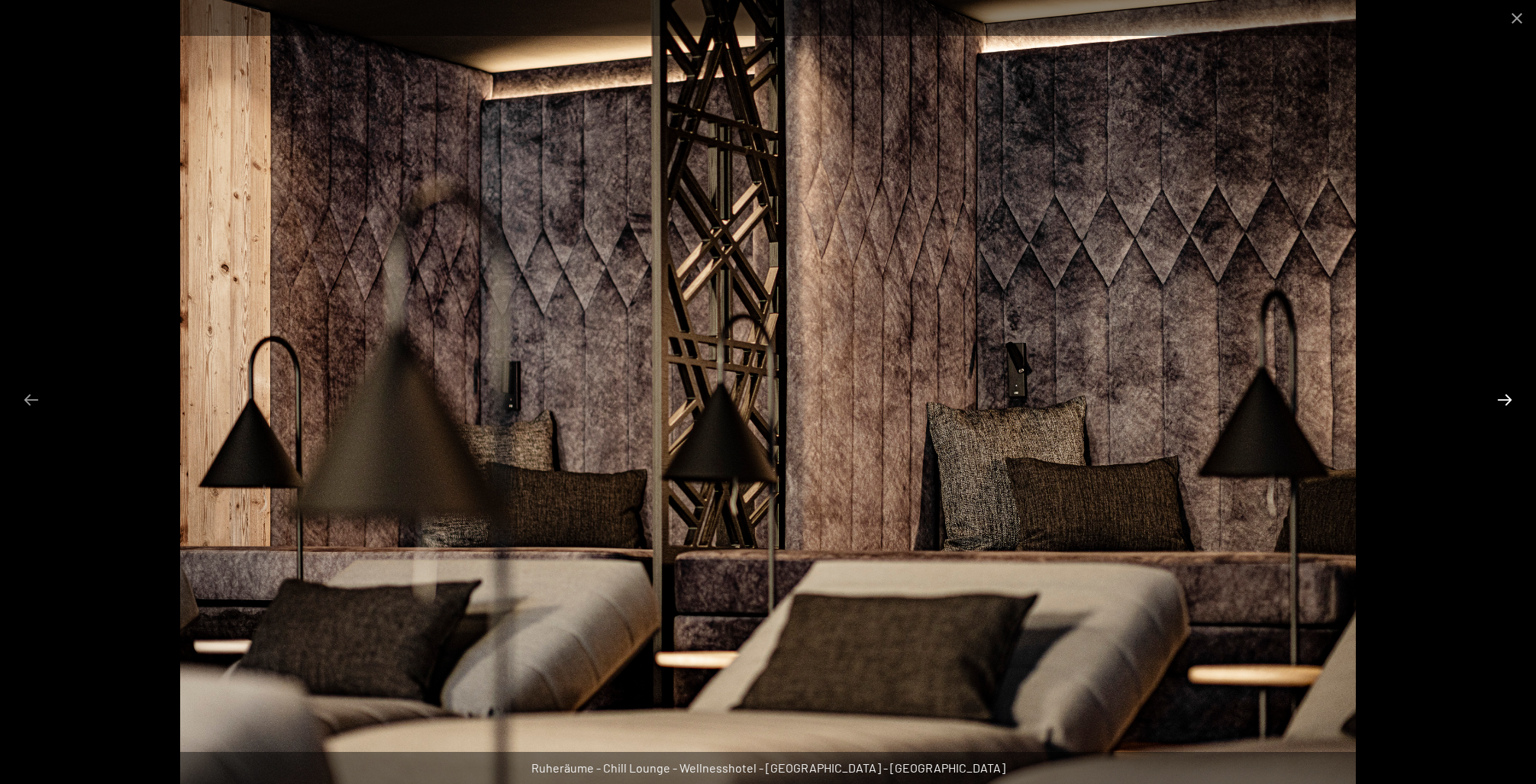
click at [1504, 393] on button "Next slide" at bounding box center [1504, 399] width 32 height 30
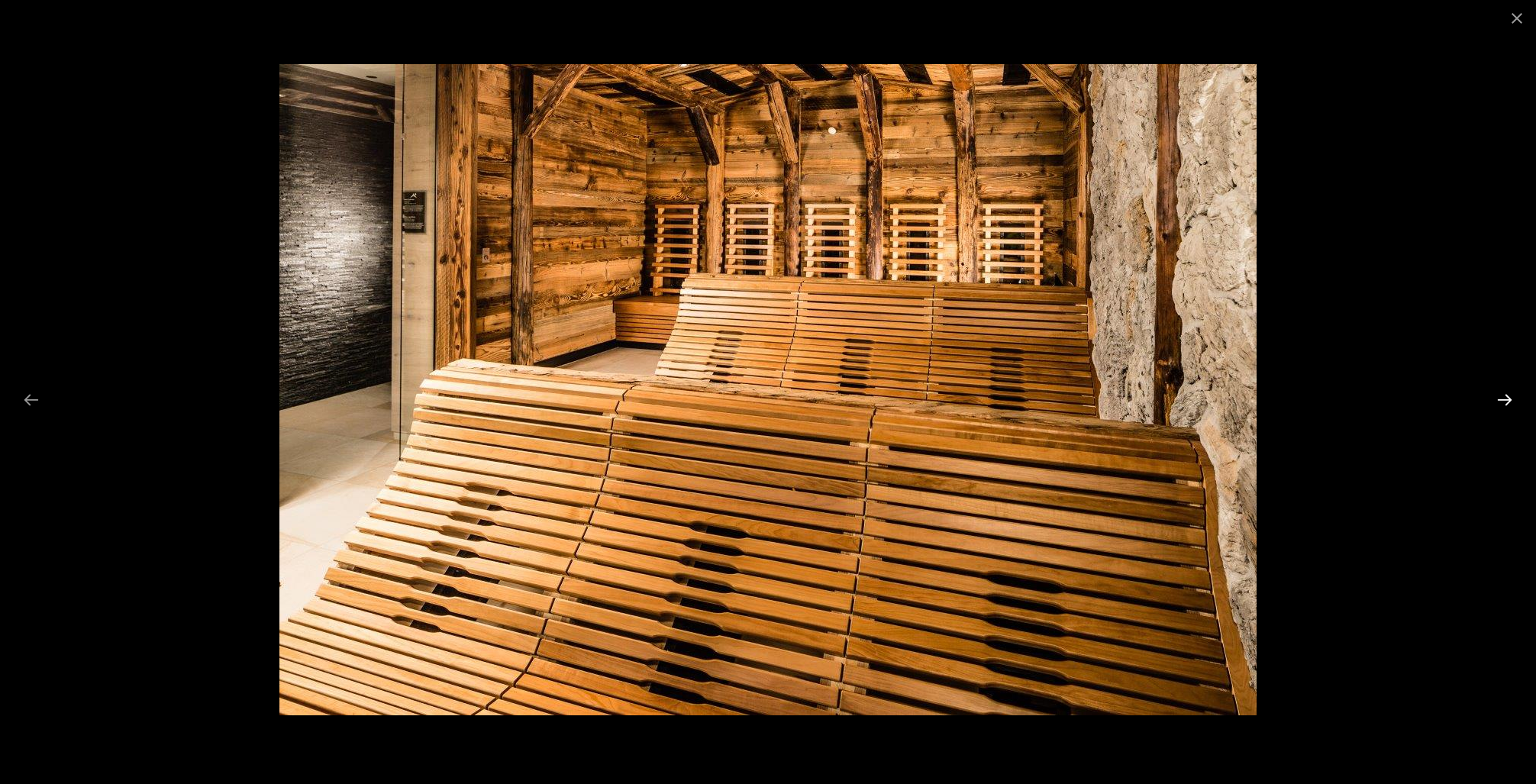
click at [1504, 393] on button "Next slide" at bounding box center [1504, 399] width 32 height 30
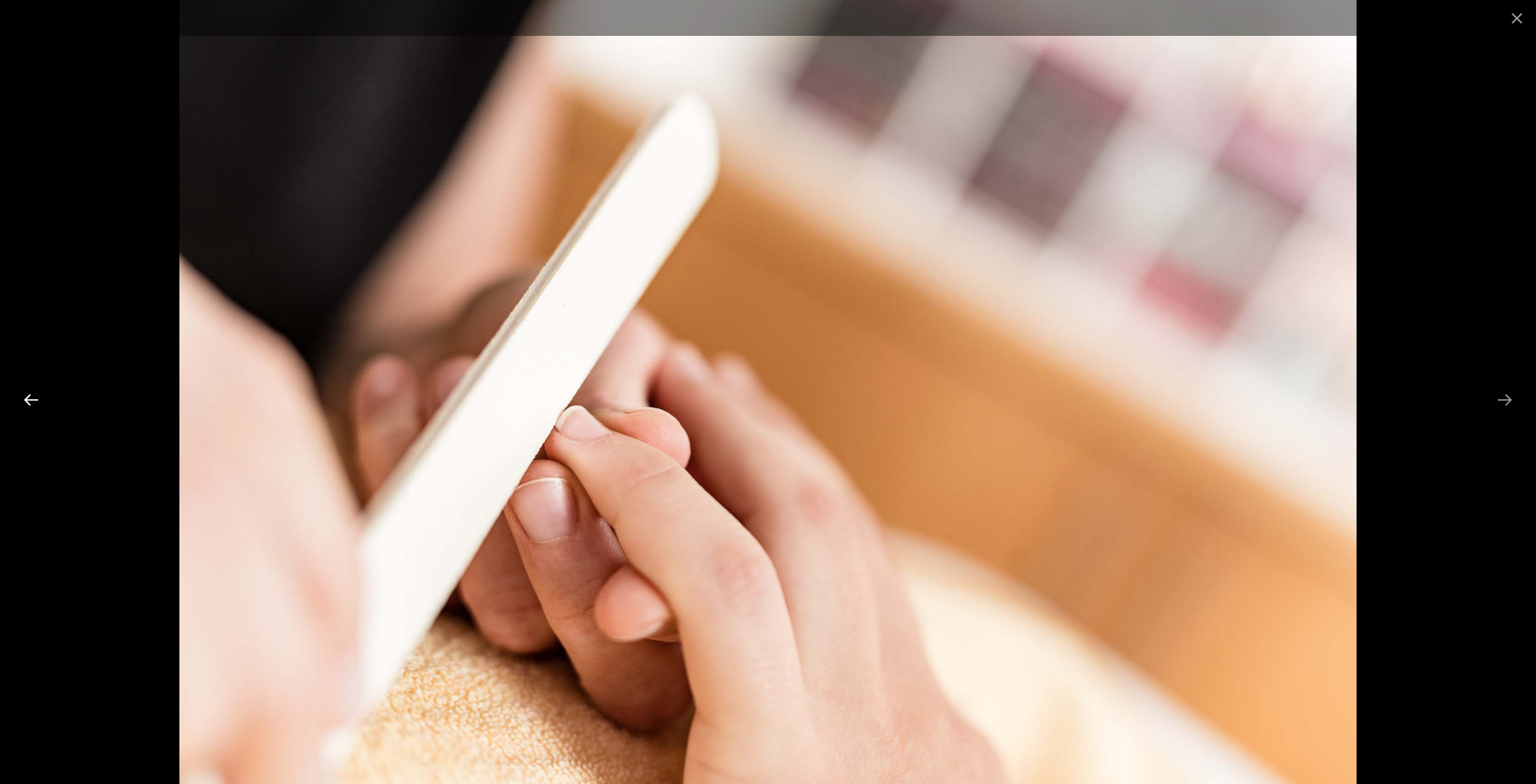
click at [31, 400] on button "Previous slide" at bounding box center [31, 399] width 32 height 30
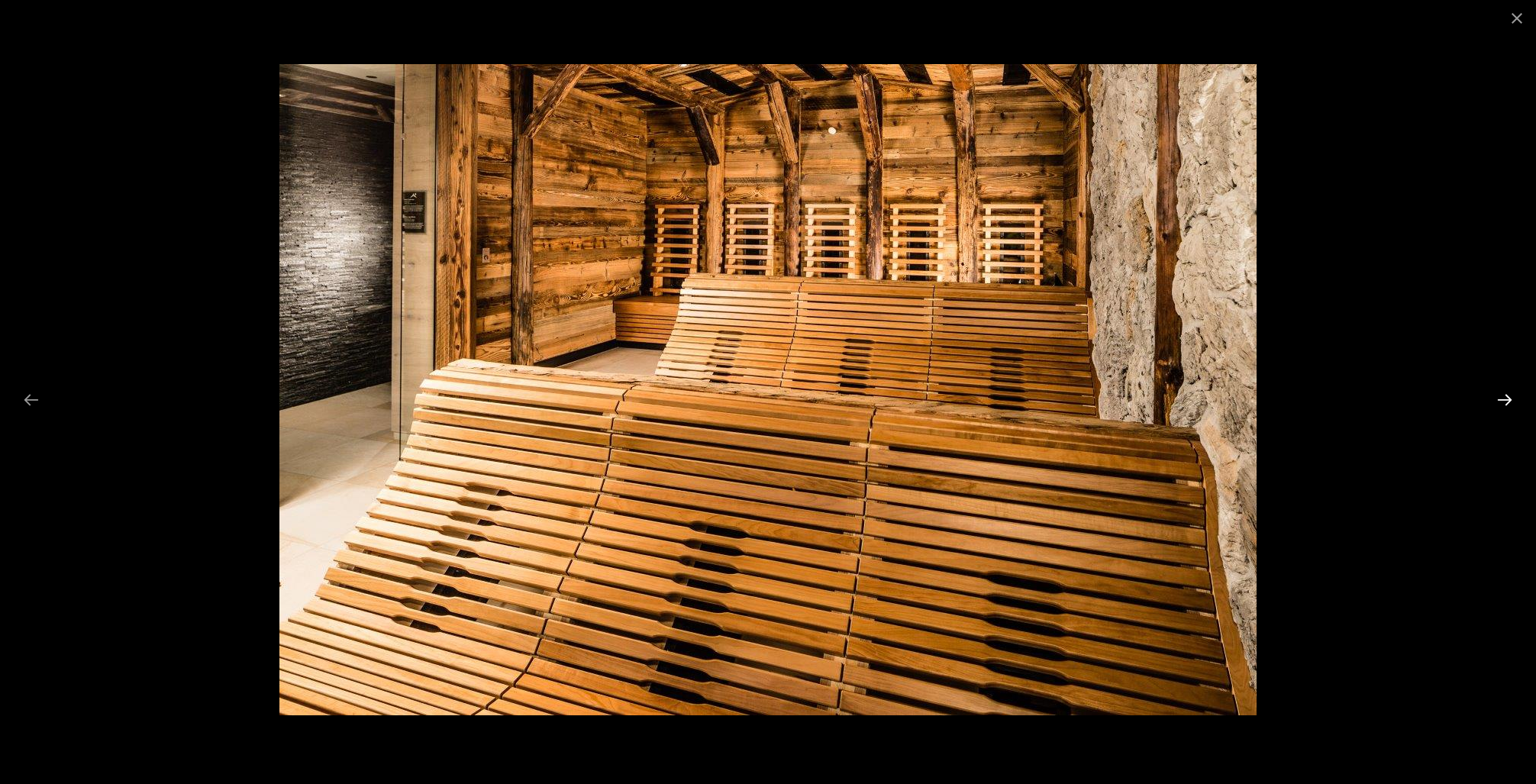
click at [1505, 390] on button "Next slide" at bounding box center [1504, 399] width 32 height 30
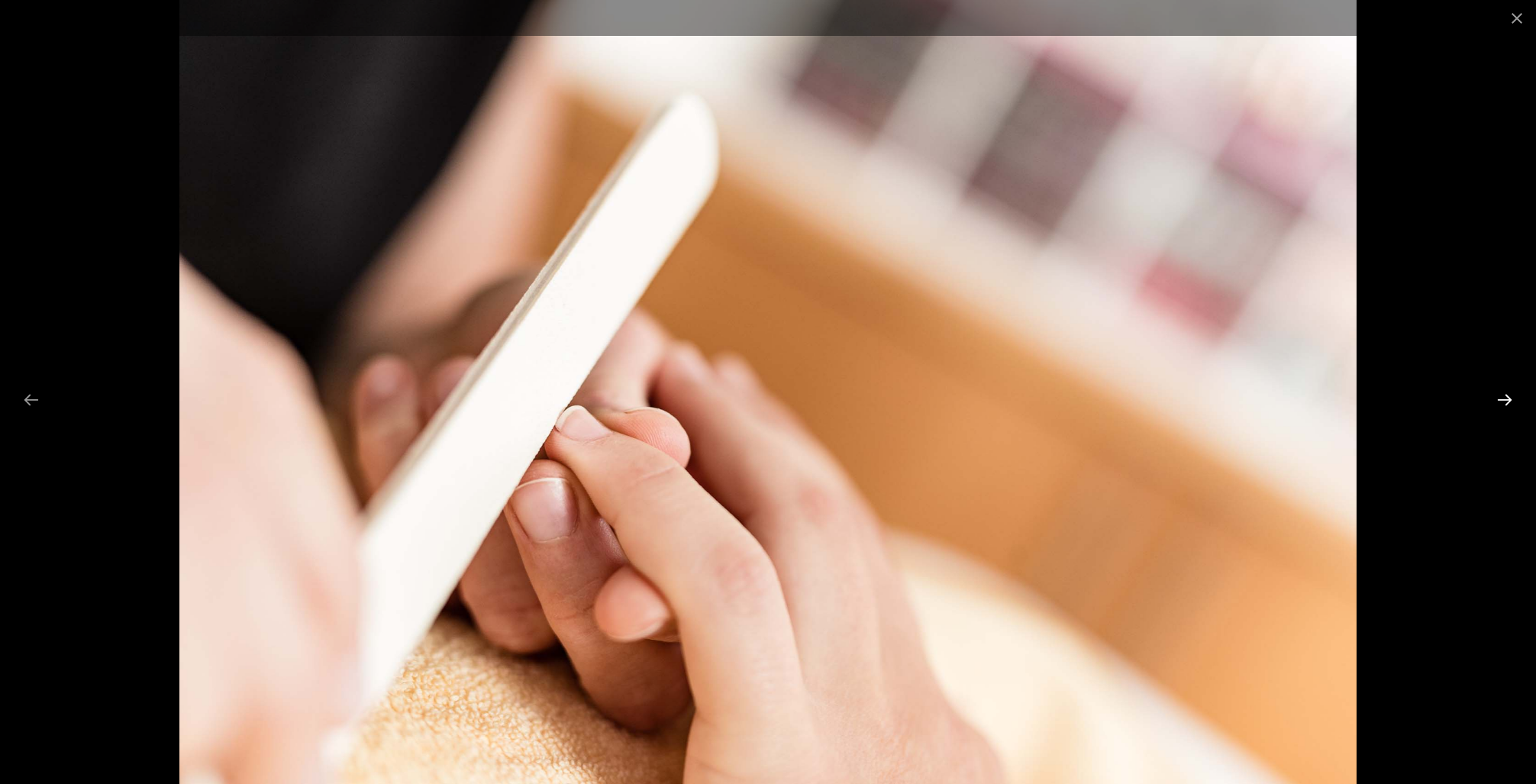
click at [1505, 390] on button "Next slide" at bounding box center [1504, 399] width 32 height 30
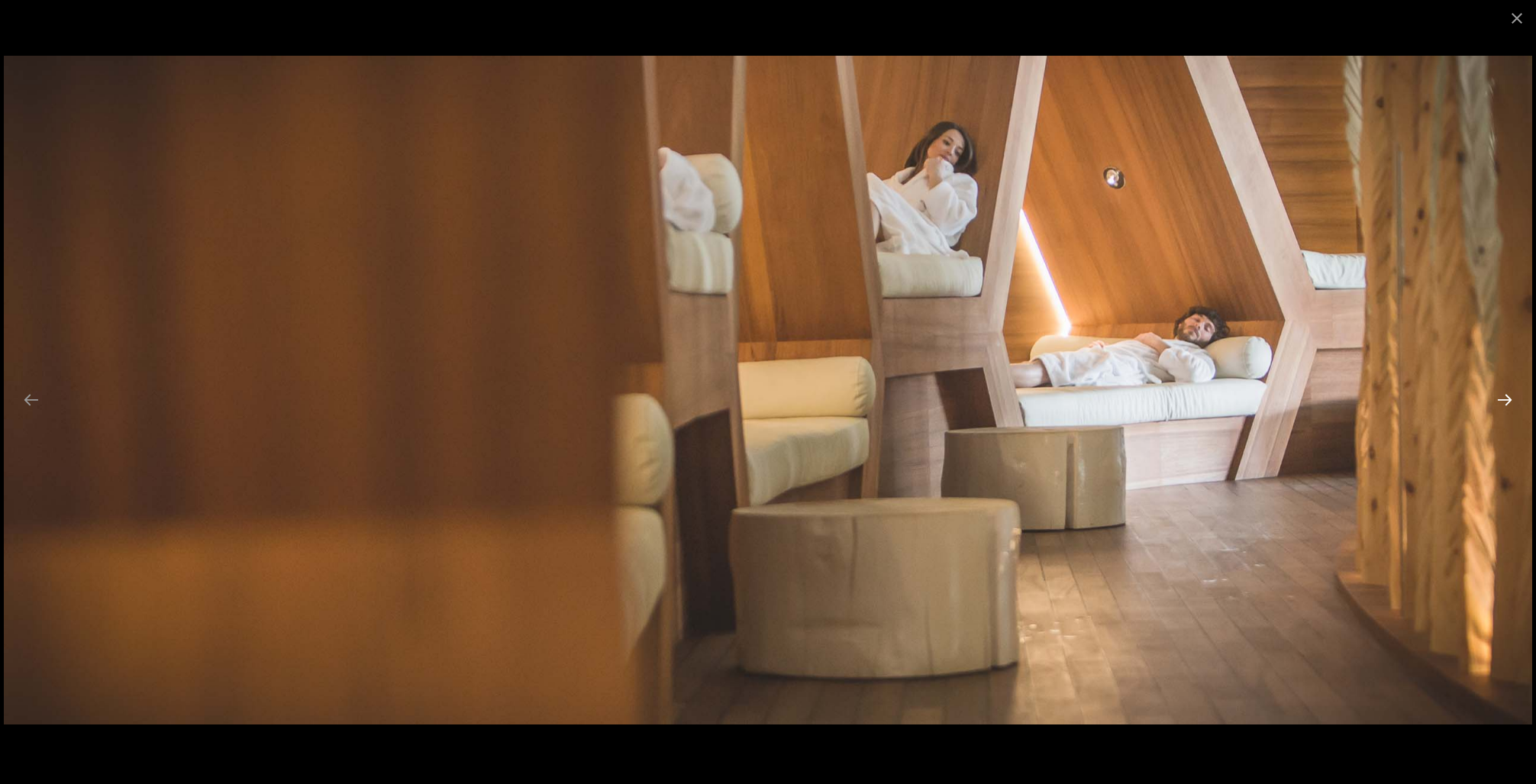
click at [1505, 390] on button "Next slide" at bounding box center [1504, 399] width 32 height 30
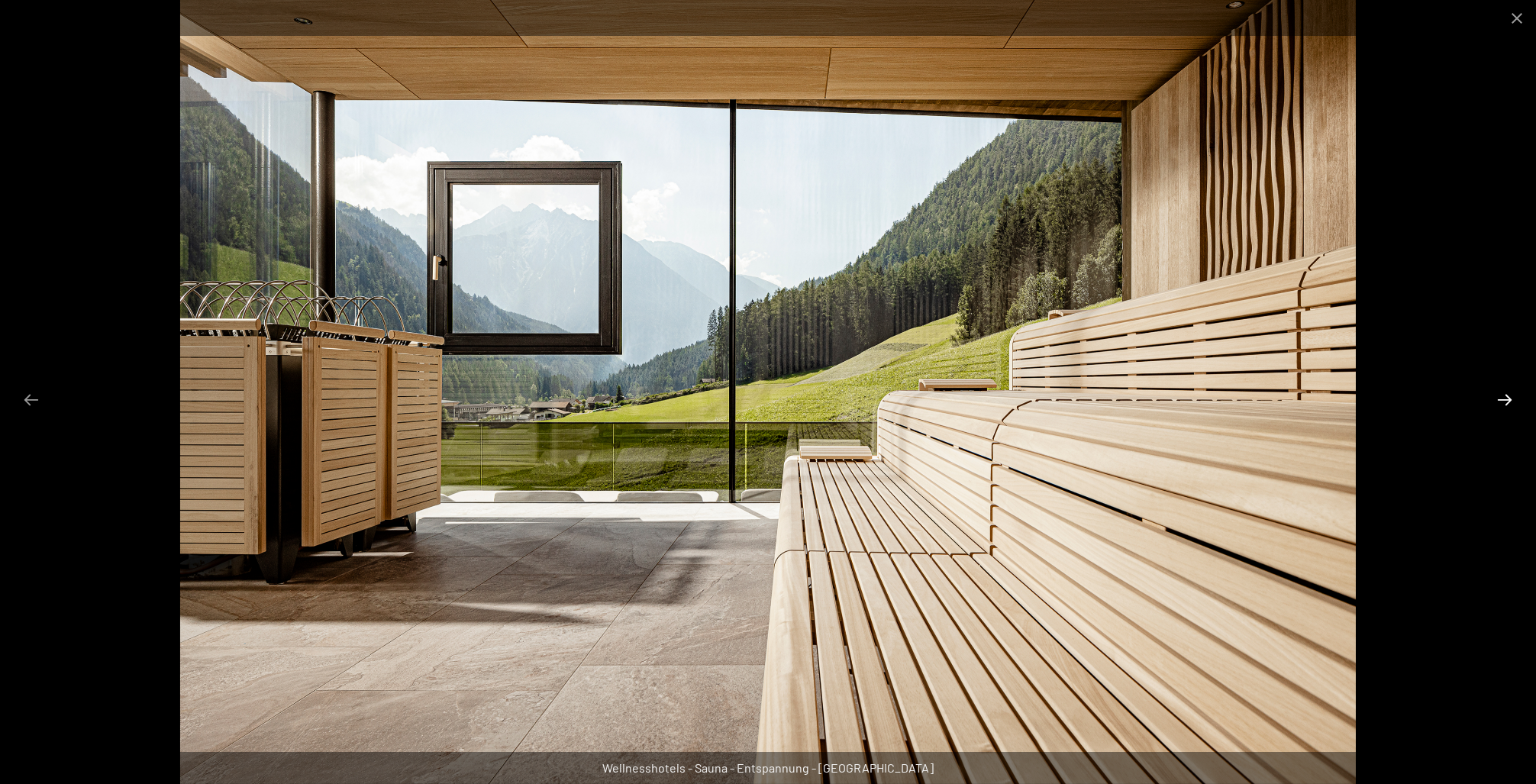
click at [1506, 396] on button "Next slide" at bounding box center [1504, 399] width 32 height 30
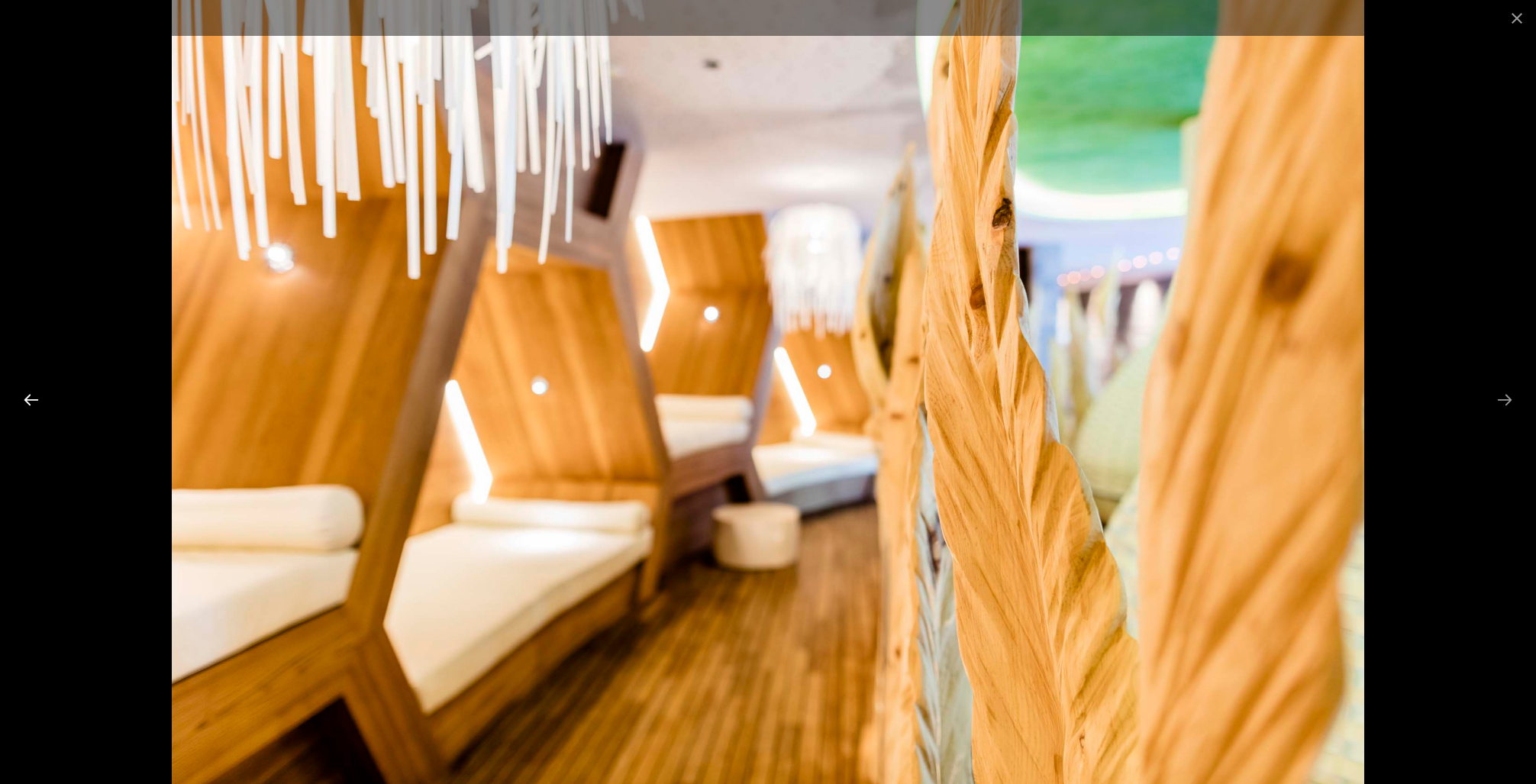
click at [36, 404] on button "Previous slide" at bounding box center [31, 399] width 32 height 30
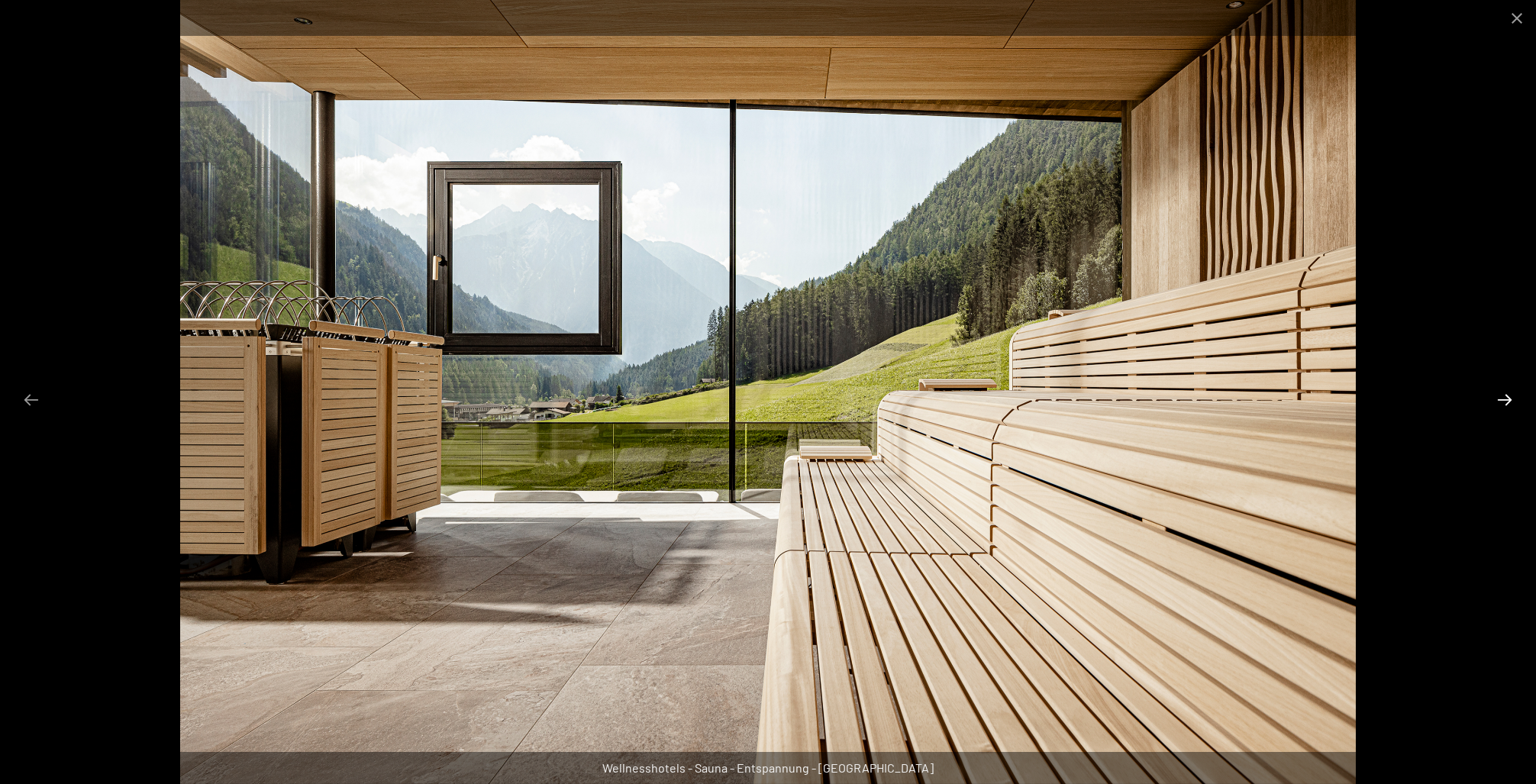
click at [1501, 393] on button "Next slide" at bounding box center [1504, 399] width 32 height 30
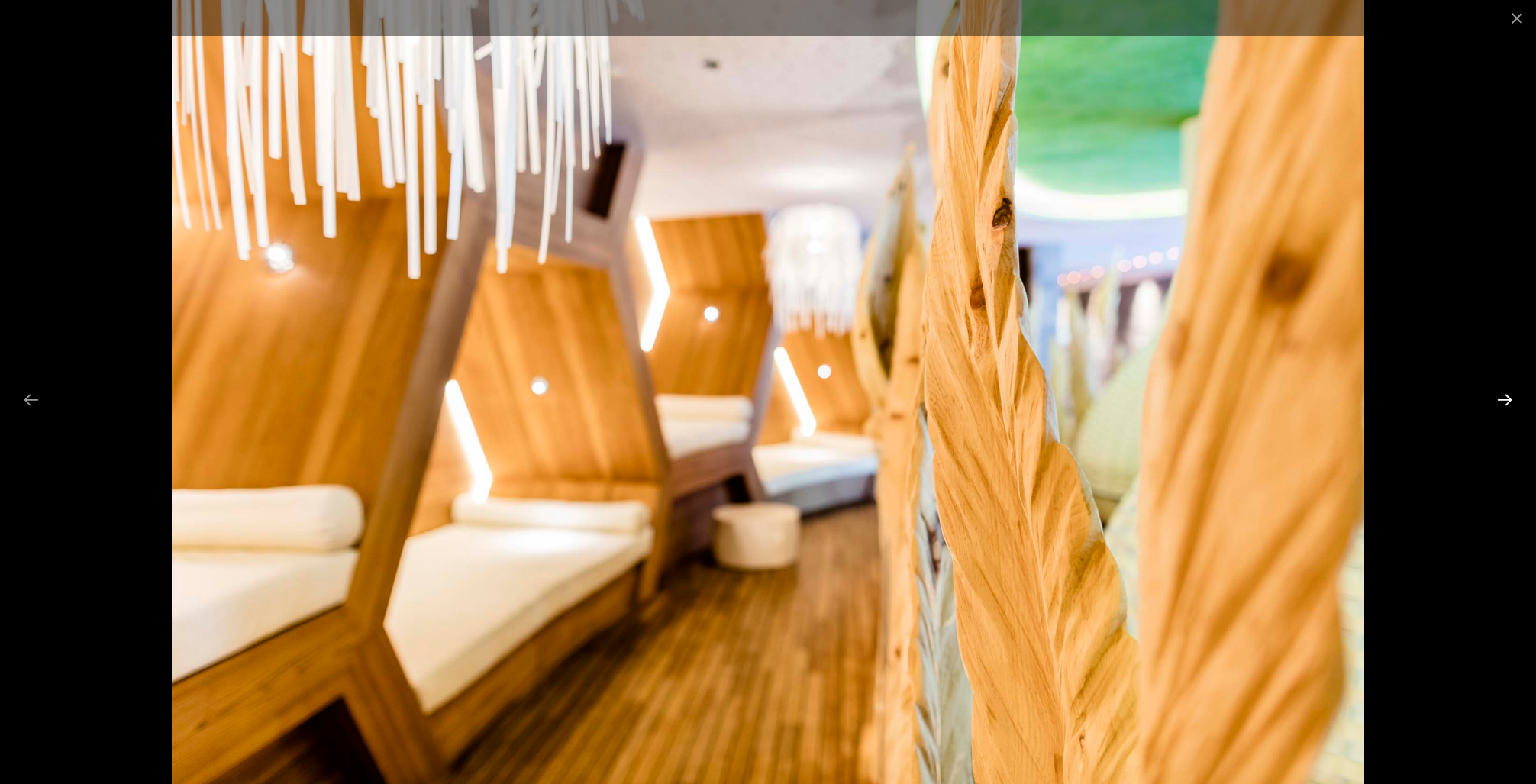
click at [1501, 393] on button "Next slide" at bounding box center [1504, 399] width 32 height 30
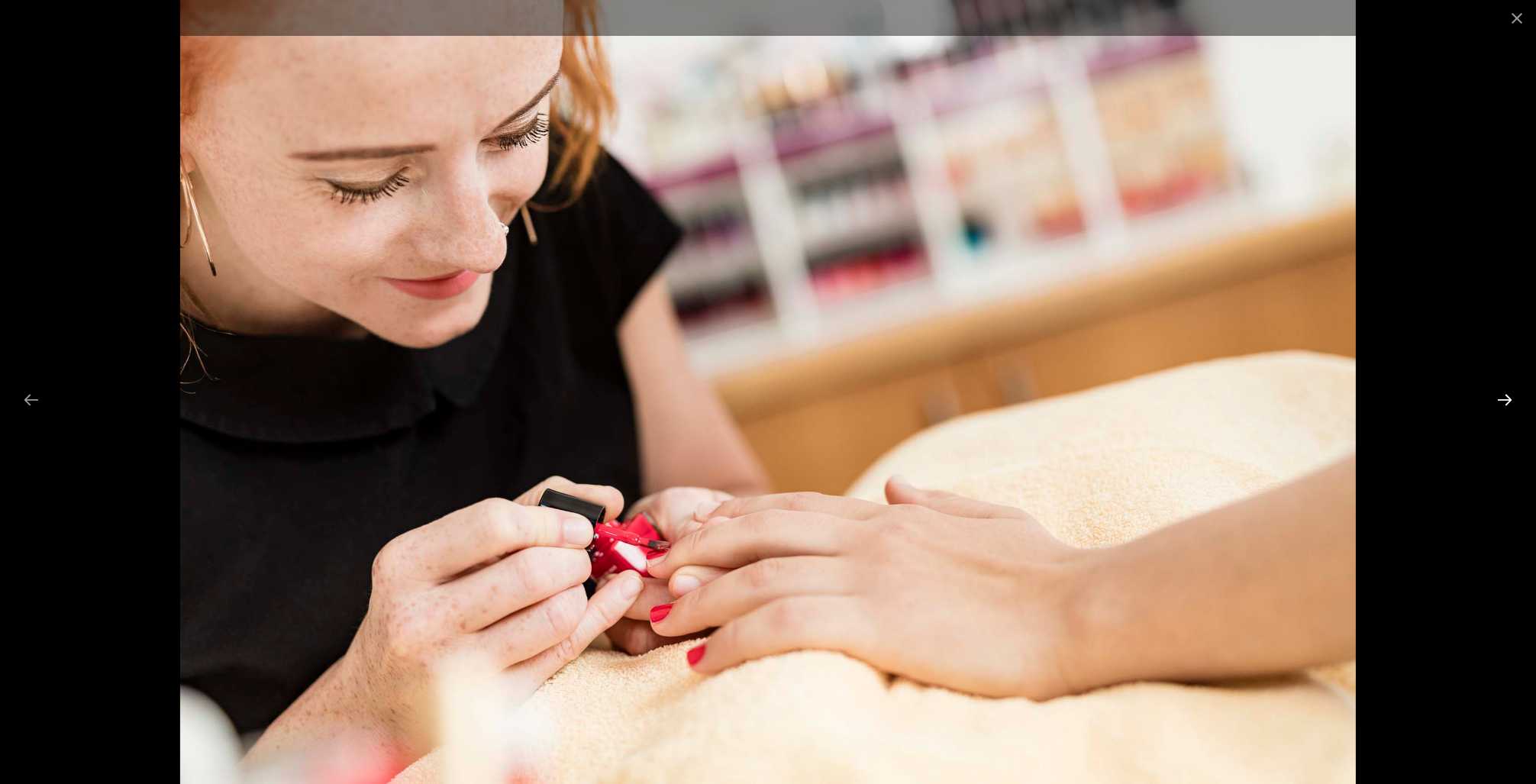
click at [1501, 393] on button "Next slide" at bounding box center [1504, 399] width 32 height 30
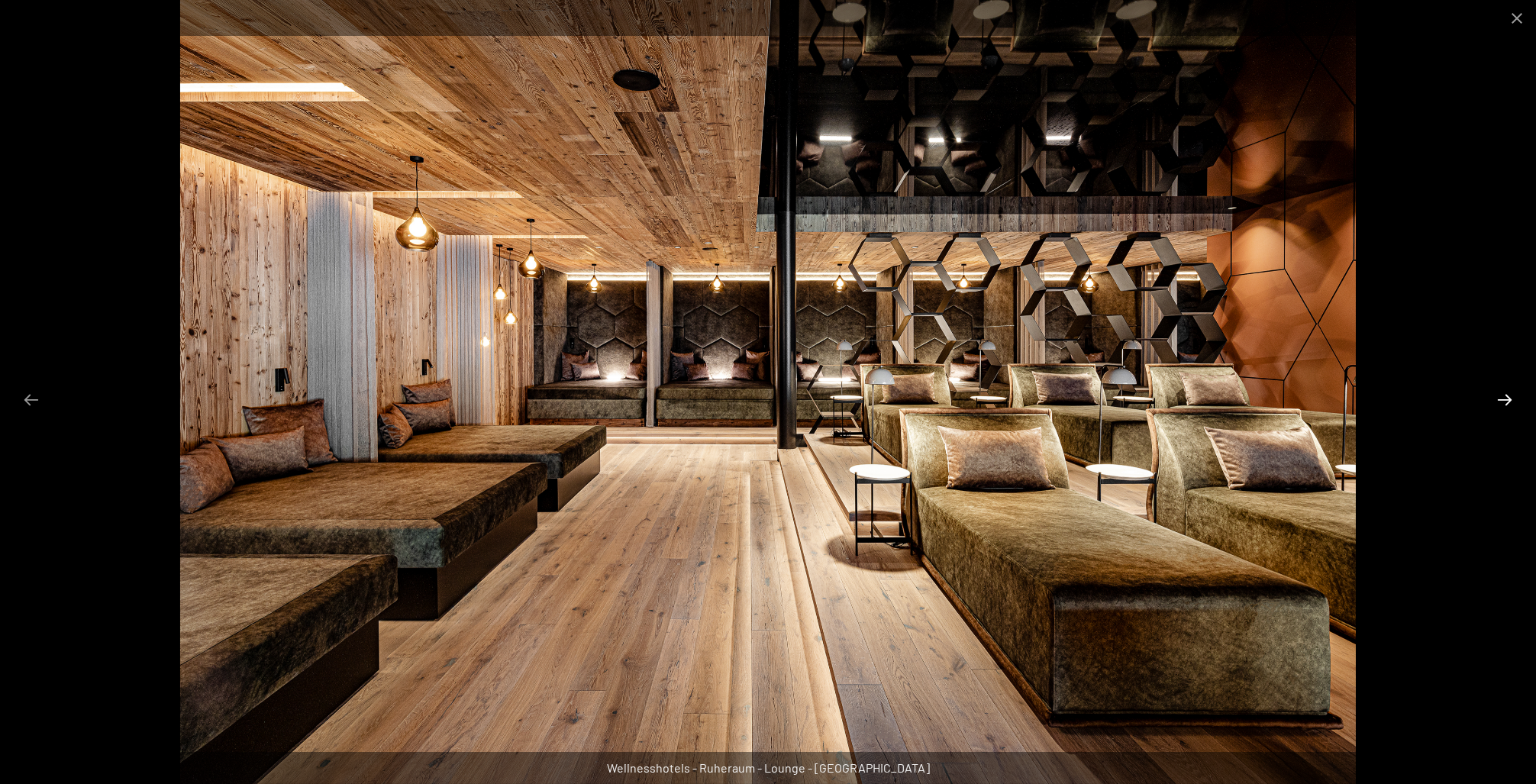
click at [1506, 399] on button "Next slide" at bounding box center [1504, 399] width 32 height 30
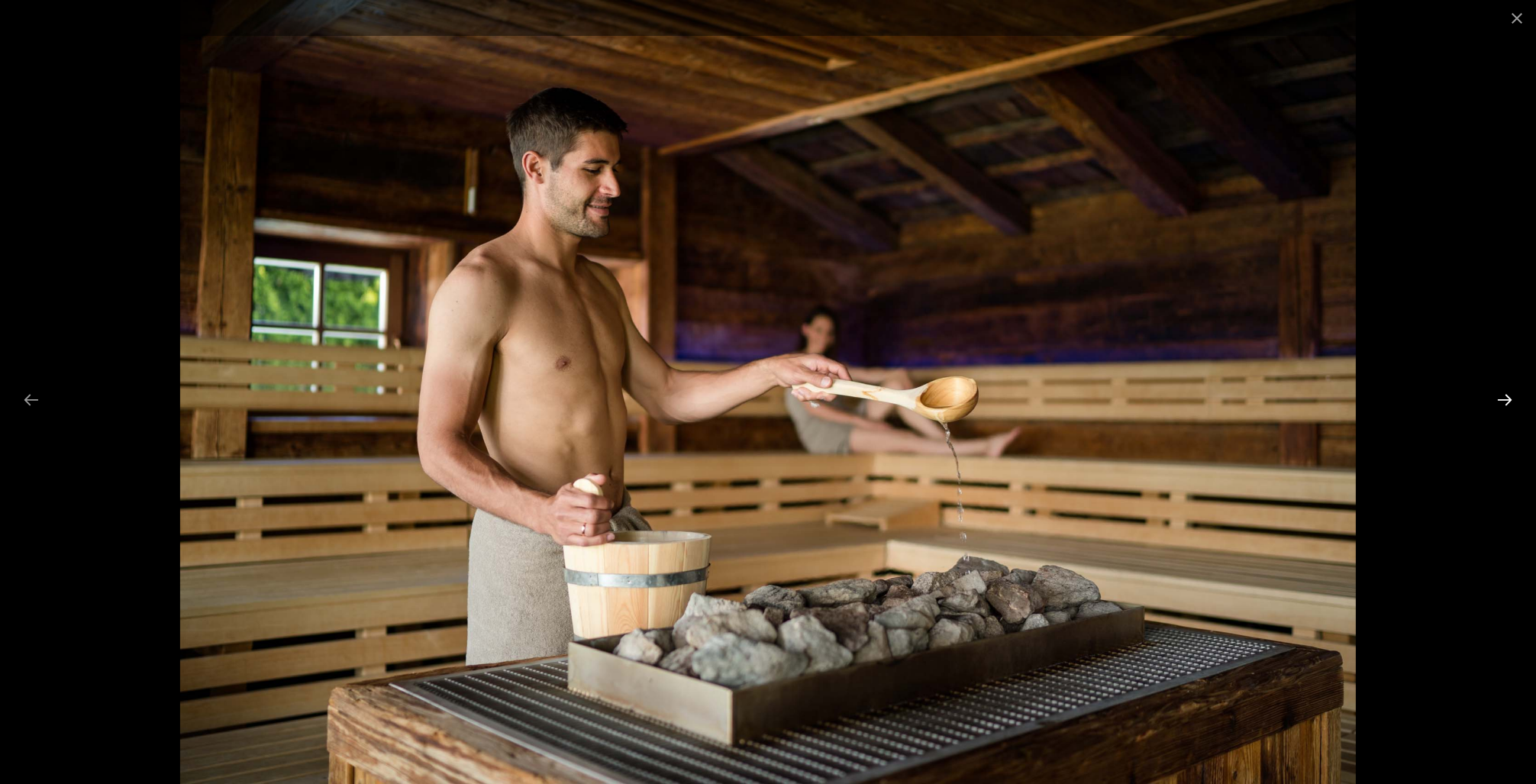
click at [1506, 399] on button "Next slide" at bounding box center [1504, 399] width 32 height 30
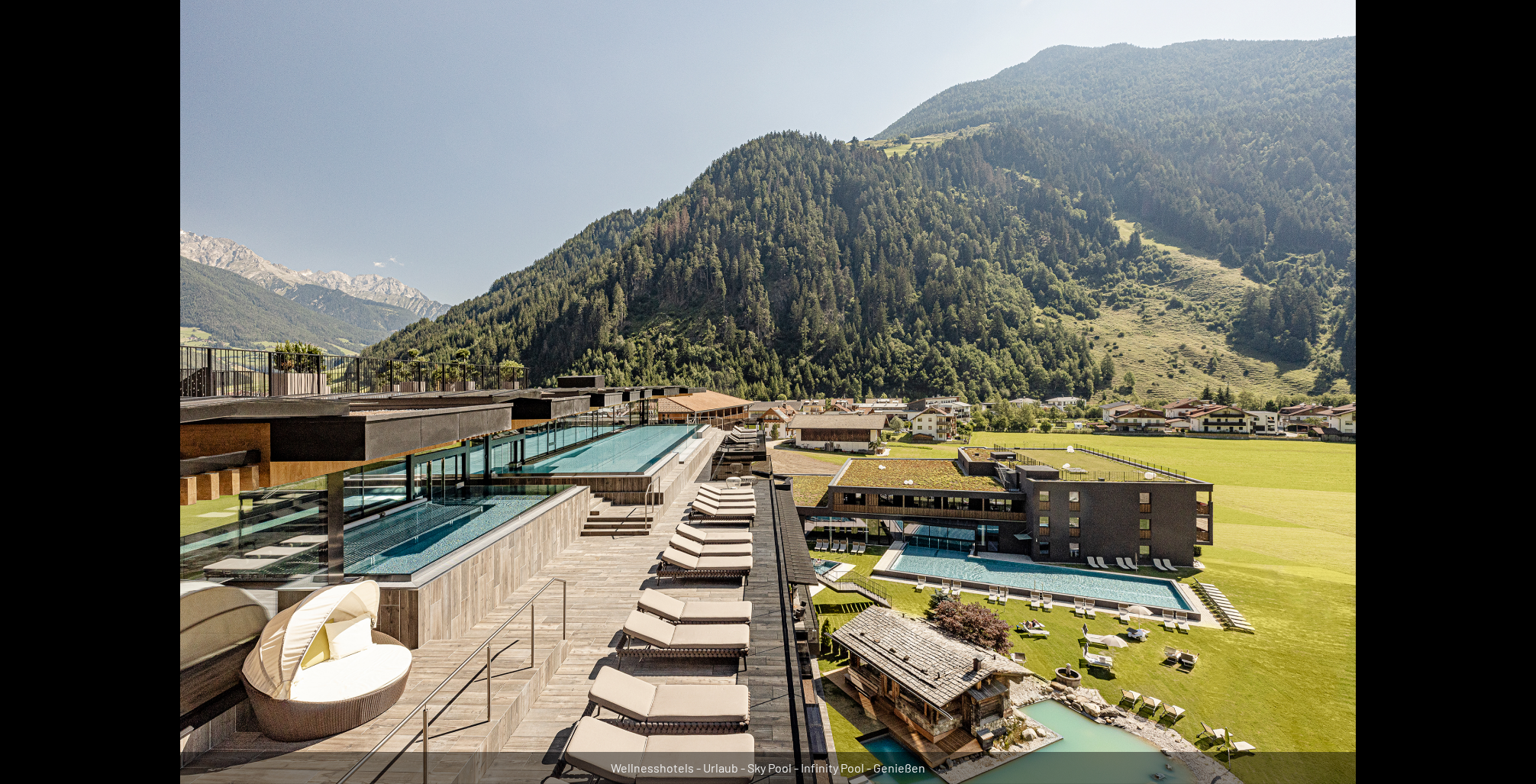
click at [1506, 399] on button "Next slide" at bounding box center [1512, 399] width 32 height 30
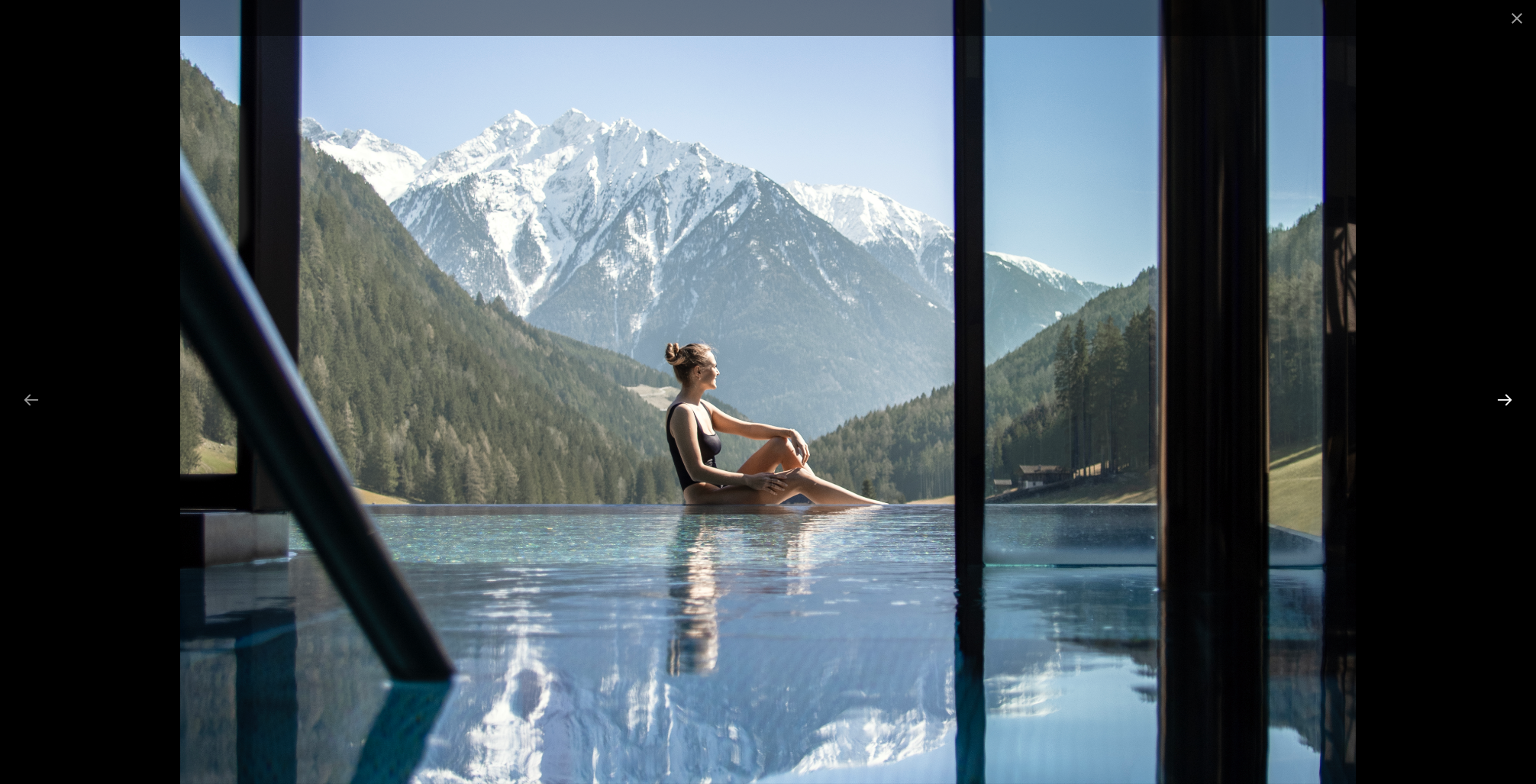
click at [1506, 399] on button "Next slide" at bounding box center [1504, 399] width 32 height 30
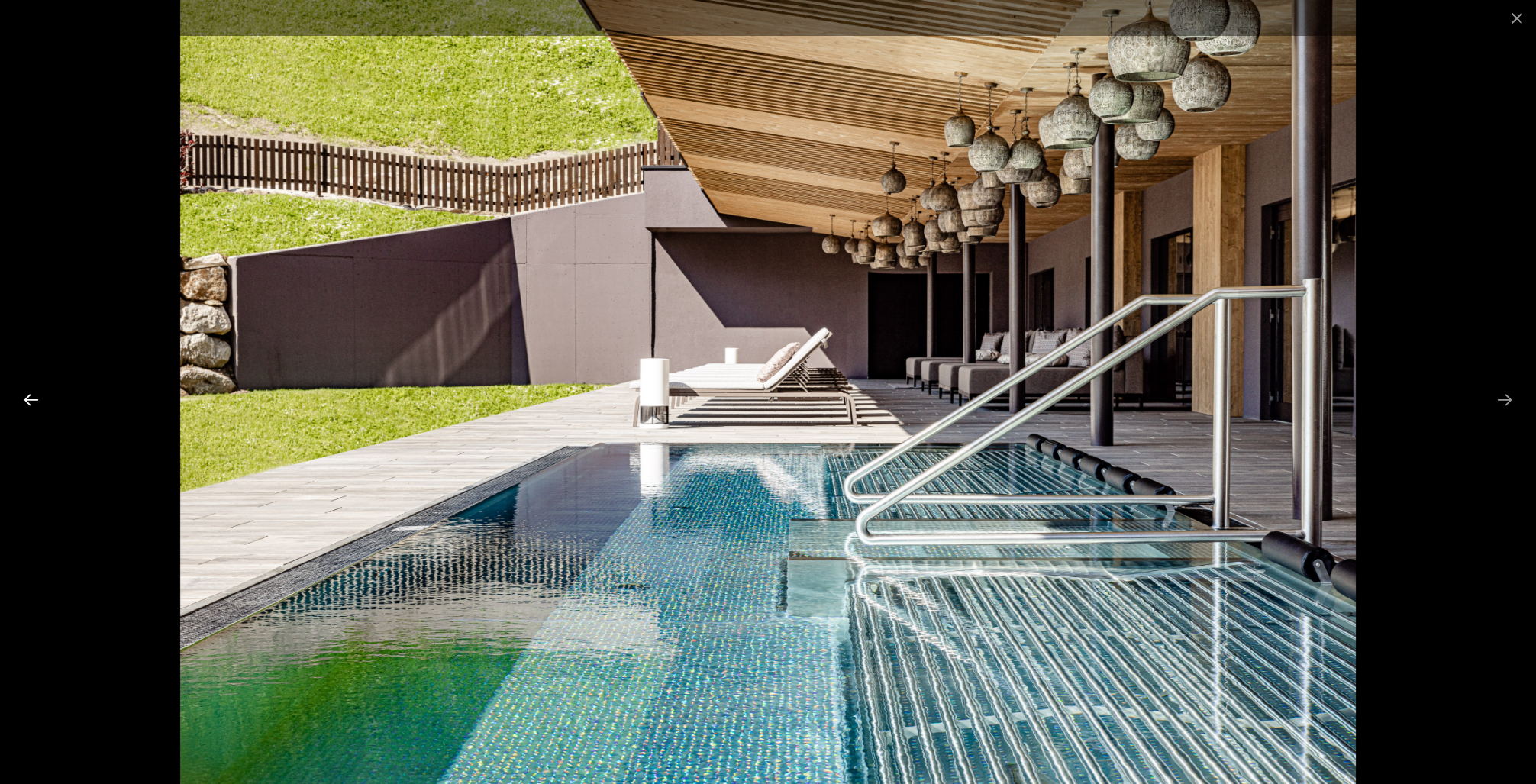
click at [38, 397] on button "Previous slide" at bounding box center [31, 399] width 32 height 30
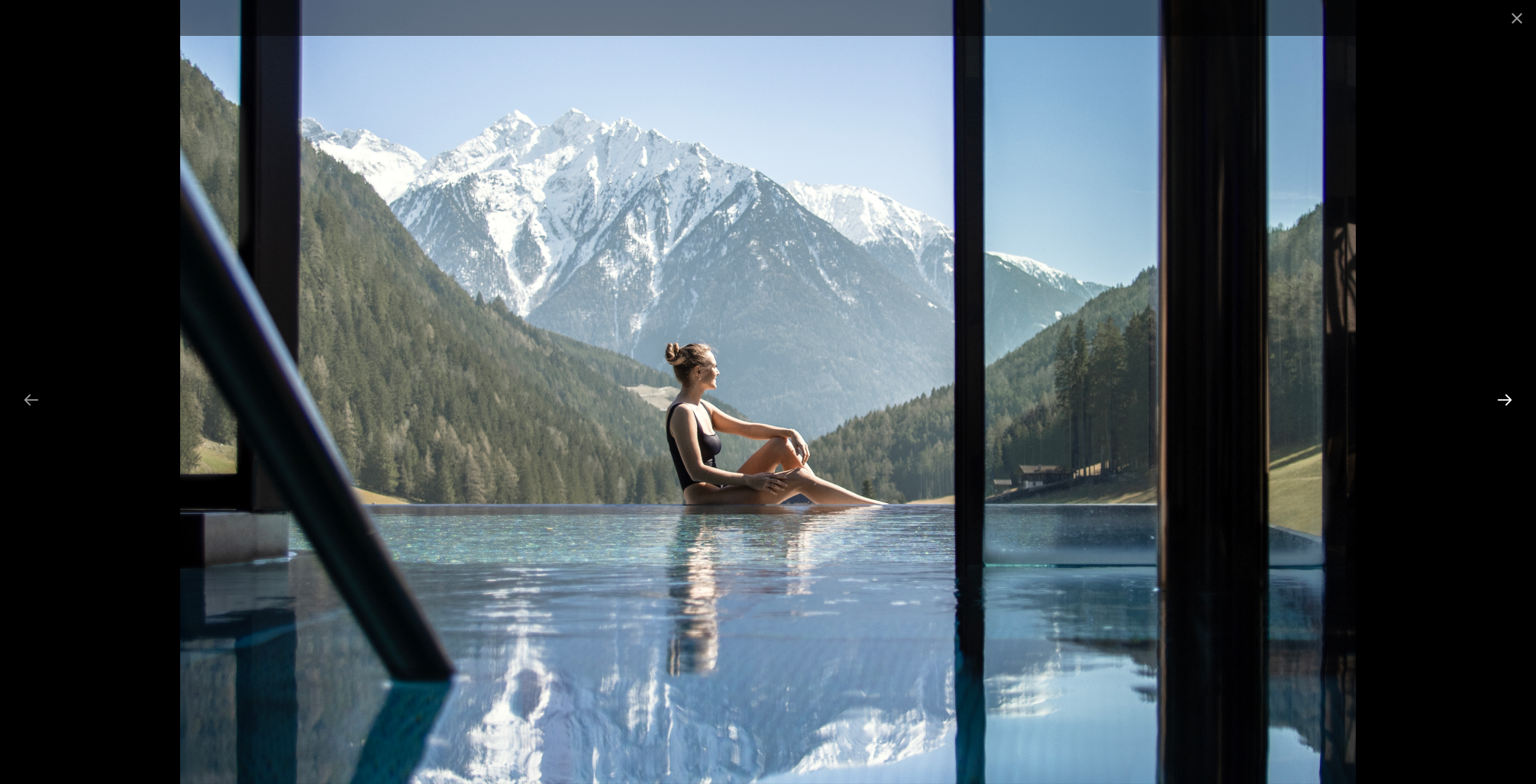
click at [1506, 400] on button "Next slide" at bounding box center [1504, 399] width 32 height 30
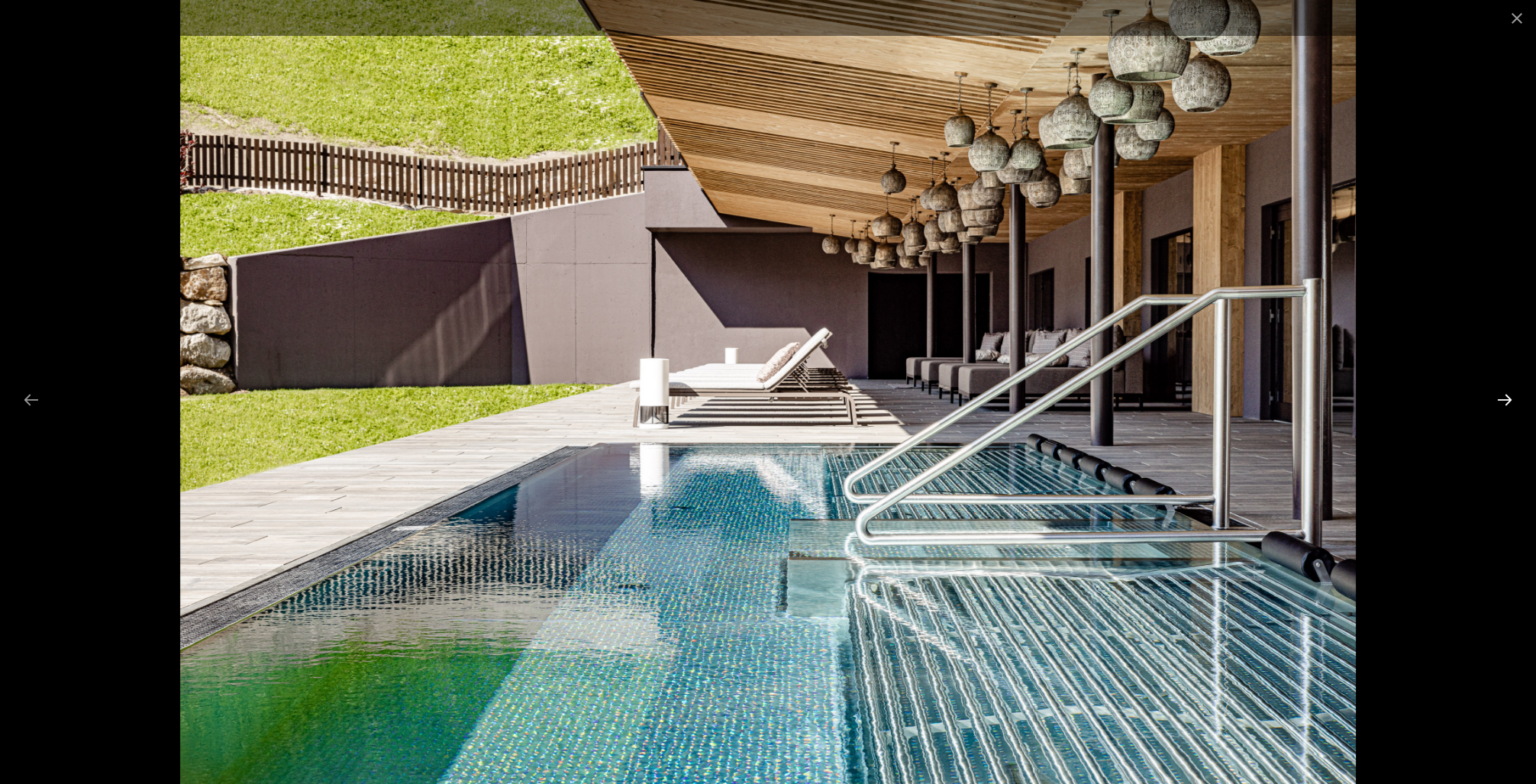
click at [1507, 396] on button "Next slide" at bounding box center [1504, 399] width 32 height 30
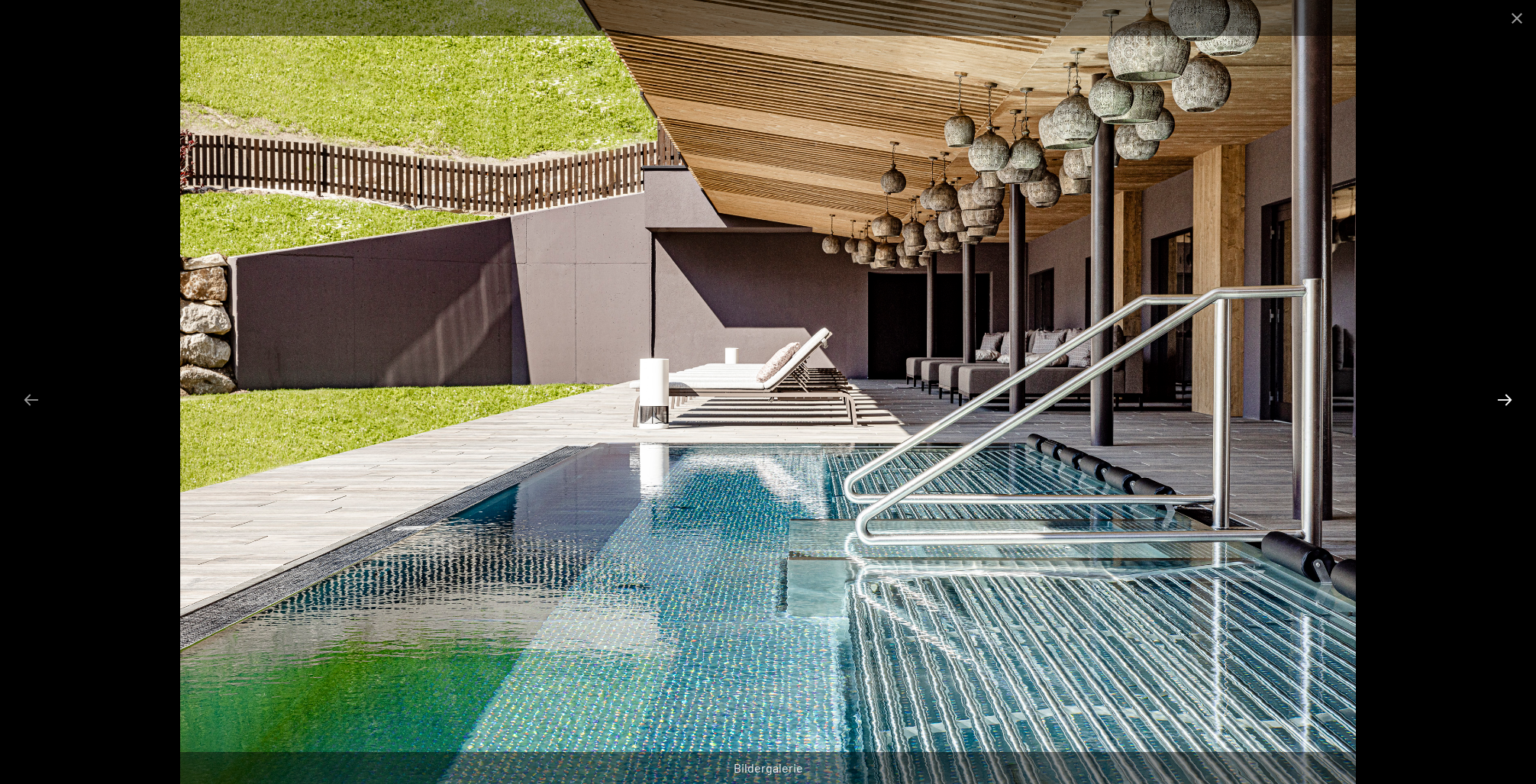
click at [1507, 396] on button "Next slide" at bounding box center [1504, 399] width 32 height 30
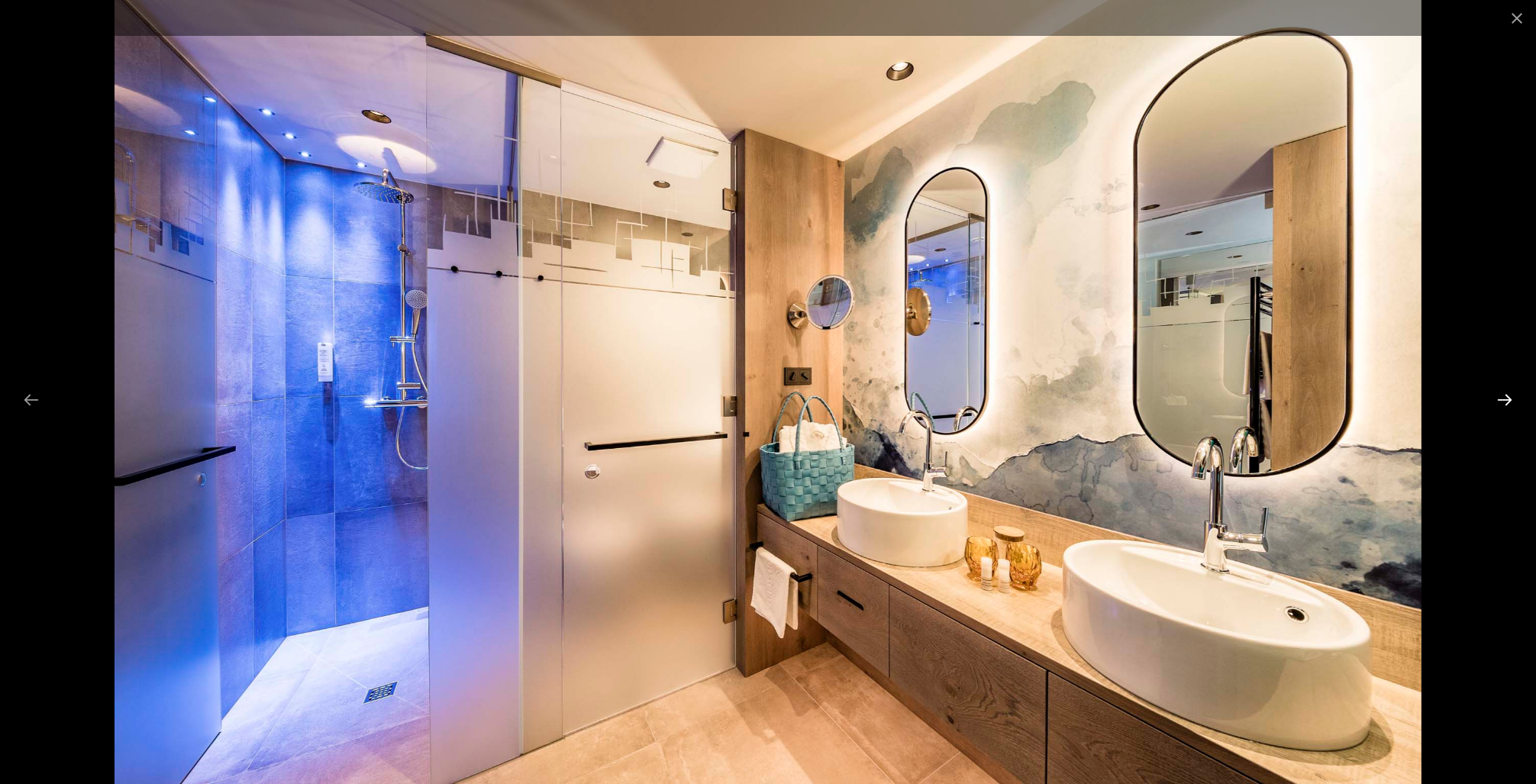
click at [1507, 396] on button "Next slide" at bounding box center [1504, 399] width 32 height 30
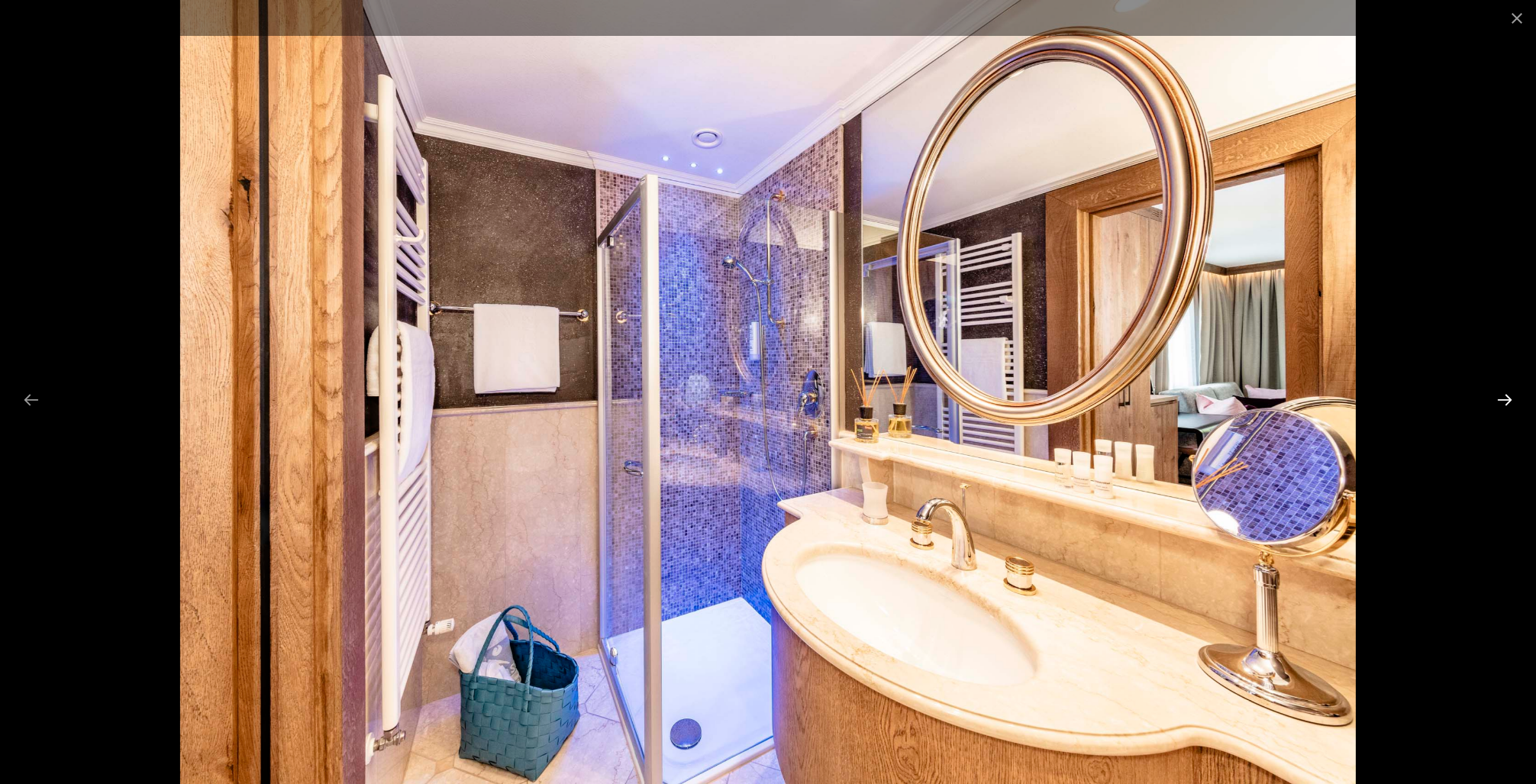
click at [1507, 396] on button "Next slide" at bounding box center [1504, 399] width 32 height 30
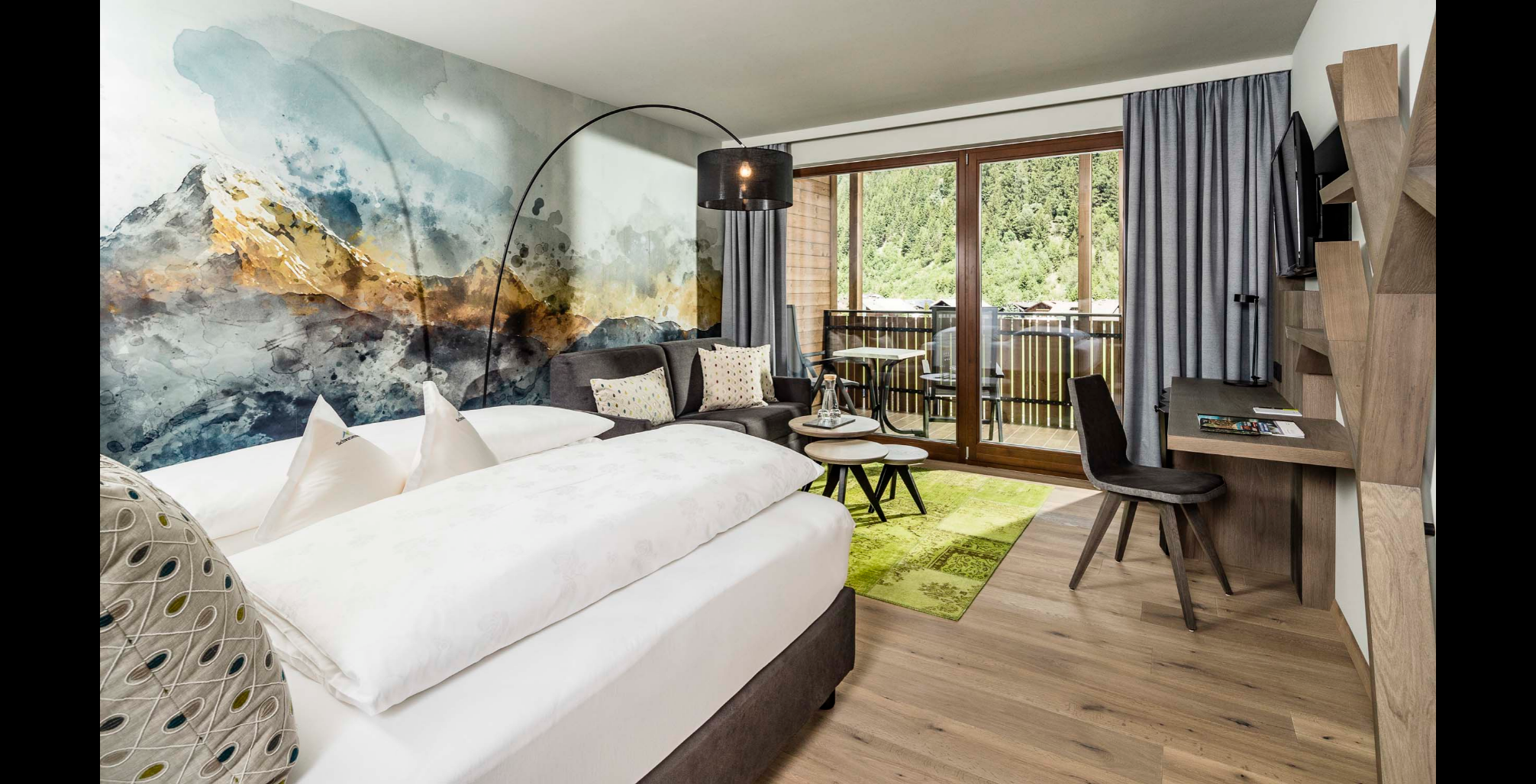
click at [1507, 396] on button "Next slide" at bounding box center [1512, 399] width 32 height 30
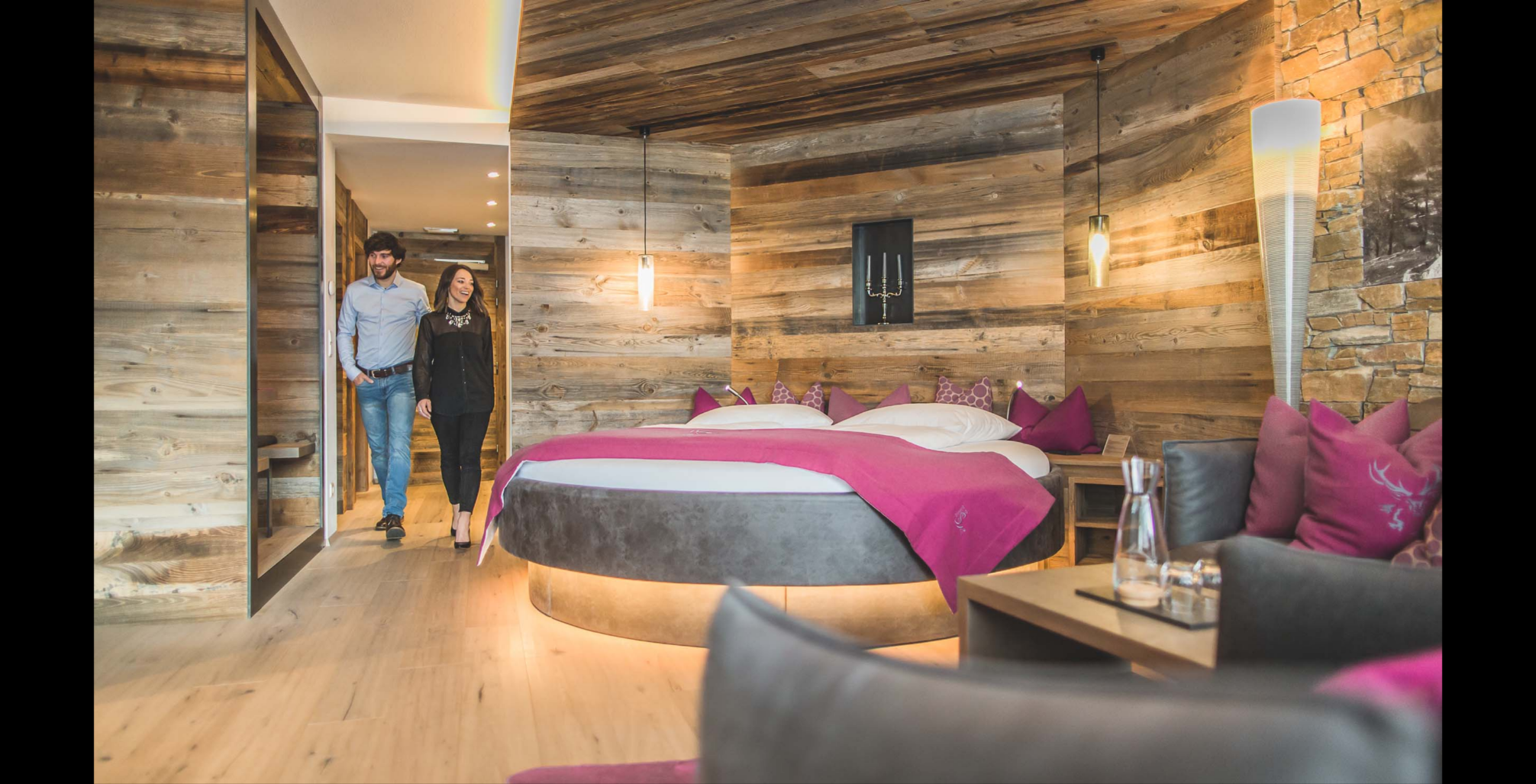
click at [1507, 396] on button "Next slide" at bounding box center [1512, 399] width 32 height 30
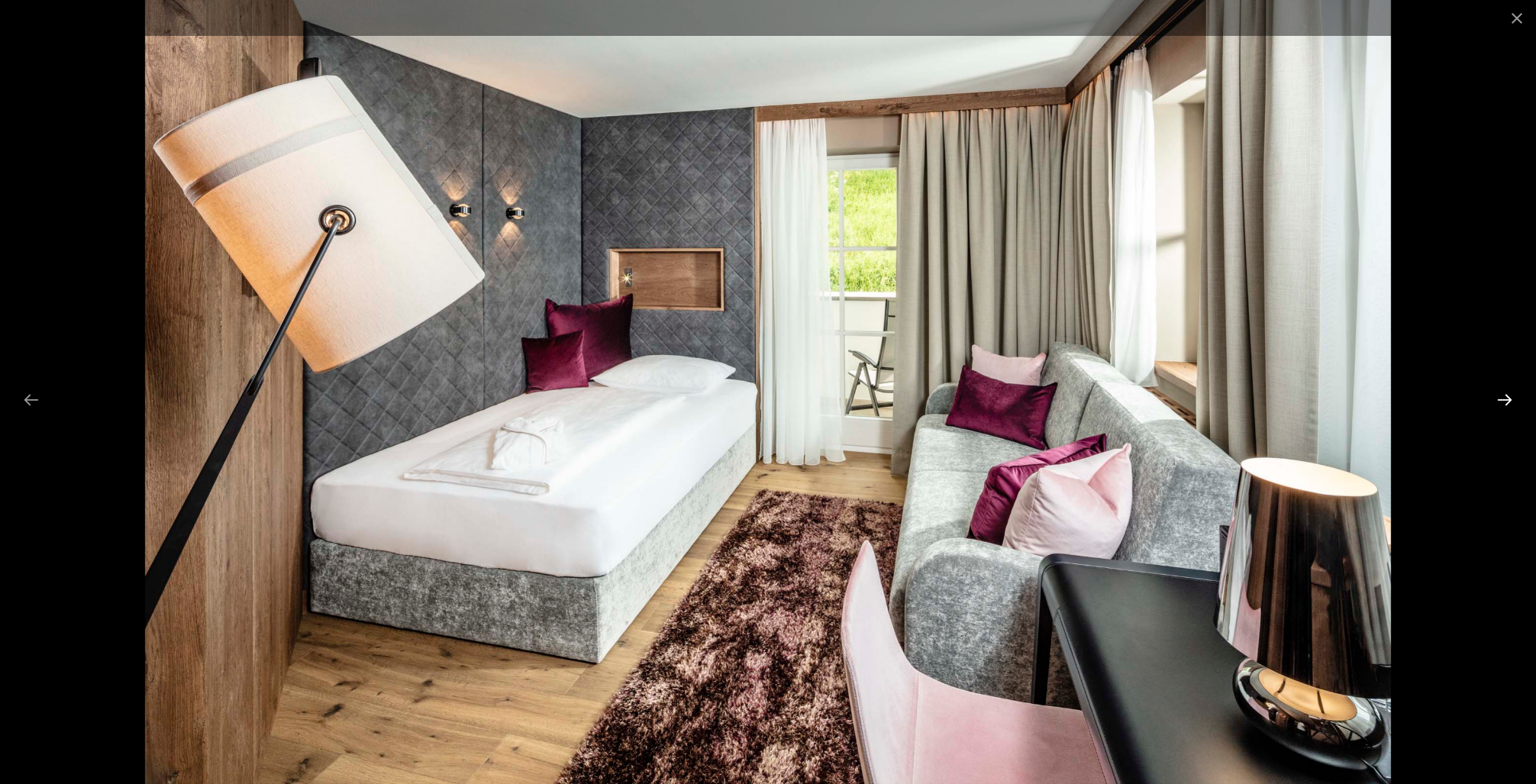
click at [1507, 396] on button "Next slide" at bounding box center [1504, 399] width 32 height 30
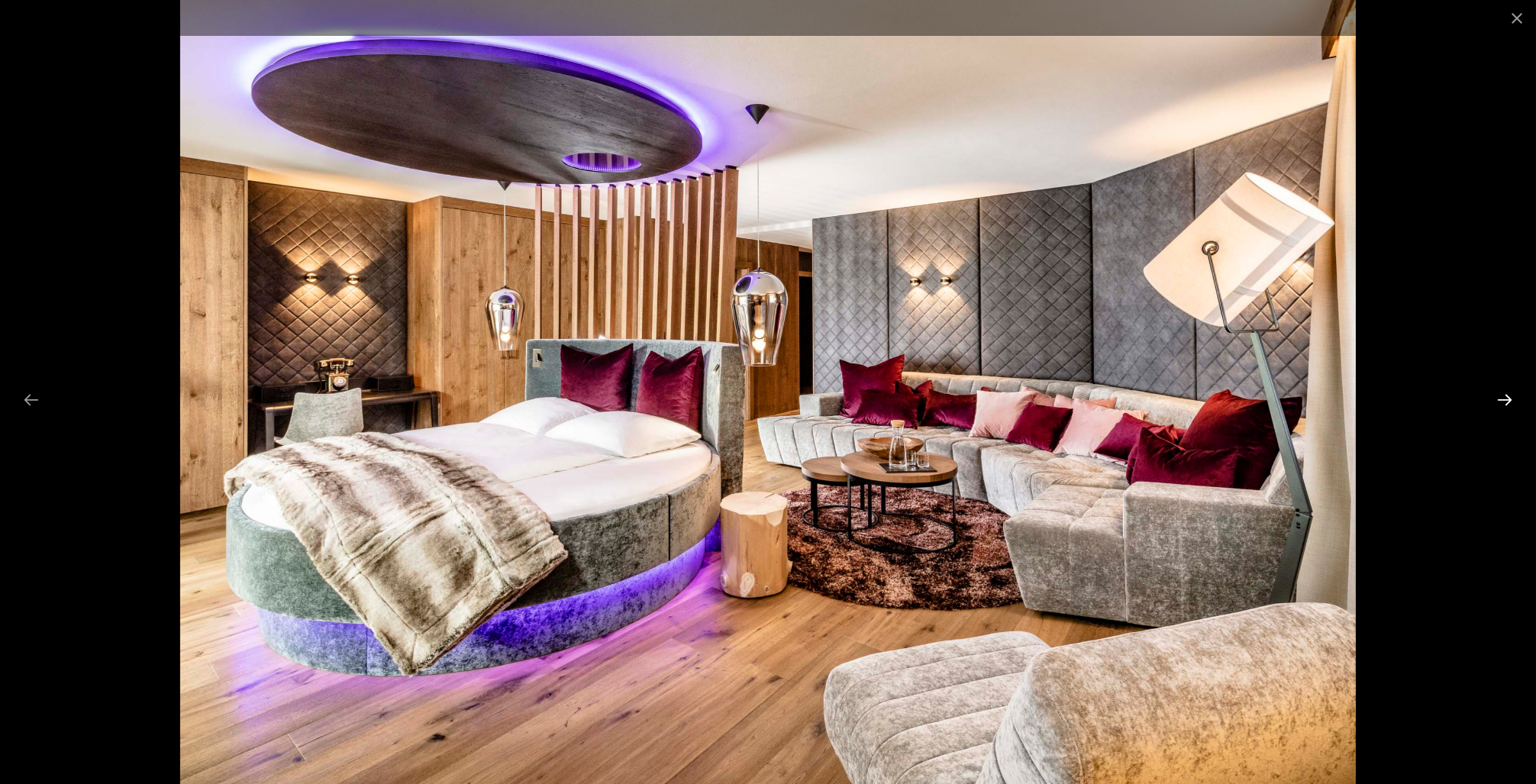
click at [1507, 396] on button "Next slide" at bounding box center [1504, 399] width 32 height 30
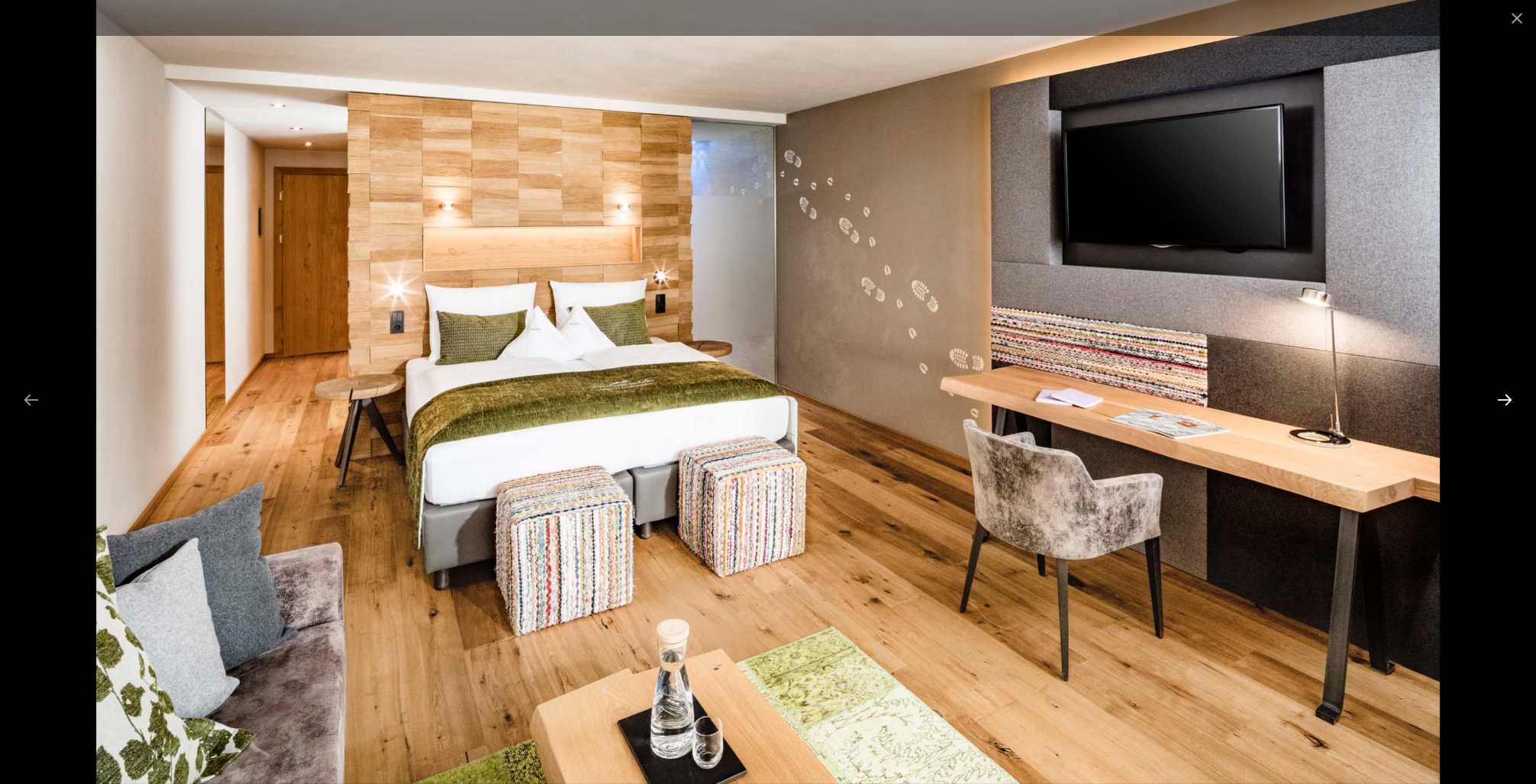
click at [1507, 396] on button "Next slide" at bounding box center [1504, 399] width 32 height 30
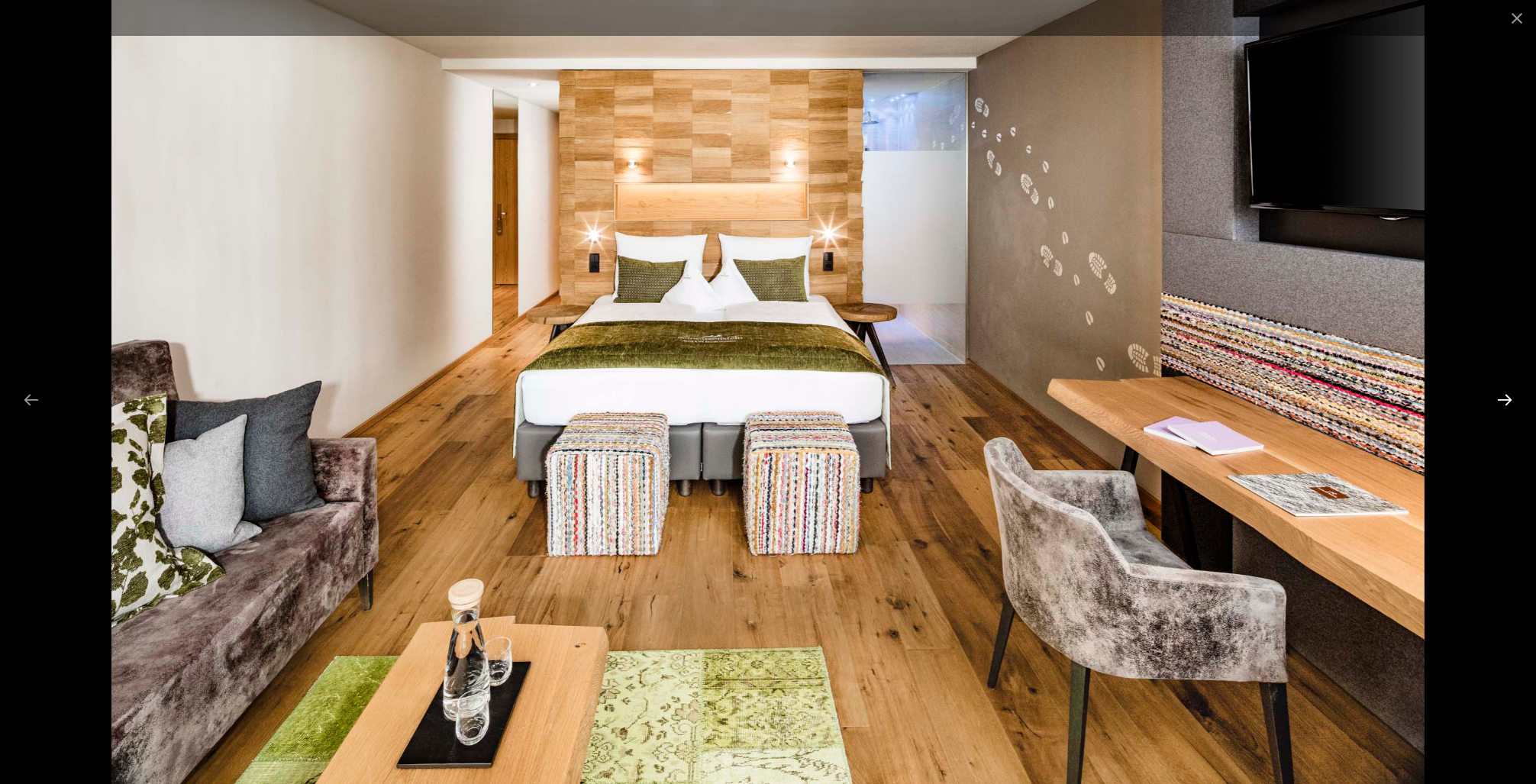
click at [1507, 396] on button "Next slide" at bounding box center [1504, 399] width 32 height 30
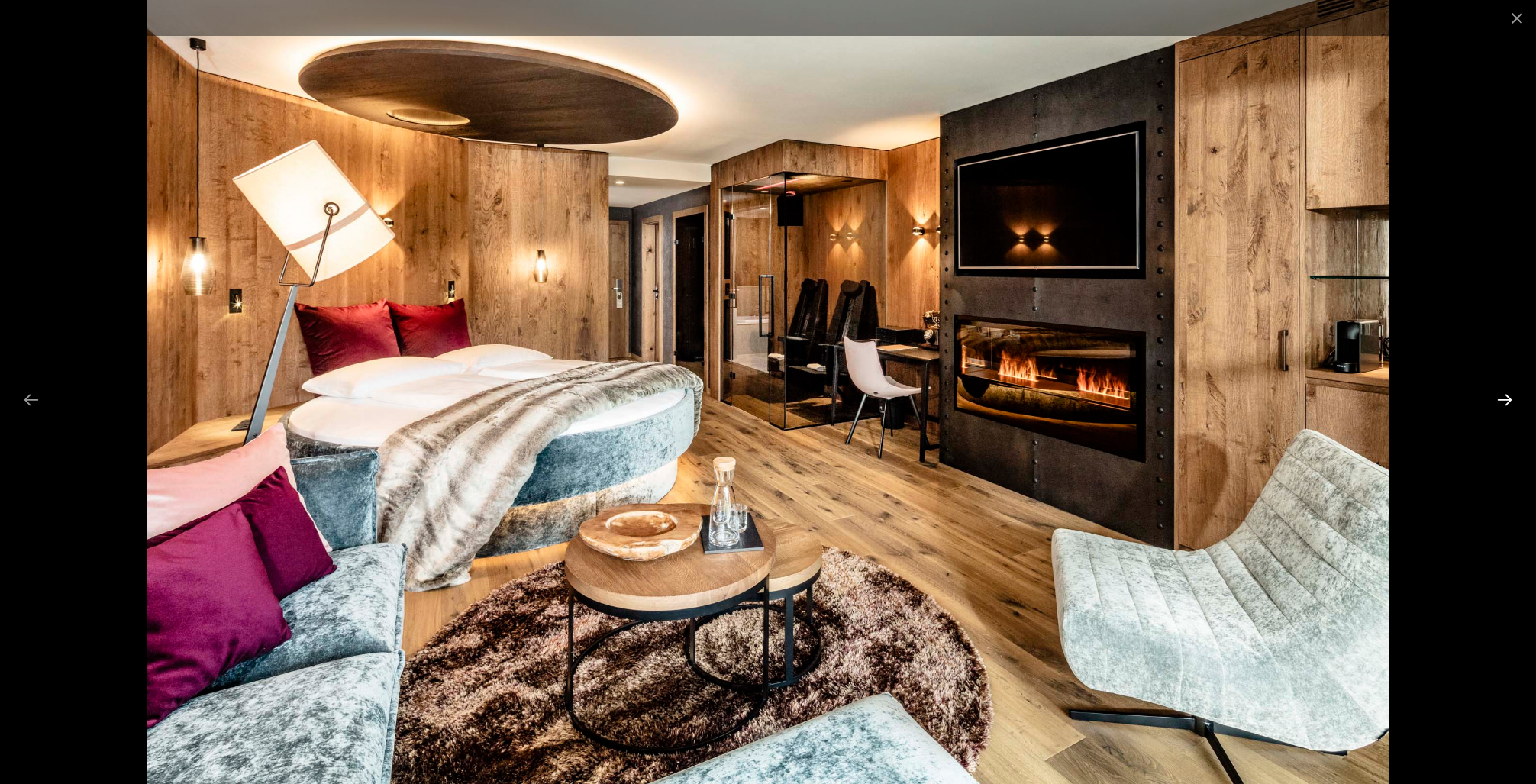
click at [1507, 396] on button "Next slide" at bounding box center [1504, 399] width 32 height 30
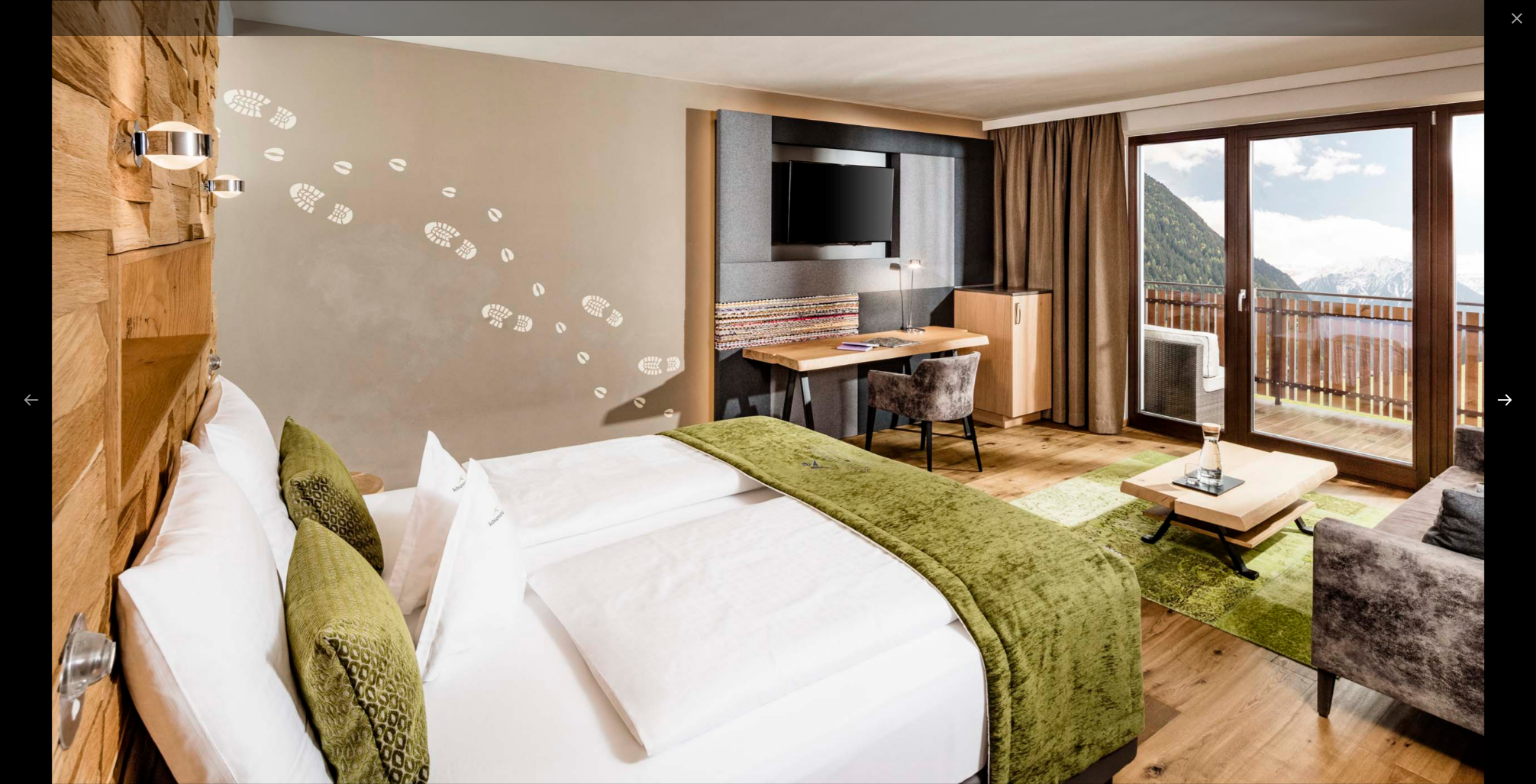
click at [1509, 396] on button "Next slide" at bounding box center [1504, 399] width 32 height 30
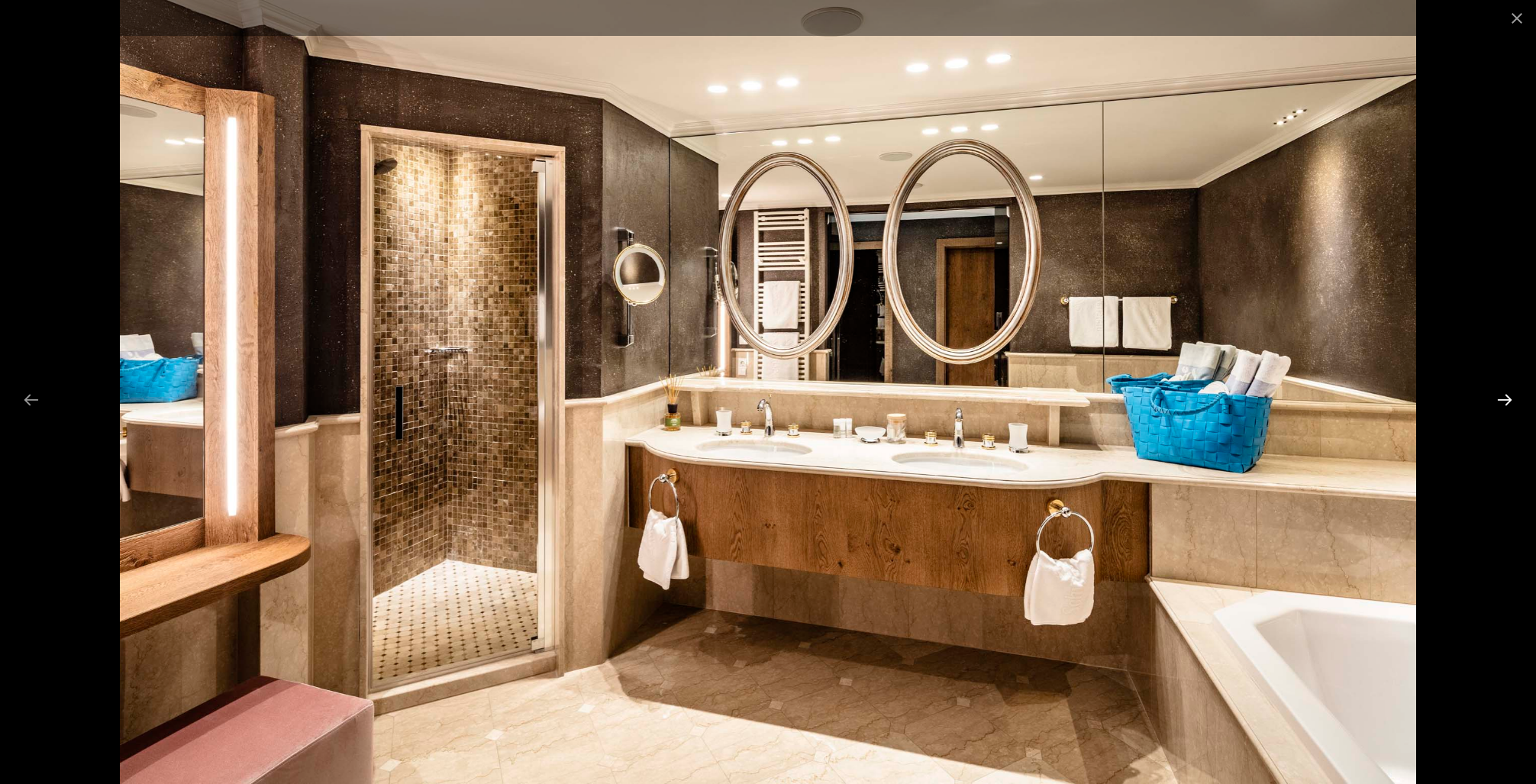
click at [1509, 396] on button "Next slide" at bounding box center [1504, 399] width 32 height 30
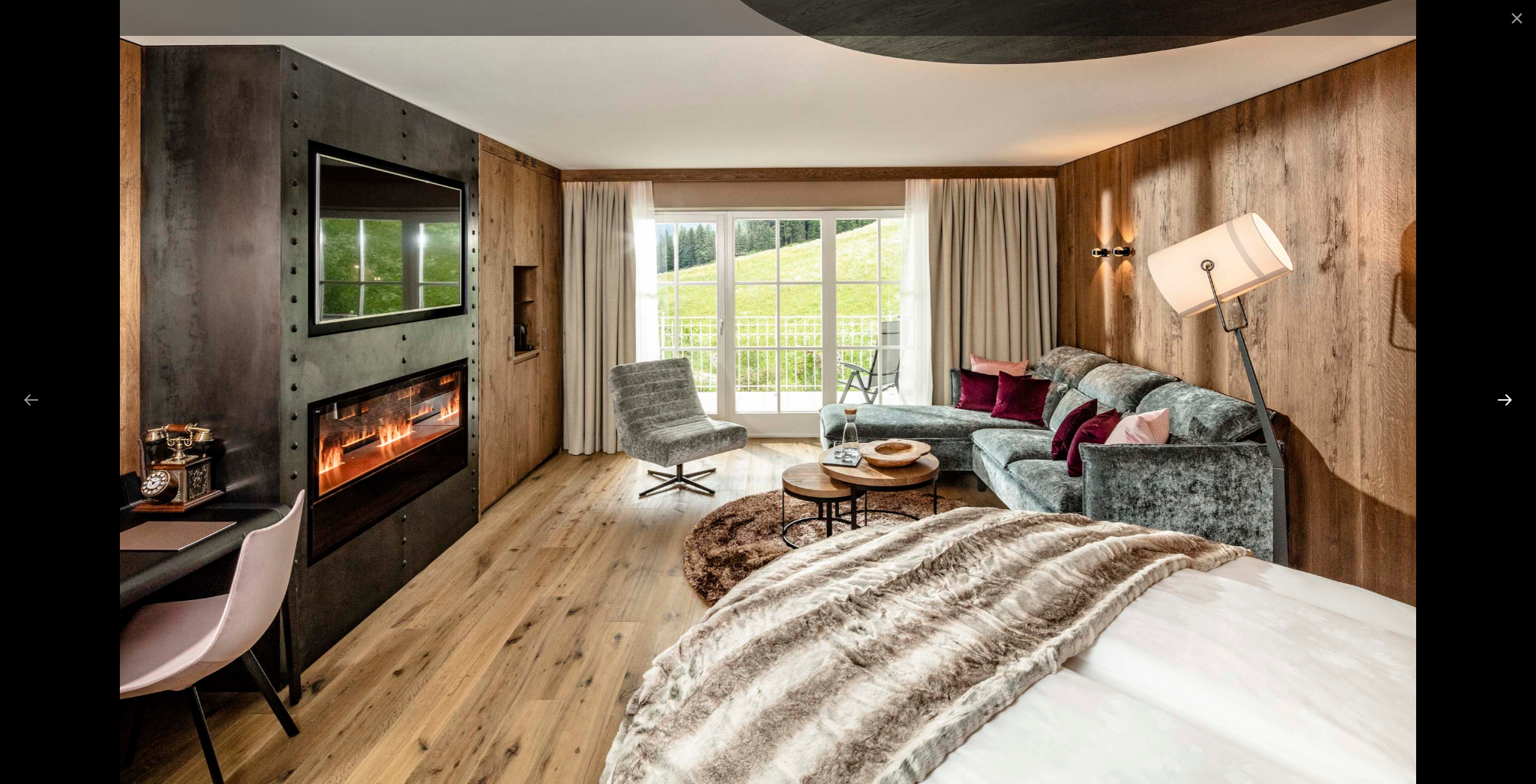
click at [1509, 396] on button "Next slide" at bounding box center [1504, 399] width 32 height 30
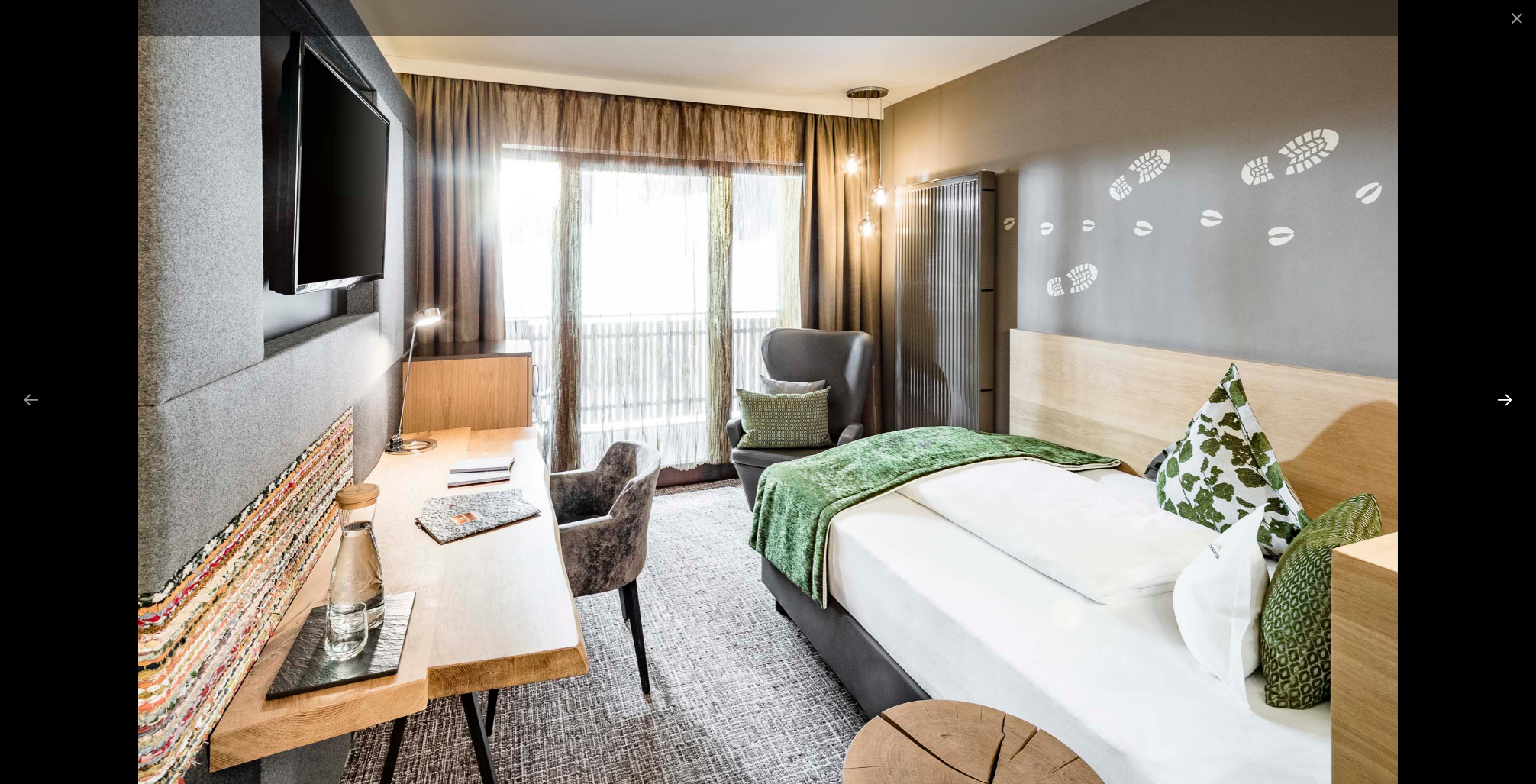
click at [1509, 396] on button "Next slide" at bounding box center [1504, 399] width 32 height 30
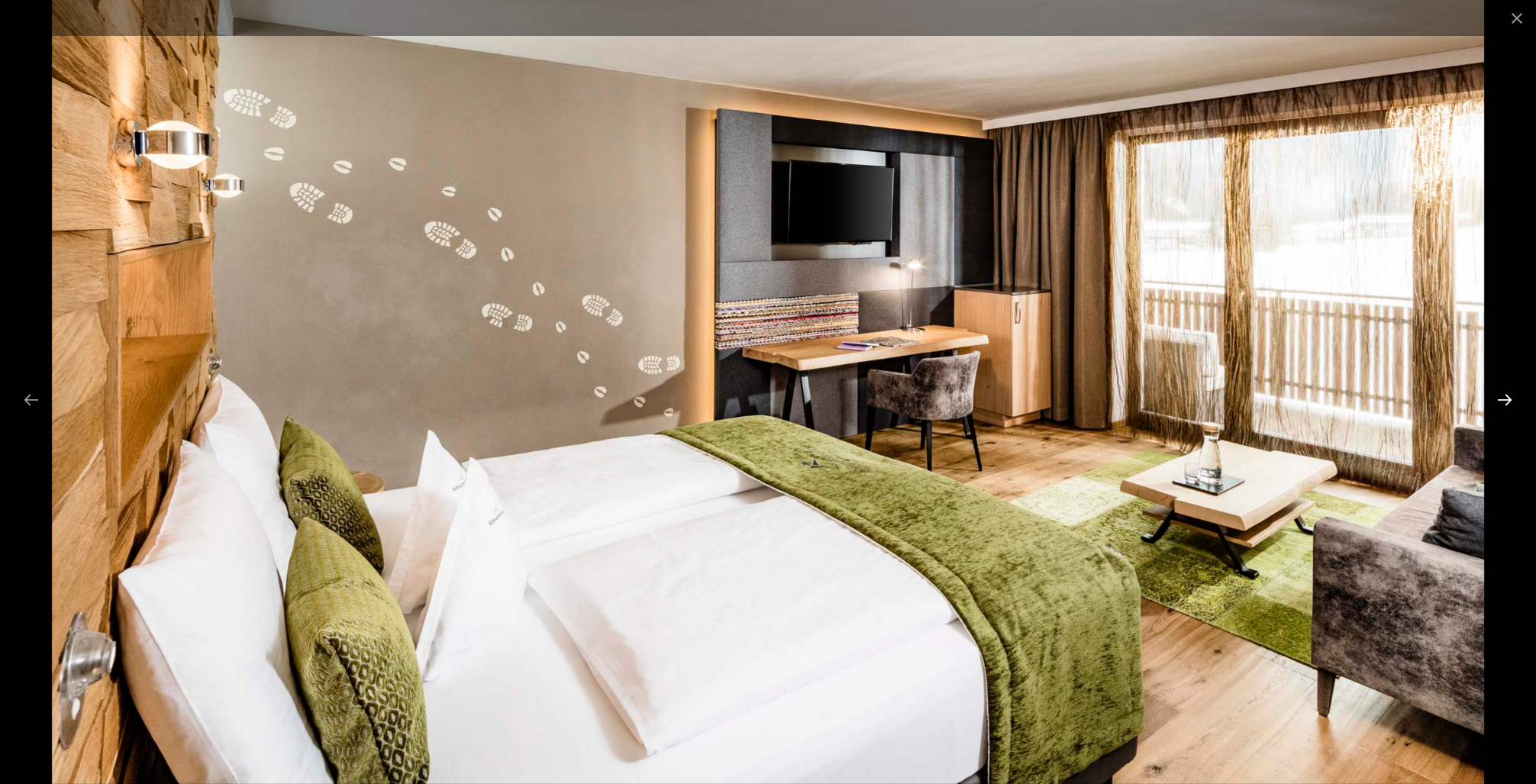
click at [1504, 398] on button "Next slide" at bounding box center [1504, 399] width 32 height 30
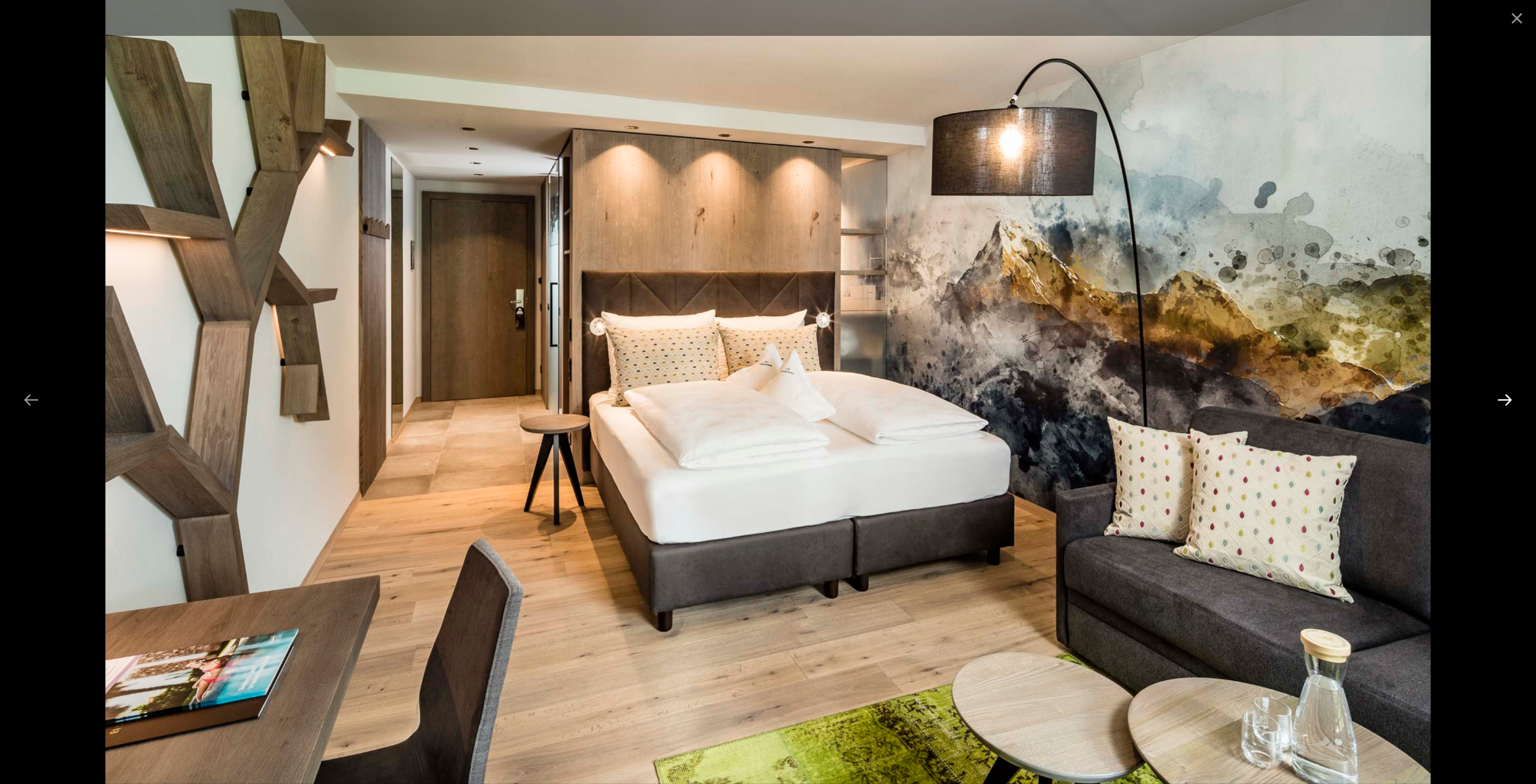
click at [1498, 398] on button "Next slide" at bounding box center [1504, 399] width 32 height 30
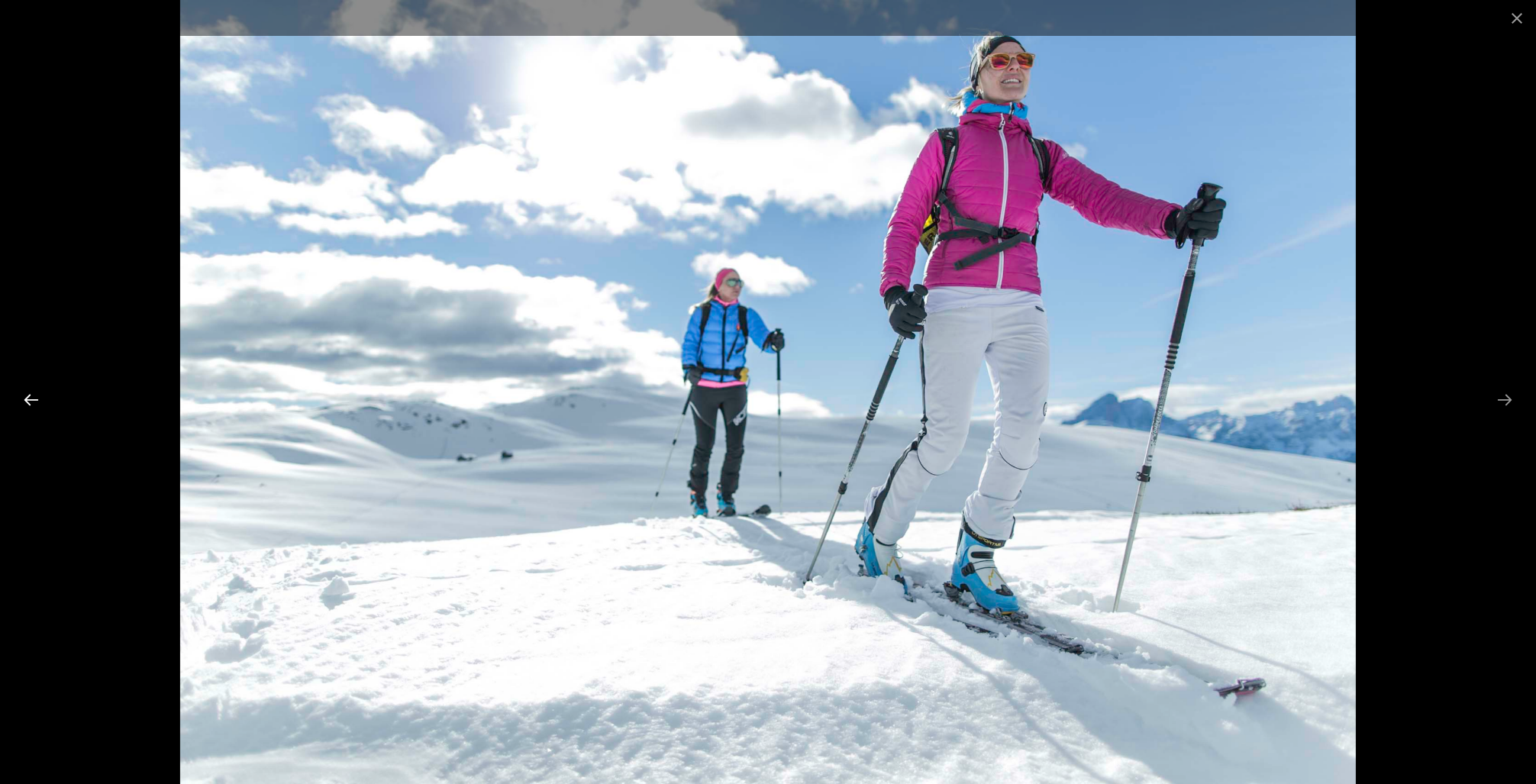
click at [37, 401] on button "Previous slide" at bounding box center [31, 399] width 32 height 30
